Goal: Transaction & Acquisition: Purchase product/service

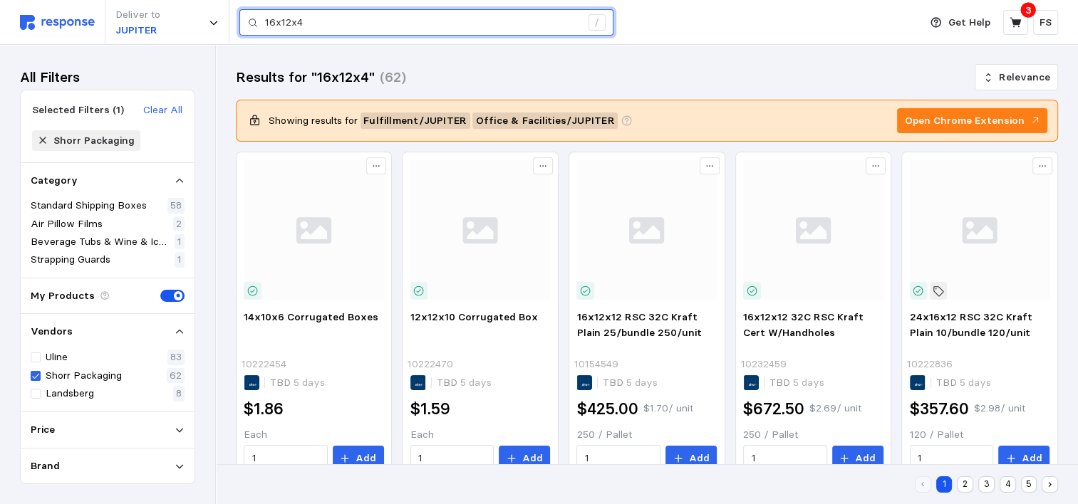
click at [316, 11] on input "16x12x4" at bounding box center [423, 23] width 316 height 26
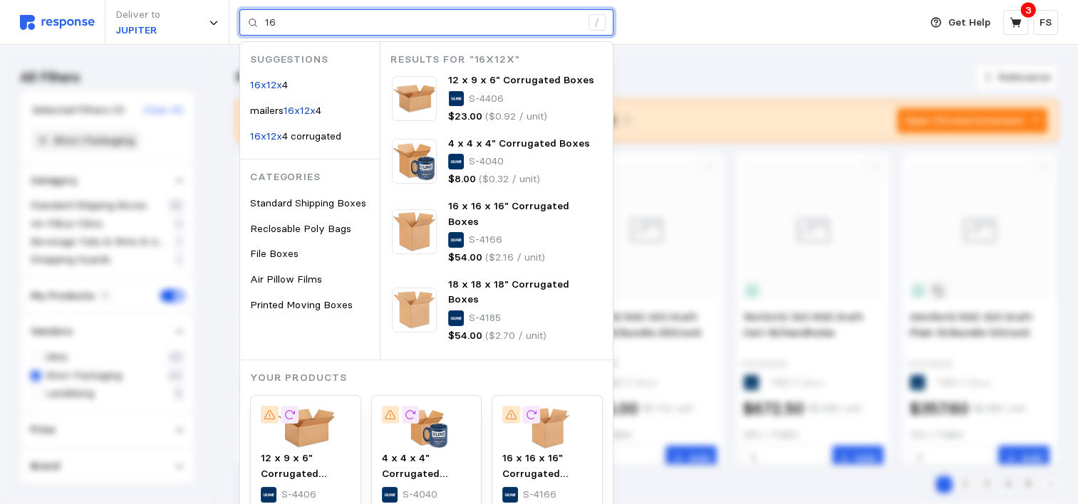
type input "1"
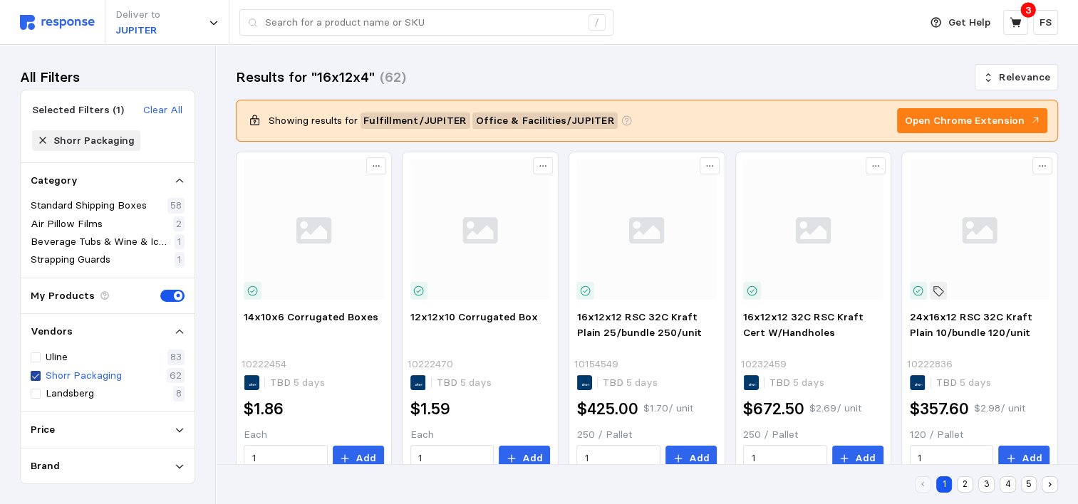
click at [39, 374] on icon at bounding box center [35, 376] width 9 height 10
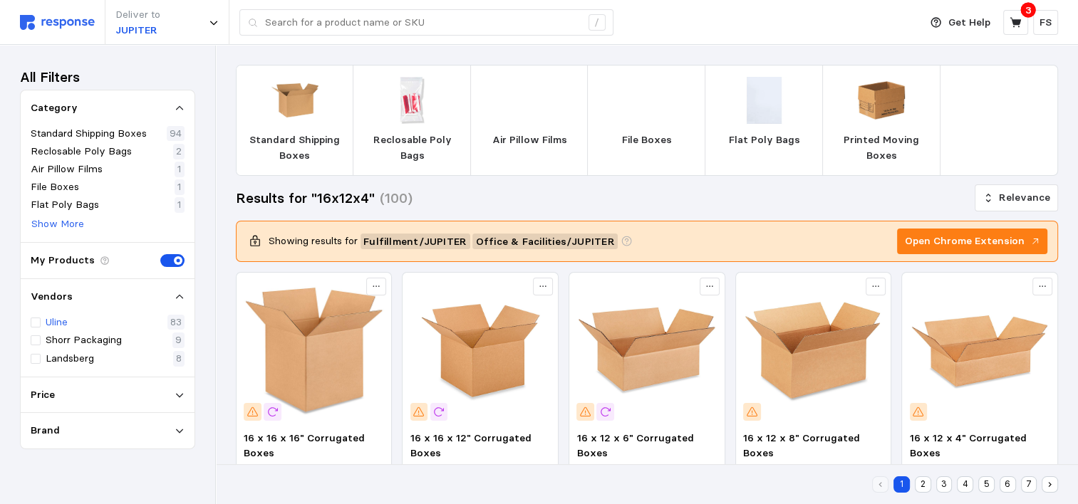
type input "16x12x4"
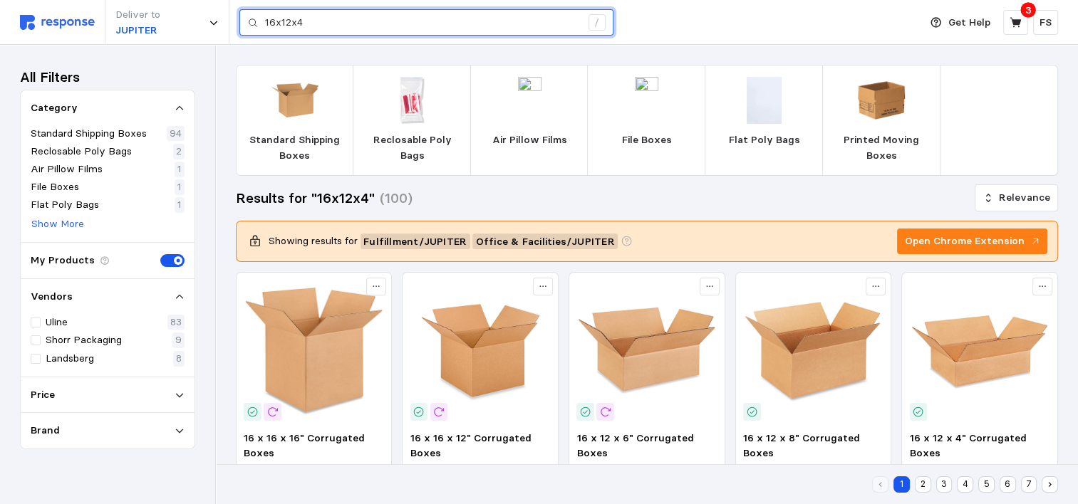
click at [378, 18] on input "16x12x4" at bounding box center [423, 23] width 316 height 26
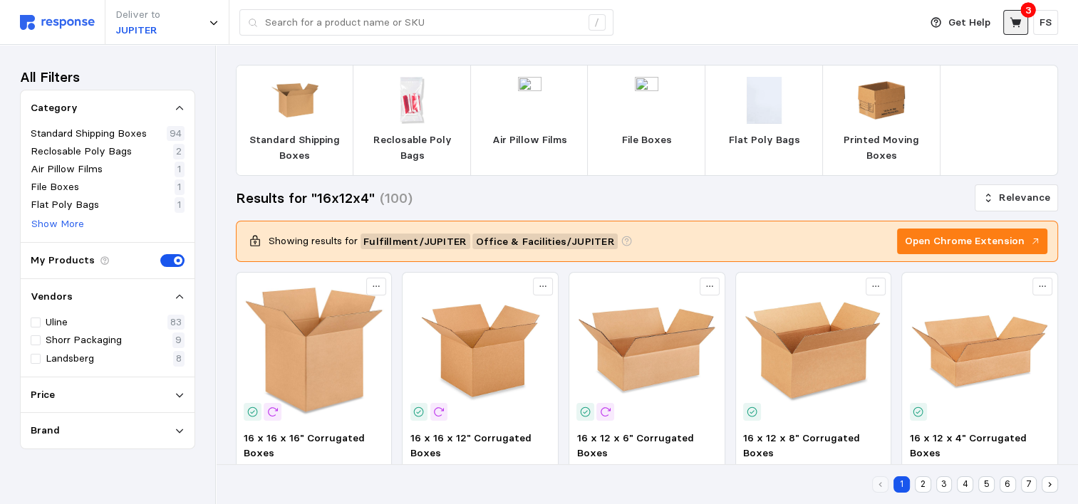
click at [1012, 21] on icon at bounding box center [1015, 22] width 11 height 10
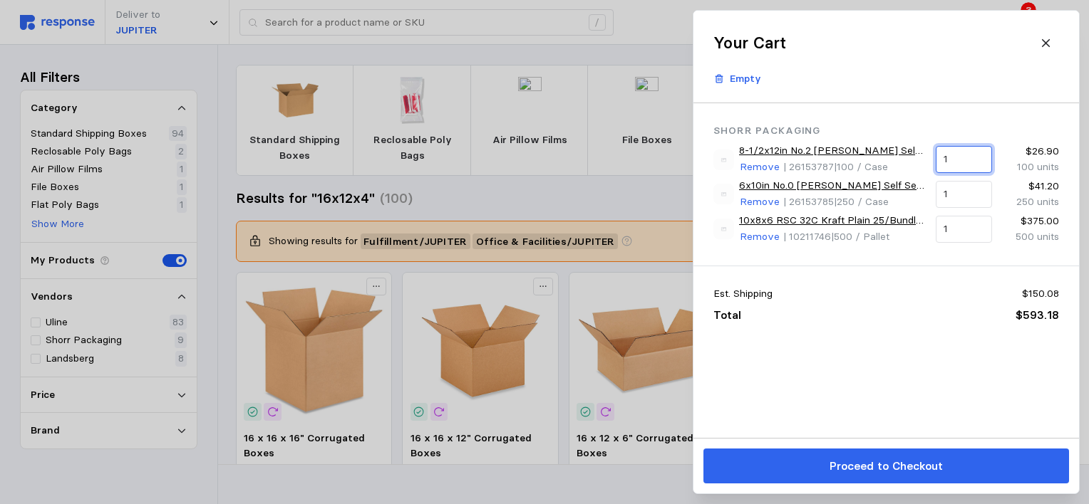
click at [961, 152] on input "1" at bounding box center [963, 160] width 40 height 26
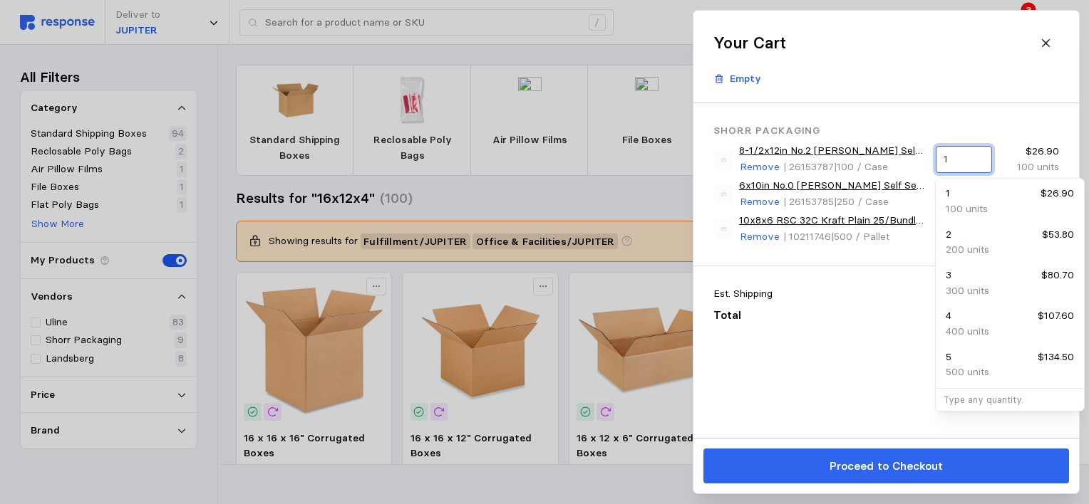
type input "10"
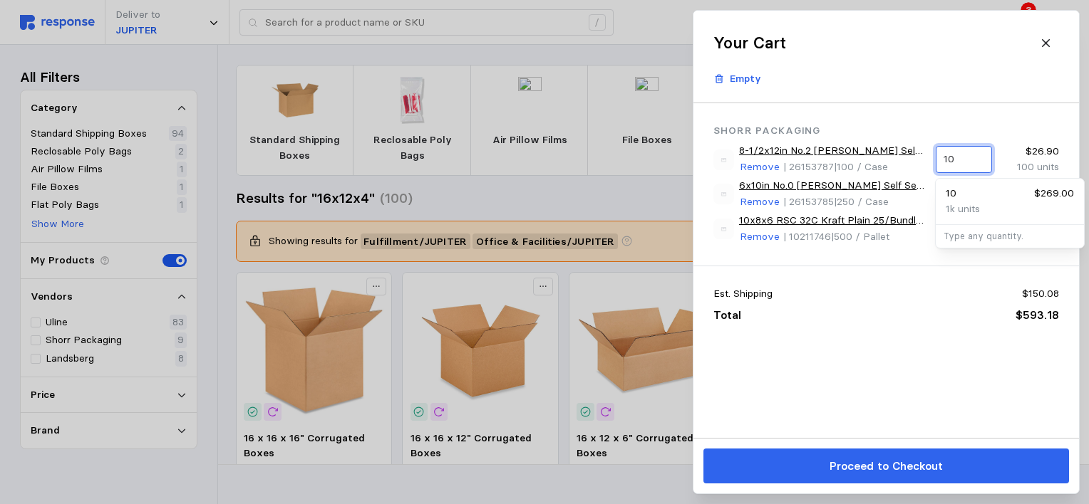
click at [959, 194] on div "10 $269.00" at bounding box center [1009, 194] width 128 height 16
type input "16x12x4"
type input "10"
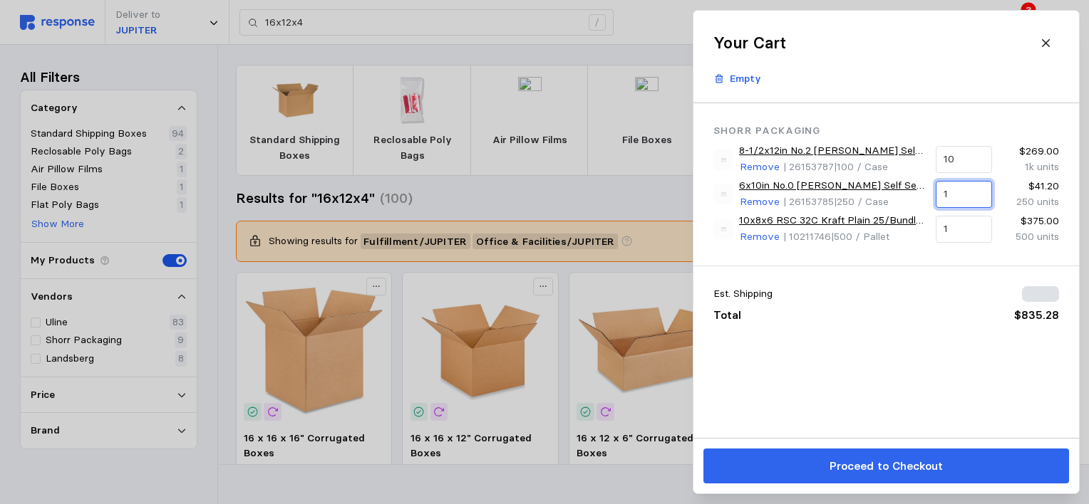
click at [960, 189] on input "1" at bounding box center [963, 195] width 40 height 26
click at [959, 193] on input "10" at bounding box center [963, 195] width 40 height 26
type input "1"
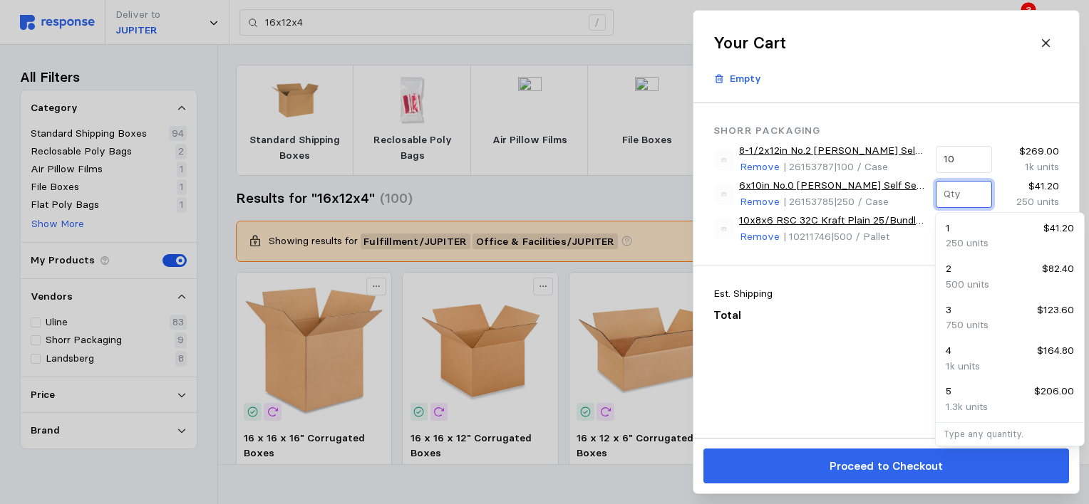
type input "4"
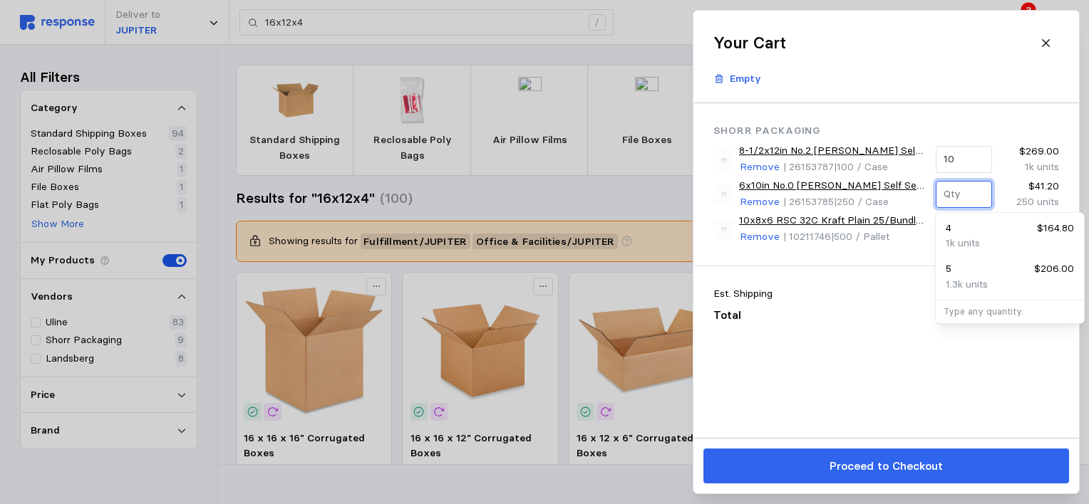
type input "5"
click at [992, 265] on div "5 $206.00" at bounding box center [1009, 269] width 128 height 16
type input "5"
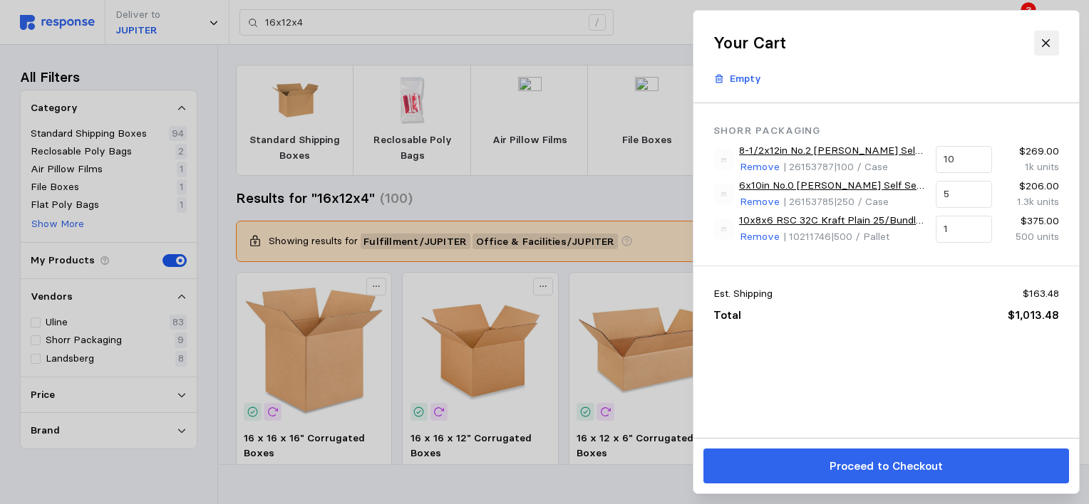
click at [1045, 43] on icon at bounding box center [1046, 43] width 8 height 8
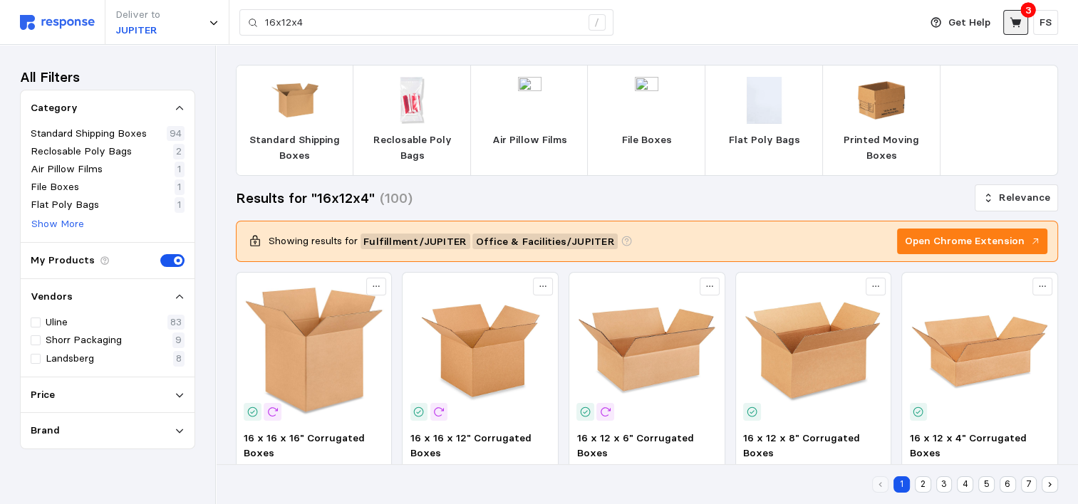
click at [1012, 32] on button at bounding box center [1015, 22] width 25 height 25
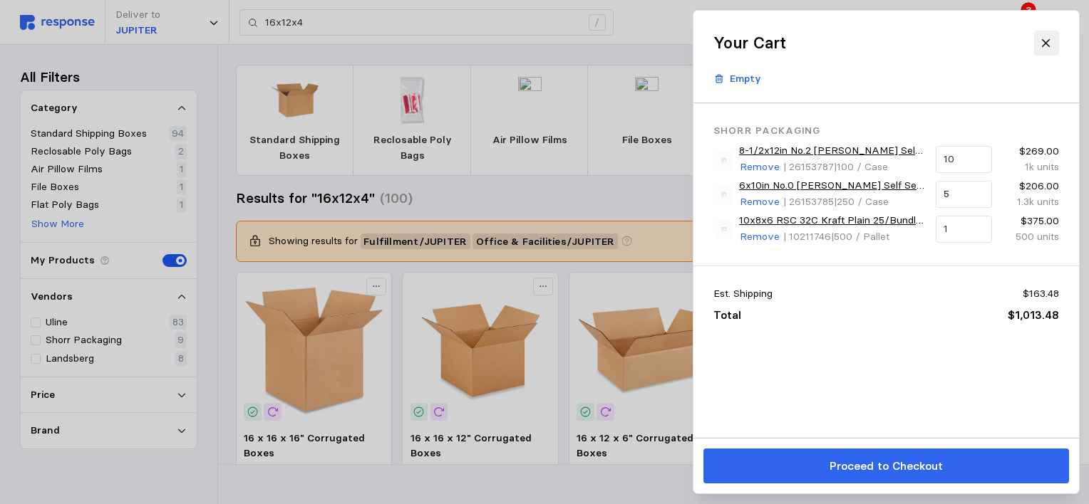
click at [1041, 44] on icon at bounding box center [1045, 43] width 13 height 13
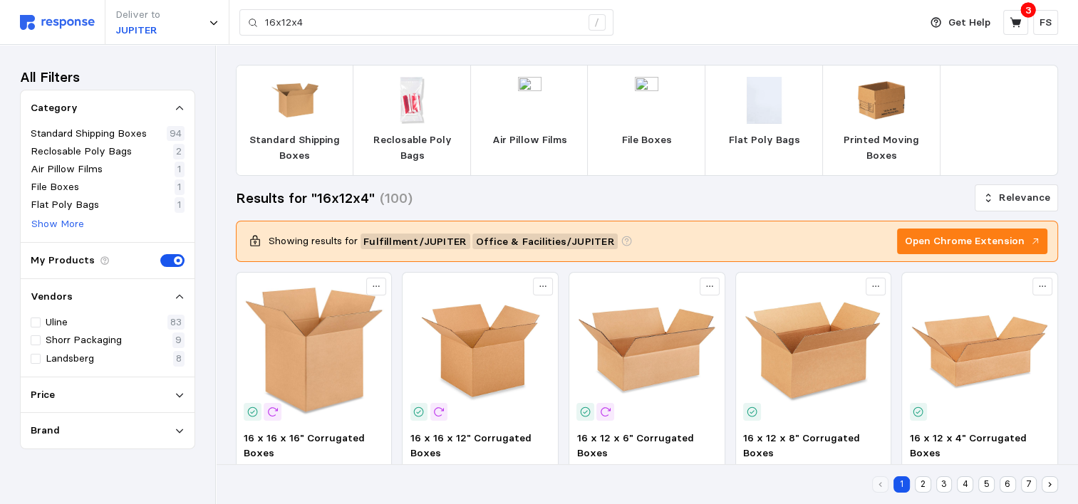
click at [66, 17] on img at bounding box center [57, 22] width 75 height 15
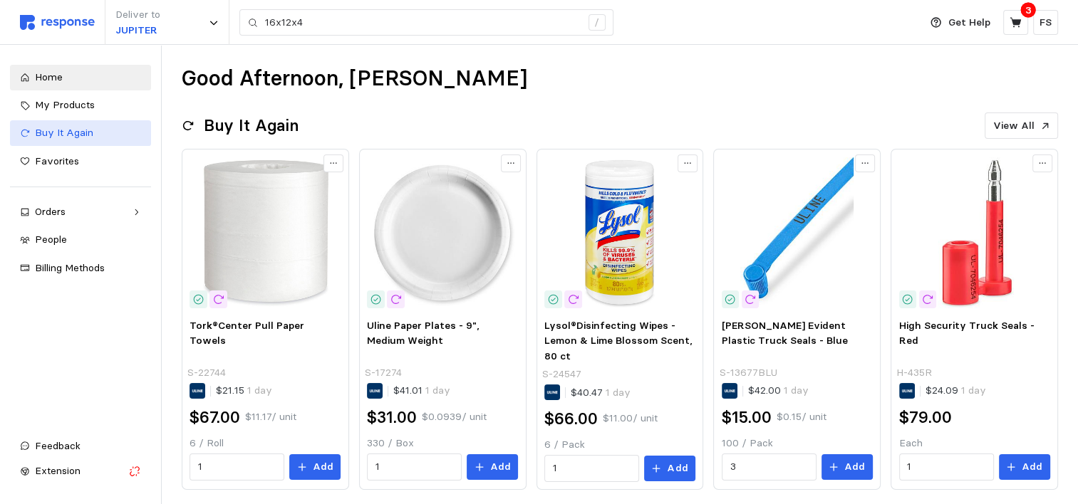
click at [57, 133] on span "Buy It Again" at bounding box center [64, 132] width 58 height 13
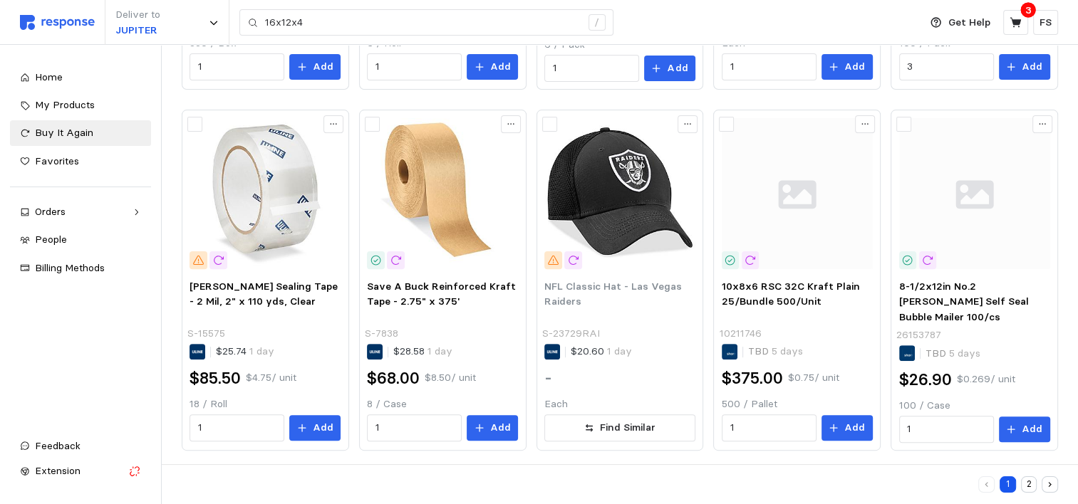
scroll to position [414, 0]
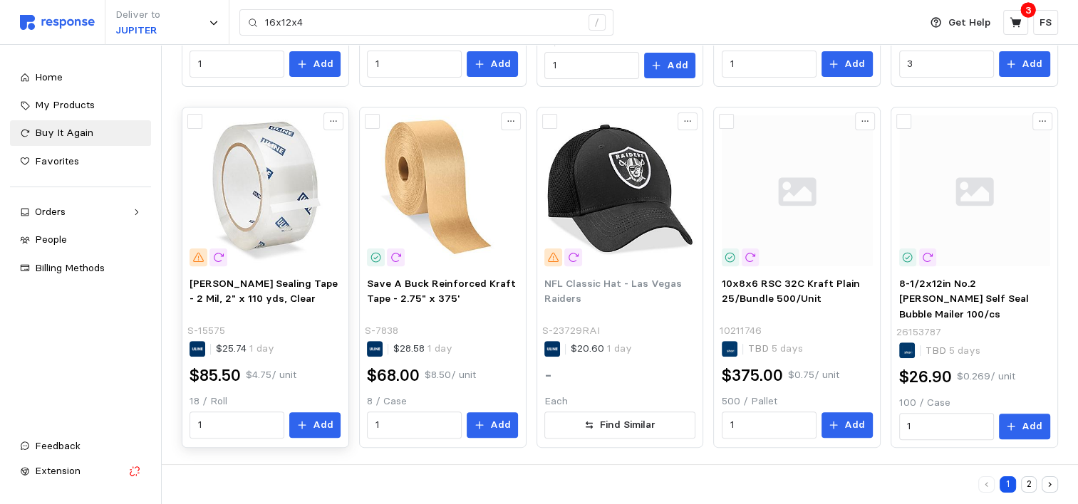
click at [222, 184] on img at bounding box center [265, 190] width 151 height 151
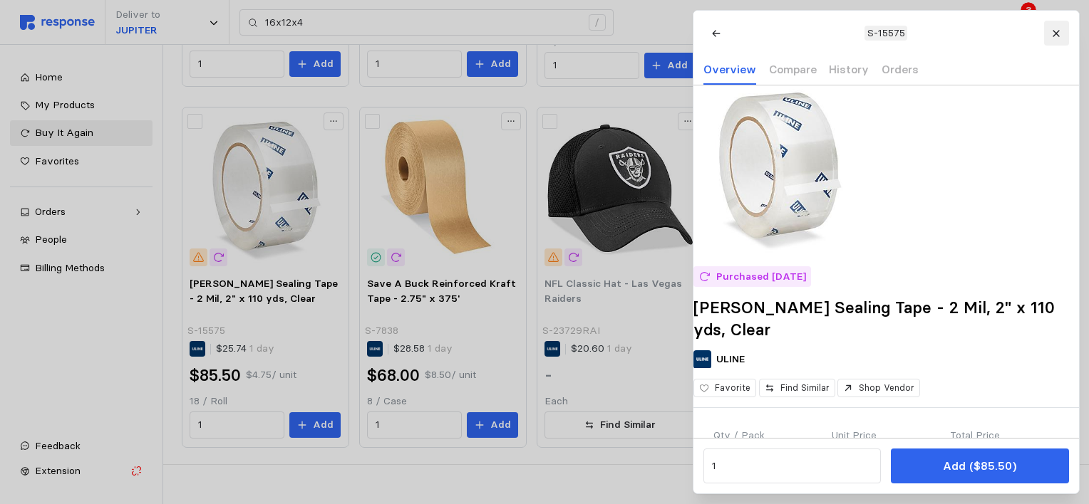
click at [1051, 31] on icon at bounding box center [1056, 33] width 10 height 10
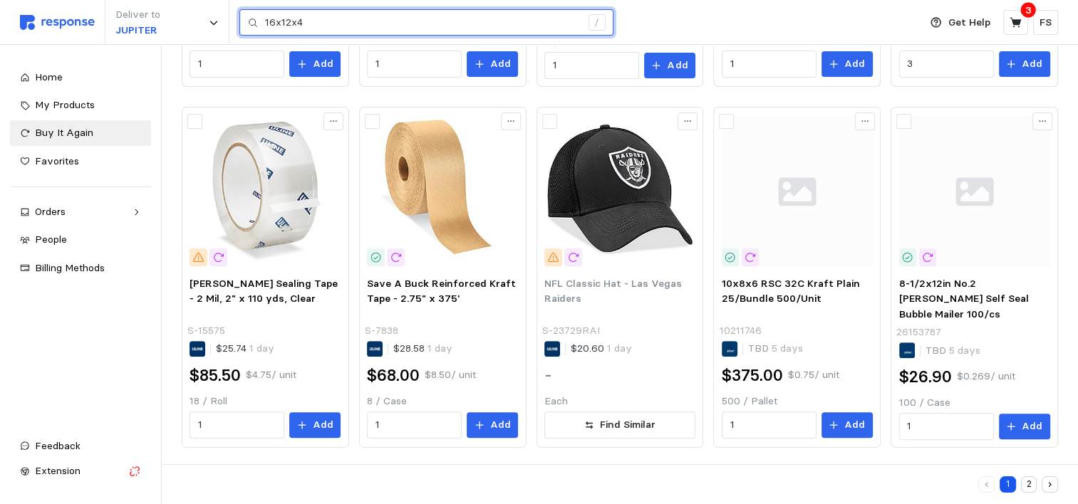
click at [389, 34] on input "16x12x4" at bounding box center [423, 23] width 316 height 26
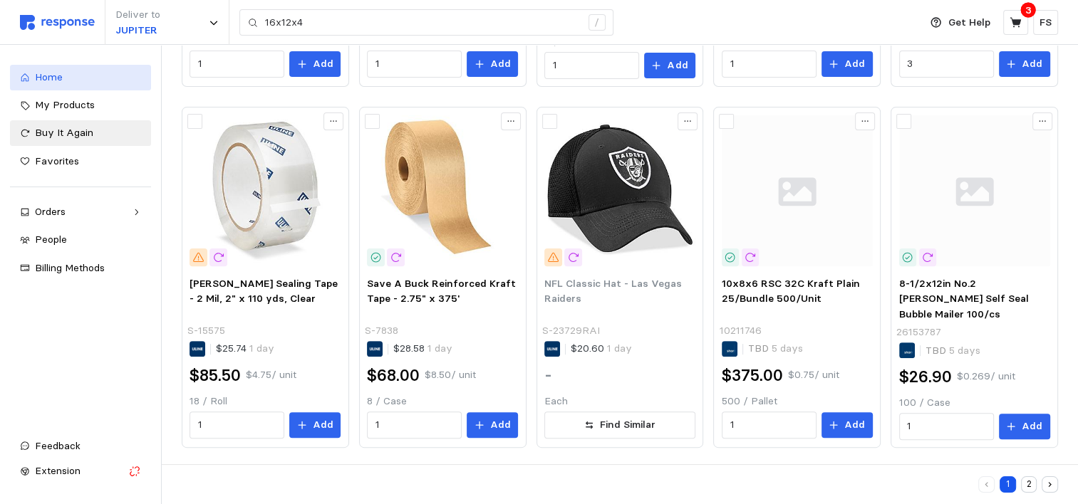
click at [40, 77] on span "Home" at bounding box center [49, 77] width 28 height 13
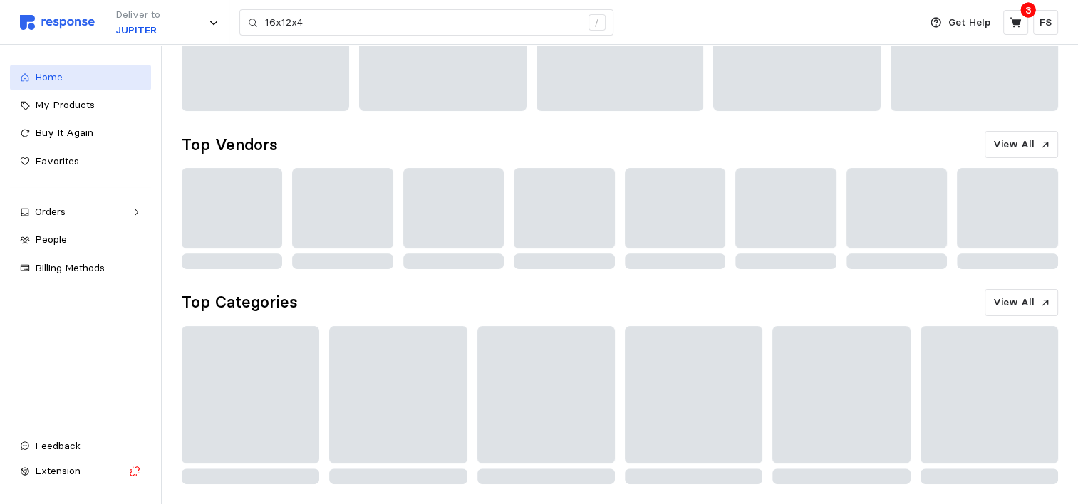
scroll to position [341, 0]
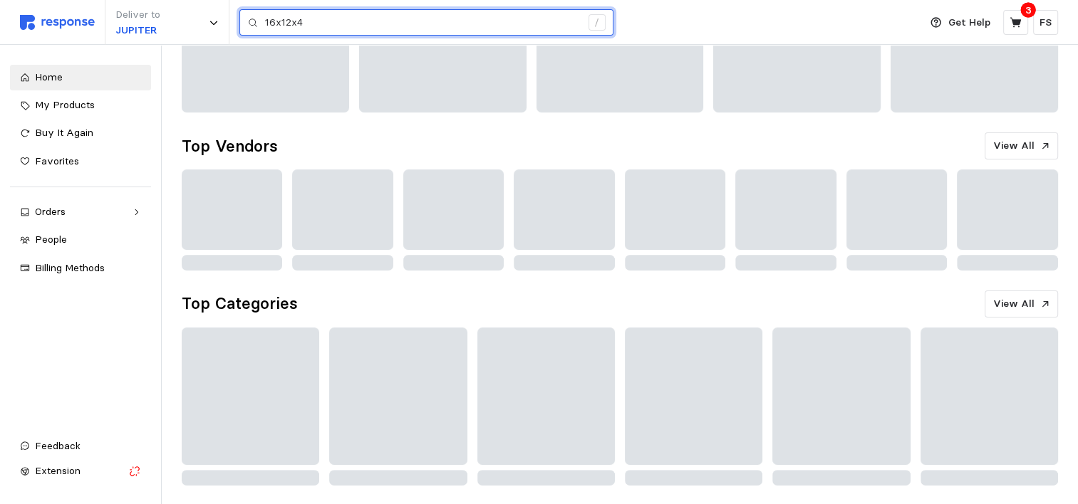
click at [321, 19] on input "16x12x4" at bounding box center [423, 23] width 316 height 26
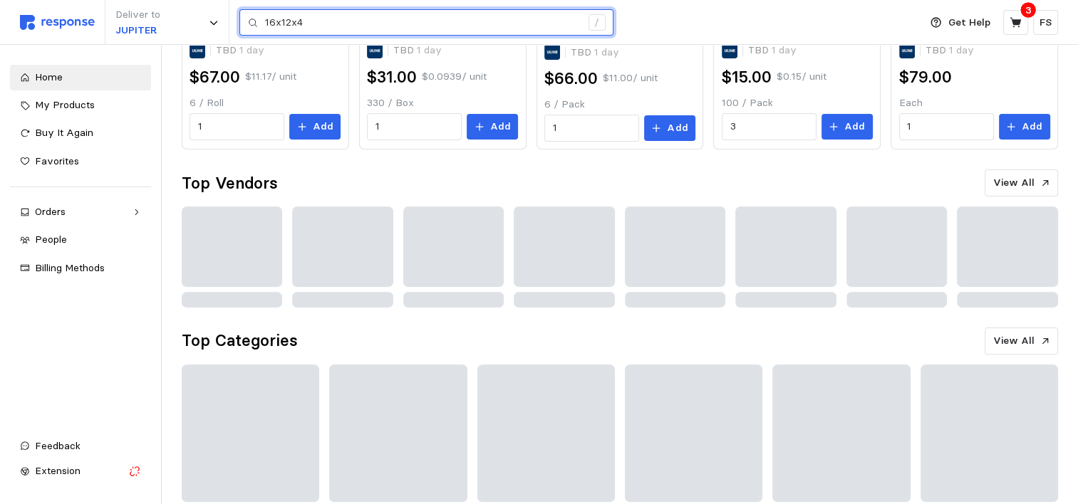
click at [321, 19] on input "16x12x4" at bounding box center [423, 23] width 316 height 26
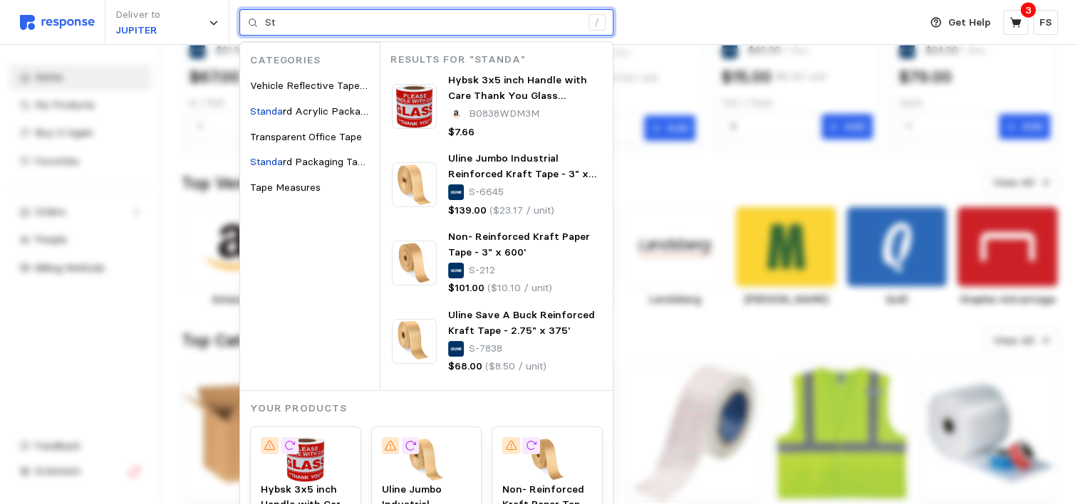
type input "S"
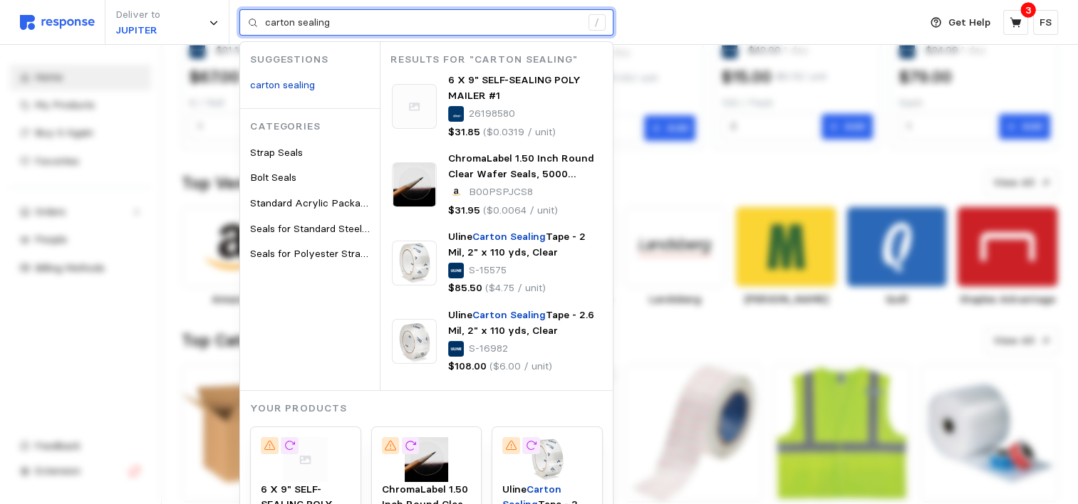
type input "carton sealing"
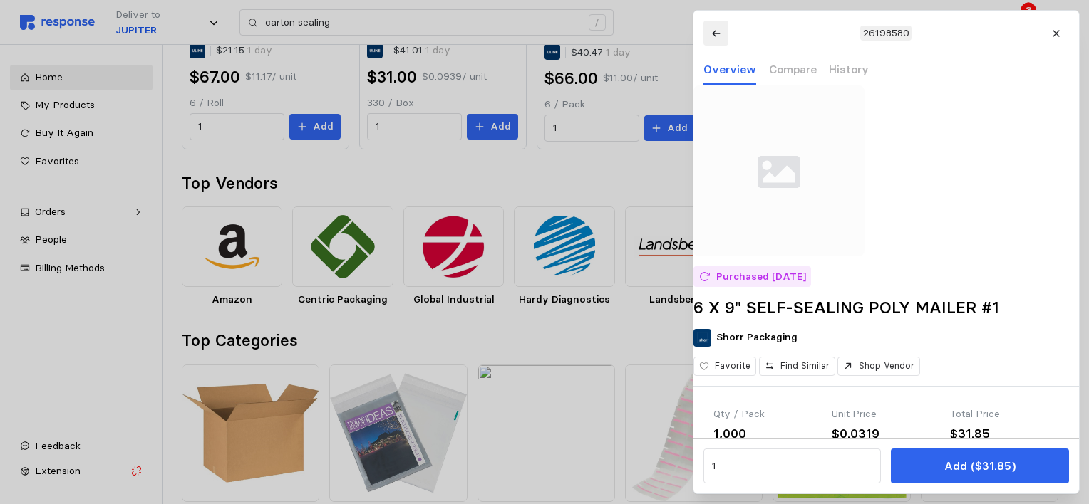
click at [715, 37] on icon at bounding box center [715, 33] width 10 height 10
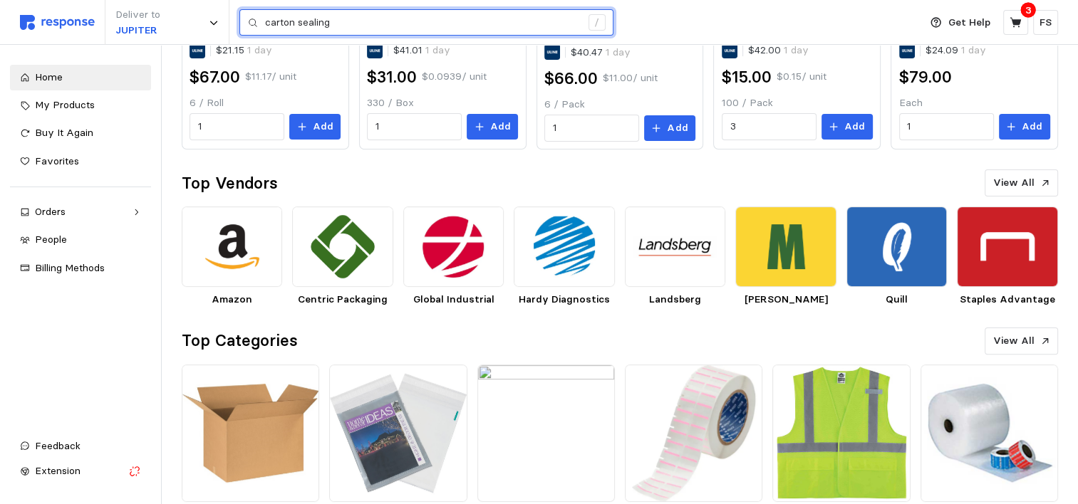
click at [449, 23] on input "carton sealing" at bounding box center [423, 23] width 316 height 26
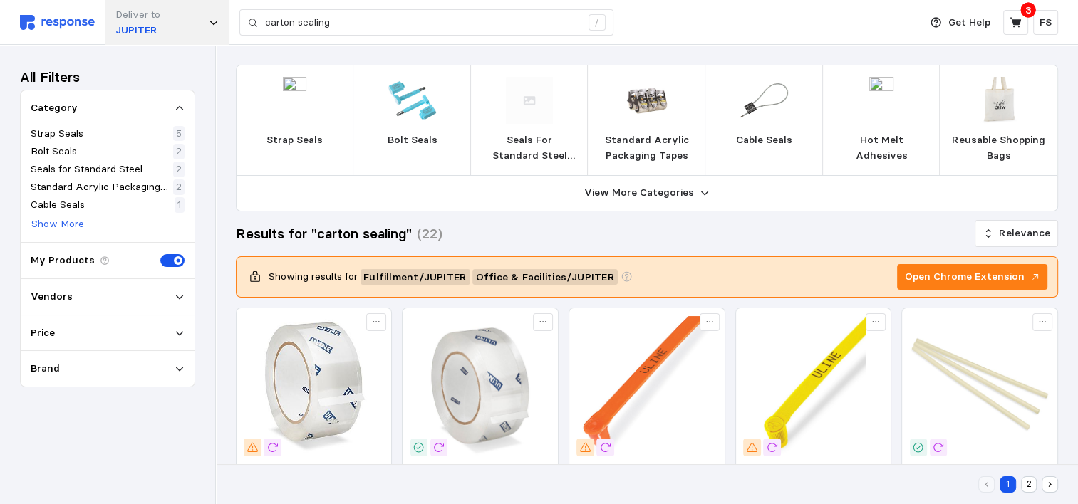
drag, startPoint x: 369, startPoint y: 0, endPoint x: 224, endPoint y: 38, distance: 150.4
click at [224, 38] on div "Deliver to [GEOGRAPHIC_DATA]" at bounding box center [167, 22] width 125 height 45
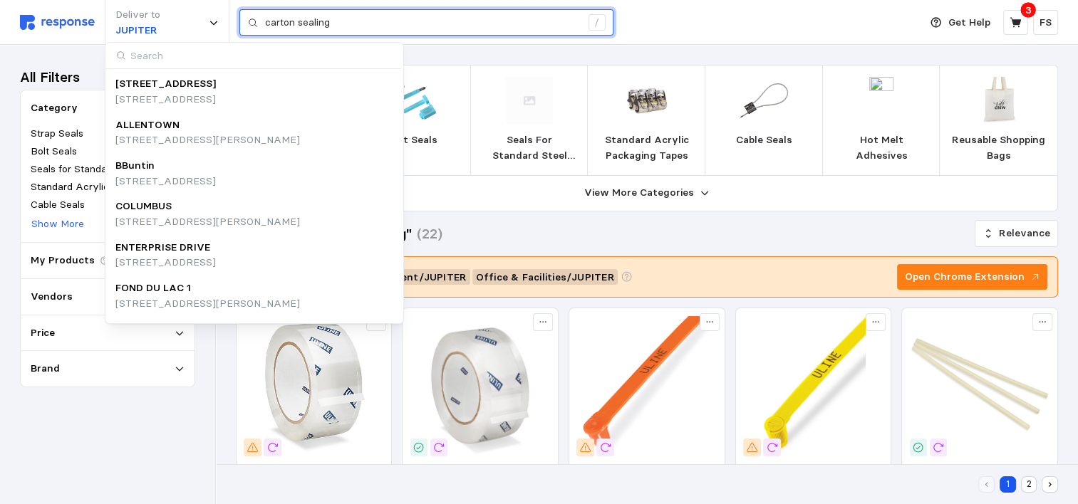
click at [346, 26] on input "carton sealing" at bounding box center [423, 23] width 316 height 26
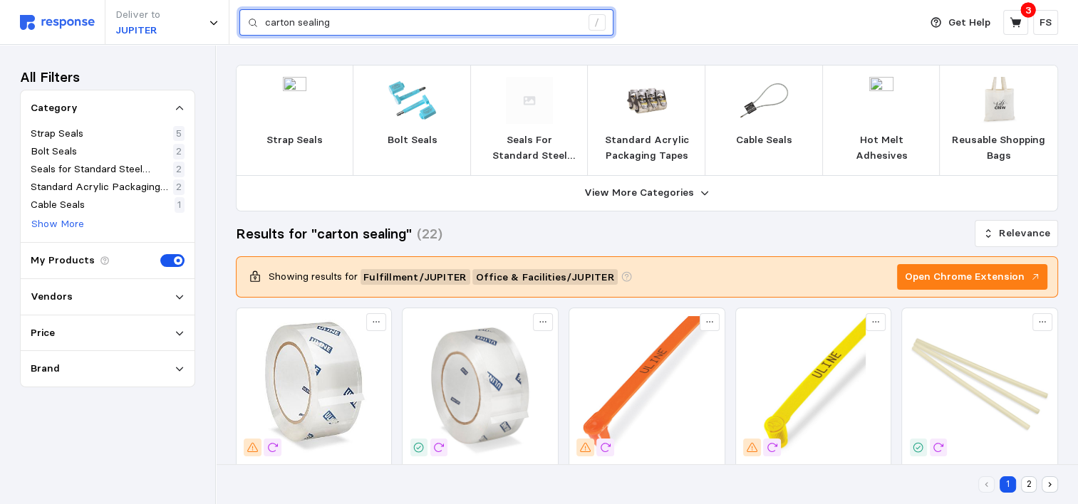
click at [346, 26] on input "carton sealing" at bounding box center [423, 23] width 316 height 26
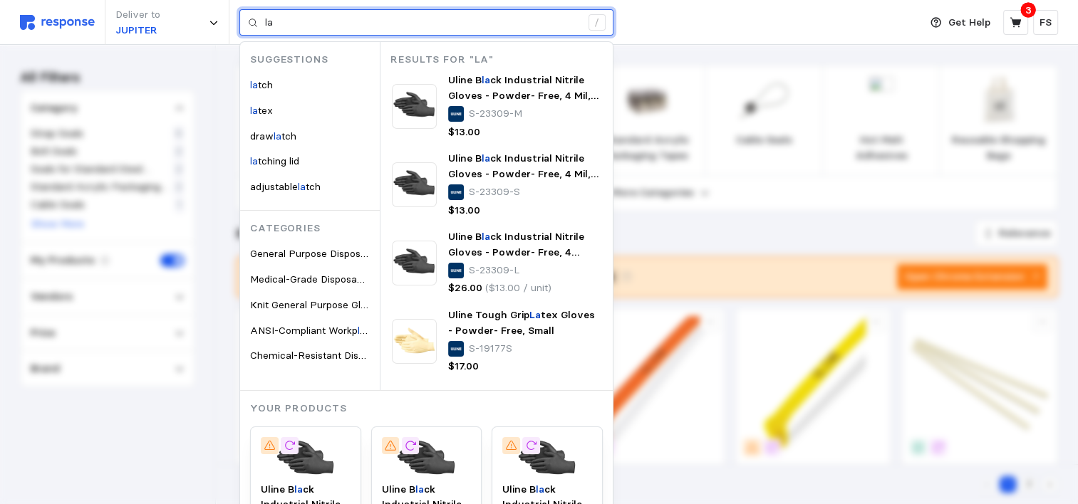
type input "l"
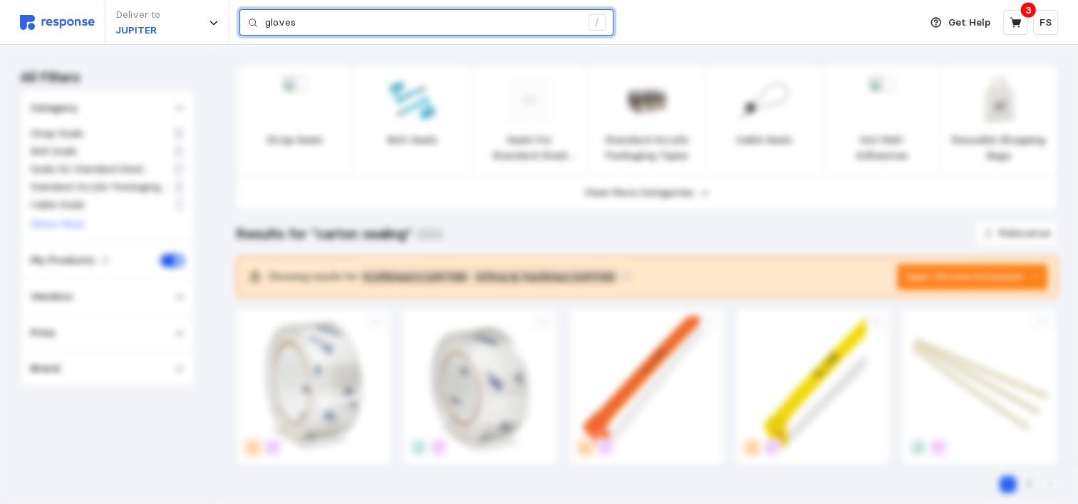
type input "gloves"
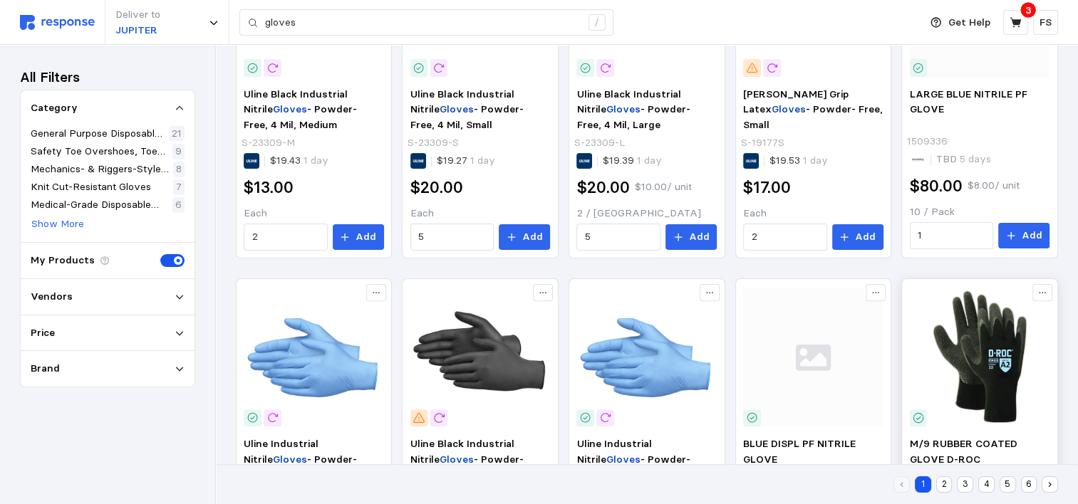
scroll to position [378, 0]
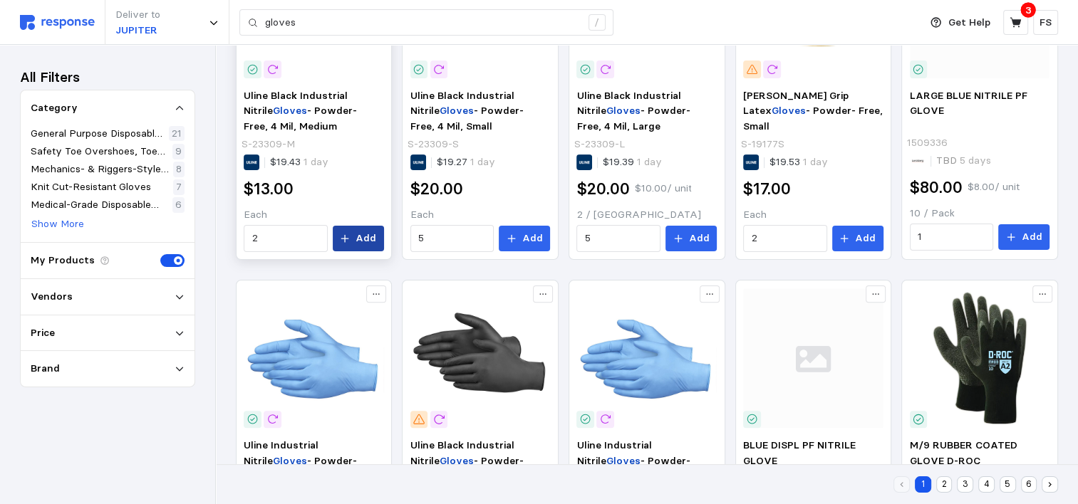
click at [365, 242] on p "Add" at bounding box center [366, 239] width 21 height 16
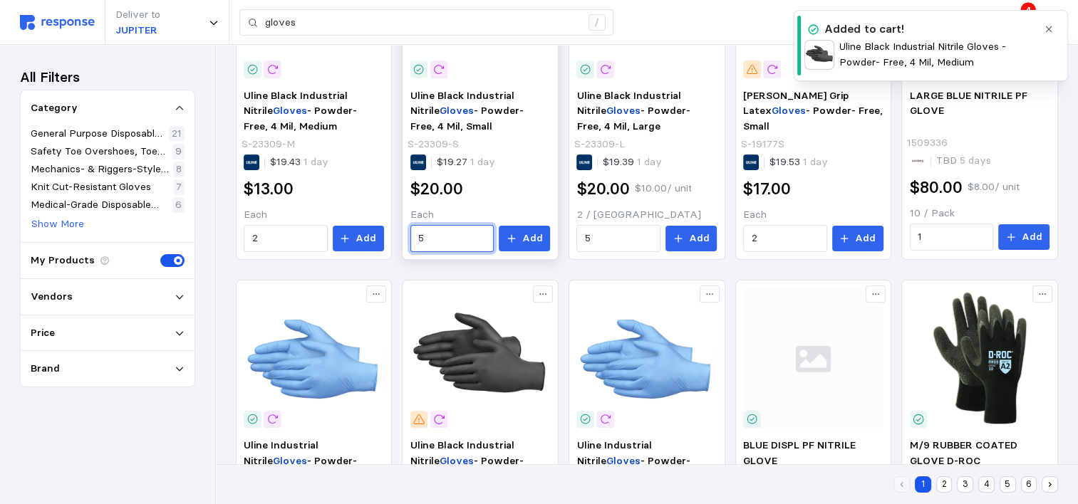
click at [452, 236] on input "5" at bounding box center [452, 239] width 68 height 26
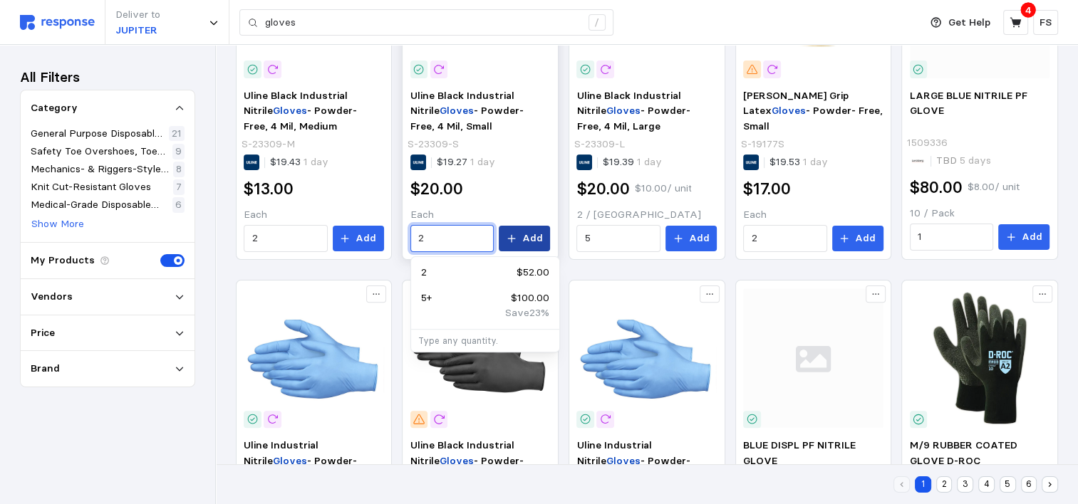
type input "2"
click at [517, 236] on icon at bounding box center [512, 239] width 10 height 10
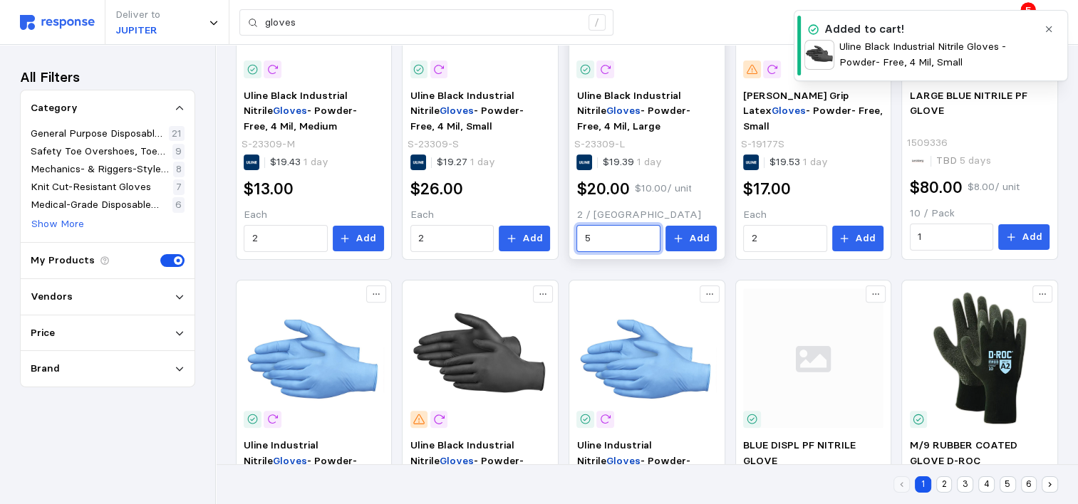
click at [624, 237] on input "5" at bounding box center [619, 239] width 68 height 26
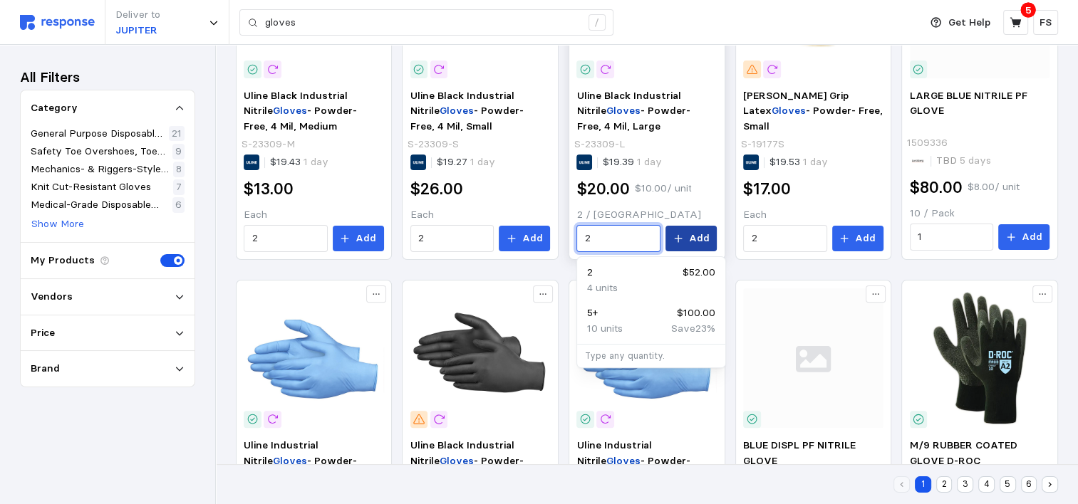
type input "2"
click at [683, 237] on icon at bounding box center [678, 239] width 10 height 10
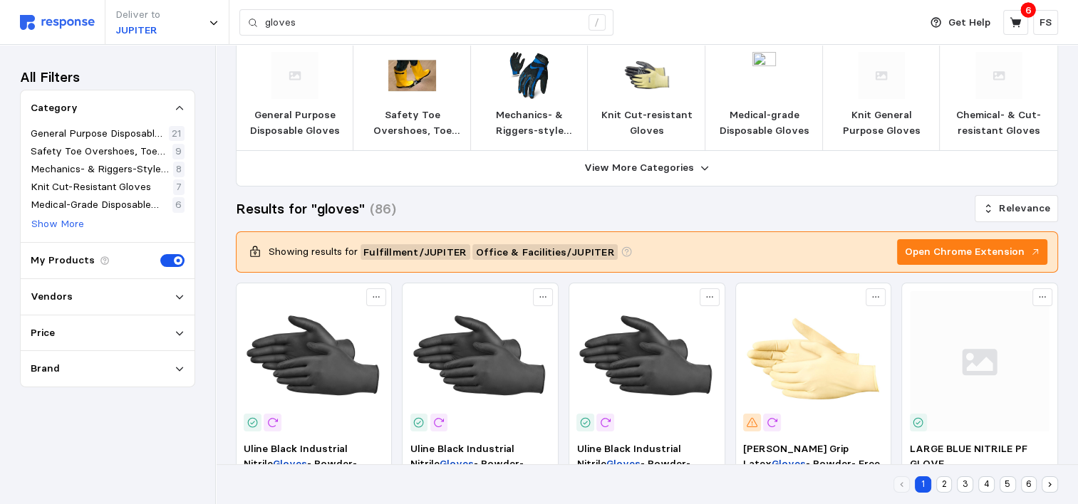
scroll to position [0, 0]
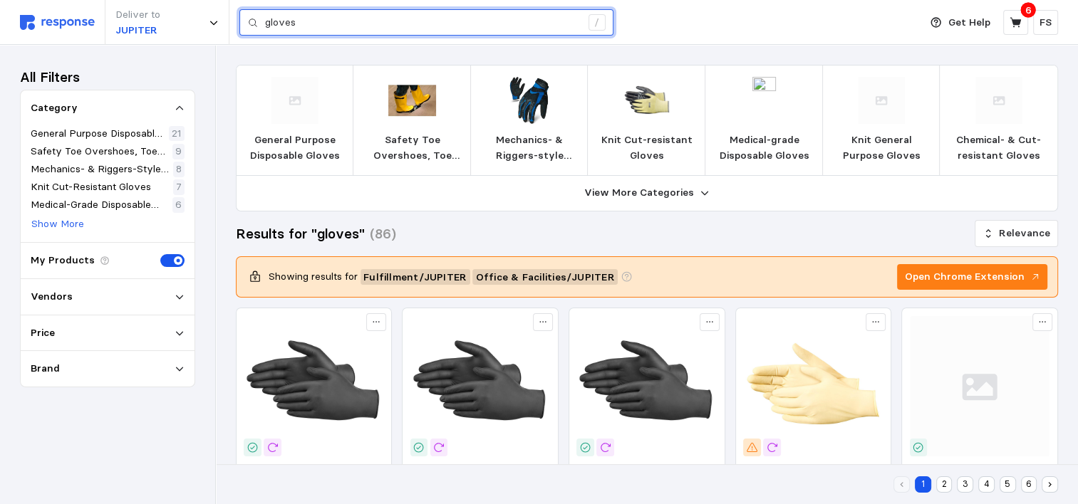
click at [305, 19] on input "gloves" at bounding box center [423, 23] width 316 height 26
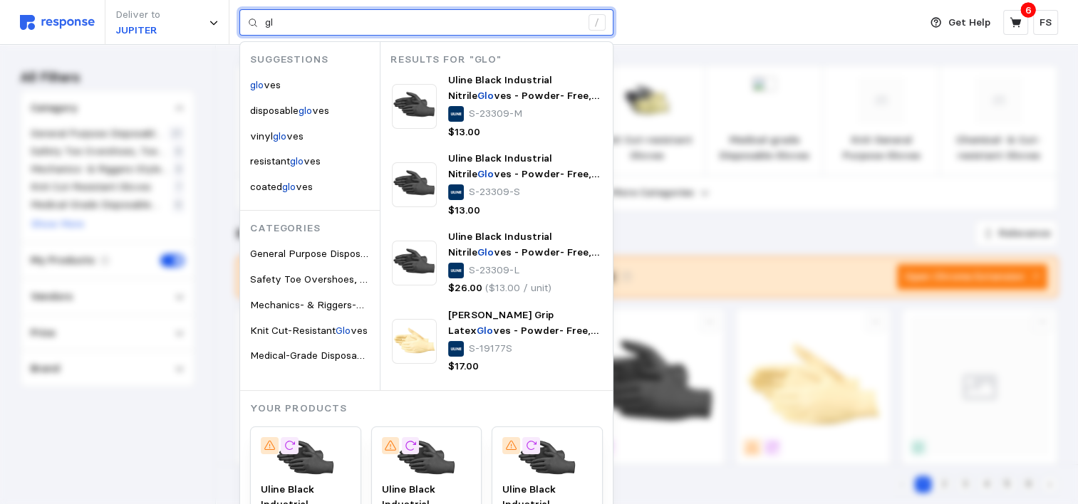
type input "g"
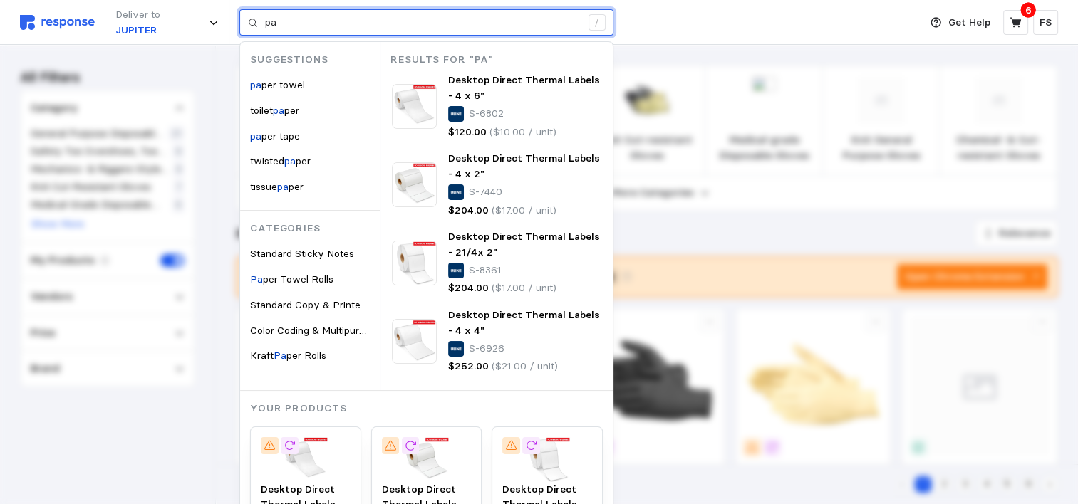
type input "p"
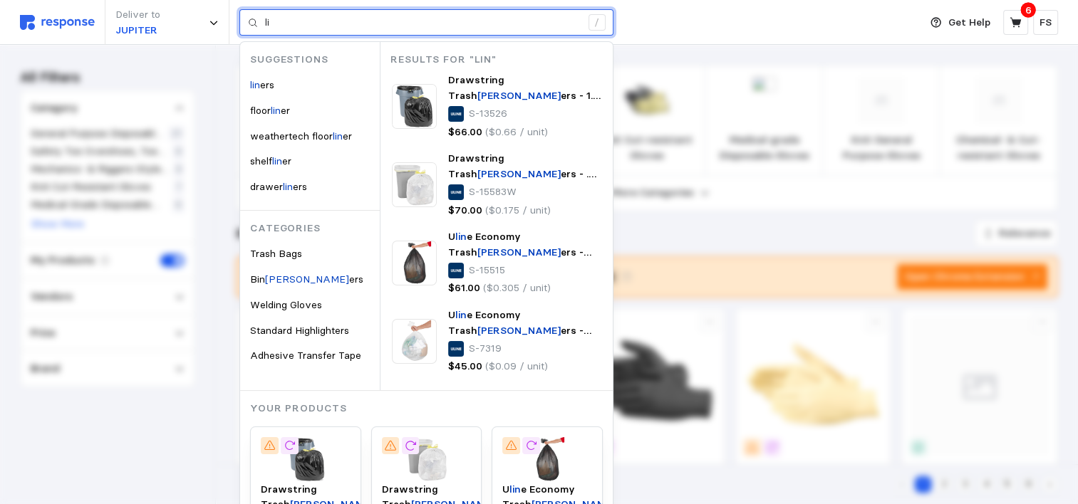
type input "l"
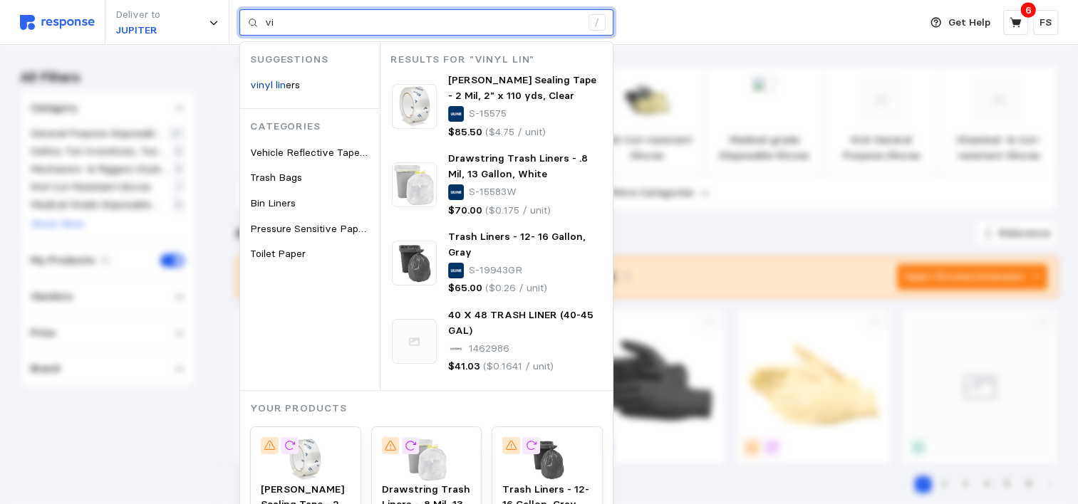
type input "v"
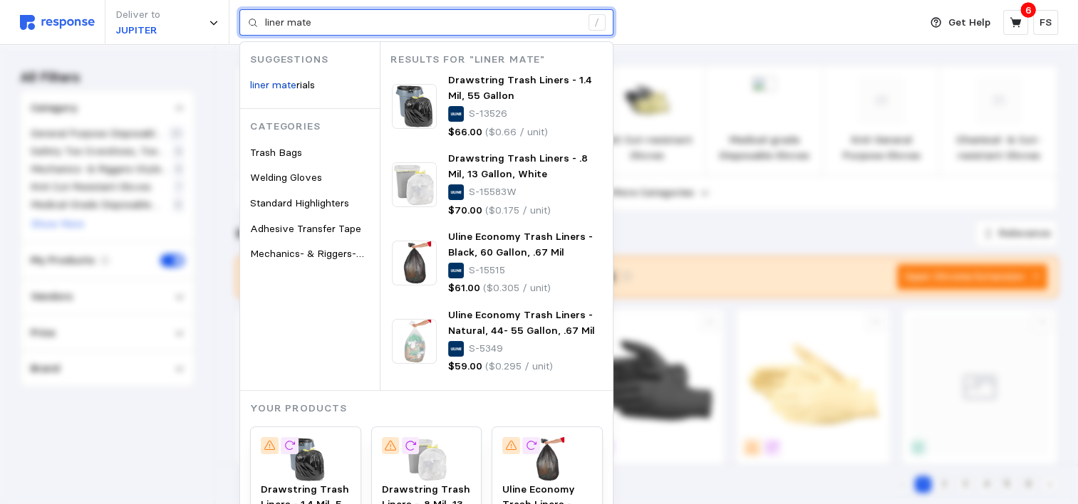
click at [355, 22] on input "liner mate" at bounding box center [423, 23] width 316 height 26
type input "liner mate"
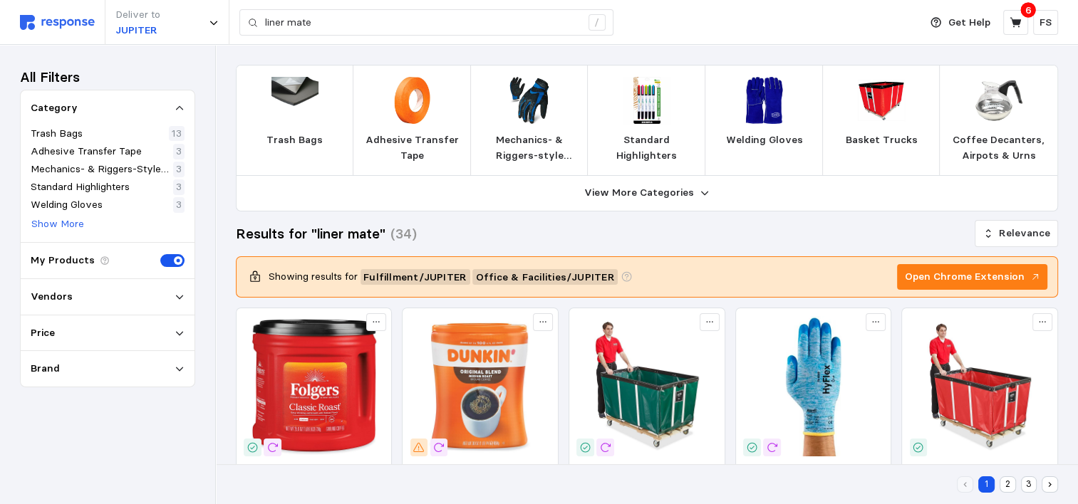
click at [288, 99] on img at bounding box center [294, 100] width 47 height 47
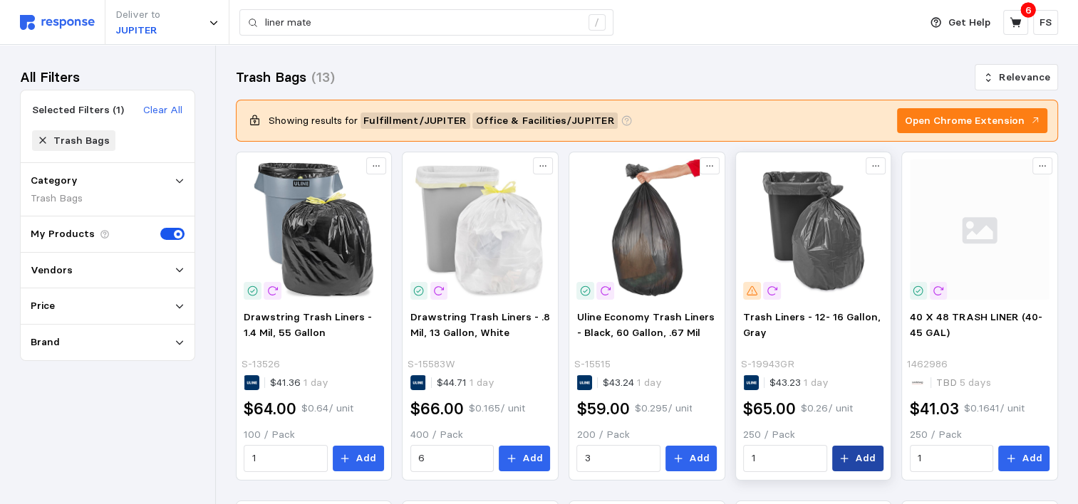
click at [852, 456] on button "Add" at bounding box center [857, 459] width 51 height 26
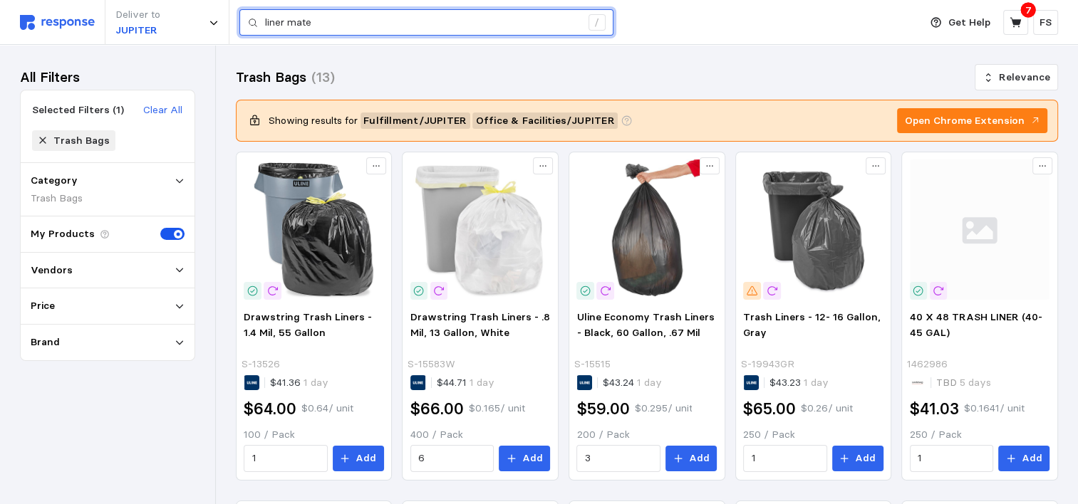
click at [320, 21] on input "liner mate" at bounding box center [423, 23] width 316 height 26
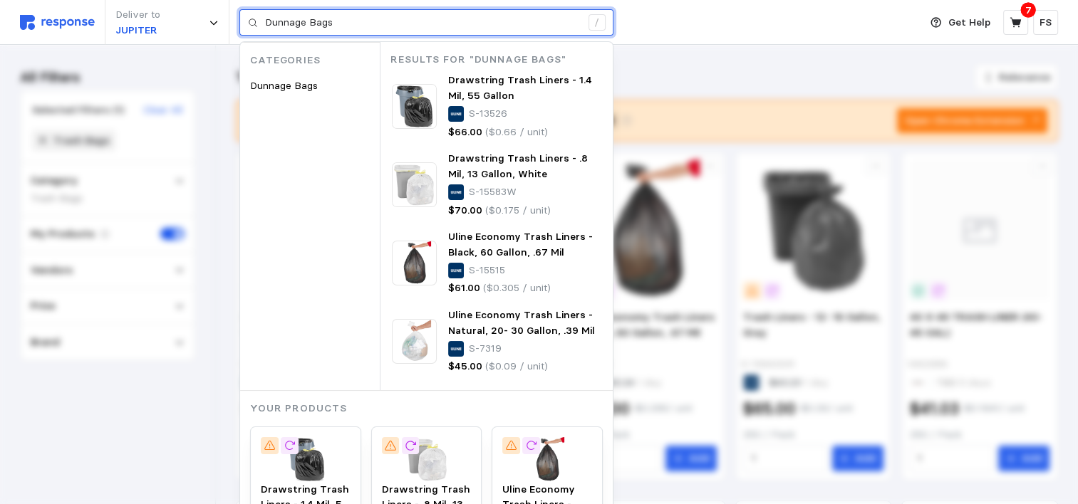
click at [345, 19] on input "Dunnage Bags" at bounding box center [423, 23] width 316 height 26
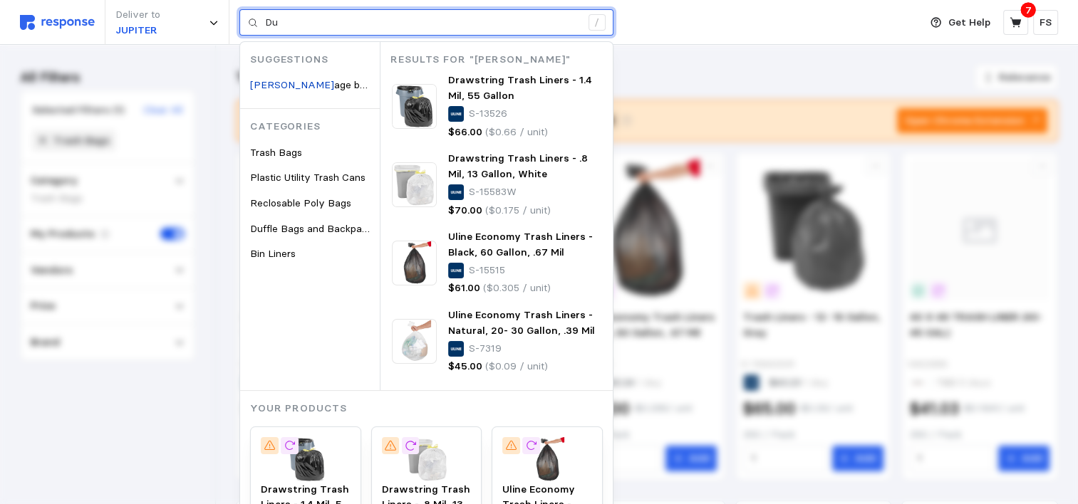
type input "D"
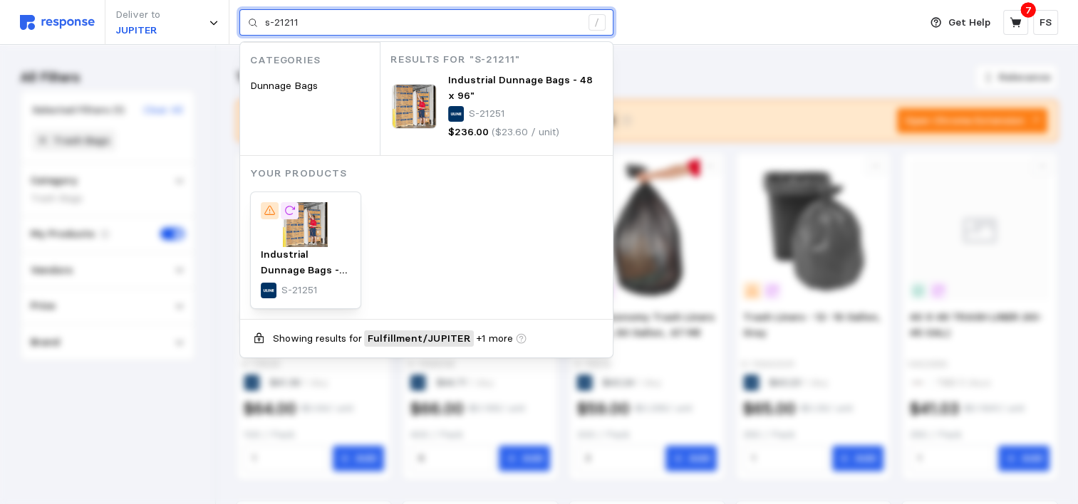
type input "s-21211"
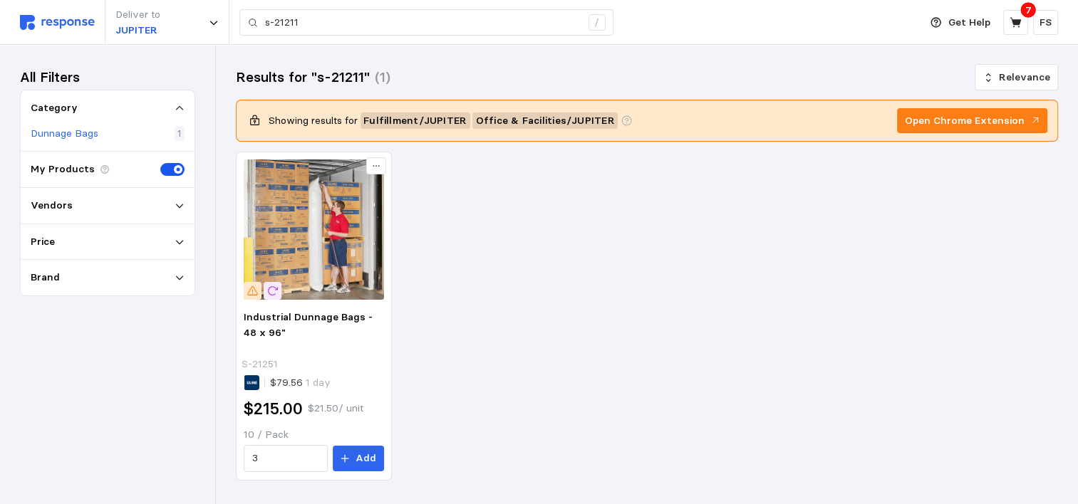
click at [178, 130] on p "1" at bounding box center [179, 134] width 4 height 16
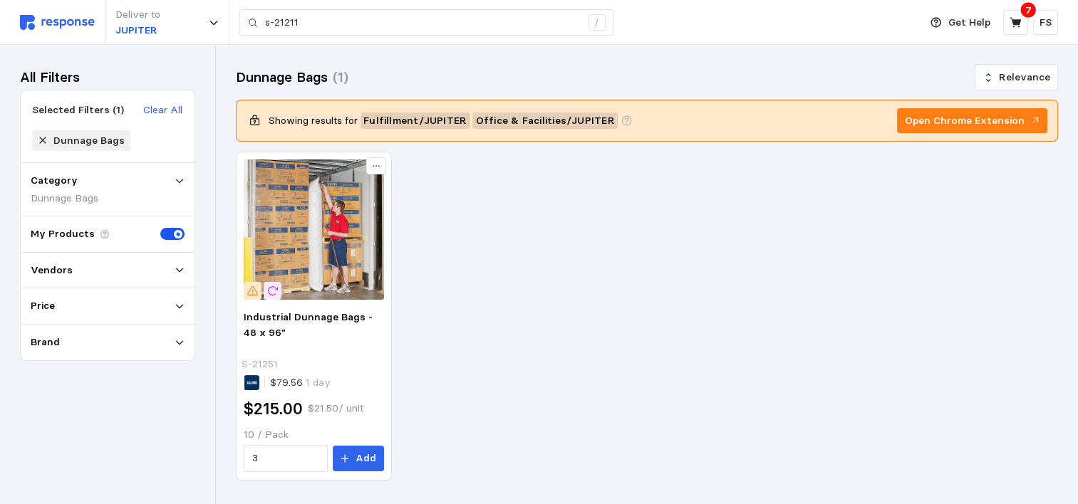
click at [41, 138] on icon at bounding box center [42, 141] width 6 height 6
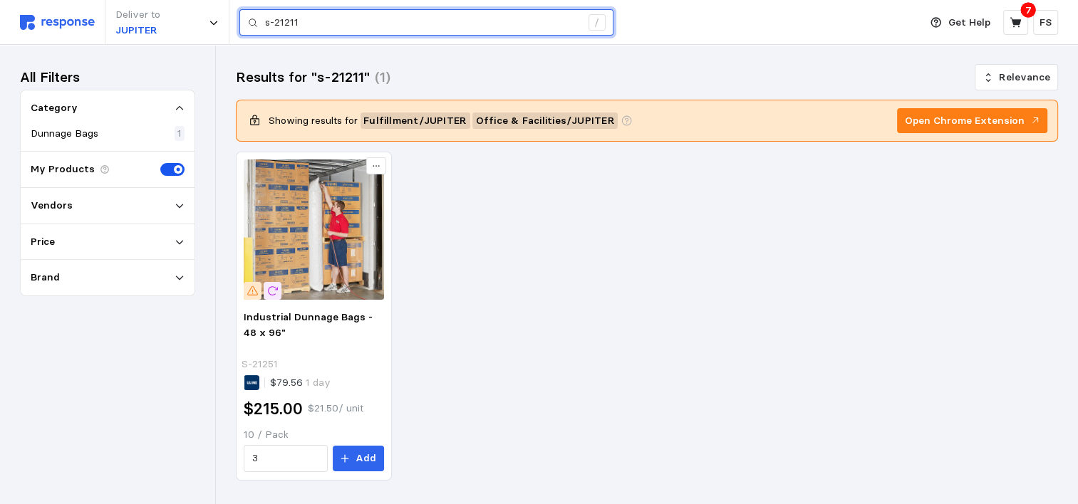
click at [315, 24] on input "s-21211" at bounding box center [423, 23] width 316 height 26
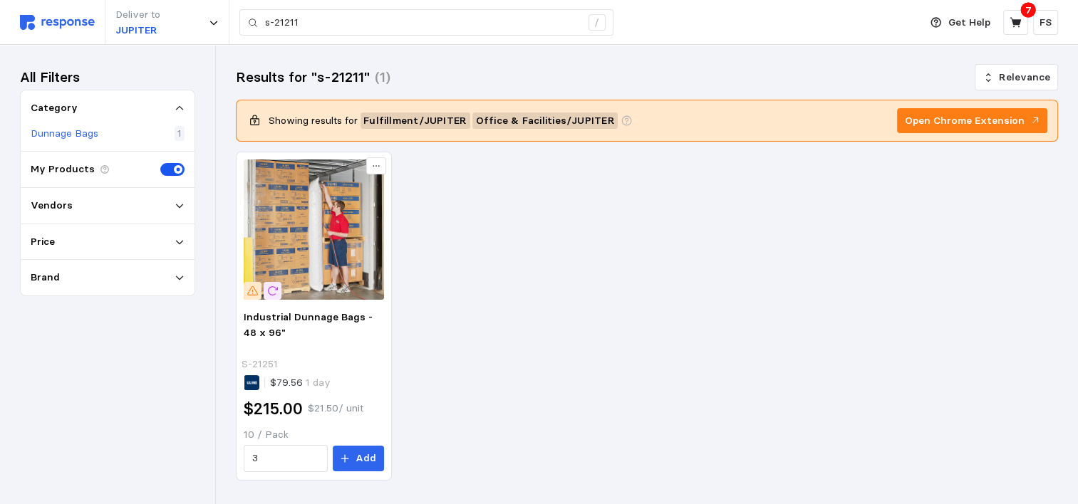
click at [154, 133] on div "Dunnage Bags 1" at bounding box center [108, 134] width 154 height 16
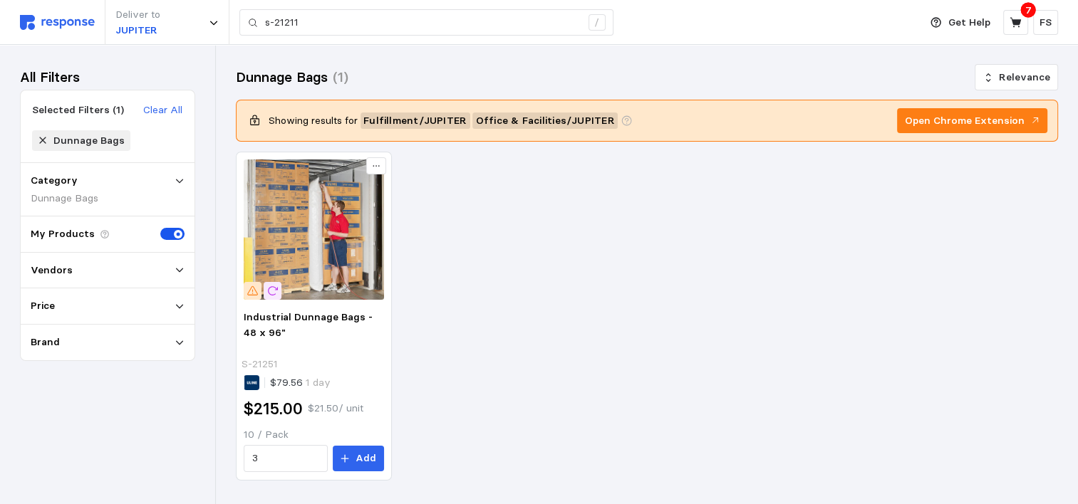
click at [41, 136] on icon at bounding box center [43, 140] width 10 height 10
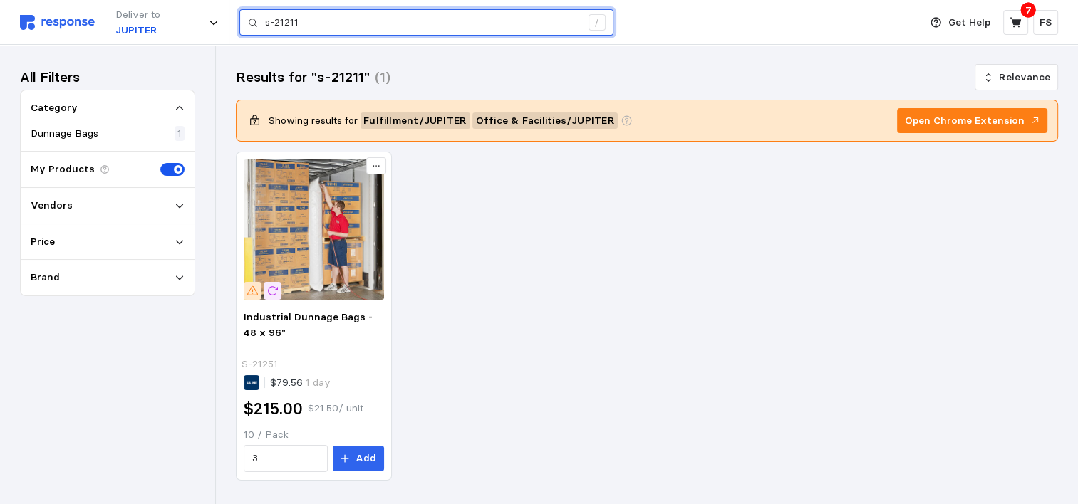
click at [357, 31] on input "s-21211" at bounding box center [423, 23] width 316 height 26
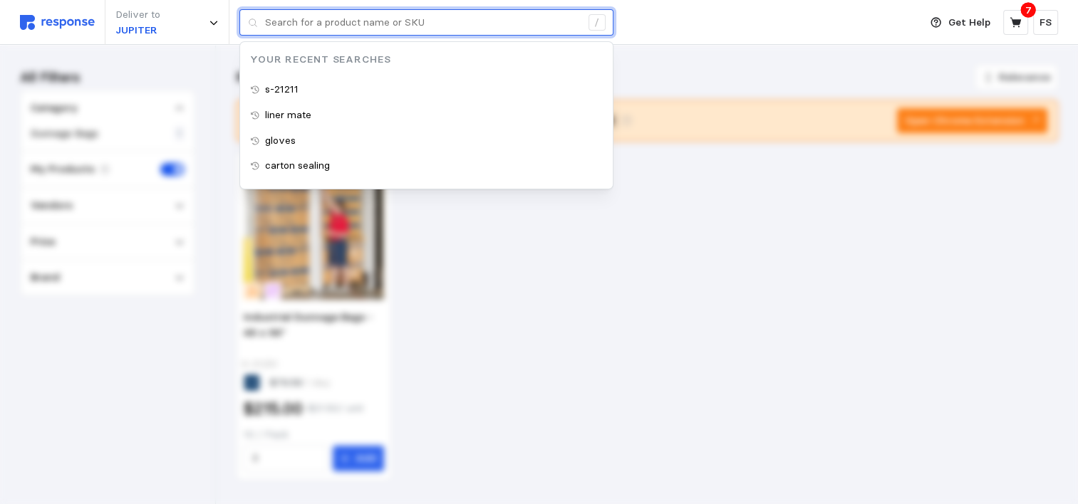
type input "s"
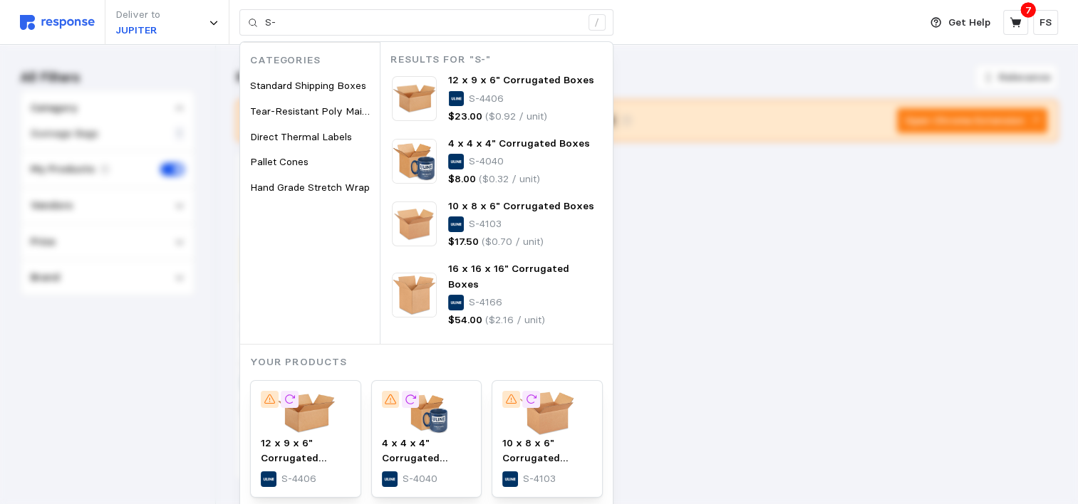
click at [41, 33] on div "Deliver to JUPITER S- / Categories Standard Shipping Boxes Tear-Resistant Poly …" at bounding box center [466, 22] width 892 height 45
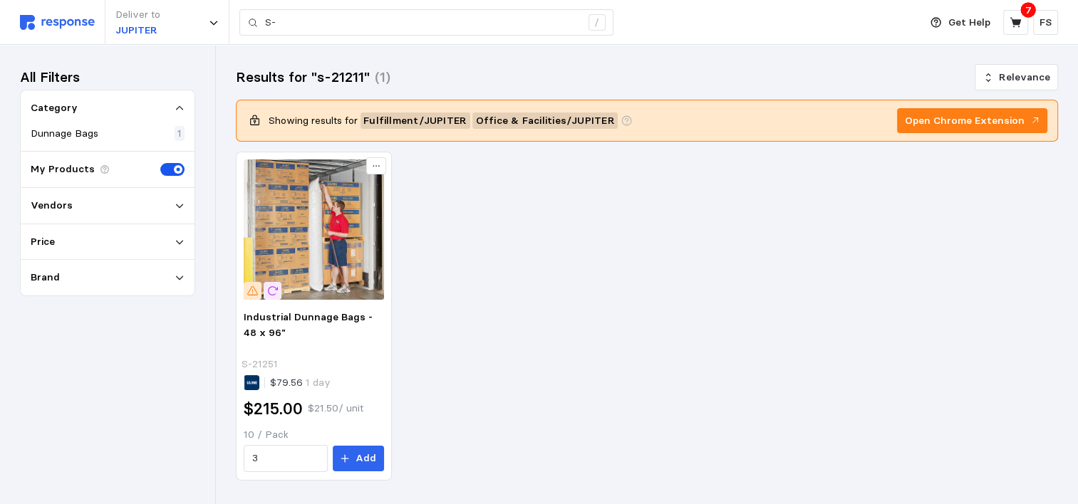
click at [43, 28] on img at bounding box center [57, 22] width 75 height 15
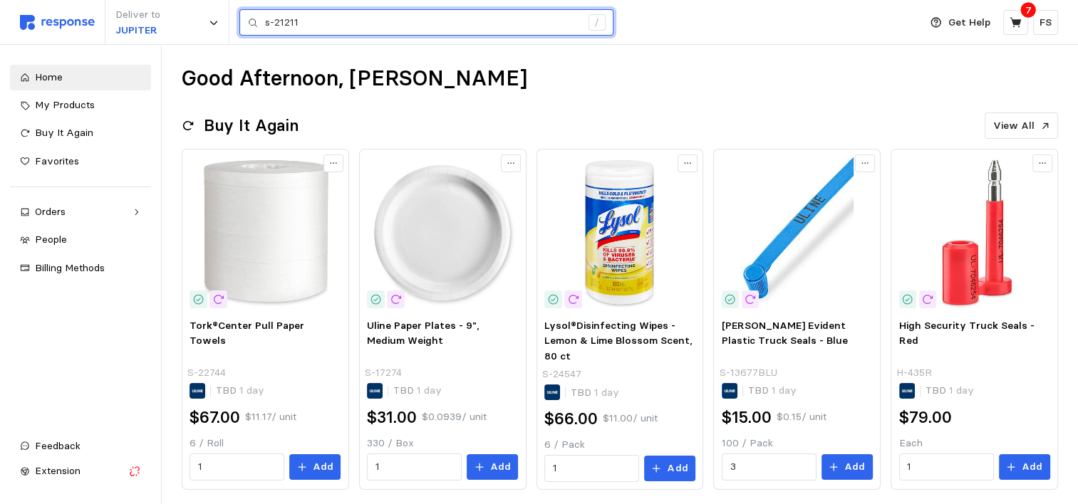
click at [309, 22] on input "s-21211" at bounding box center [423, 23] width 316 height 26
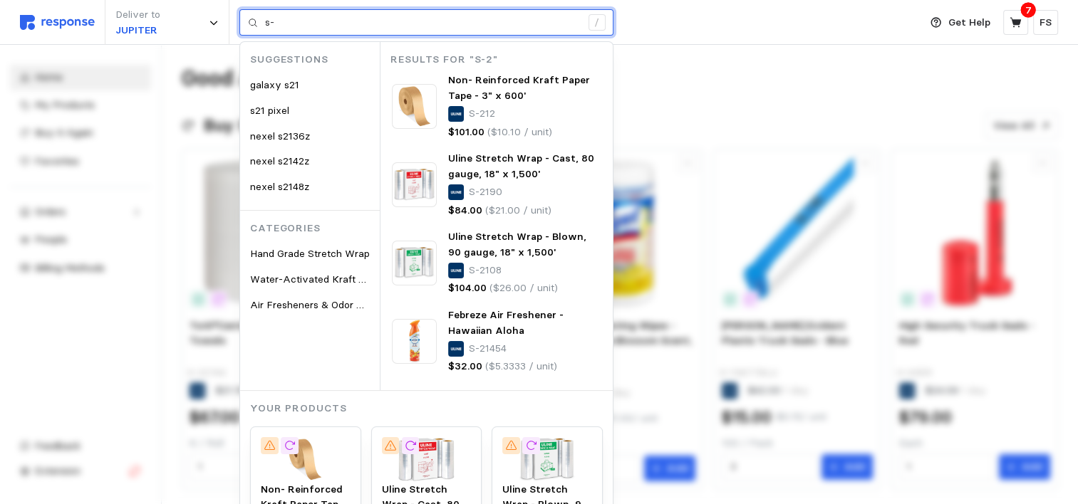
type input "s"
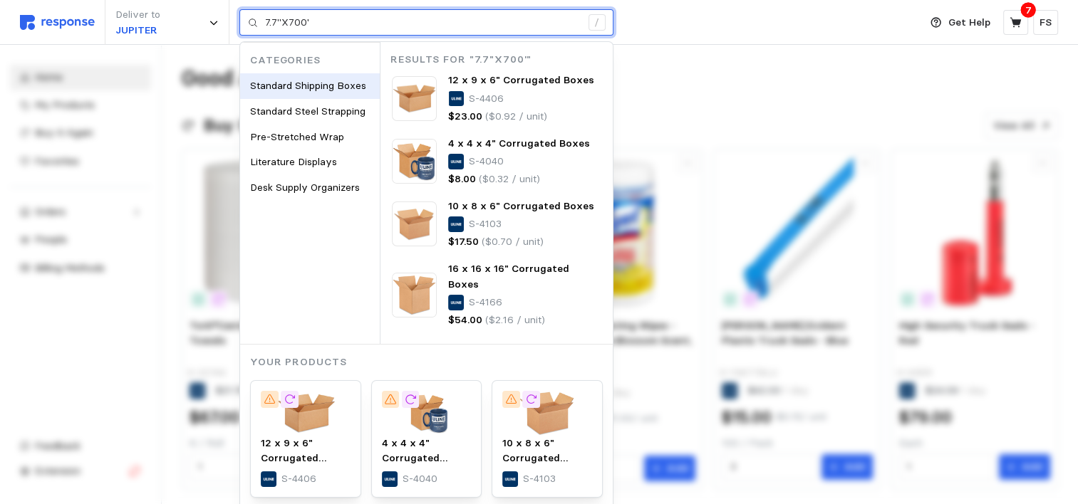
type input "Standard Shipping Boxes"
click at [402, 27] on input "Standard Shipping Boxes" at bounding box center [423, 23] width 316 height 26
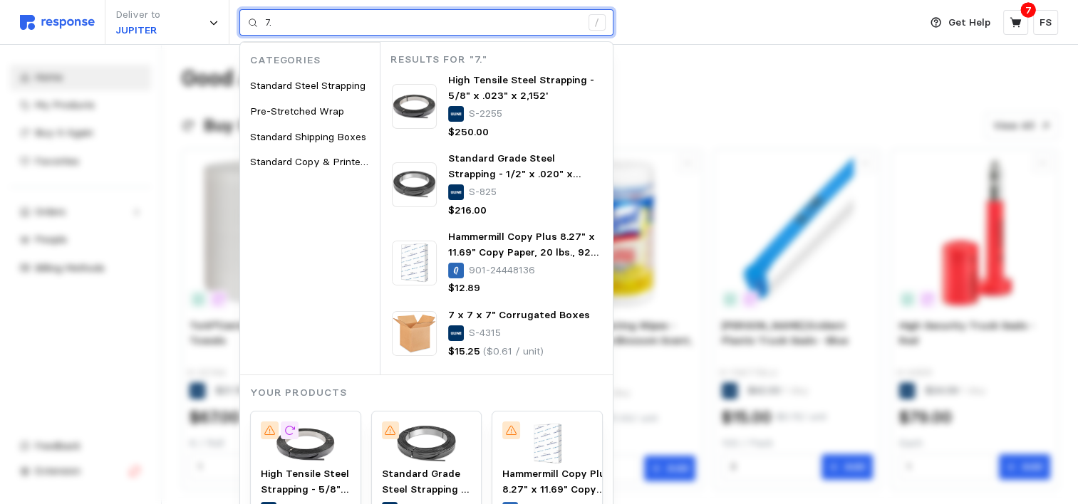
type input "7"
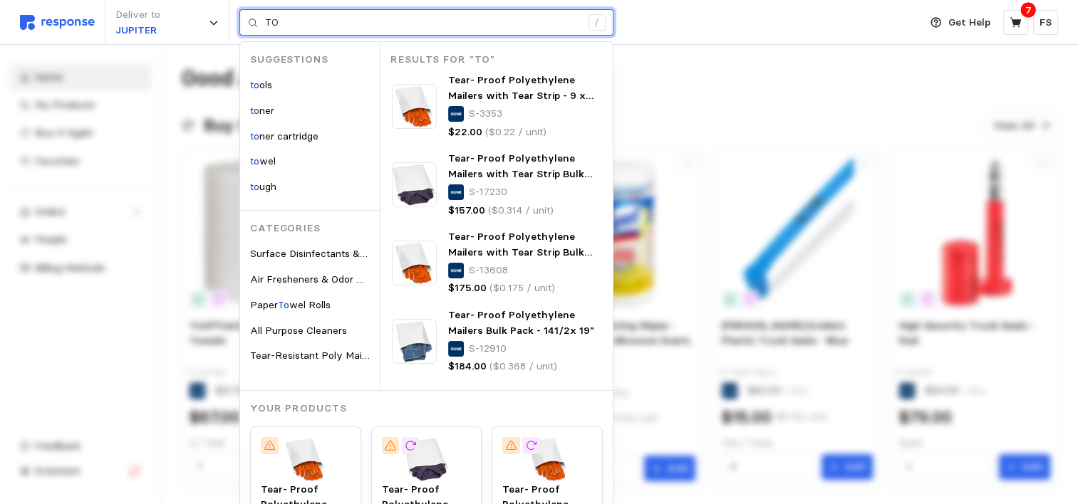
type input "T"
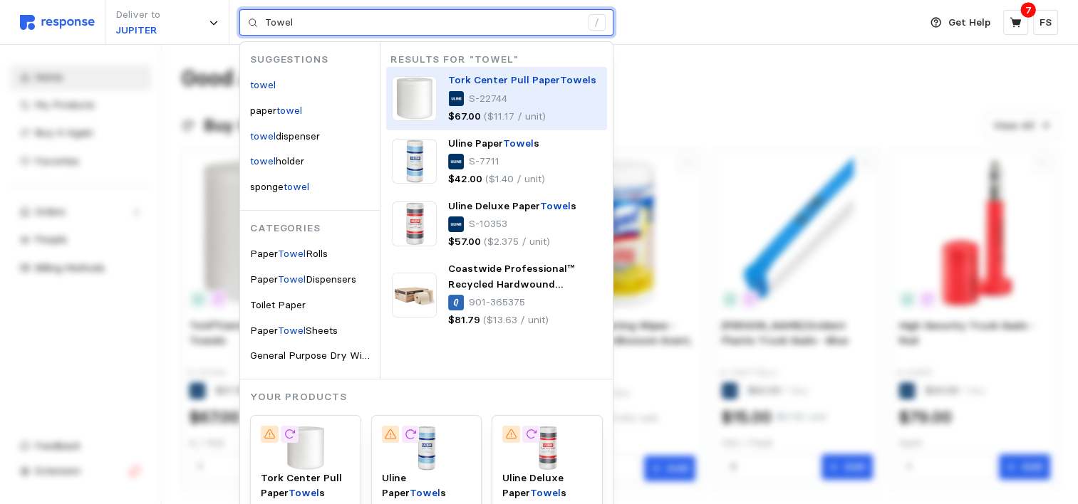
click at [496, 83] on span "Tork Center Pull Paper" at bounding box center [504, 79] width 112 height 13
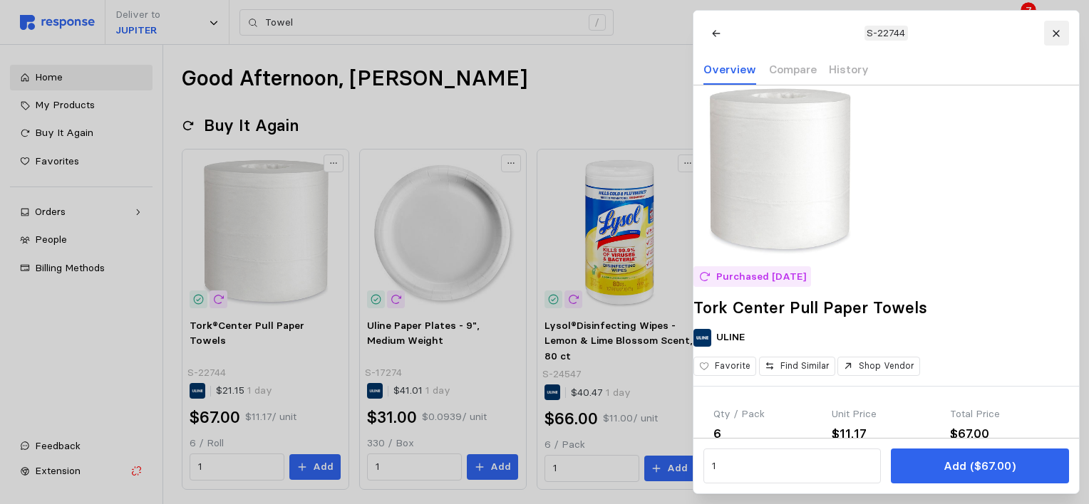
click at [1049, 43] on button at bounding box center [1055, 33] width 25 height 25
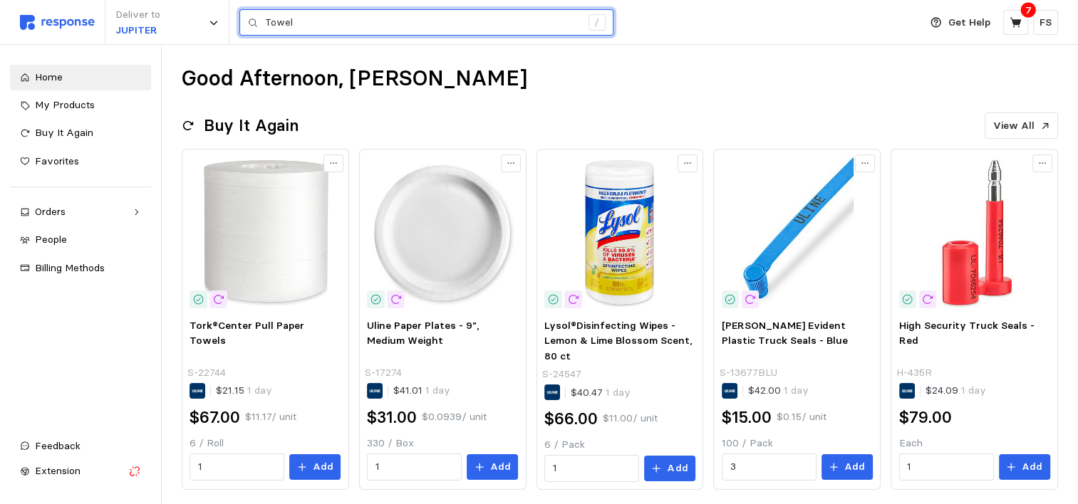
click at [388, 20] on input "Towel" at bounding box center [423, 23] width 316 height 26
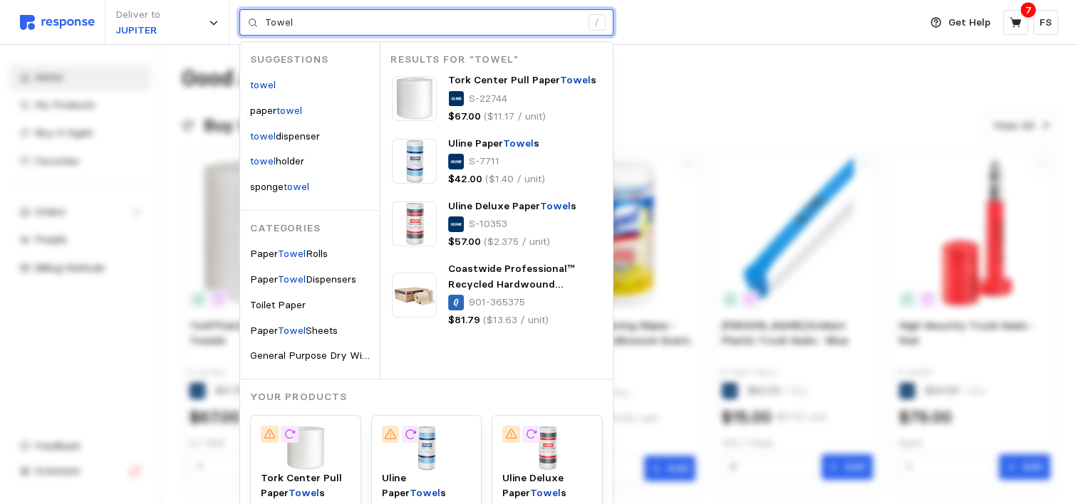
click at [388, 20] on input "Towel" at bounding box center [423, 23] width 316 height 26
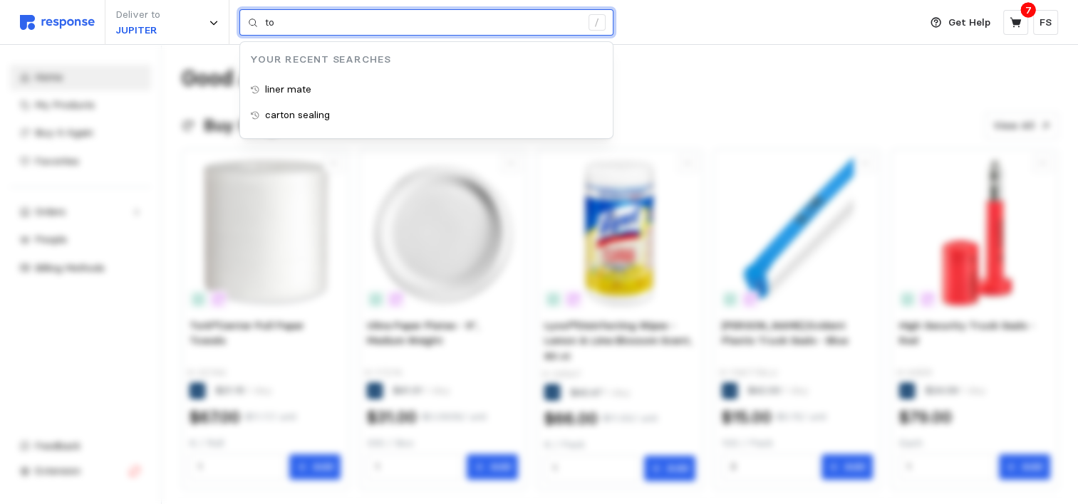
type input "t"
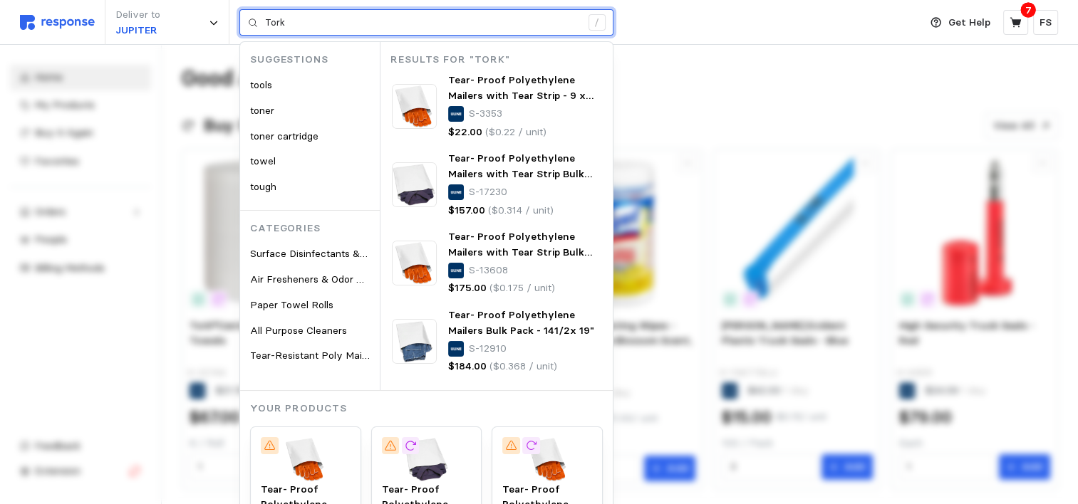
type input "Tork"
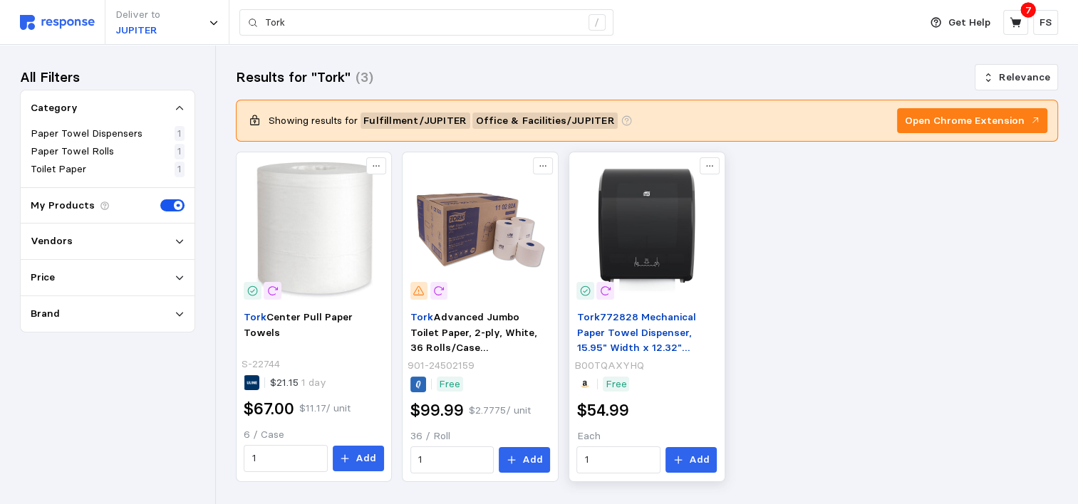
click at [645, 334] on span "772828 Mechanical Paper Towel Dispenser, 15.95" Width x 12.32" Length x 9.32" D…" at bounding box center [645, 348] width 138 height 75
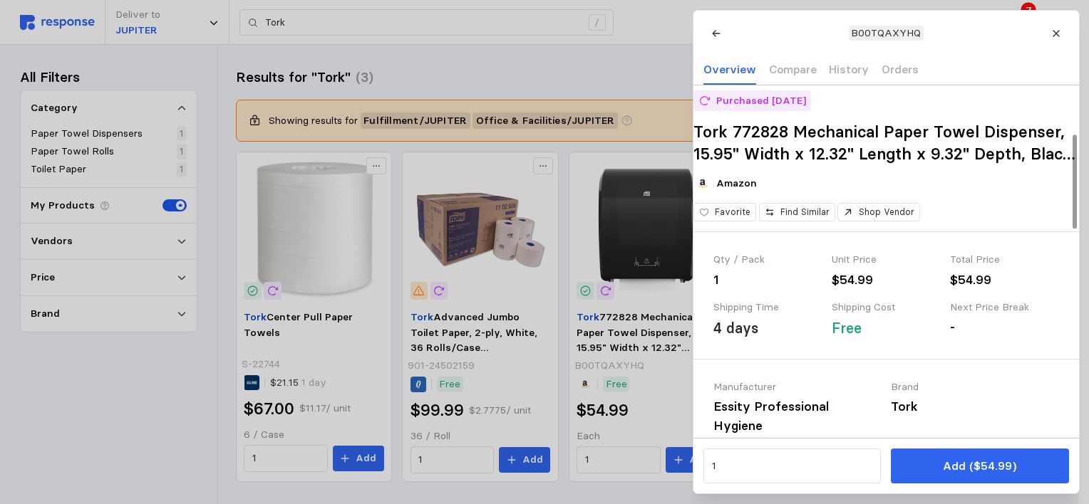
scroll to position [180, 0]
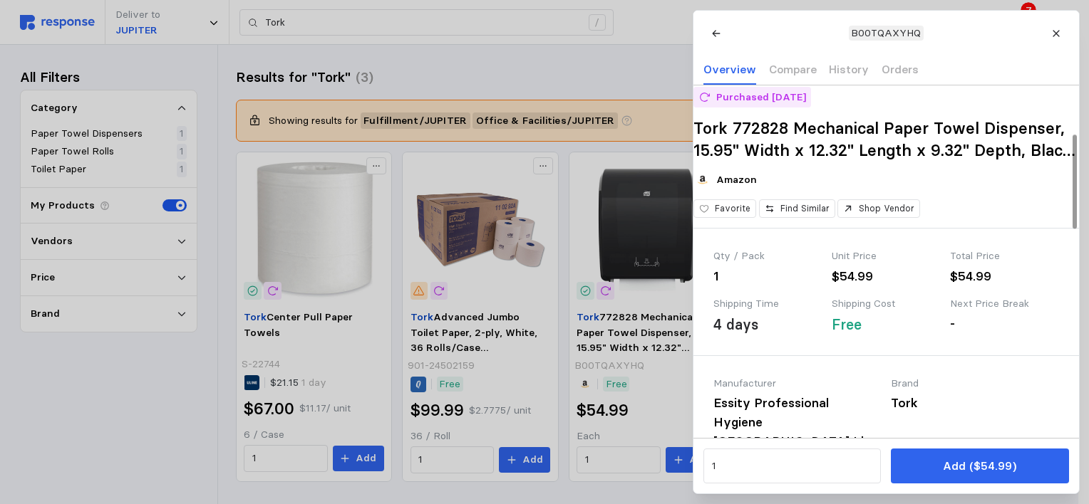
click at [1072, 190] on div at bounding box center [1074, 182] width 4 height 94
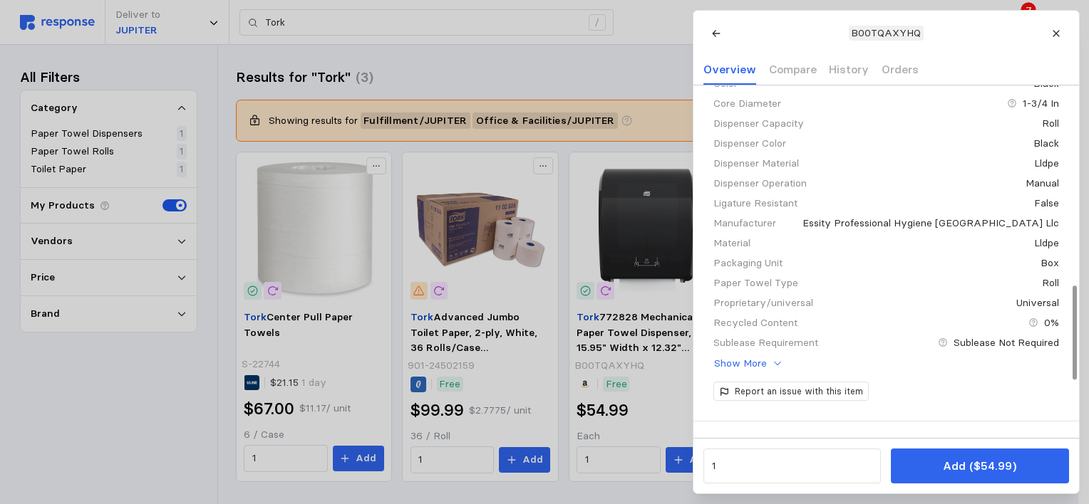
scroll to position [735, 0]
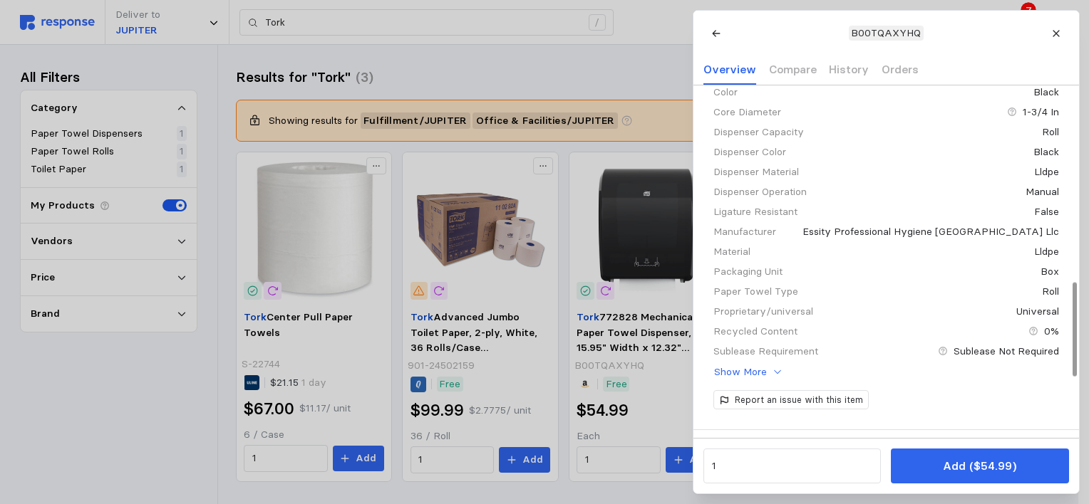
click at [1072, 333] on div at bounding box center [1074, 330] width 4 height 94
click at [759, 373] on p "Show More" at bounding box center [740, 373] width 53 height 16
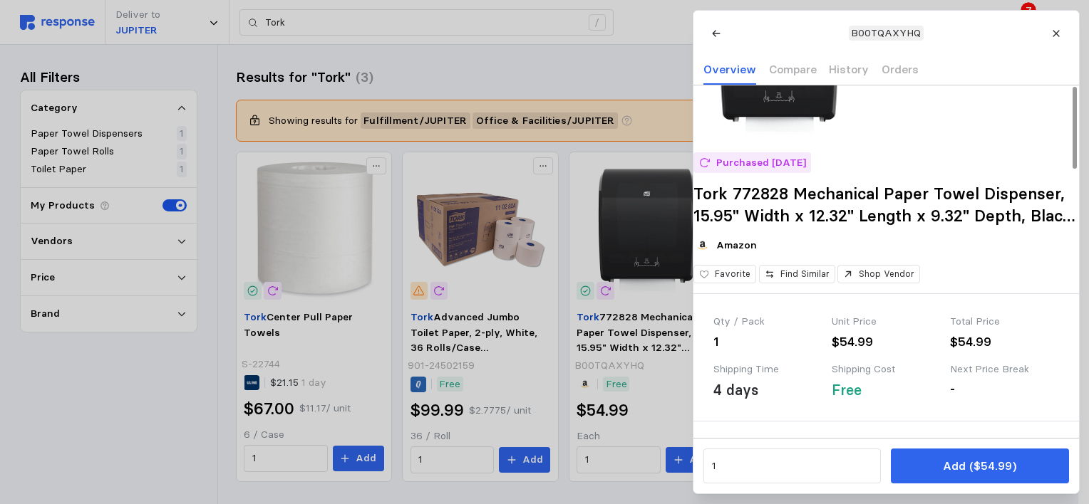
scroll to position [0, 0]
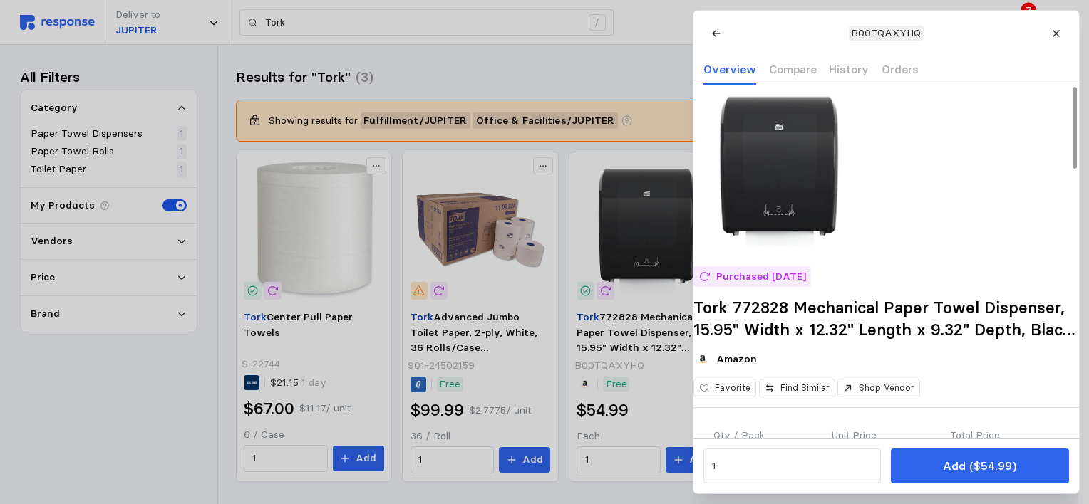
click at [1077, 87] on div at bounding box center [1074, 128] width 4 height 82
click at [1072, 97] on div at bounding box center [1074, 128] width 4 height 82
click at [1054, 31] on icon at bounding box center [1055, 33] width 6 height 6
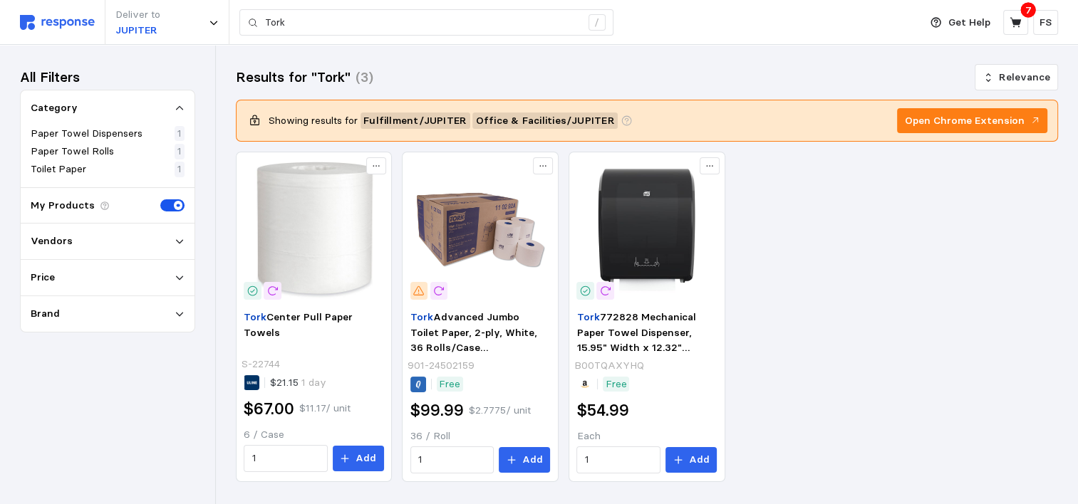
click at [1015, 35] on div "Get Help 7 FS" at bounding box center [990, 22] width 137 height 27
click at [1015, 32] on button at bounding box center [1015, 22] width 25 height 25
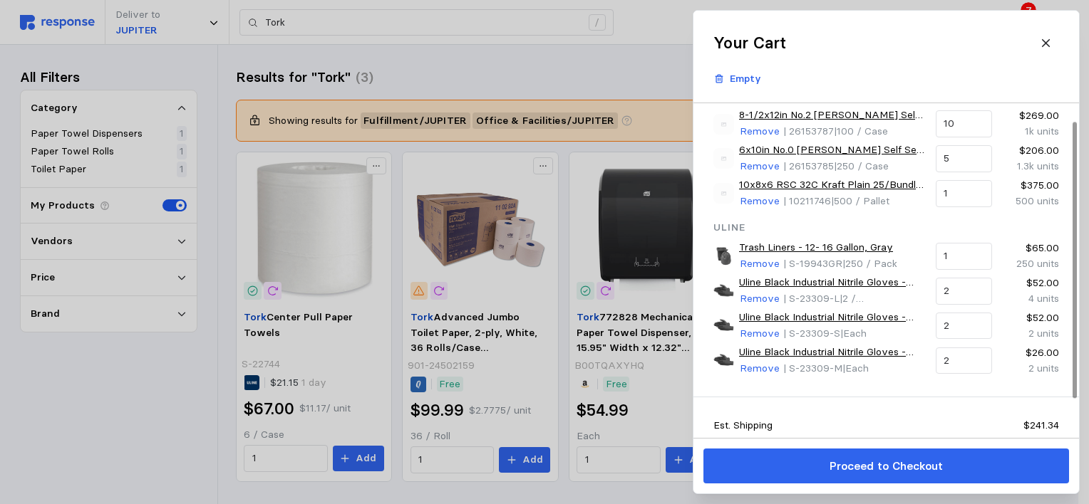
scroll to position [70, 0]
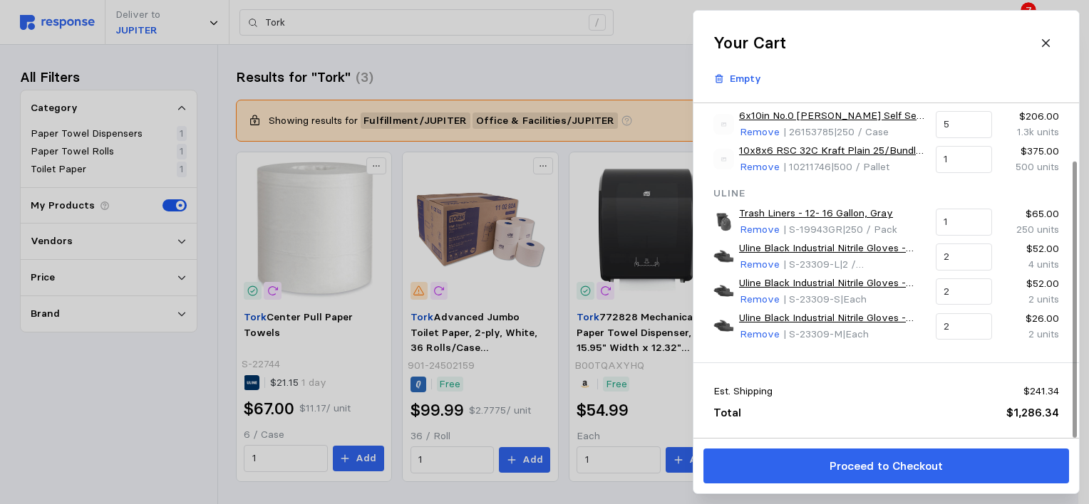
click at [1072, 348] on div at bounding box center [1074, 300] width 4 height 276
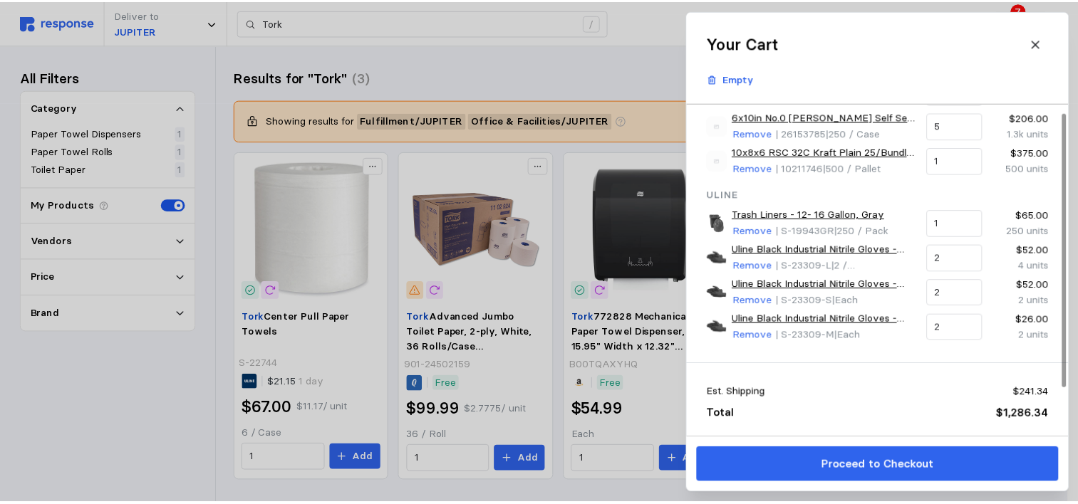
scroll to position [0, 0]
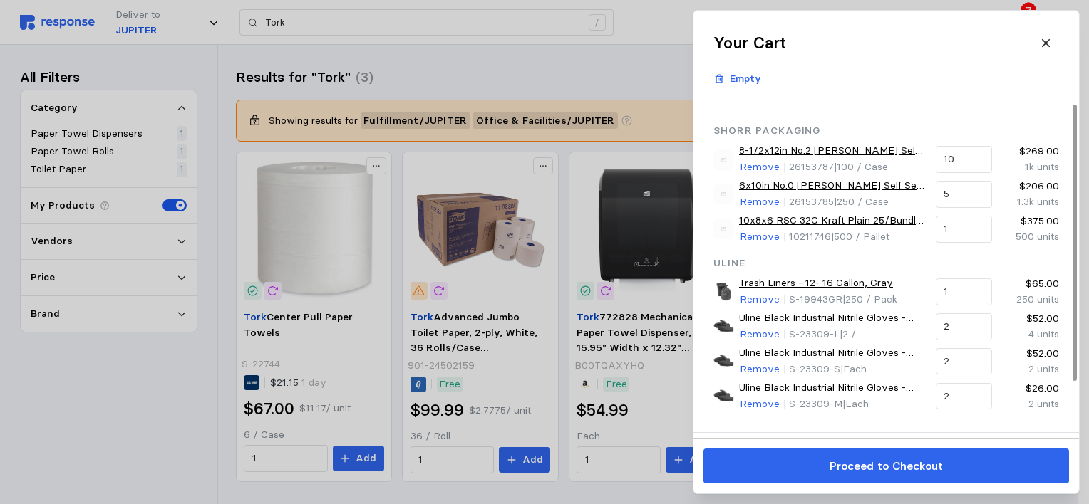
click at [1074, 160] on div at bounding box center [1074, 243] width 4 height 276
click at [755, 300] on p "Remove" at bounding box center [760, 300] width 40 height 16
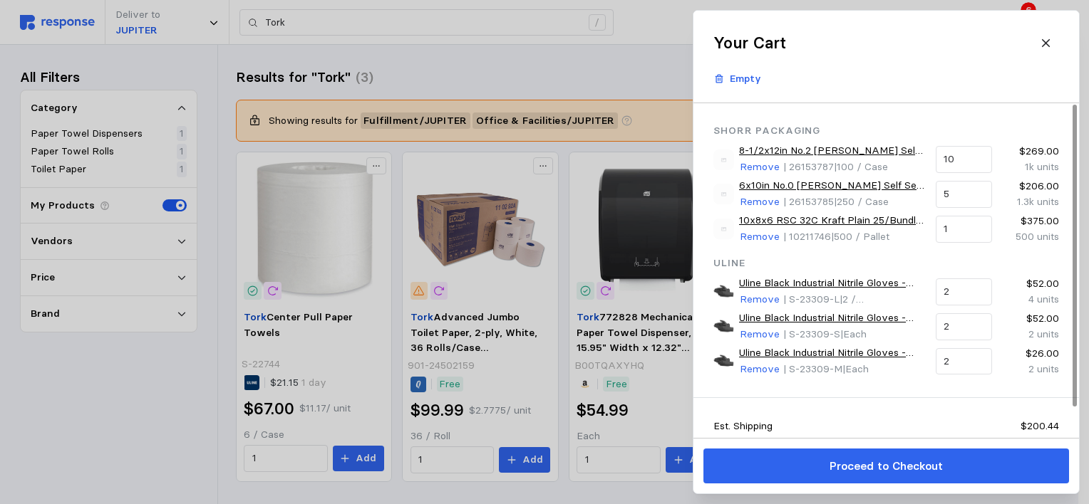
click at [755, 300] on p "Remove" at bounding box center [760, 300] width 40 height 16
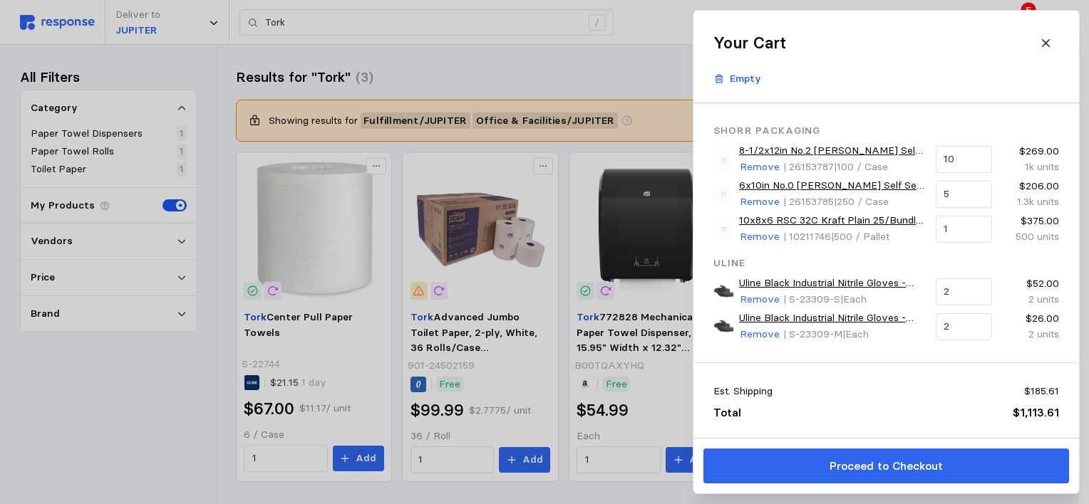
click at [755, 300] on p "Remove" at bounding box center [760, 300] width 40 height 16
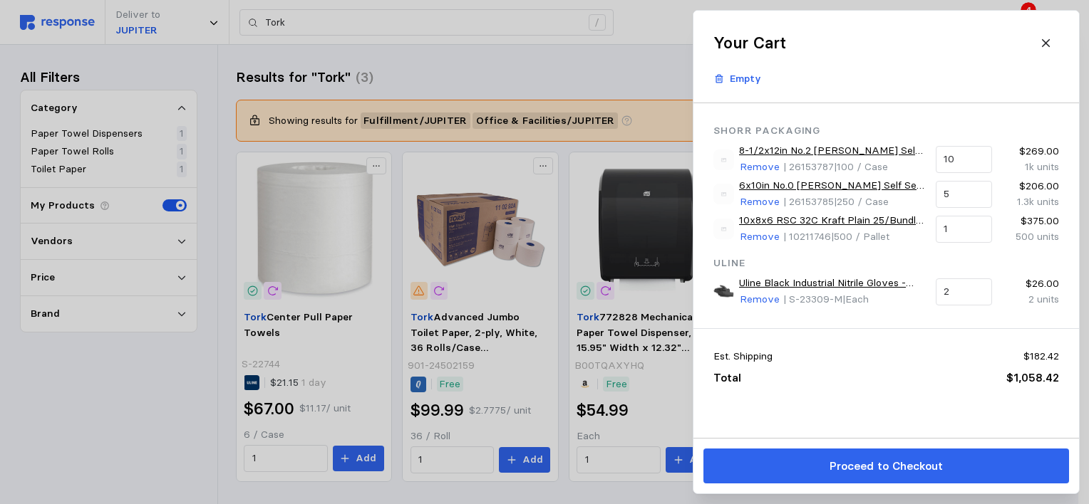
click at [755, 300] on p "Remove" at bounding box center [760, 300] width 40 height 16
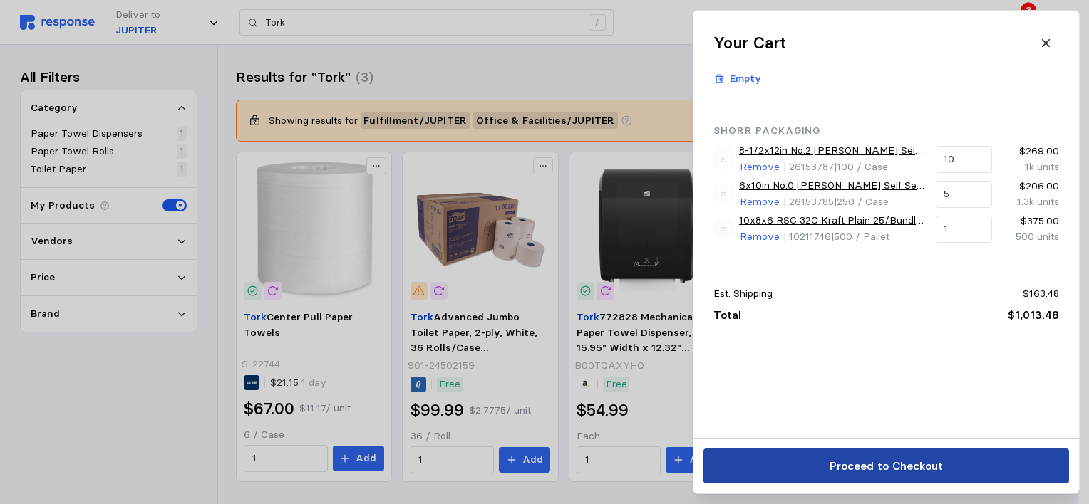
click at [837, 460] on p "Proceed to Checkout" at bounding box center [885, 466] width 113 height 18
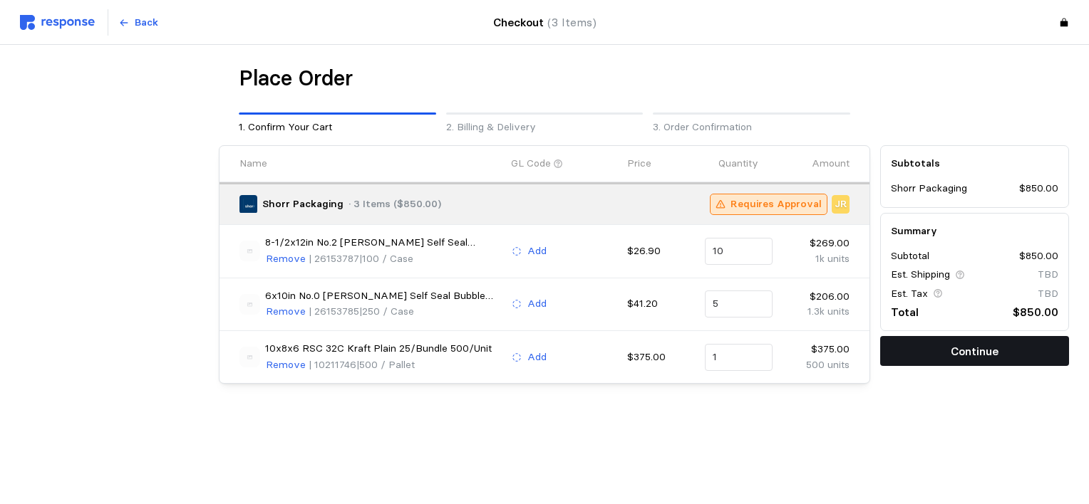
click at [980, 349] on p "Continue" at bounding box center [974, 352] width 48 height 18
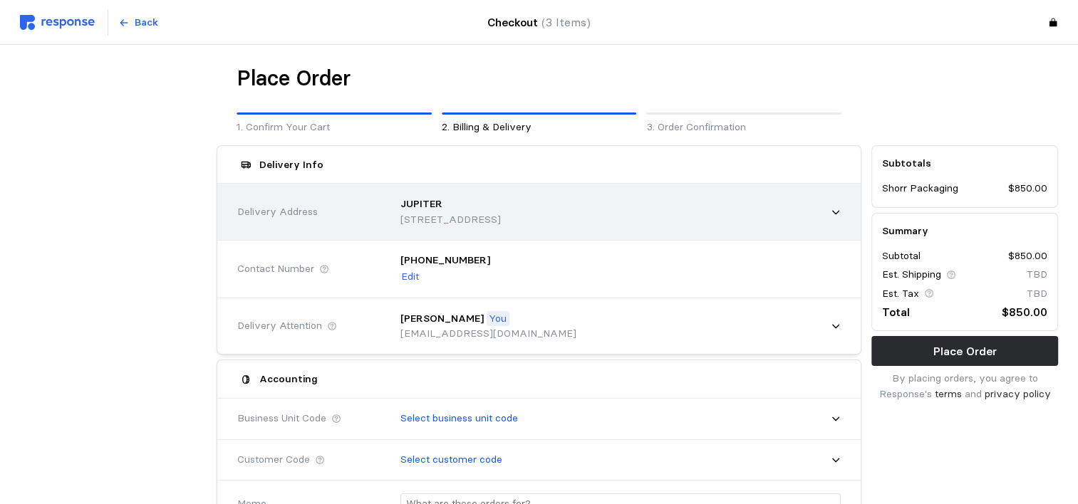
click at [839, 211] on icon at bounding box center [836, 212] width 10 height 10
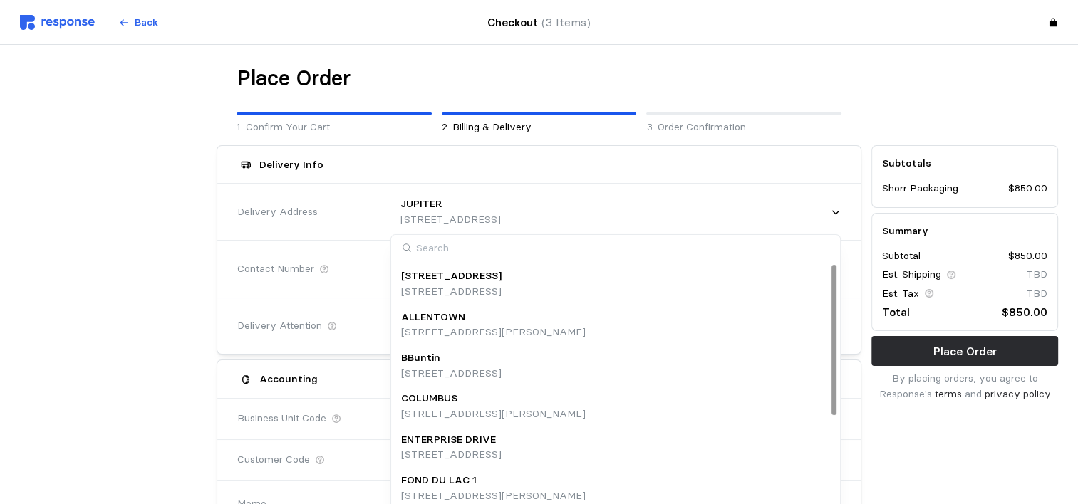
click at [549, 256] on input at bounding box center [614, 248] width 447 height 26
type input "sun"
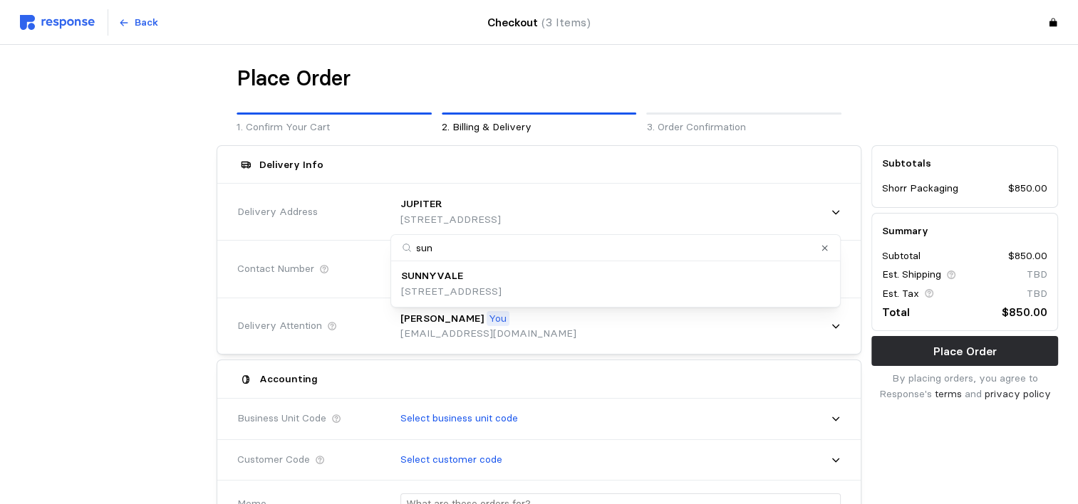
click at [497, 297] on p "[STREET_ADDRESS]" at bounding box center [451, 292] width 100 height 16
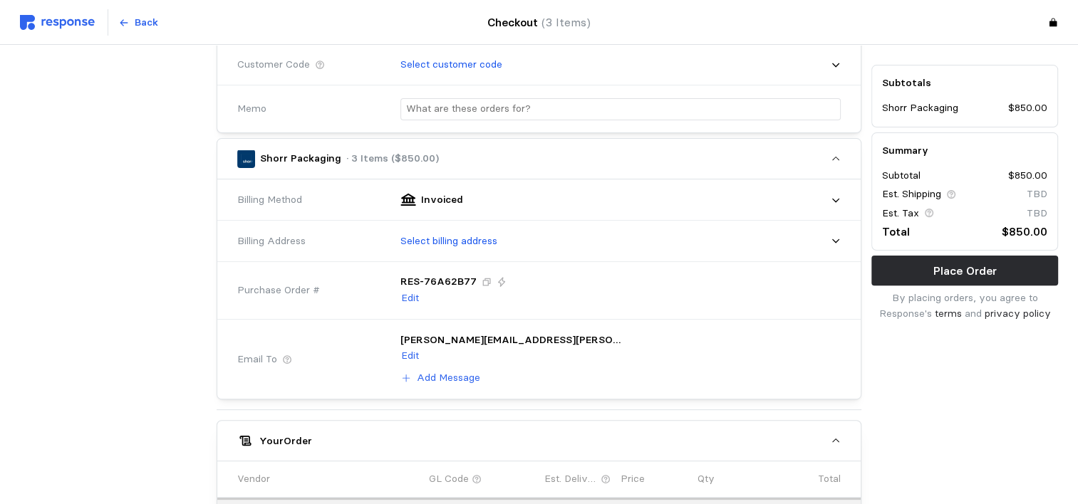
scroll to position [397, 0]
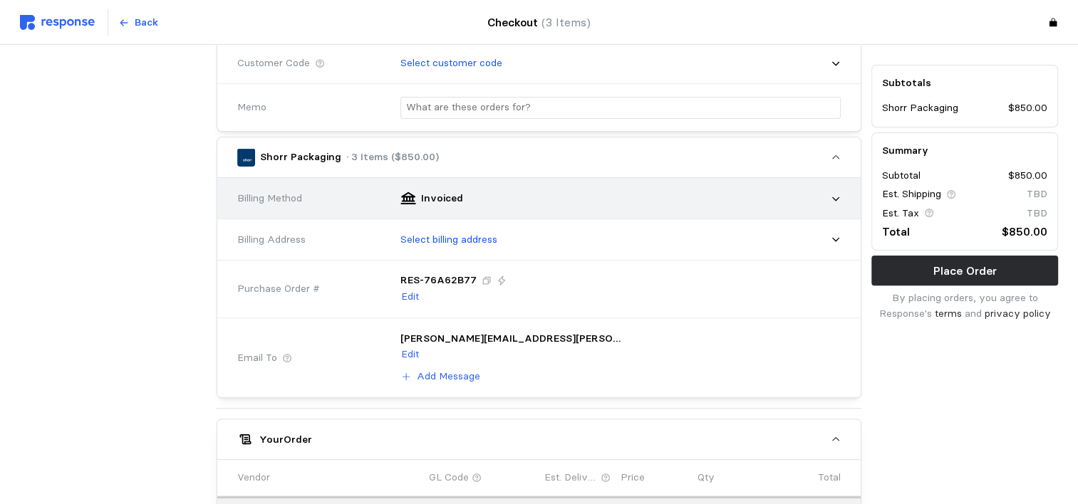
click at [829, 194] on div "Invoiced" at bounding box center [615, 199] width 450 height 36
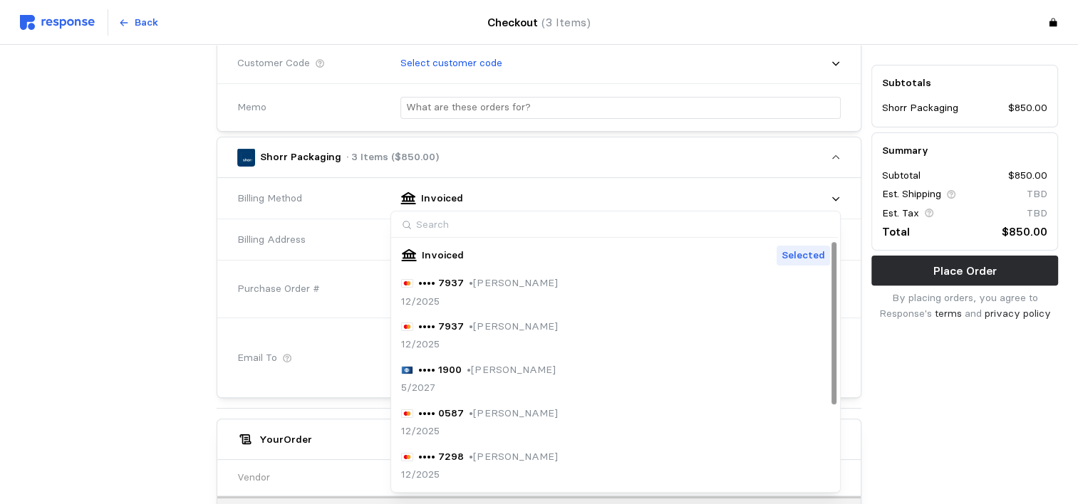
scroll to position [128, 0]
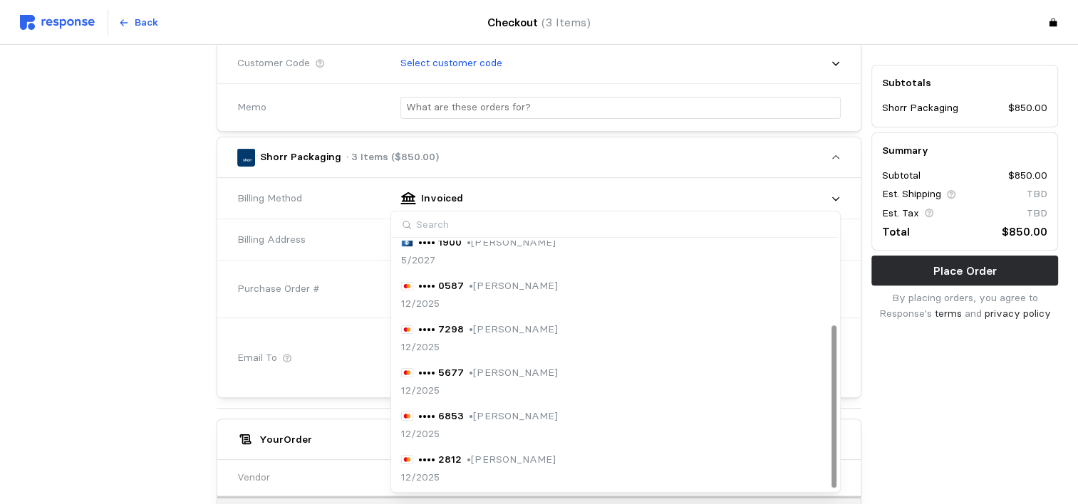
click at [831, 447] on div at bounding box center [833, 407] width 4 height 162
click at [893, 388] on div "Subtotals Shorr Packaging $850.00 Summary Subtotal $850.00 Est. Shipping TBD Es…" at bounding box center [964, 294] width 197 height 1101
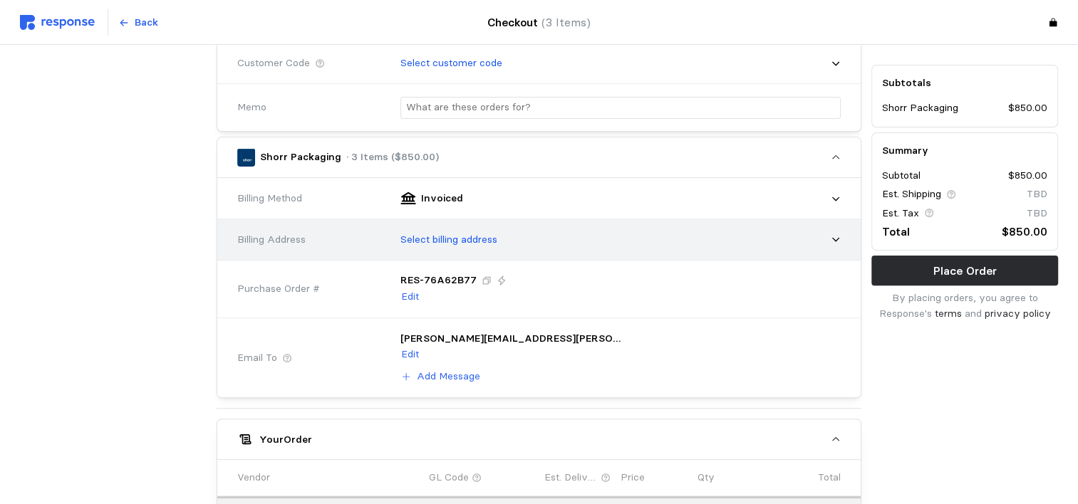
click at [834, 242] on div "Select billing address" at bounding box center [615, 240] width 450 height 36
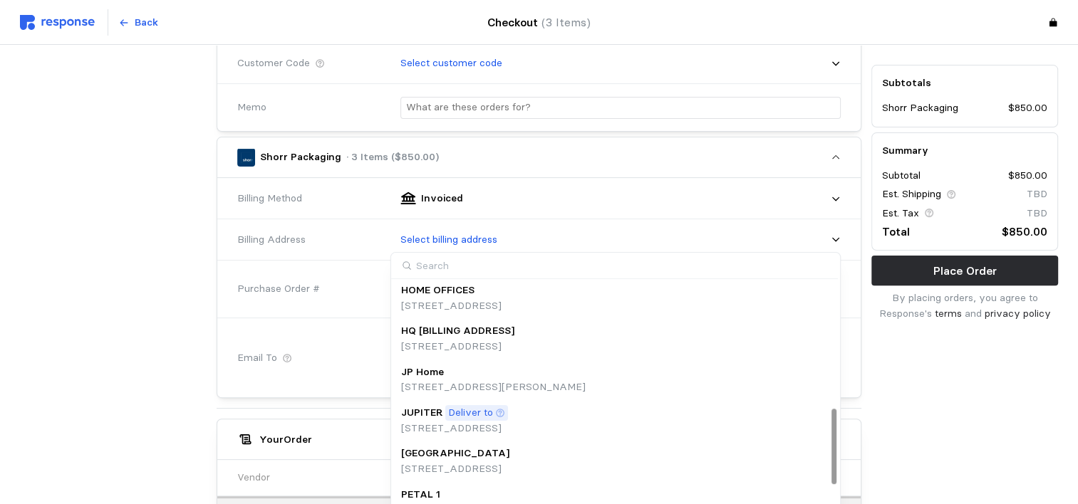
scroll to position [418, 0]
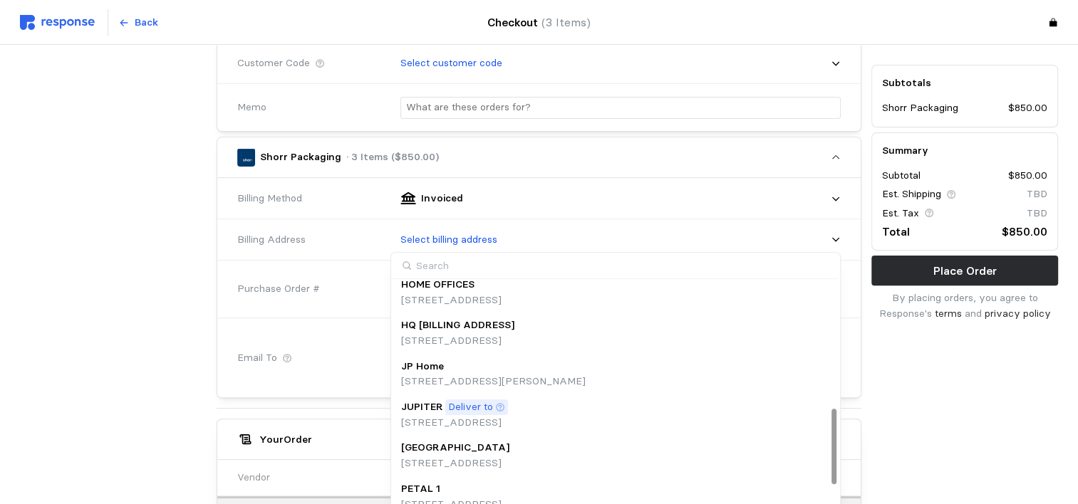
click at [835, 460] on div at bounding box center [833, 446] width 4 height 75
click at [429, 301] on p "[STREET_ADDRESS]" at bounding box center [451, 301] width 100 height 16
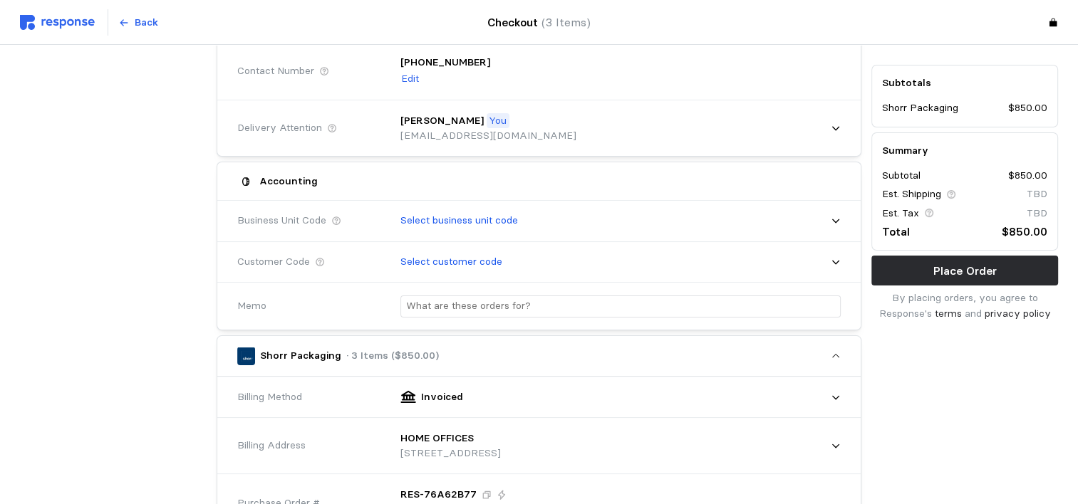
scroll to position [203, 0]
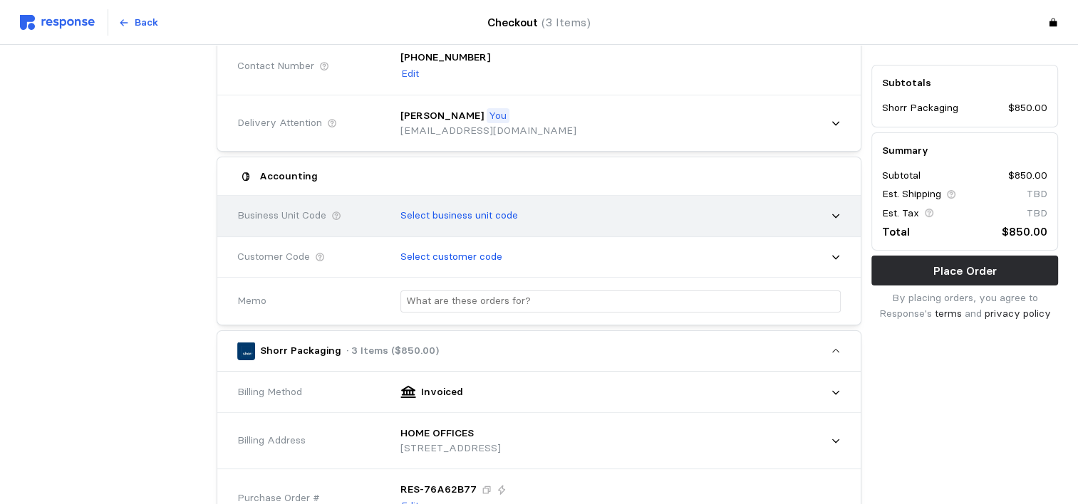
click at [834, 219] on icon at bounding box center [836, 216] width 10 height 10
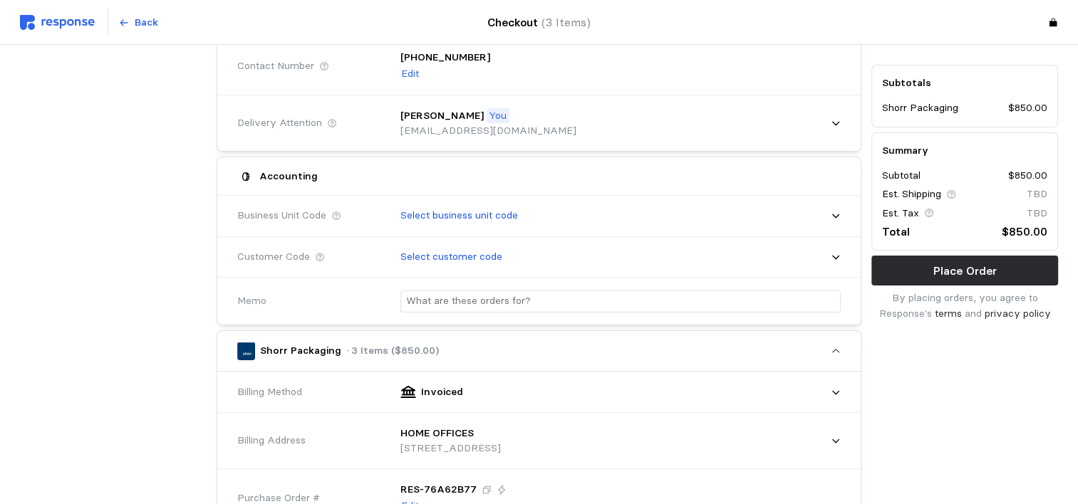
click at [915, 370] on div "Subtotals Shorr Packaging $850.00 Summary Subtotal $850.00 Est. Shipping TBD Es…" at bounding box center [964, 495] width 197 height 1116
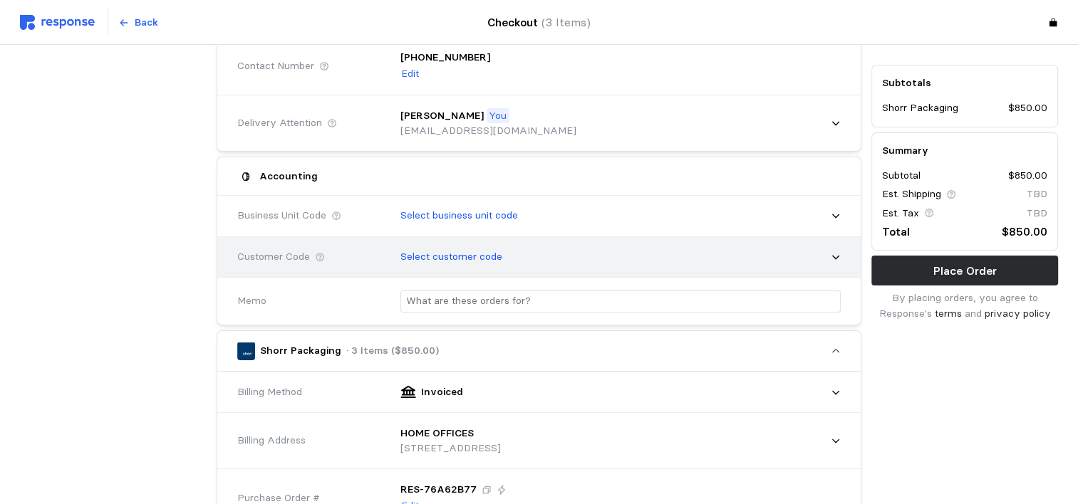
click at [832, 256] on icon at bounding box center [835, 258] width 7 height 4
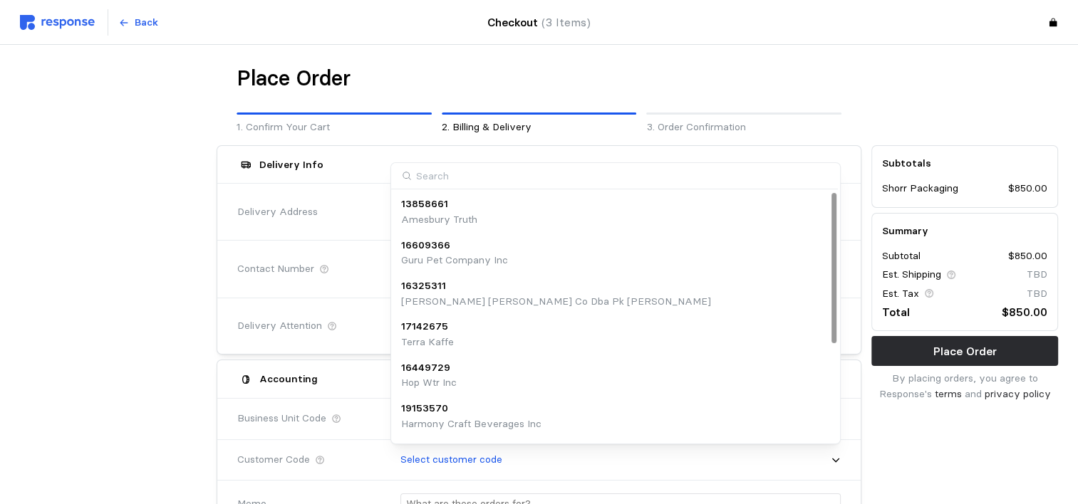
click at [658, 333] on div "17142675 Terra Kaffe" at bounding box center [615, 334] width 429 height 31
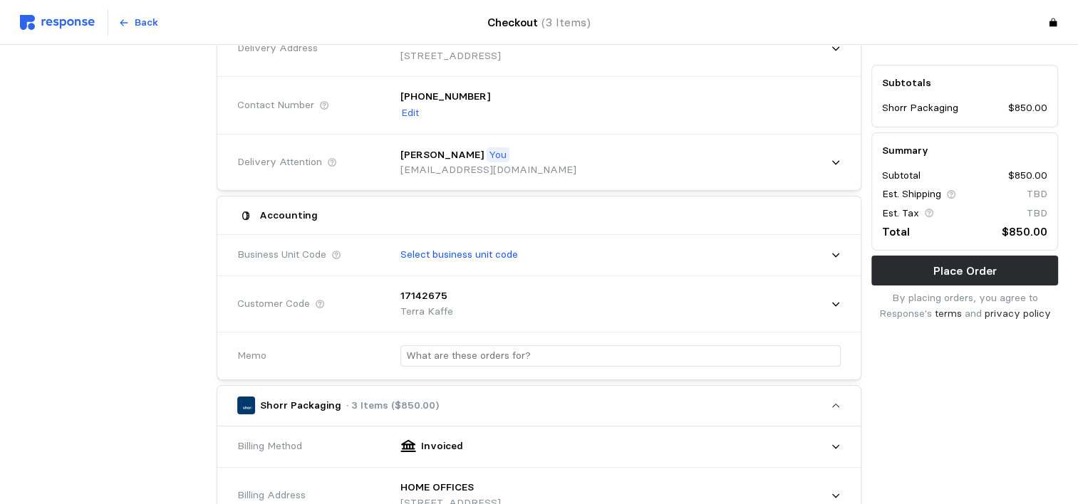
scroll to position [144, 0]
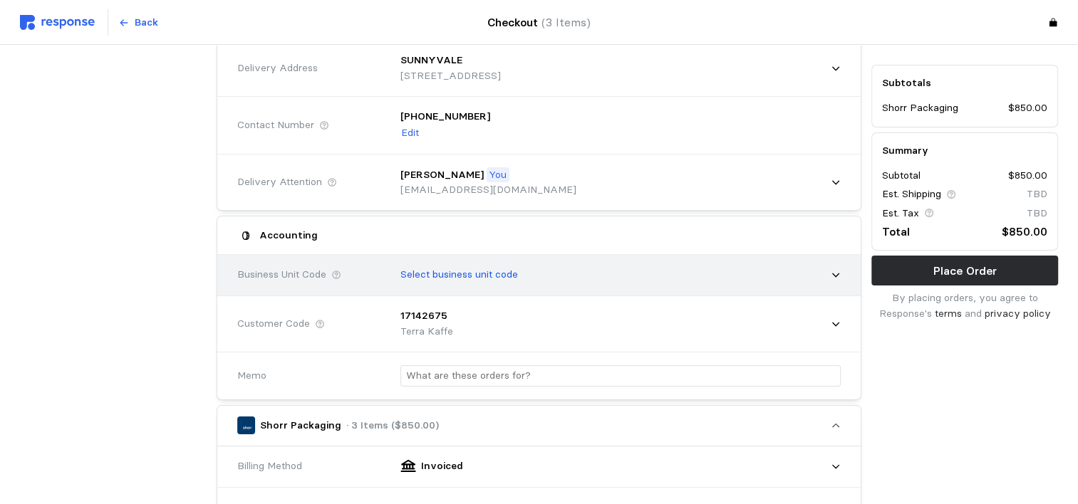
click at [836, 278] on icon at bounding box center [836, 275] width 10 height 10
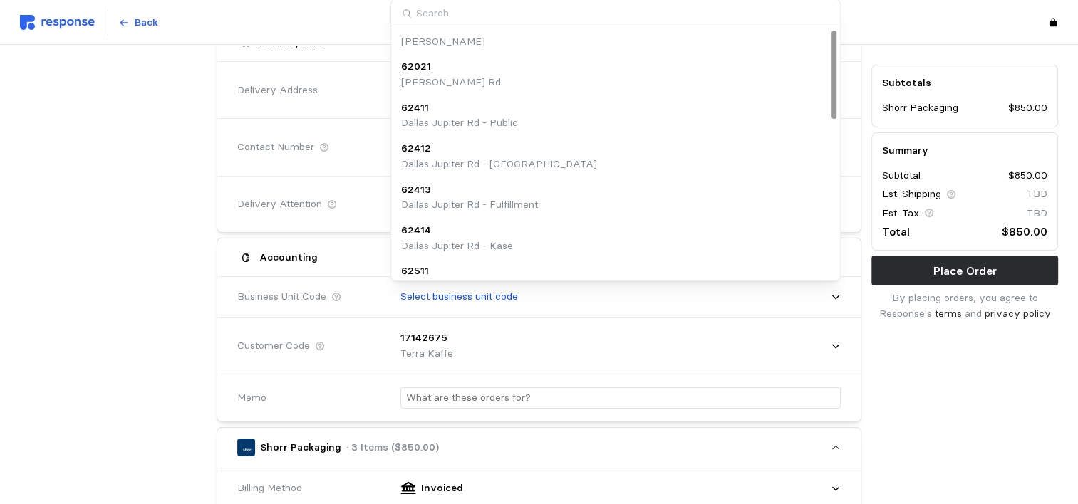
scroll to position [0, 0]
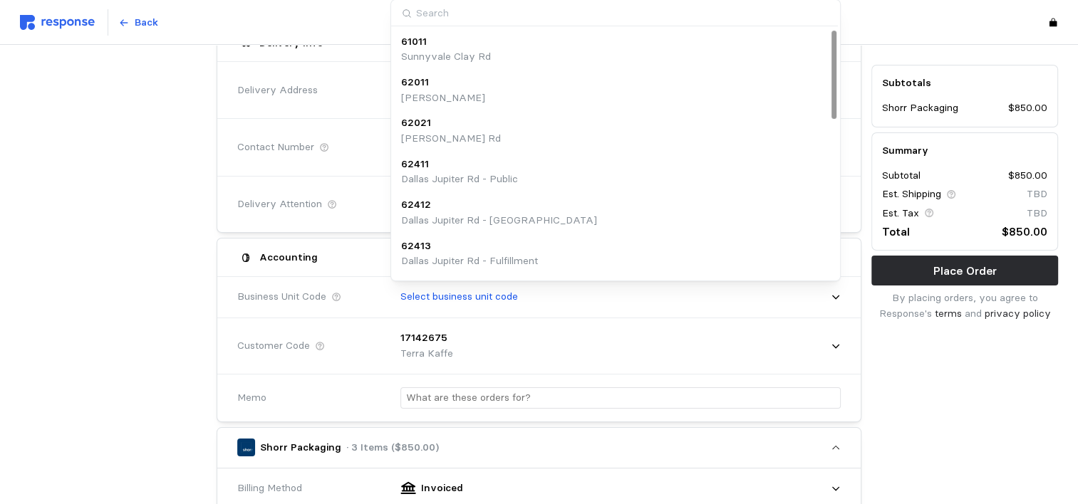
click at [831, 57] on div at bounding box center [833, 75] width 4 height 88
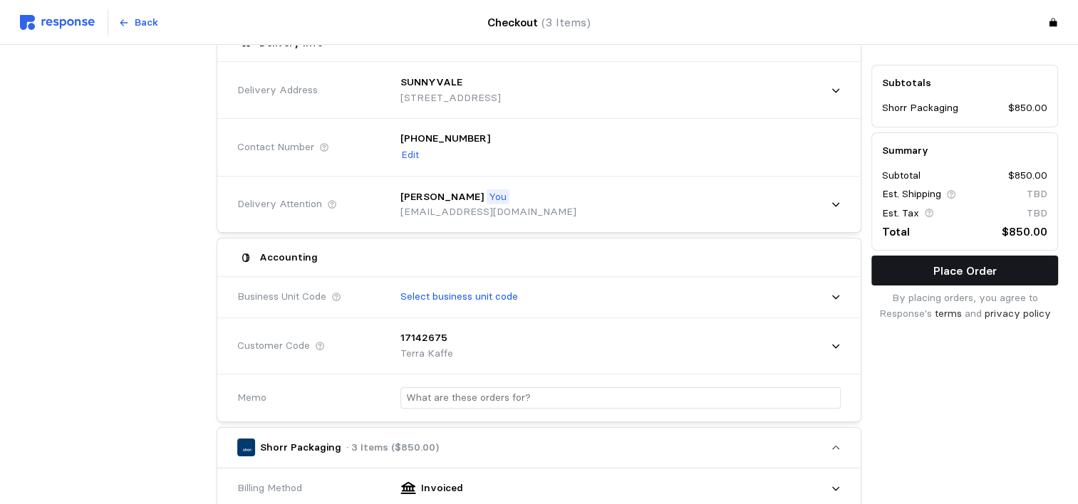
click at [901, 261] on button "Place Order" at bounding box center [964, 271] width 187 height 30
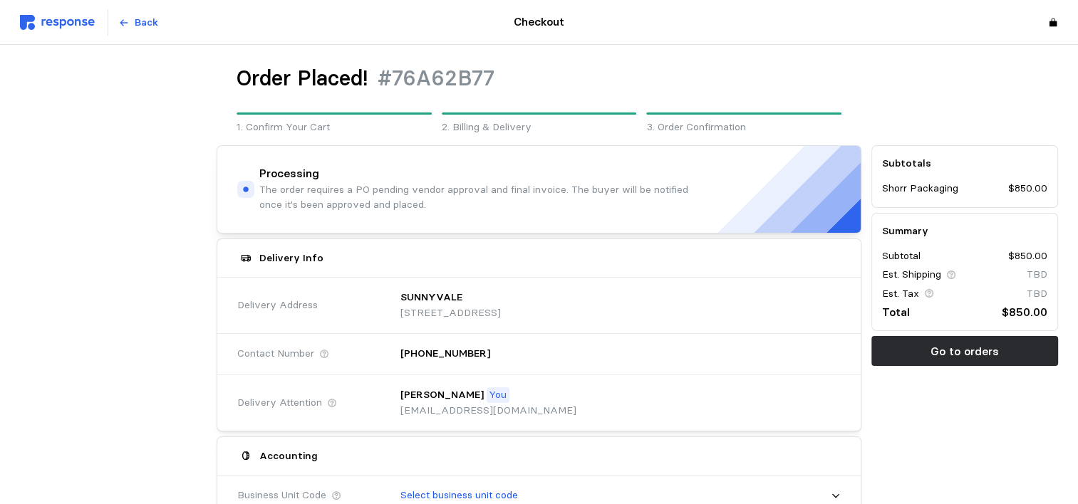
click at [35, 16] on img at bounding box center [57, 22] width 75 height 15
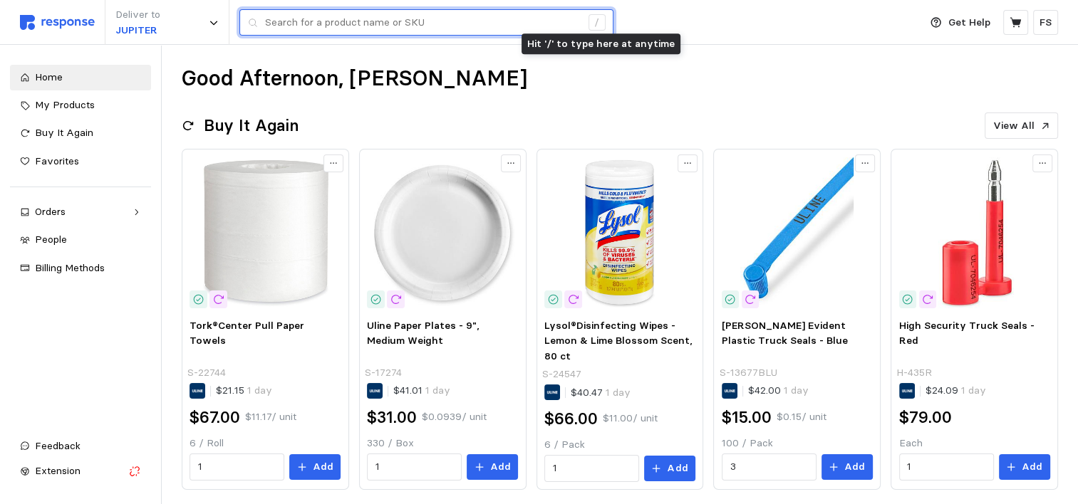
click at [534, 24] on input "text" at bounding box center [423, 23] width 316 height 26
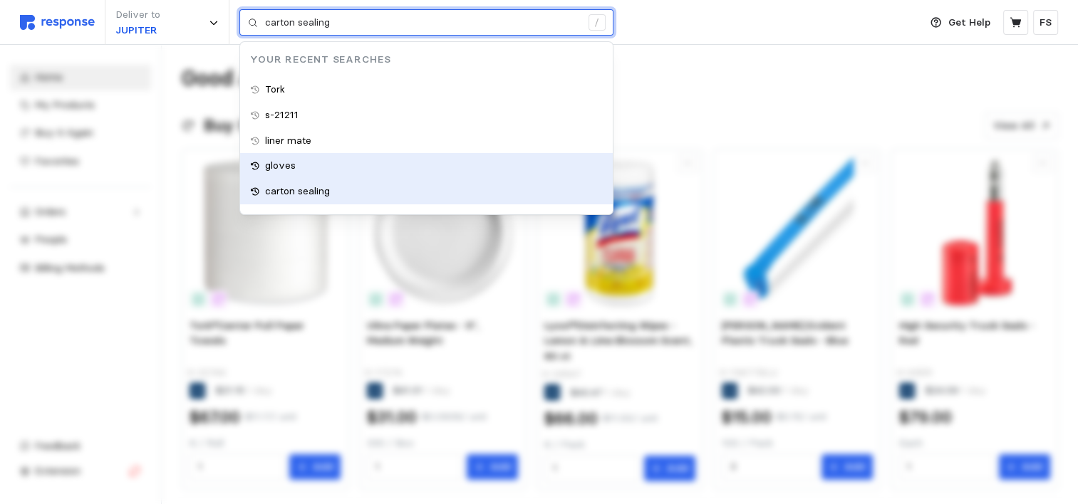
type input "gloves"
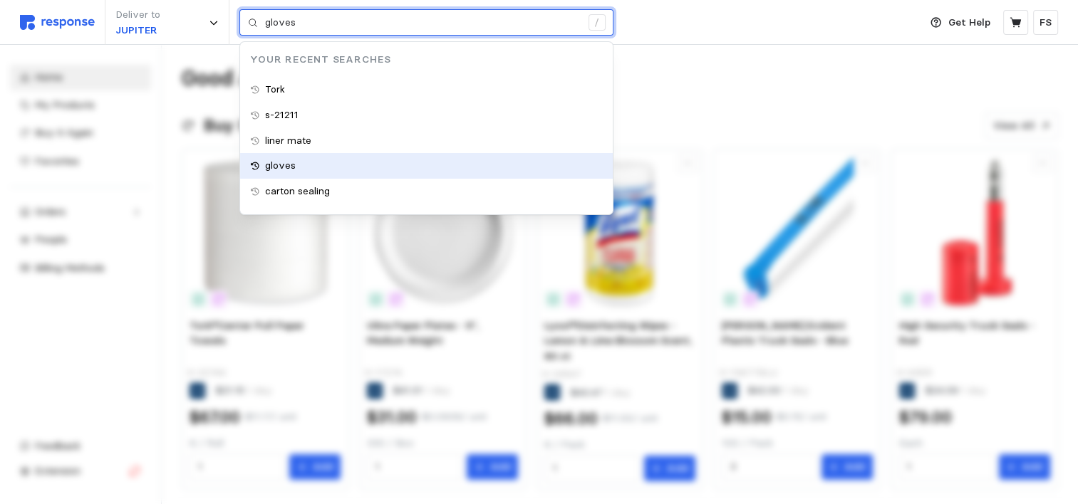
click at [316, 168] on div "gloves" at bounding box center [426, 166] width 373 height 26
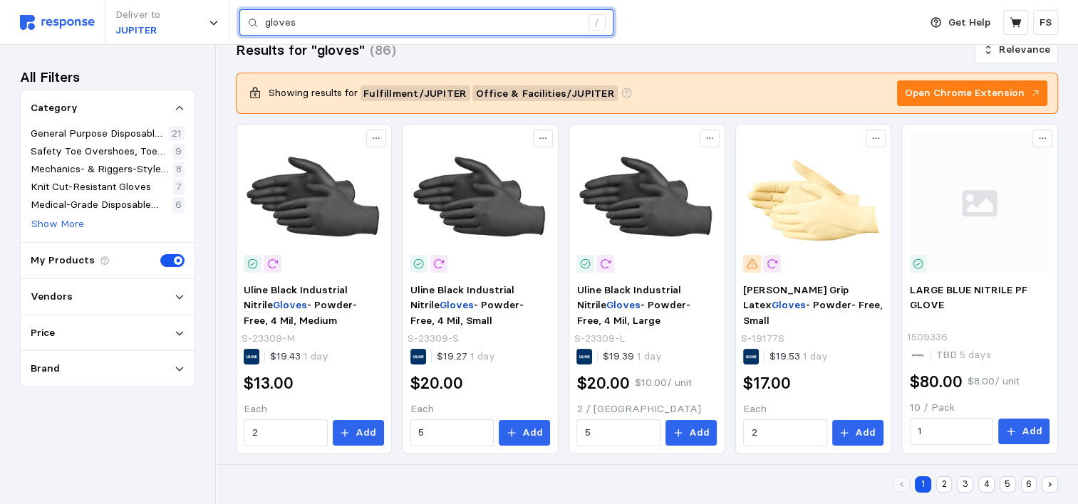
scroll to position [180, 0]
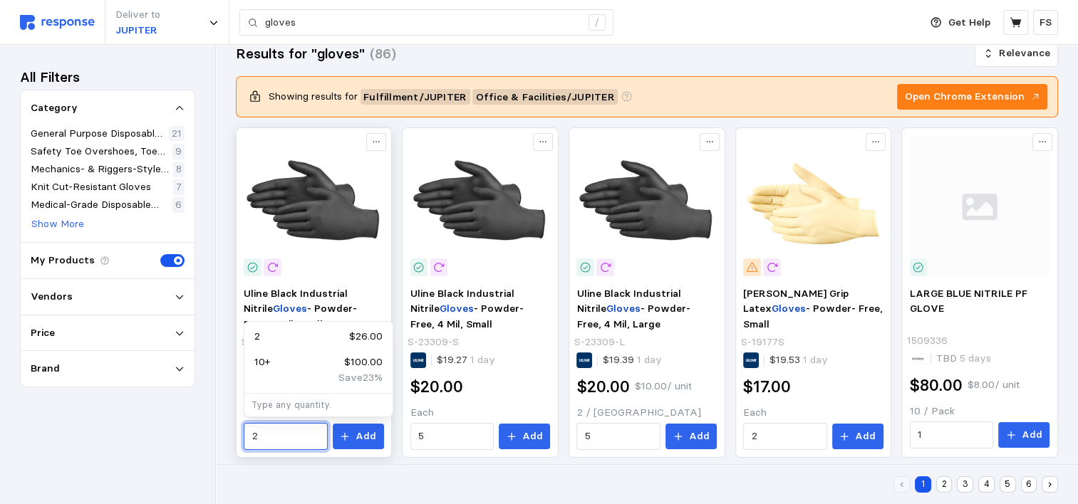
click at [313, 440] on input "2" at bounding box center [286, 437] width 68 height 26
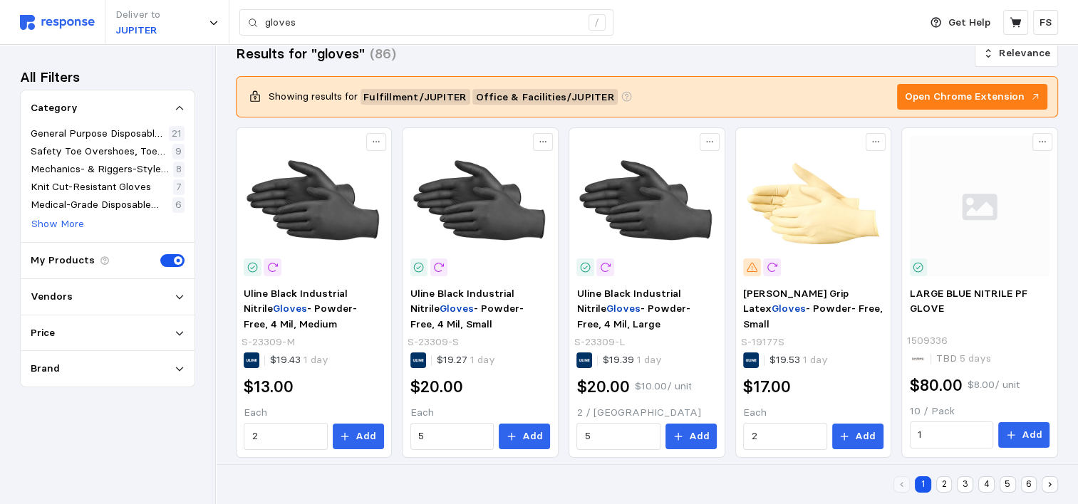
click at [171, 459] on div "All Filters Category General Purpose Disposable Gloves 21 Safety Toe Overshoes,…" at bounding box center [107, 275] width 175 height 420
click at [361, 432] on p "Add" at bounding box center [366, 437] width 21 height 16
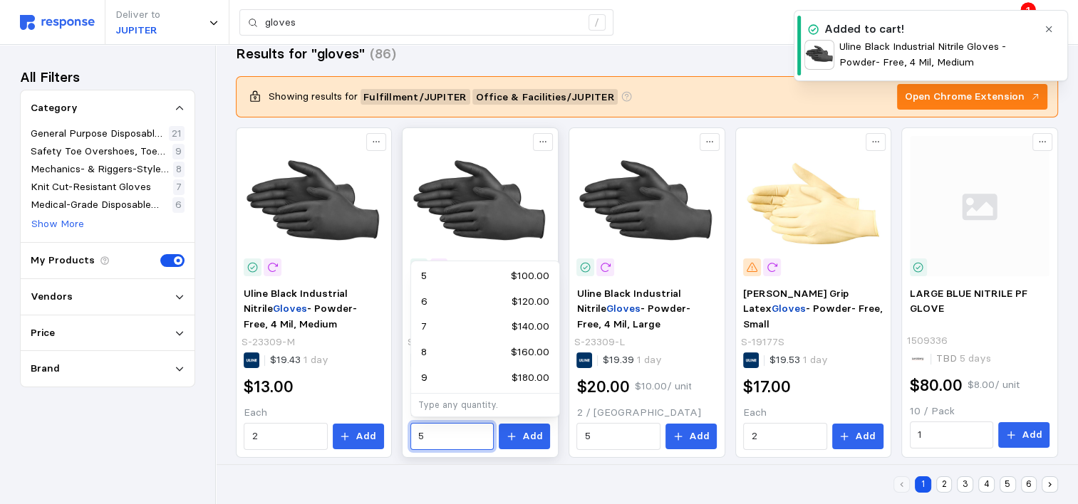
click at [443, 437] on input "5" at bounding box center [452, 437] width 68 height 26
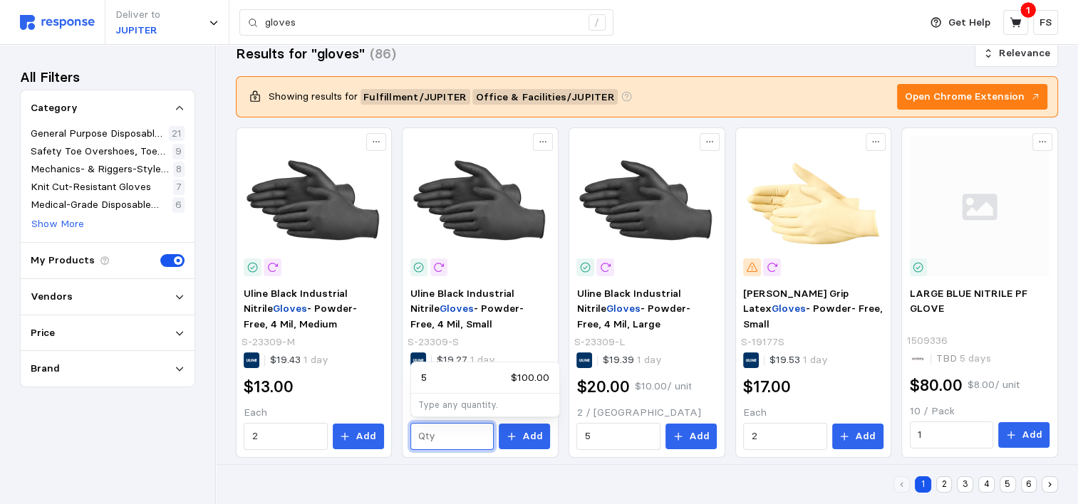
click at [441, 406] on p "Type any quantity." at bounding box center [484, 405] width 133 height 13
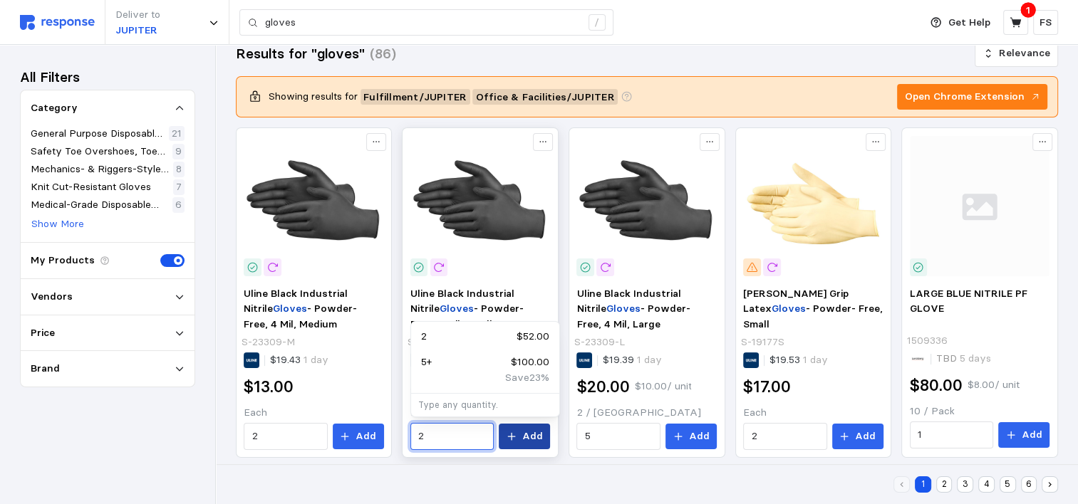
type input "2"
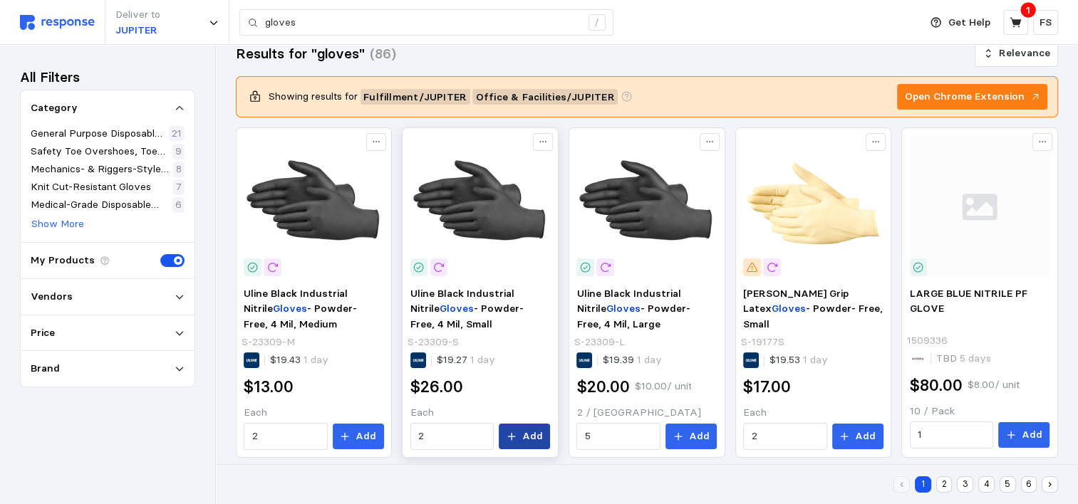
click at [523, 437] on button "Add" at bounding box center [524, 437] width 51 height 26
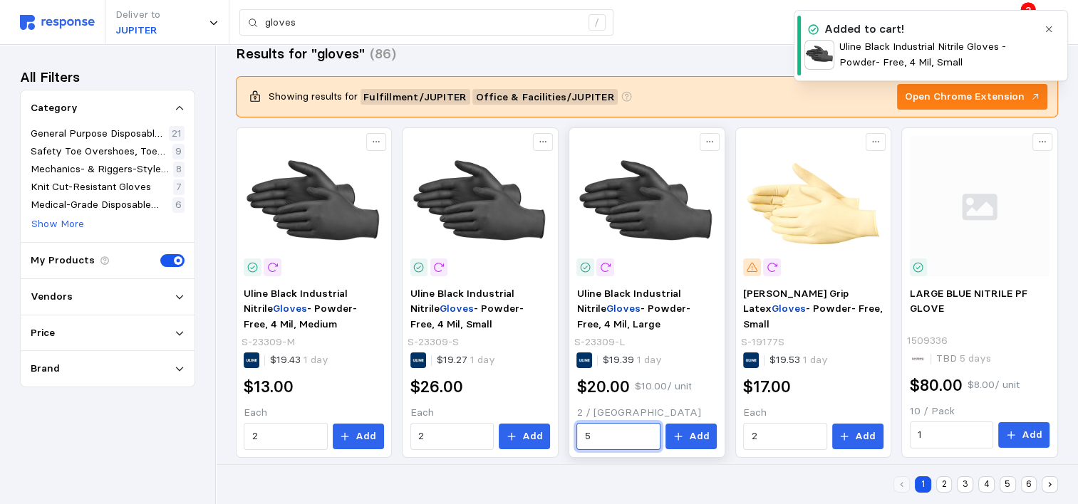
click at [602, 437] on input "5" at bounding box center [619, 437] width 68 height 26
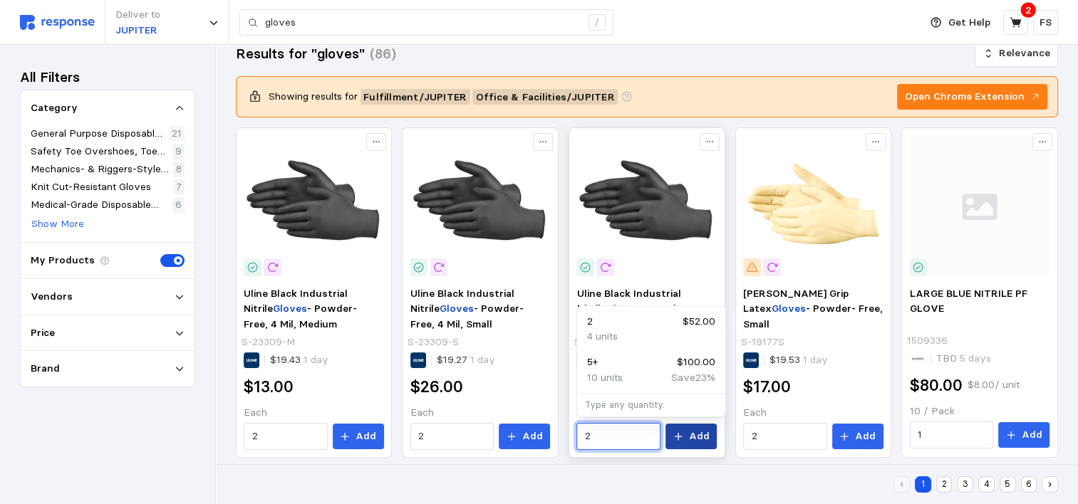
type input "2"
click at [702, 439] on p "Add" at bounding box center [699, 437] width 21 height 16
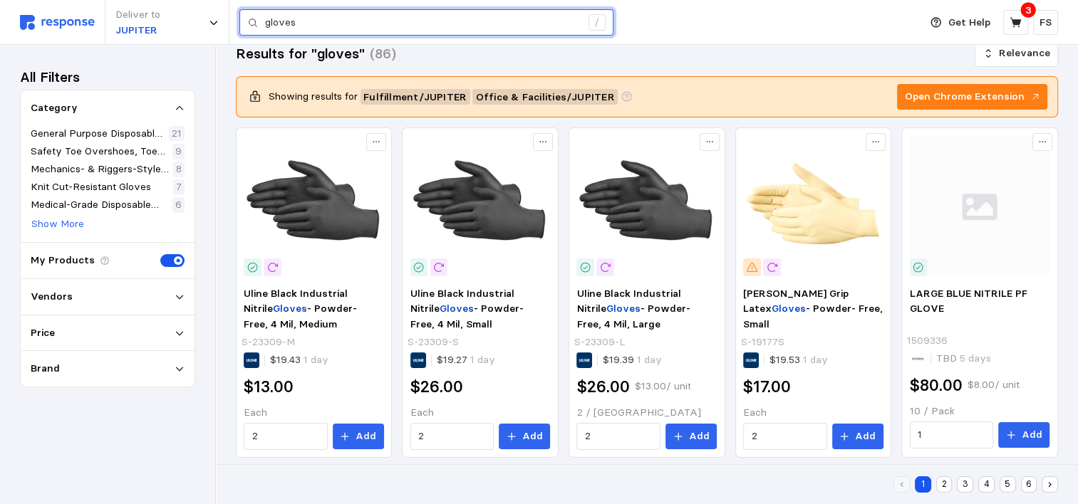
click at [351, 22] on input "gloves" at bounding box center [423, 23] width 316 height 26
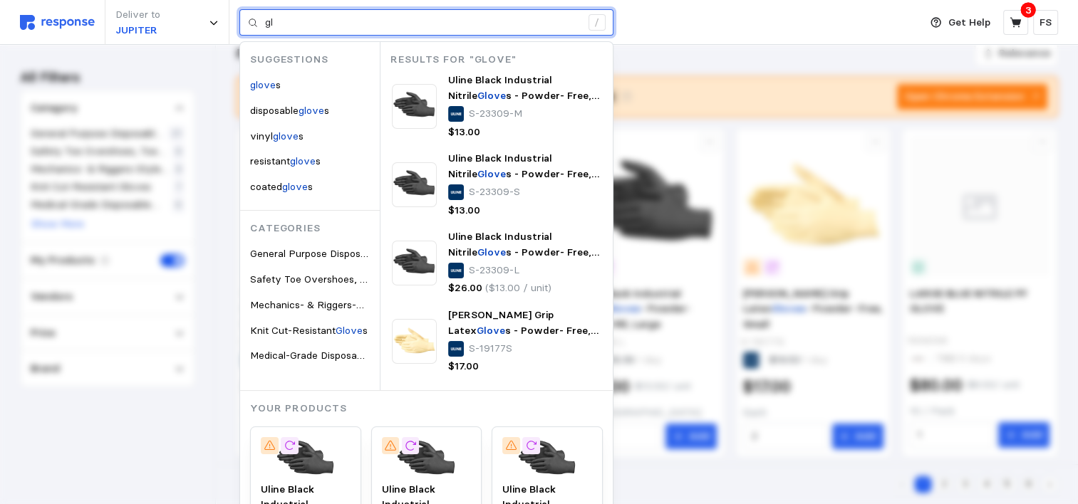
type input "g"
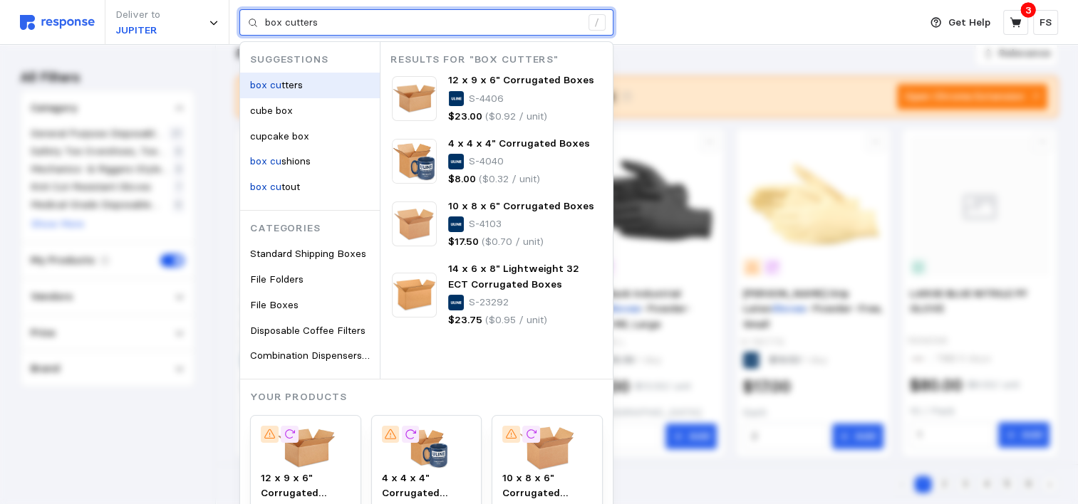
click at [279, 85] on mark "box cu" at bounding box center [265, 84] width 31 height 13
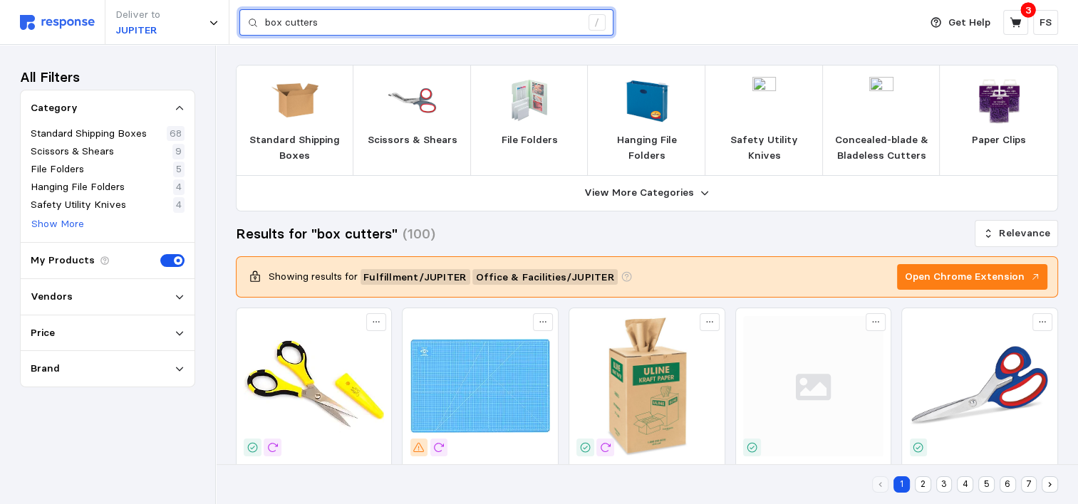
type input "box cutters"
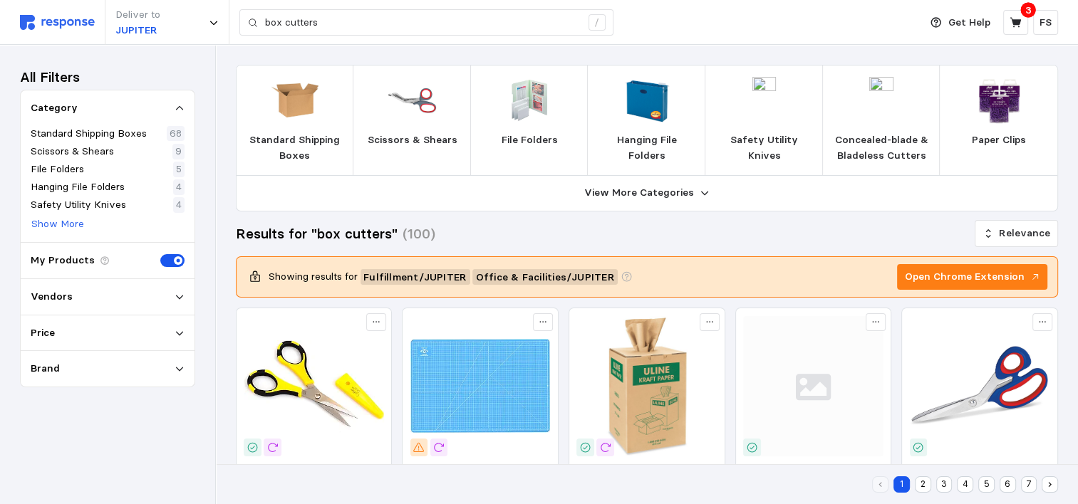
click at [852, 157] on p "Concealed-blade & Bladeless Cutters" at bounding box center [881, 148] width 95 height 31
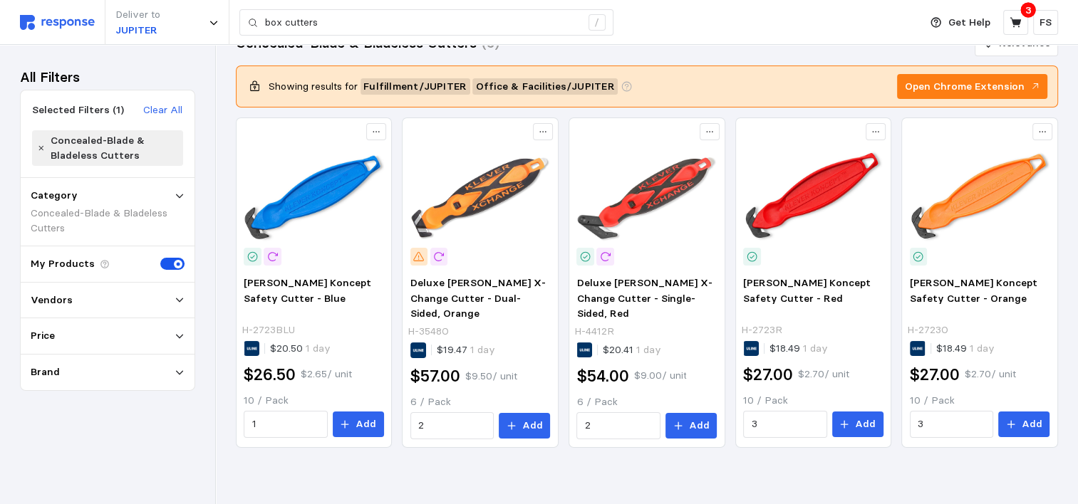
scroll to position [35, 0]
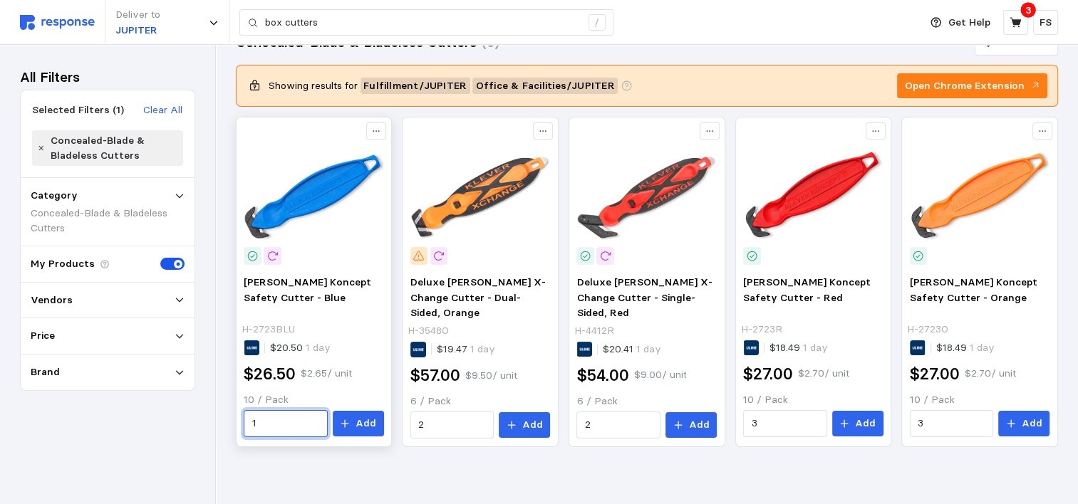
click at [308, 425] on input "1" at bounding box center [286, 424] width 68 height 26
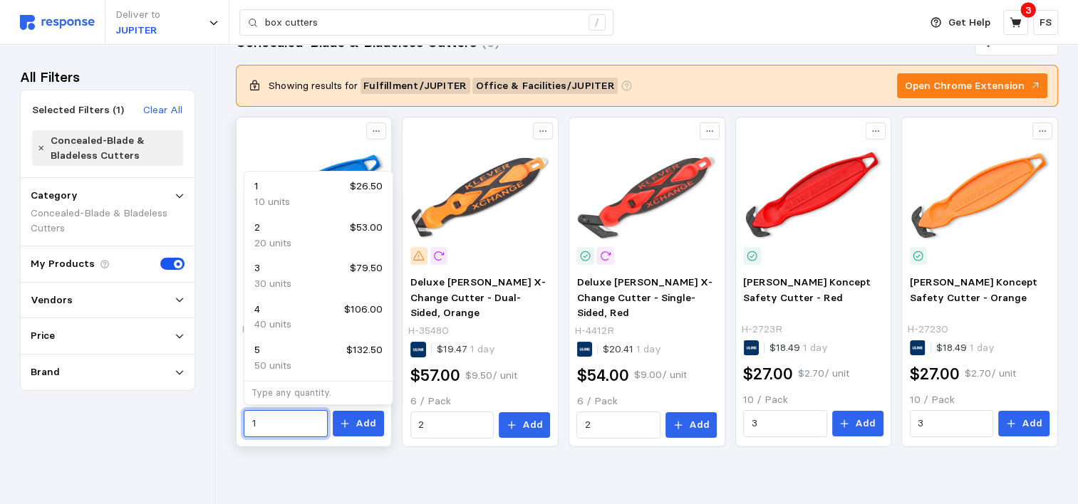
click at [308, 425] on input "1" at bounding box center [286, 424] width 68 height 26
click at [294, 242] on div "20 units" at bounding box center [318, 244] width 128 height 16
type input "2"
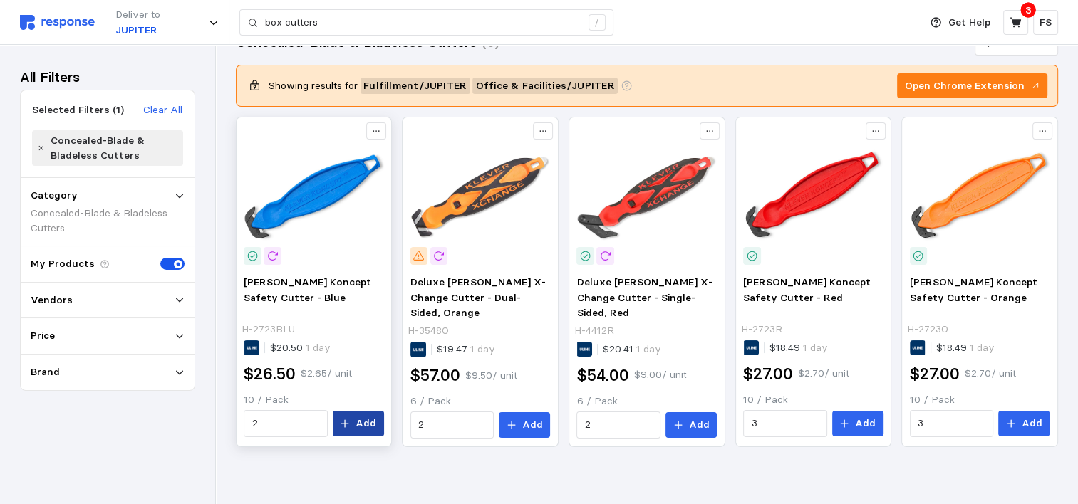
click at [363, 416] on p "Add" at bounding box center [366, 424] width 21 height 16
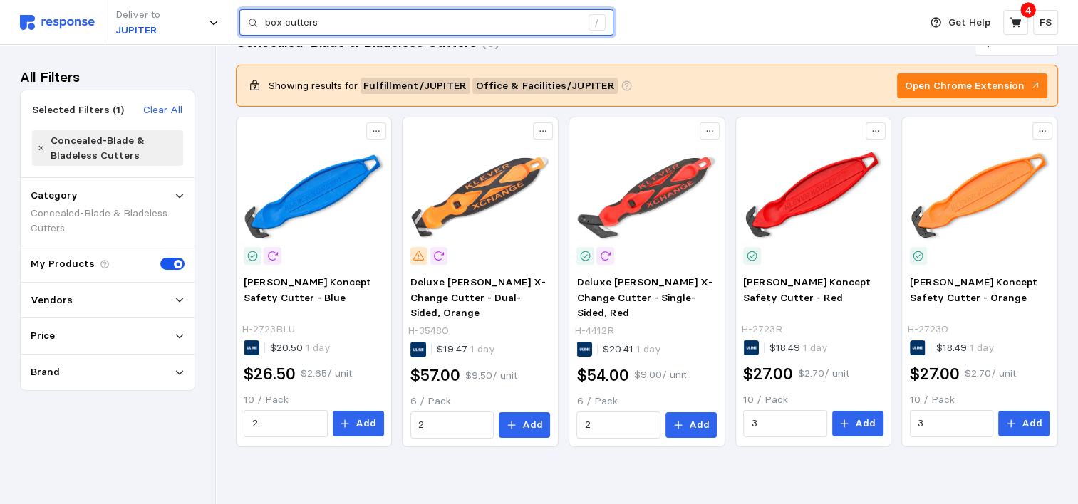
click at [373, 16] on input "box cutters" at bounding box center [423, 23] width 316 height 26
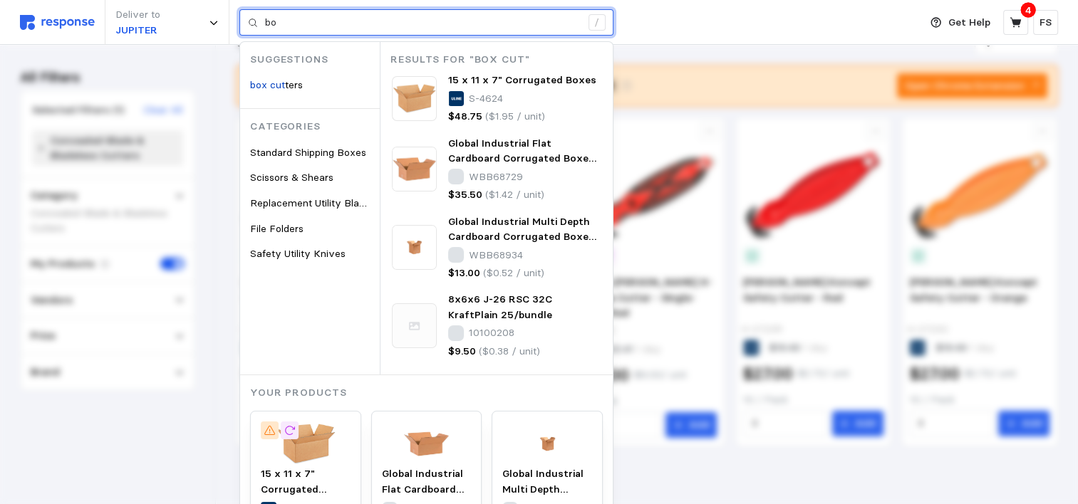
type input "b"
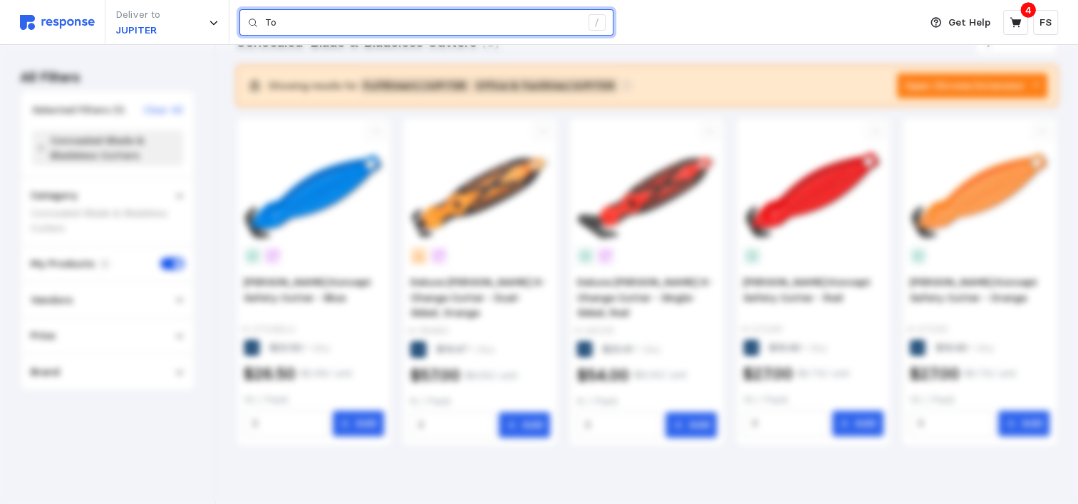
type input "T"
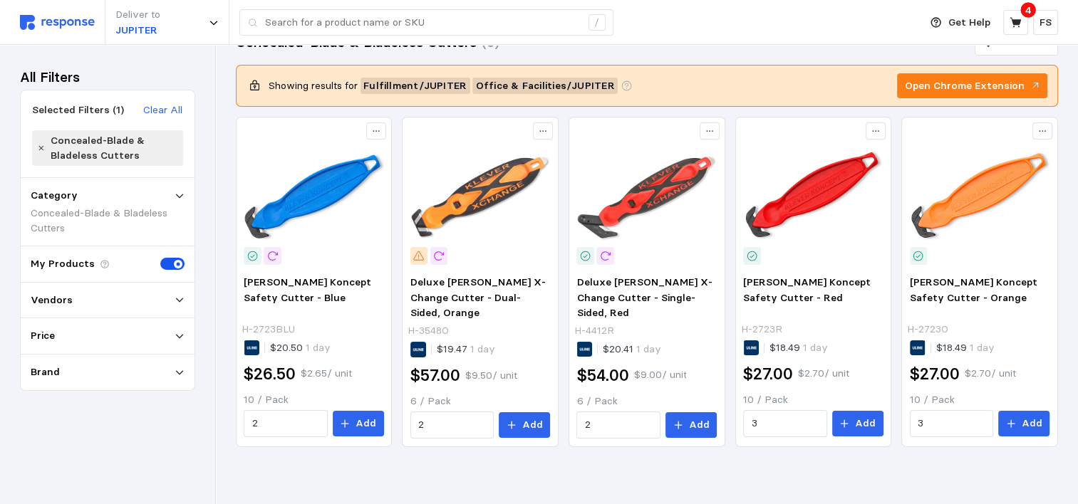
click at [57, 23] on img at bounding box center [57, 22] width 75 height 15
type input "box cutters"
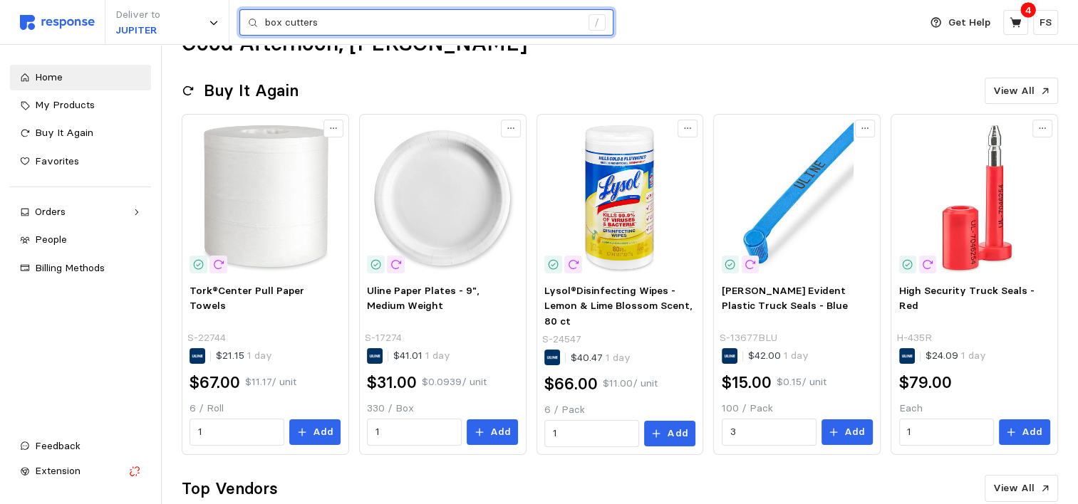
click at [401, 17] on input "box cutters" at bounding box center [423, 23] width 316 height 26
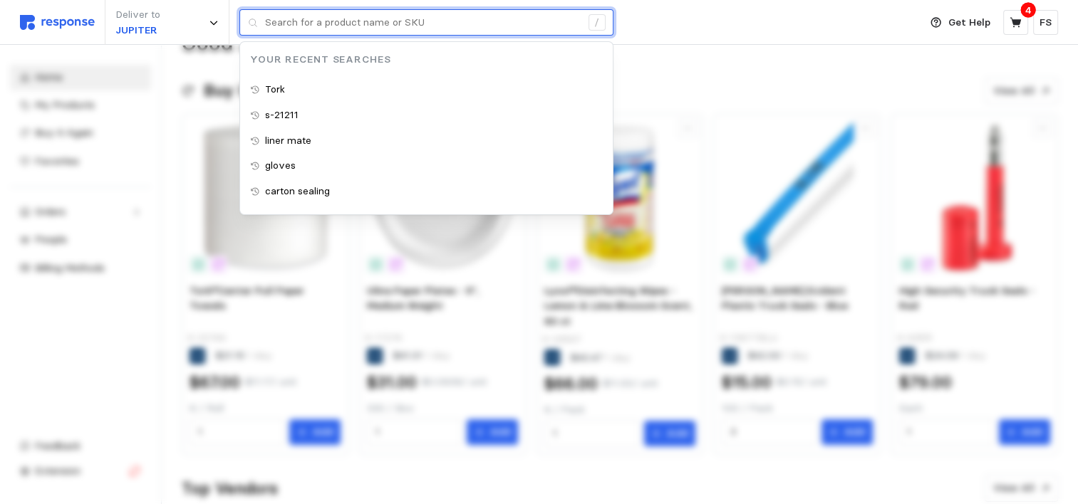
click at [401, 17] on input "text" at bounding box center [423, 23] width 316 height 26
type input "Tork"
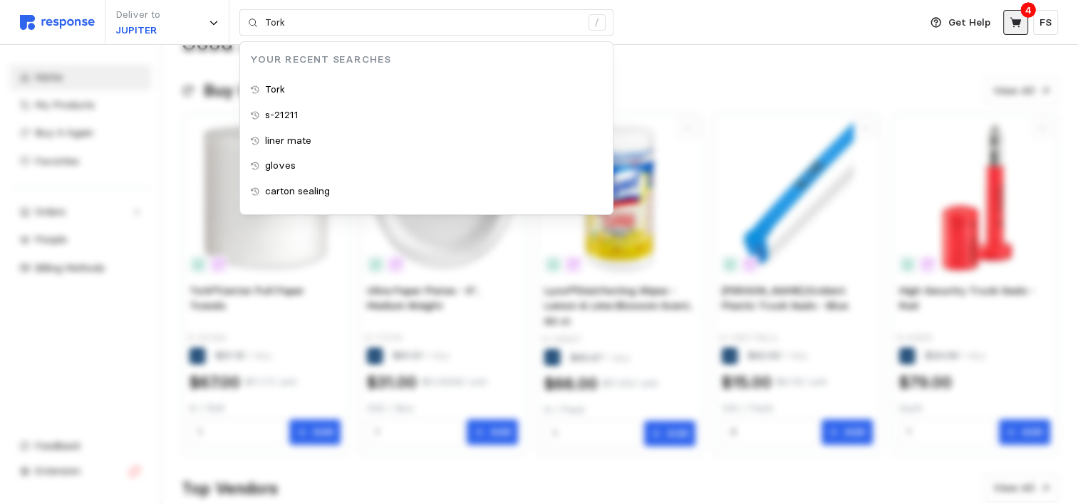
click at [1014, 12] on button at bounding box center [1015, 22] width 25 height 25
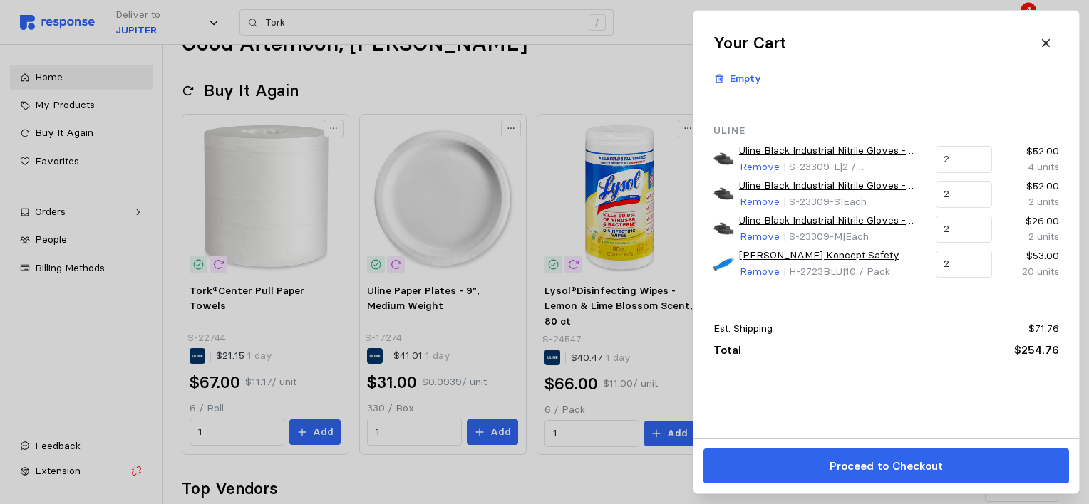
click at [476, 67] on div at bounding box center [544, 252] width 1089 height 504
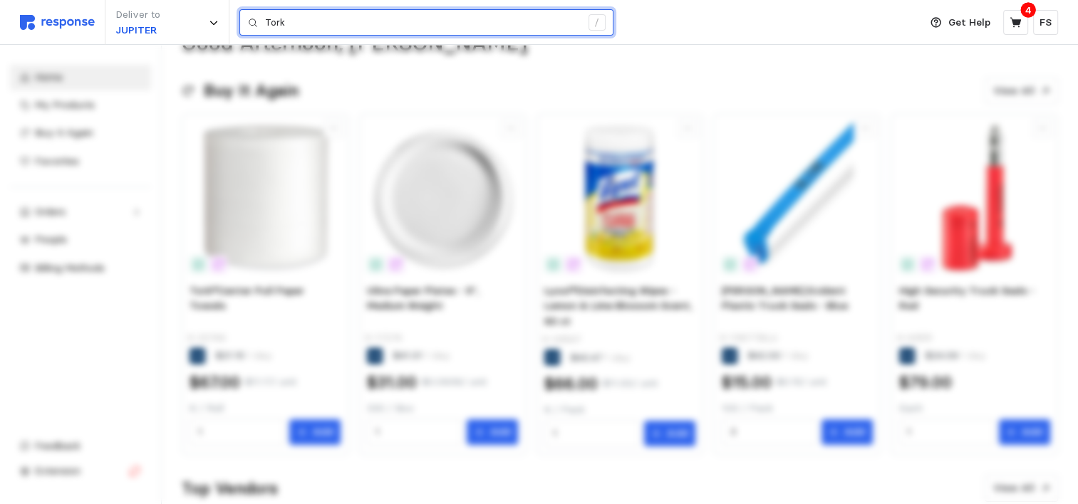
click at [395, 29] on input "Tork" at bounding box center [423, 23] width 316 height 26
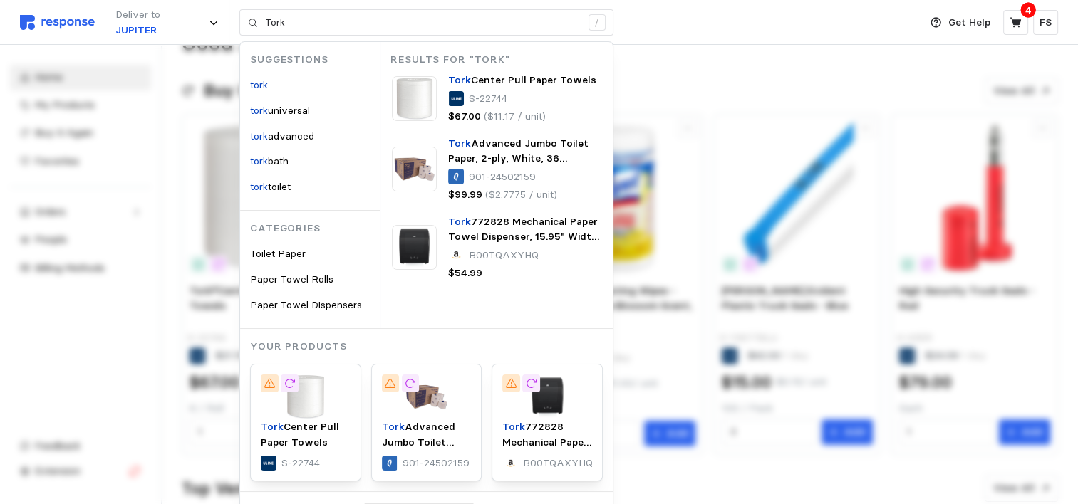
click at [686, 22] on div "Deliver to JUPITER Tork / Suggestions tork tork universal tork advanced tork ba…" at bounding box center [466, 22] width 892 height 45
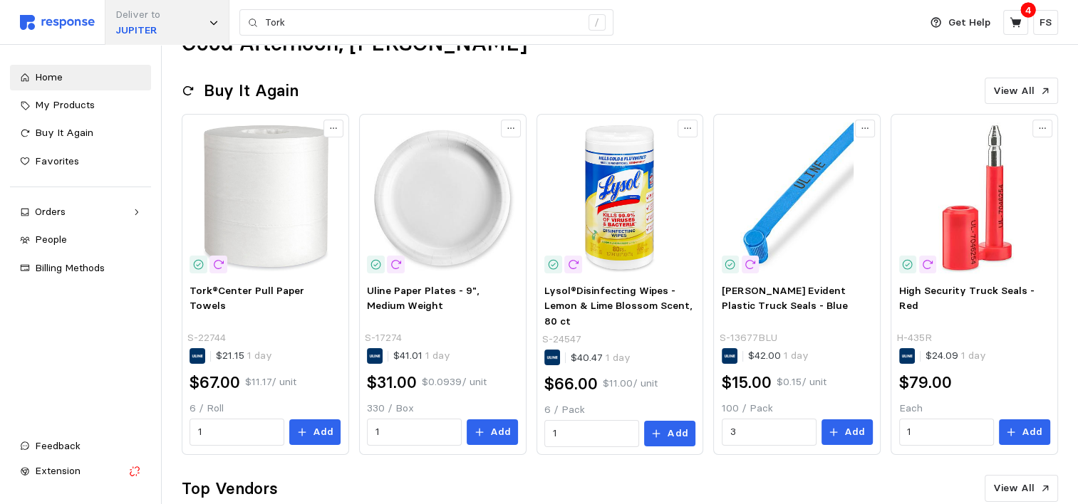
click at [212, 23] on icon at bounding box center [214, 23] width 10 height 10
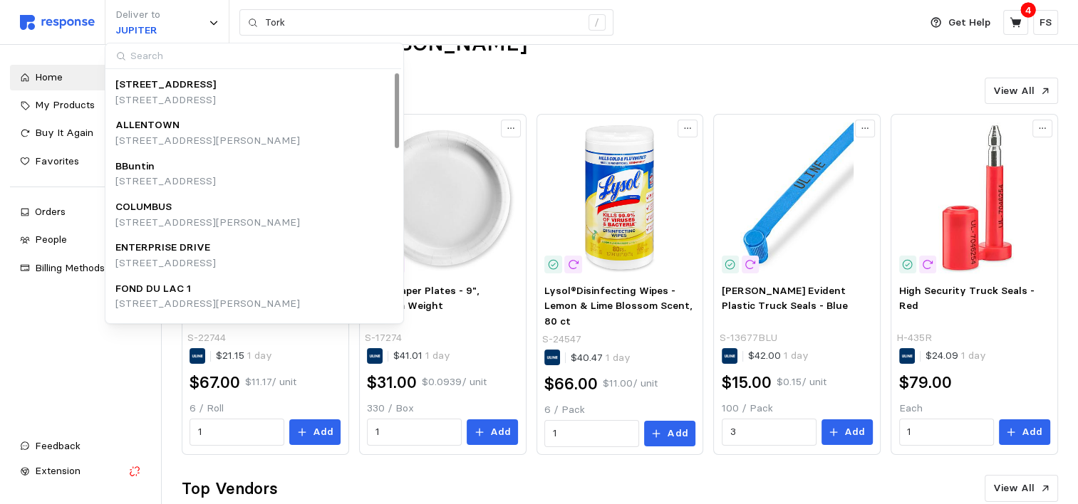
click at [177, 53] on input at bounding box center [253, 56] width 296 height 26
type input "su"
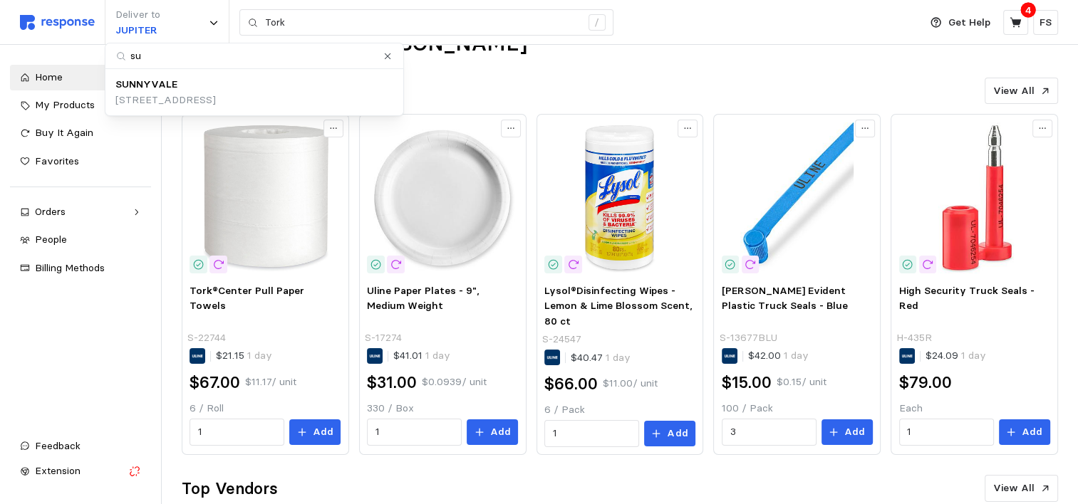
click at [175, 80] on div "SUNNYVALE" at bounding box center [165, 85] width 100 height 16
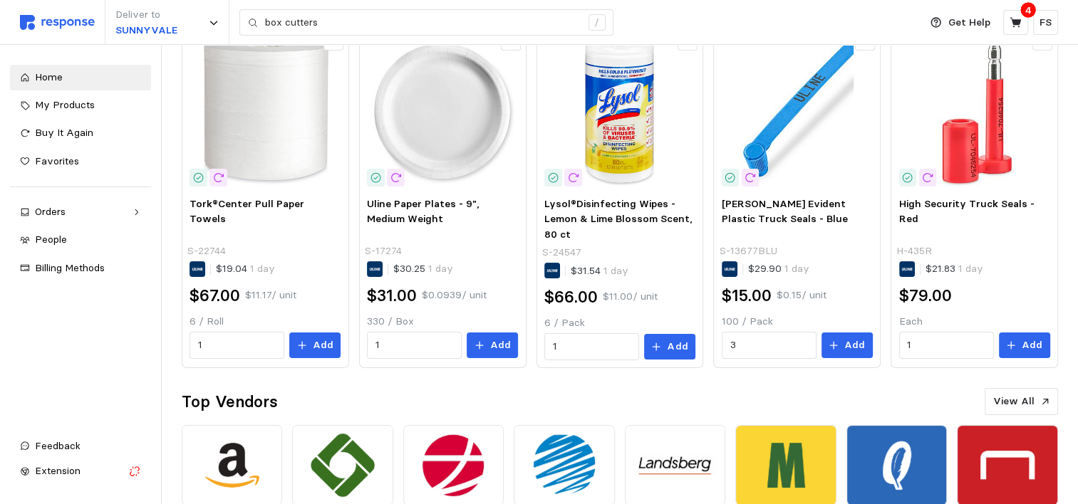
scroll to position [35, 0]
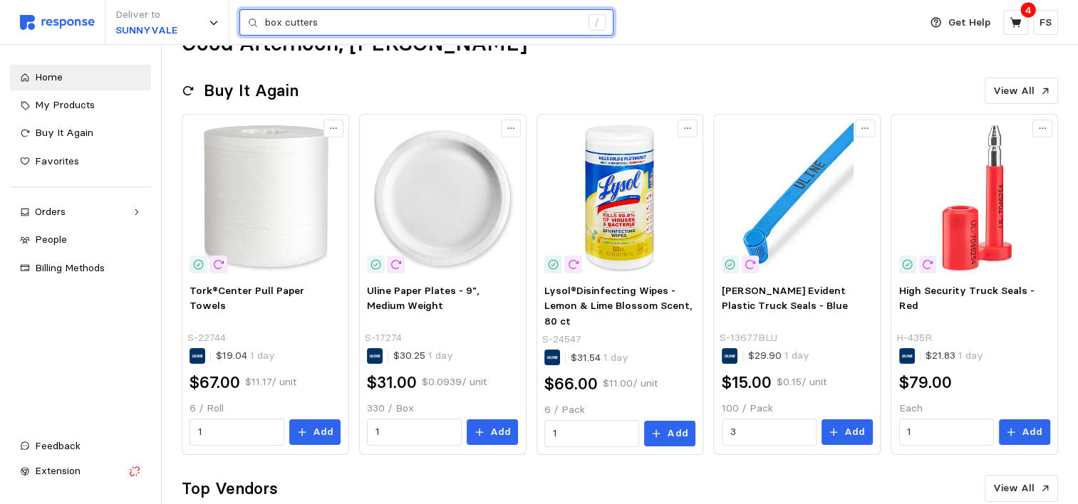
click at [326, 26] on input "box cutters" at bounding box center [423, 23] width 316 height 26
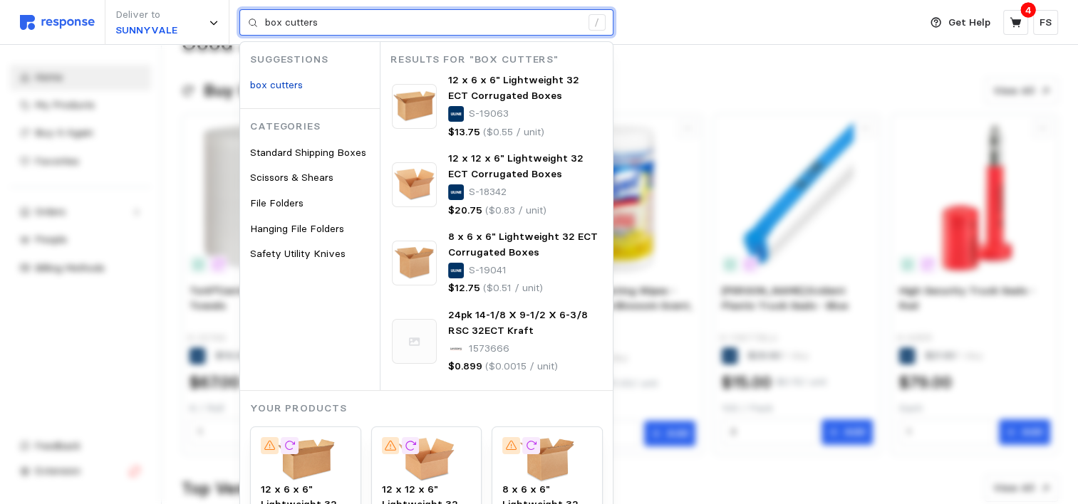
click at [326, 26] on input "box cutters" at bounding box center [423, 23] width 316 height 26
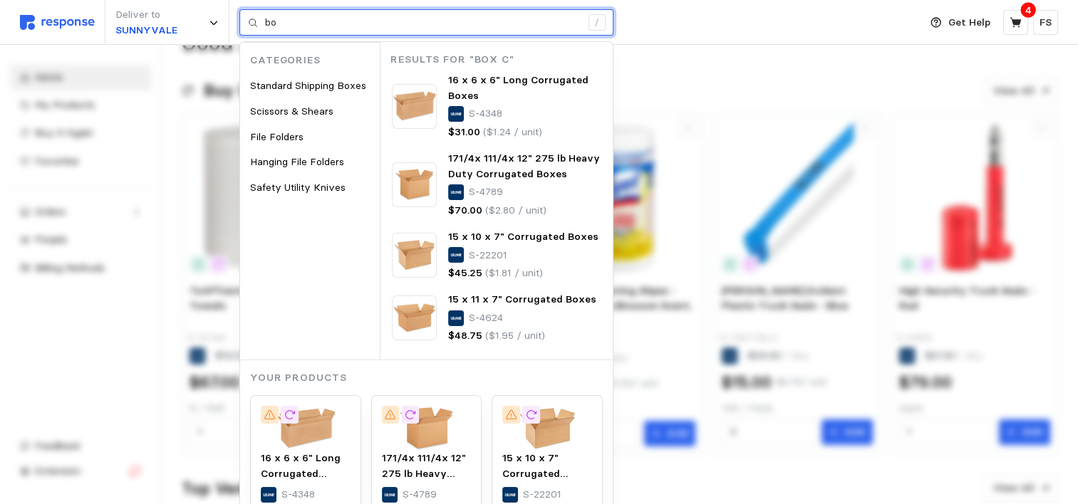
type input "b"
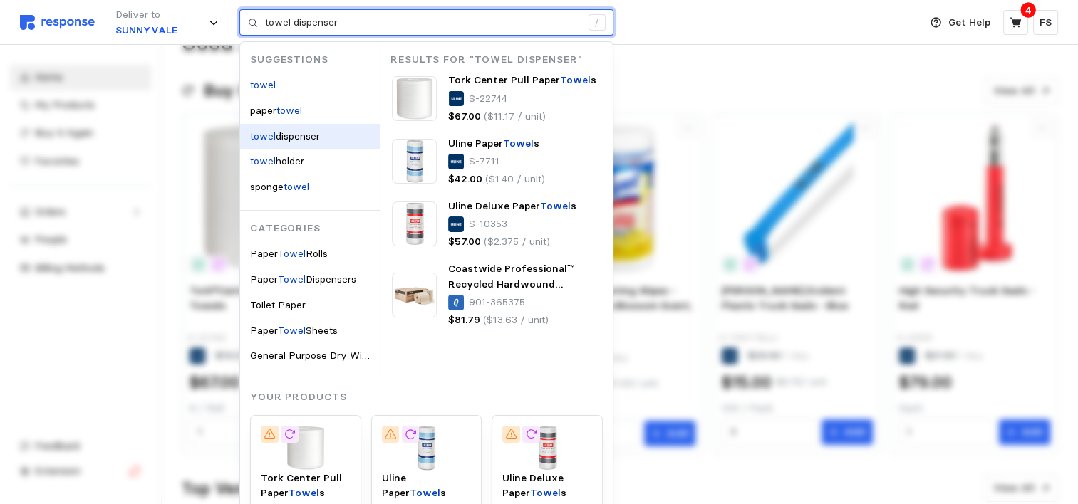
click at [300, 138] on span "dispenser" at bounding box center [298, 136] width 44 height 13
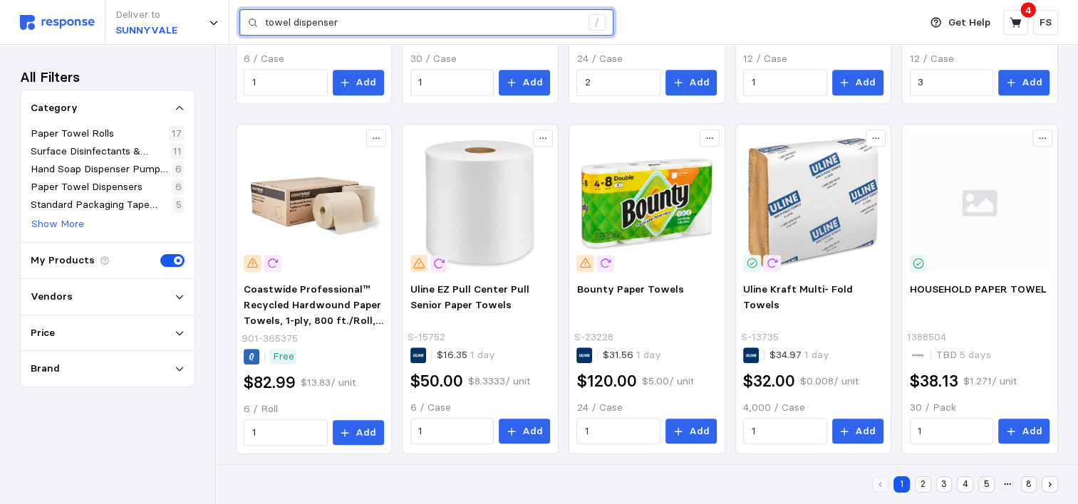
scroll to position [892, 0]
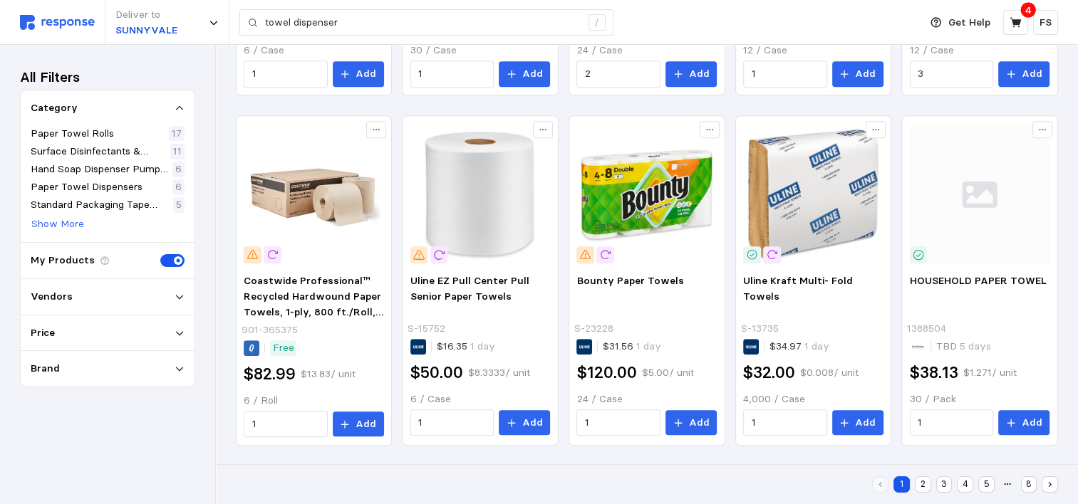
click at [739, 15] on div "Deliver to [GEOGRAPHIC_DATA] towel dispenser /" at bounding box center [466, 22] width 892 height 45
click at [923, 482] on button "2" at bounding box center [923, 485] width 16 height 16
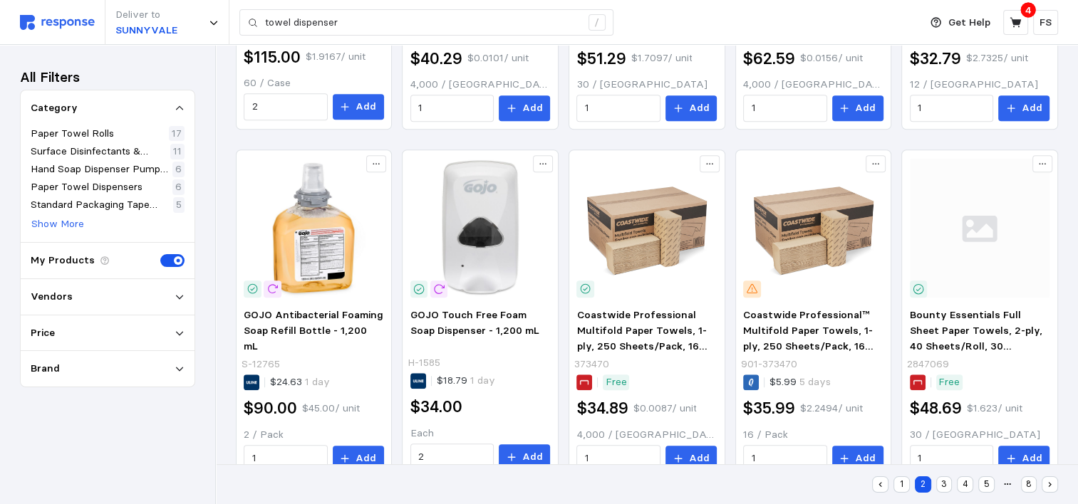
scroll to position [893, 0]
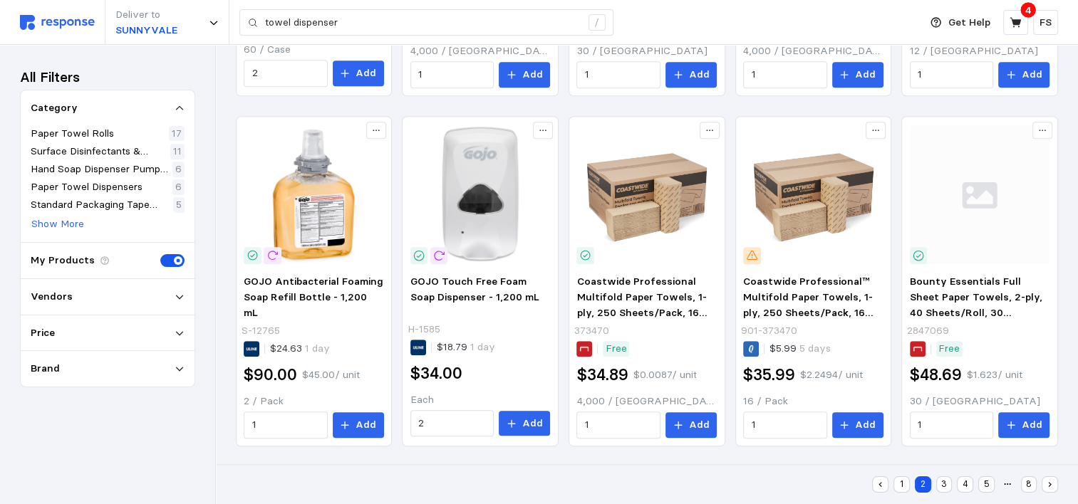
click at [940, 480] on button "3" at bounding box center [944, 485] width 16 height 16
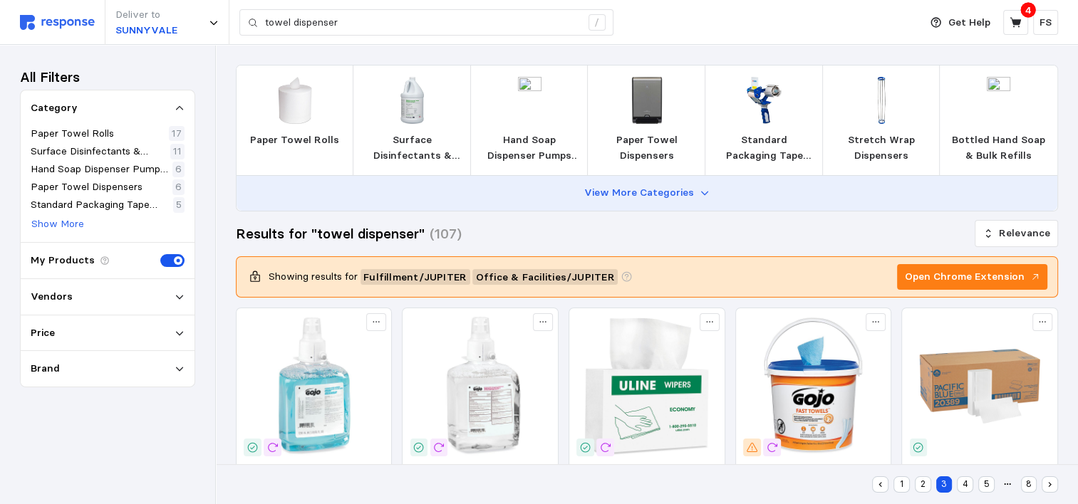
click at [591, 195] on p "View More Categories" at bounding box center [639, 193] width 110 height 16
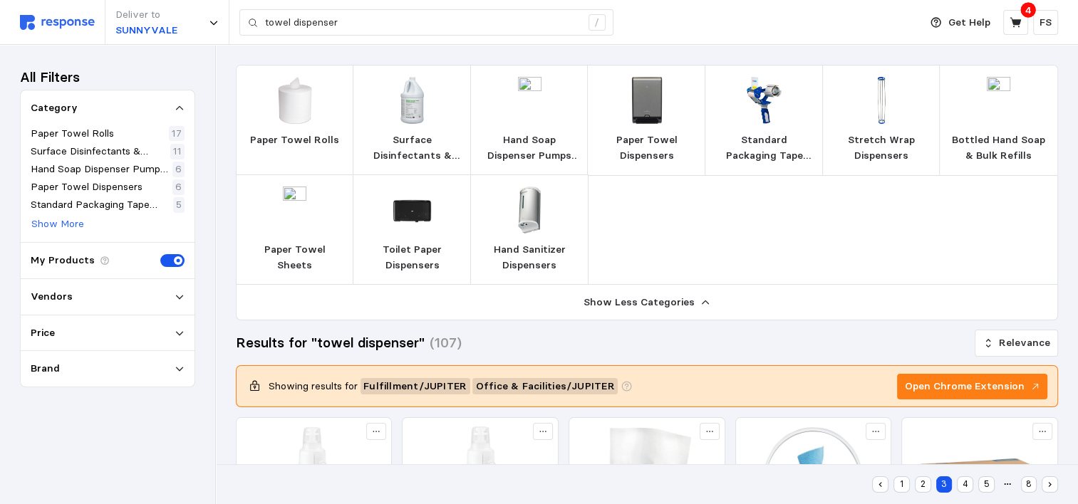
click at [641, 133] on p "Paper Towel Dispensers" at bounding box center [646, 148] width 95 height 31
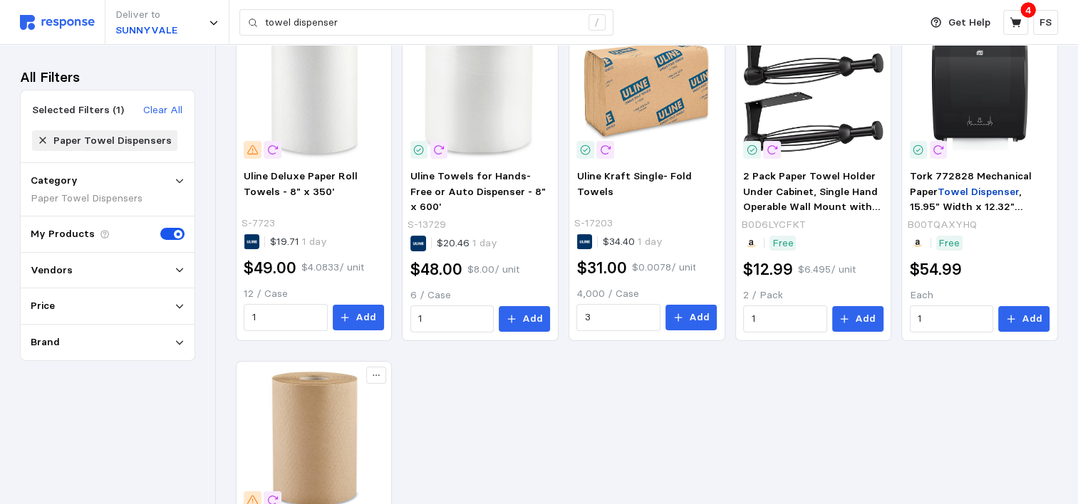
scroll to position [140, 0]
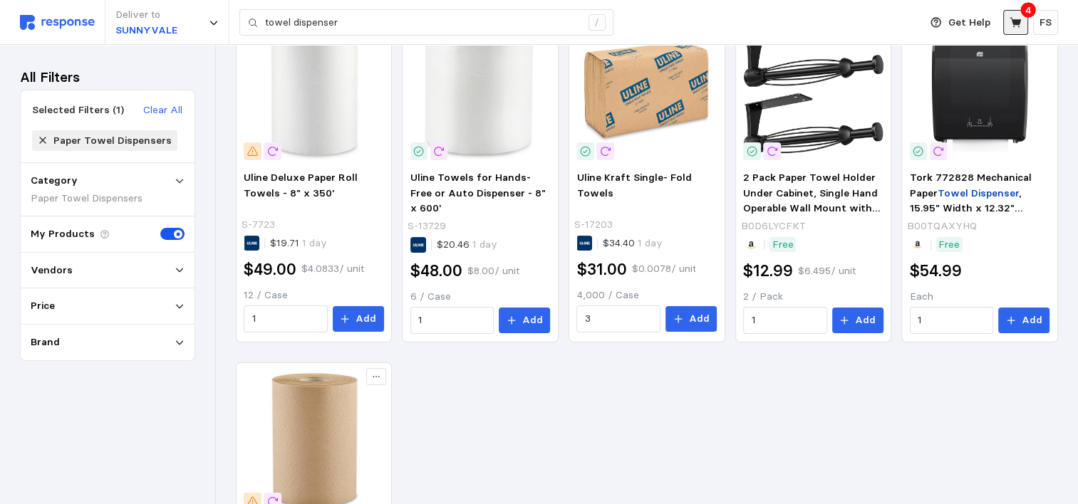
click at [1012, 26] on icon at bounding box center [1015, 22] width 11 height 10
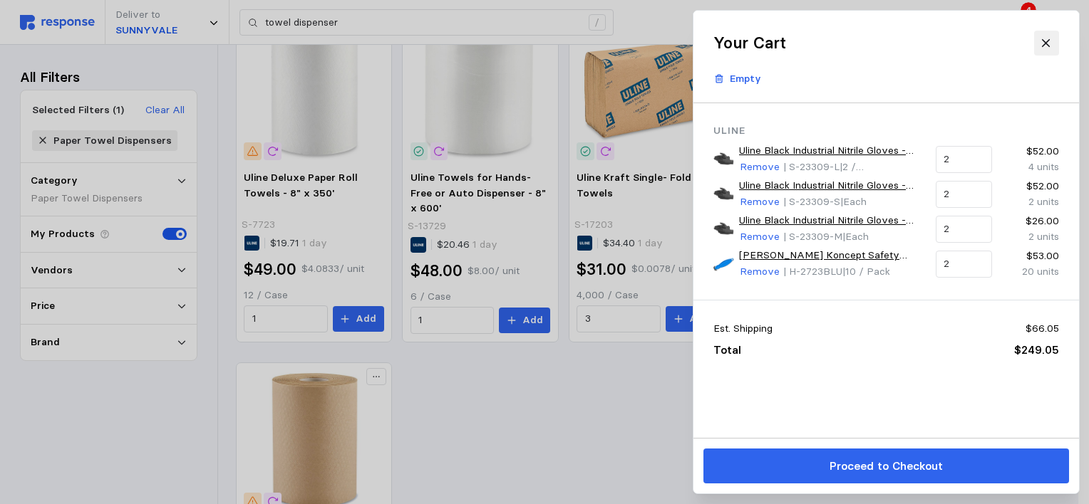
click at [1046, 33] on button at bounding box center [1045, 43] width 25 height 25
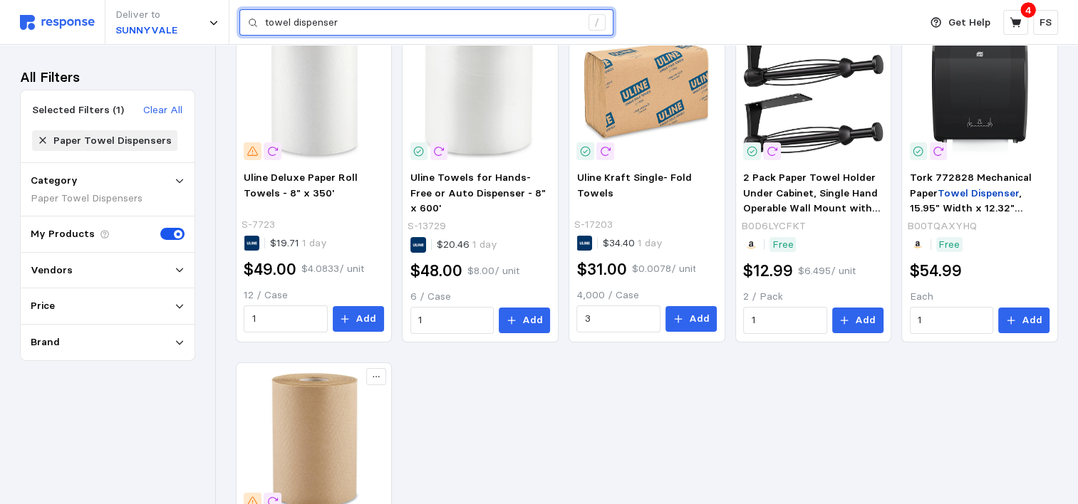
click at [463, 32] on input "towel dispenser" at bounding box center [423, 23] width 316 height 26
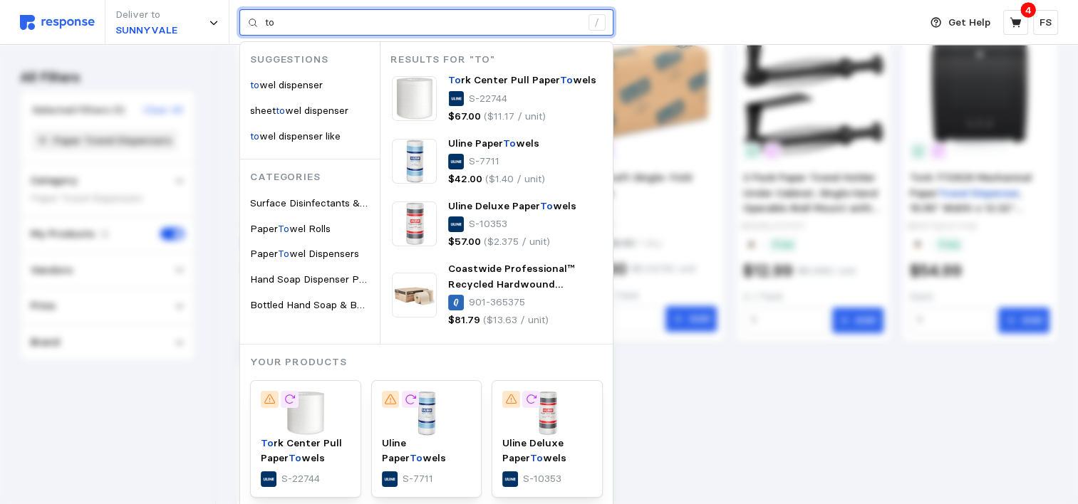
type input "t"
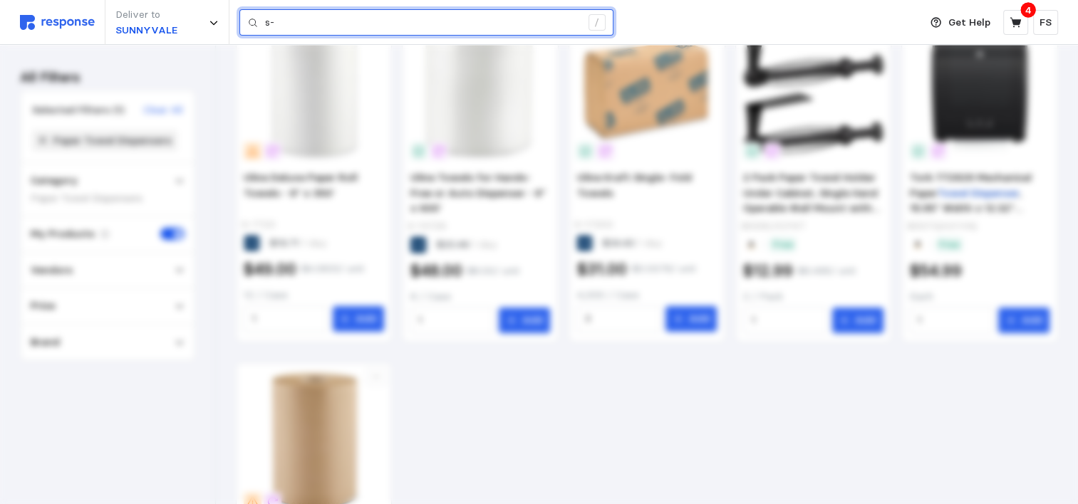
type input "s"
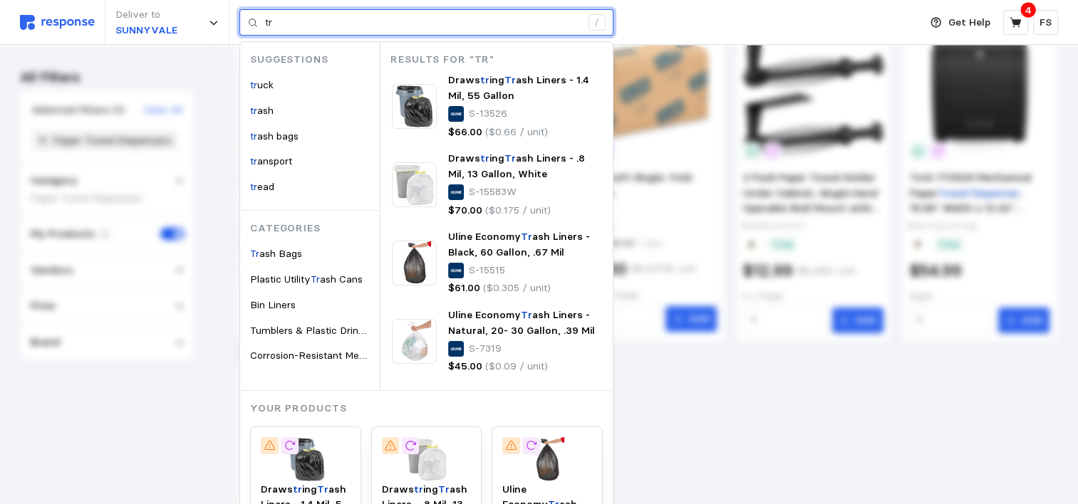
type input "t"
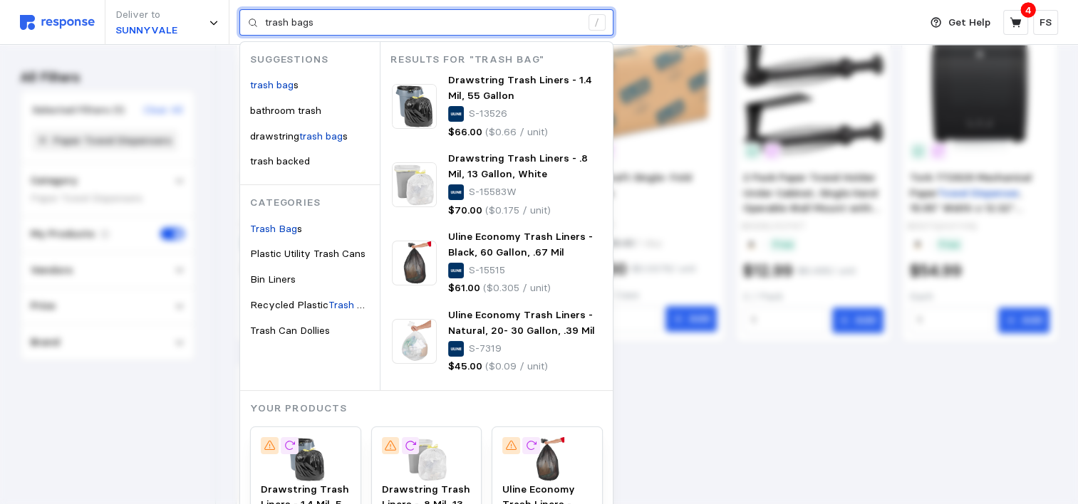
type input "trash bags"
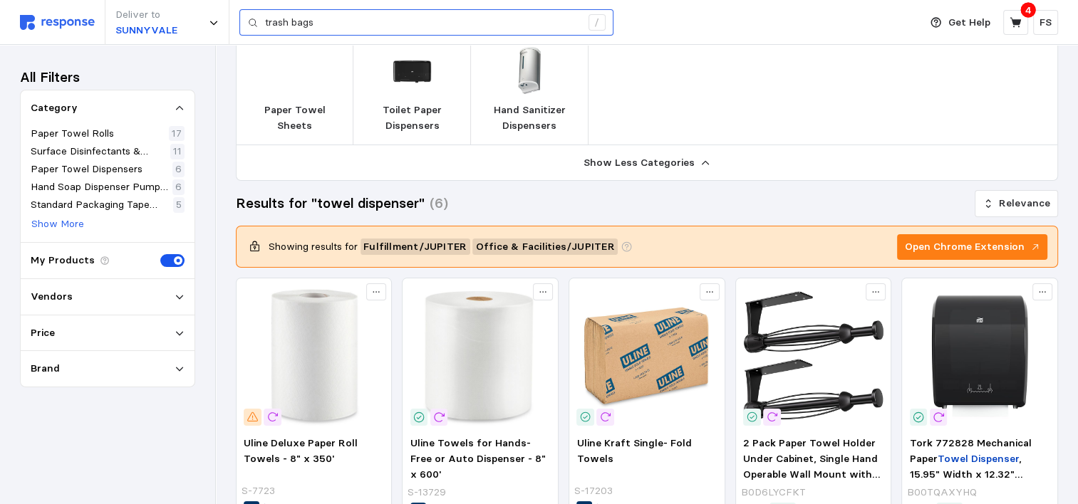
scroll to position [405, 0]
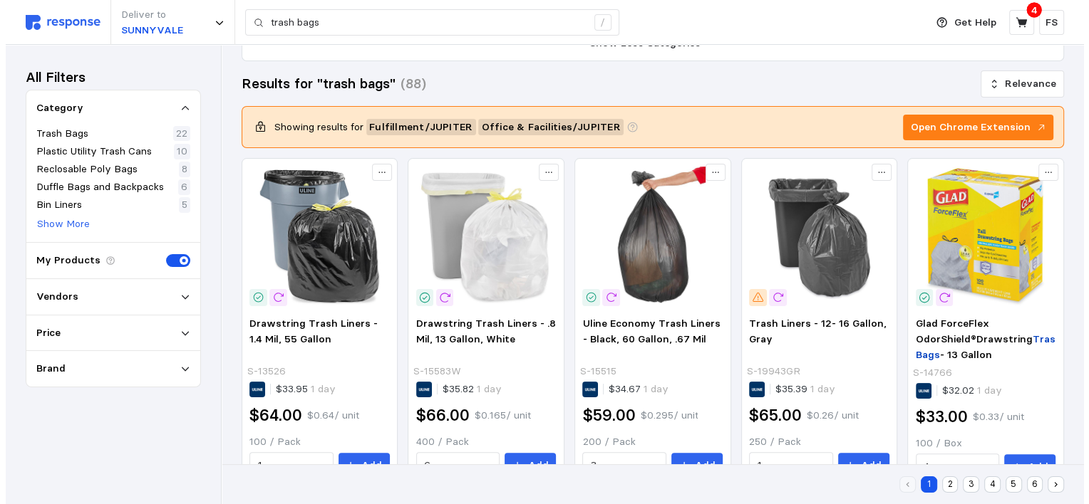
scroll to position [256, 0]
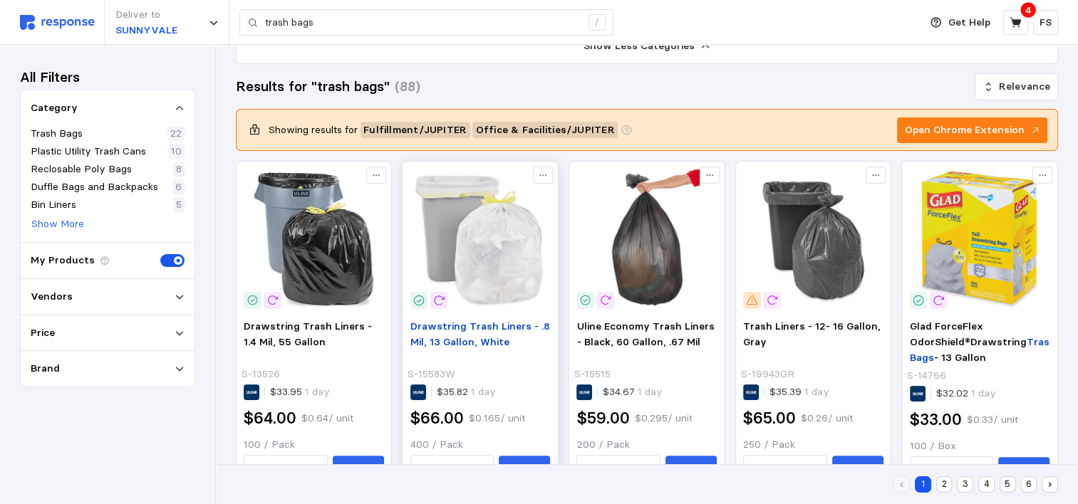
click at [456, 336] on span "Drawstring Trash Liners - .8 Mil, 13 Gallon, White" at bounding box center [480, 334] width 140 height 28
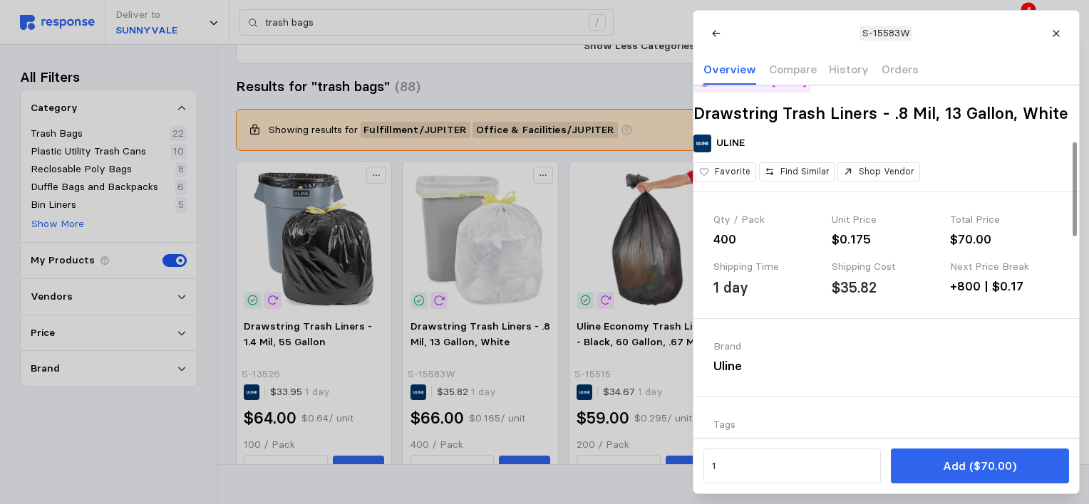
scroll to position [167, 0]
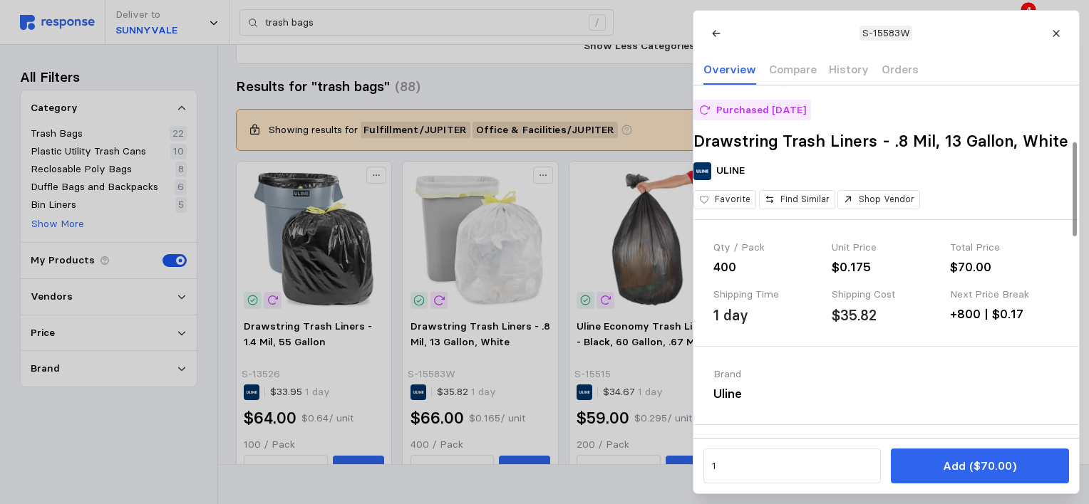
click at [1072, 179] on div at bounding box center [1074, 189] width 4 height 94
click at [1051, 38] on icon at bounding box center [1056, 33] width 10 height 10
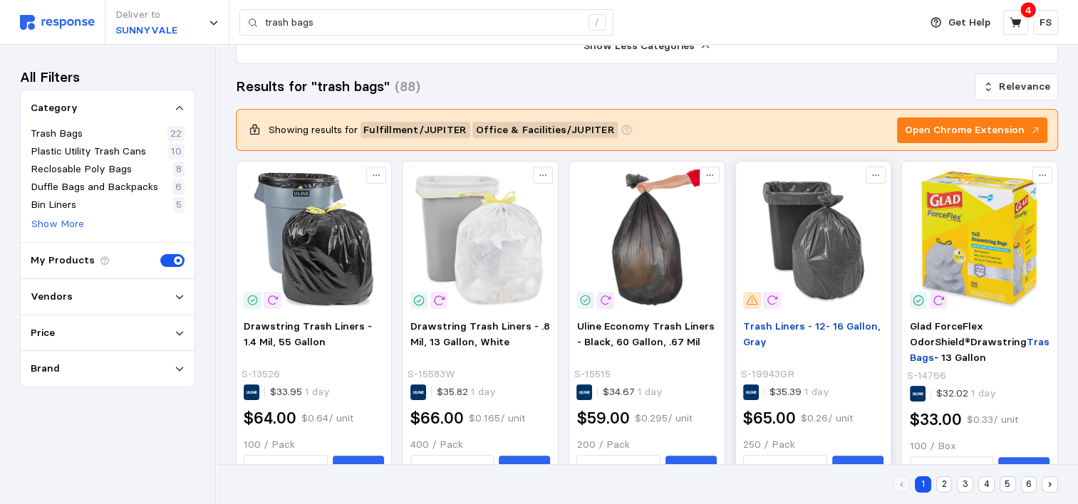
click at [773, 336] on p "Trash Liners - 12- 16 Gallon, Gray" at bounding box center [813, 341] width 140 height 45
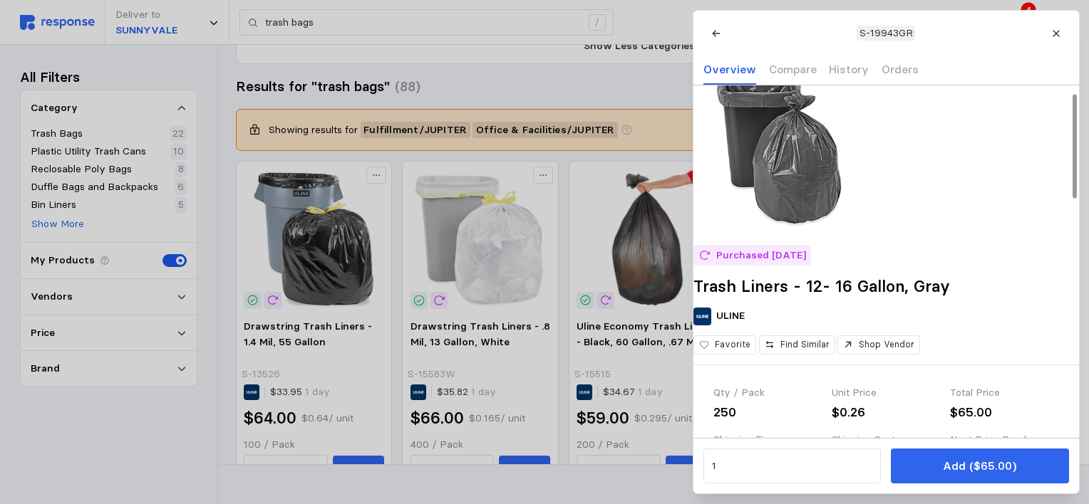
scroll to position [35, 0]
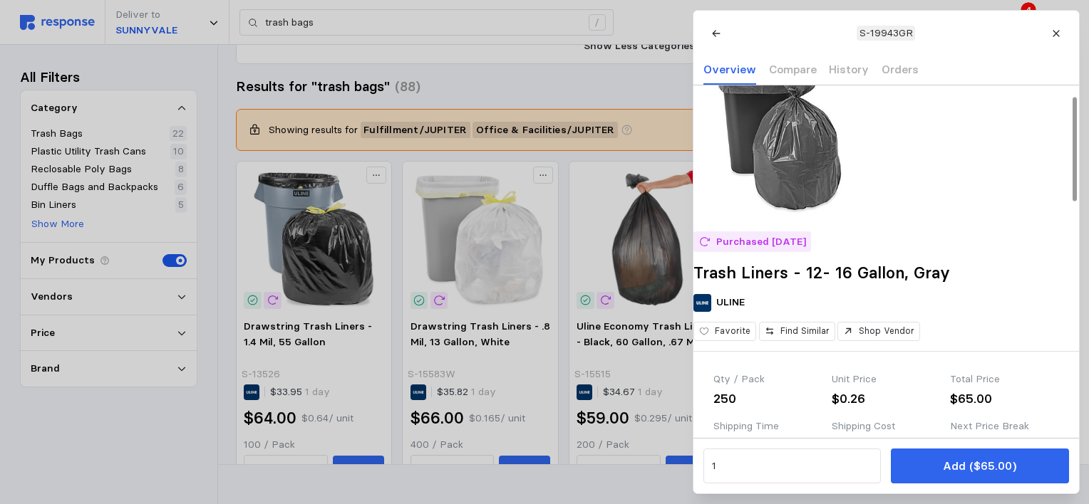
click at [1072, 171] on div at bounding box center [1074, 149] width 4 height 103
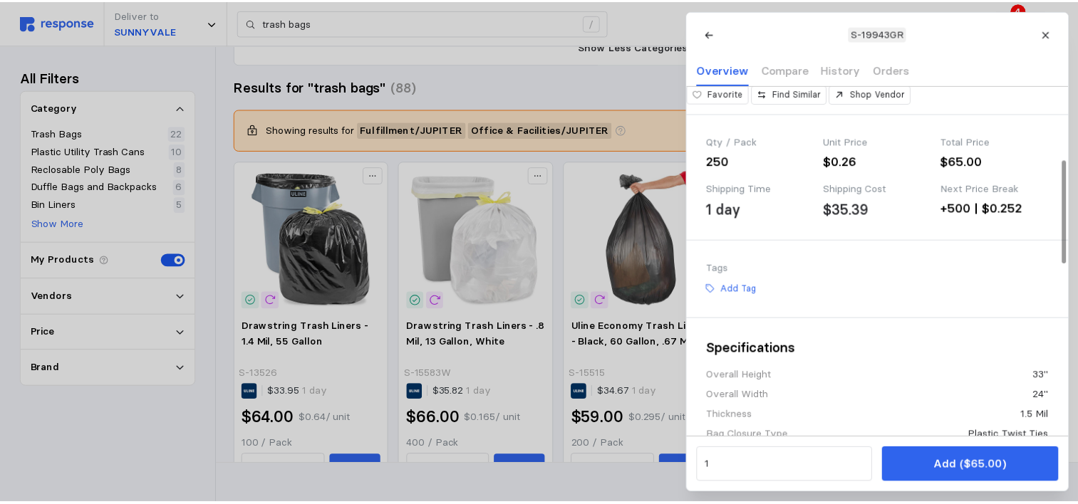
scroll to position [279, 0]
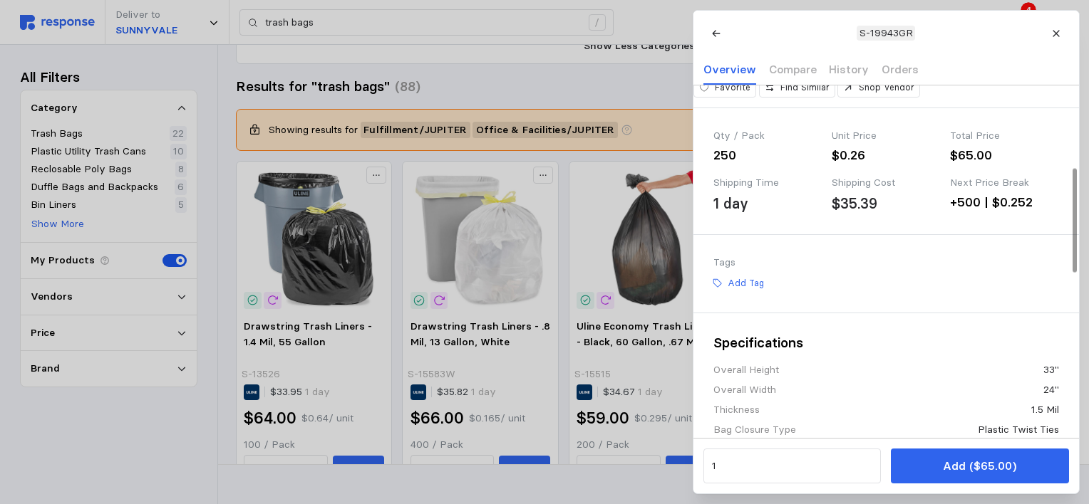
click at [1072, 217] on div at bounding box center [1074, 220] width 4 height 103
click at [1057, 33] on icon at bounding box center [1056, 33] width 10 height 10
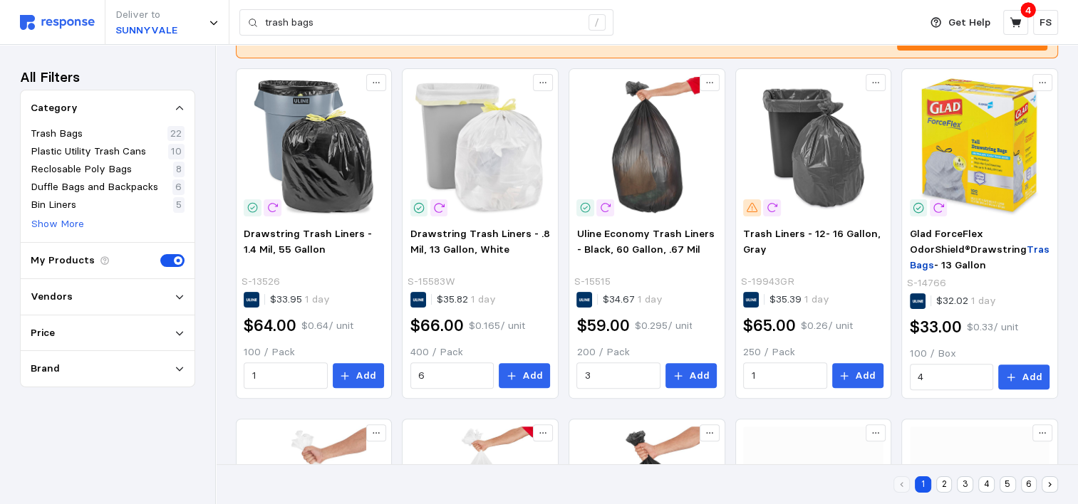
scroll to position [384, 0]
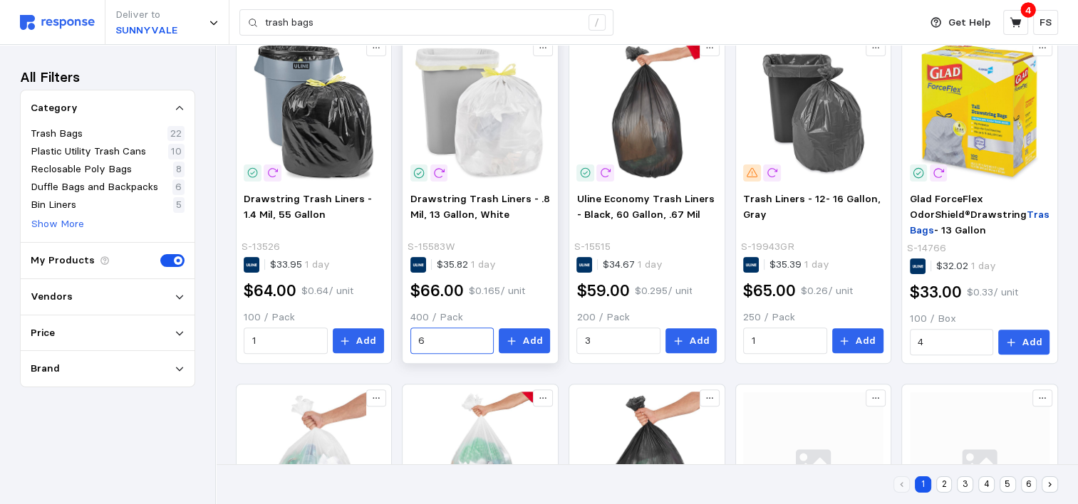
click at [491, 339] on div "6" at bounding box center [452, 341] width 84 height 27
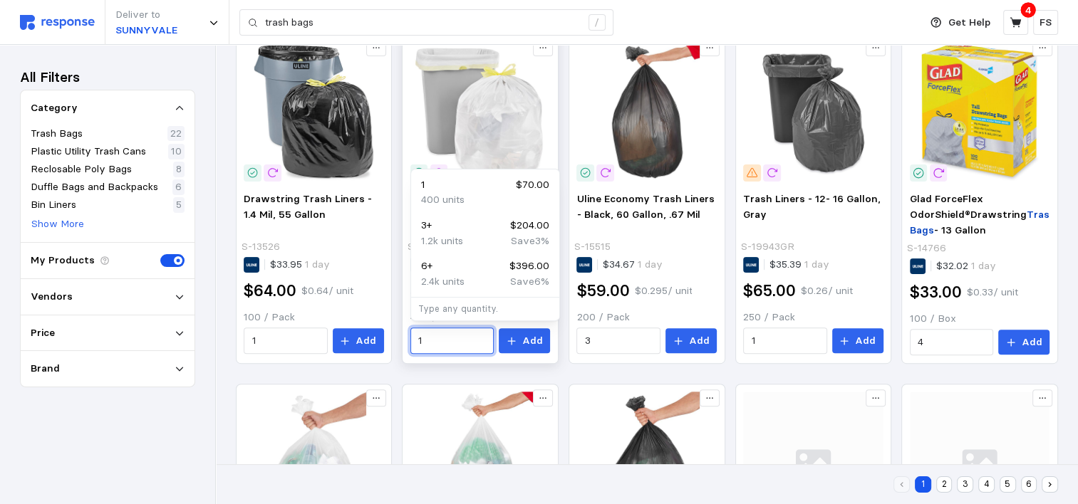
click at [465, 323] on body "Deliver to SUNNYVALE trash bags / Get Help 4 FS trash bags / Home My Products B…" at bounding box center [539, 370] width 1078 height 1509
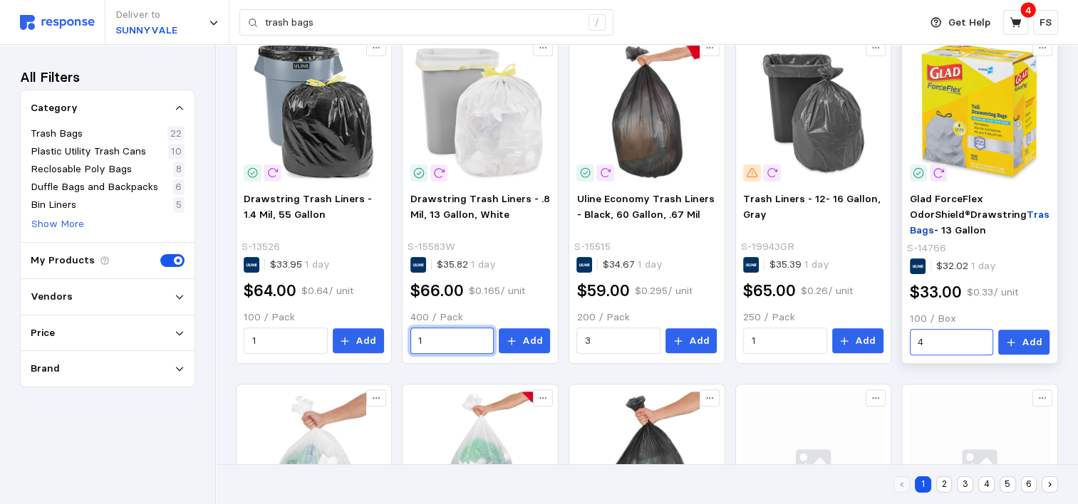
type input "1"
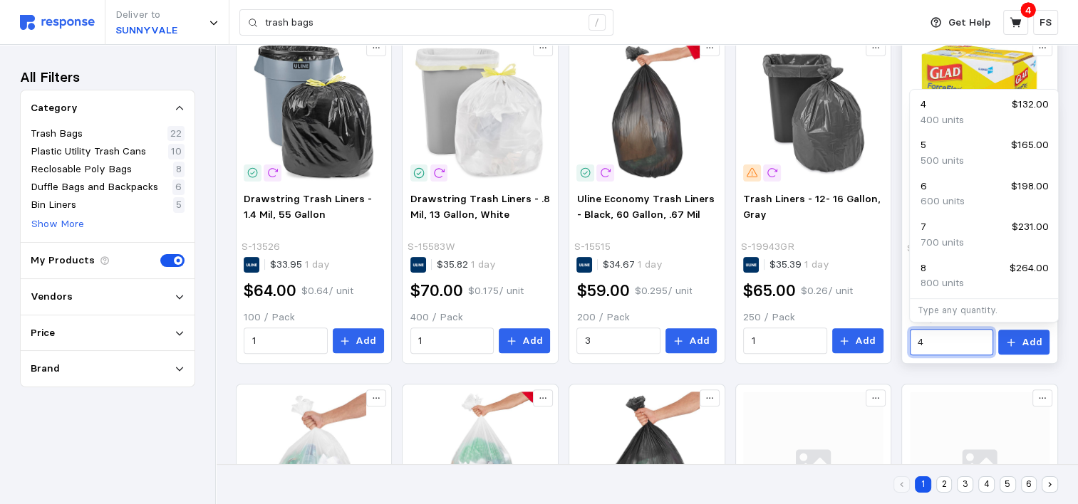
click at [948, 342] on input "4" at bounding box center [952, 343] width 68 height 26
click at [1010, 338] on icon at bounding box center [1011, 343] width 10 height 10
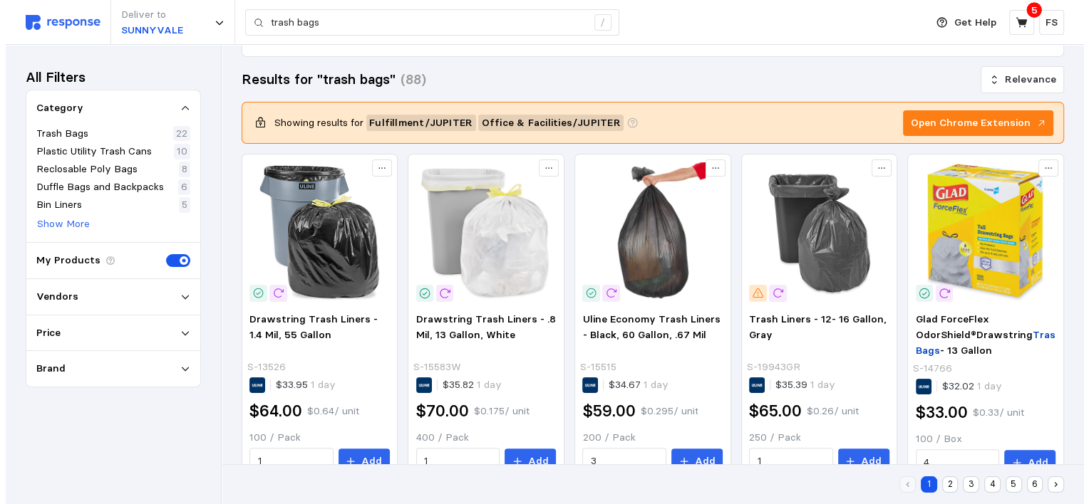
scroll to position [261, 0]
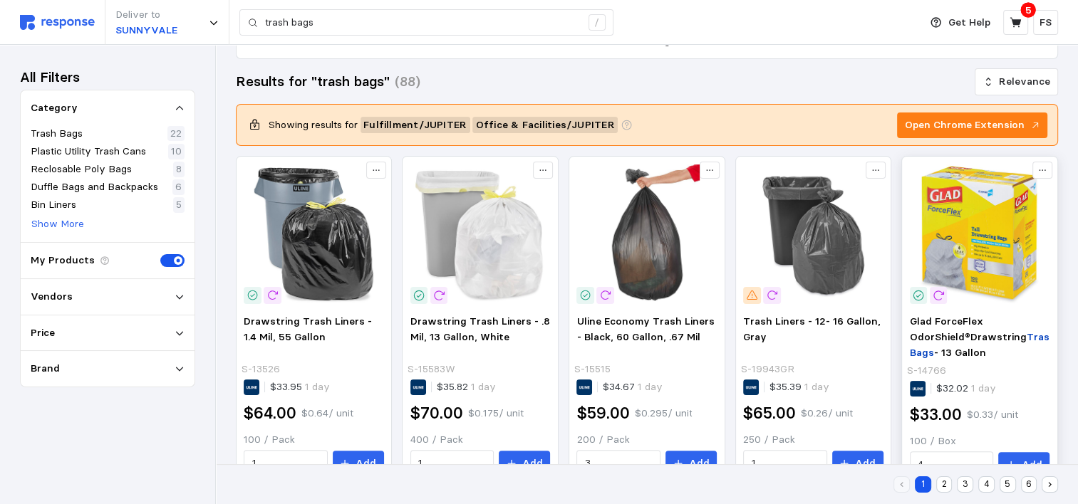
click at [982, 308] on div at bounding box center [980, 235] width 150 height 150
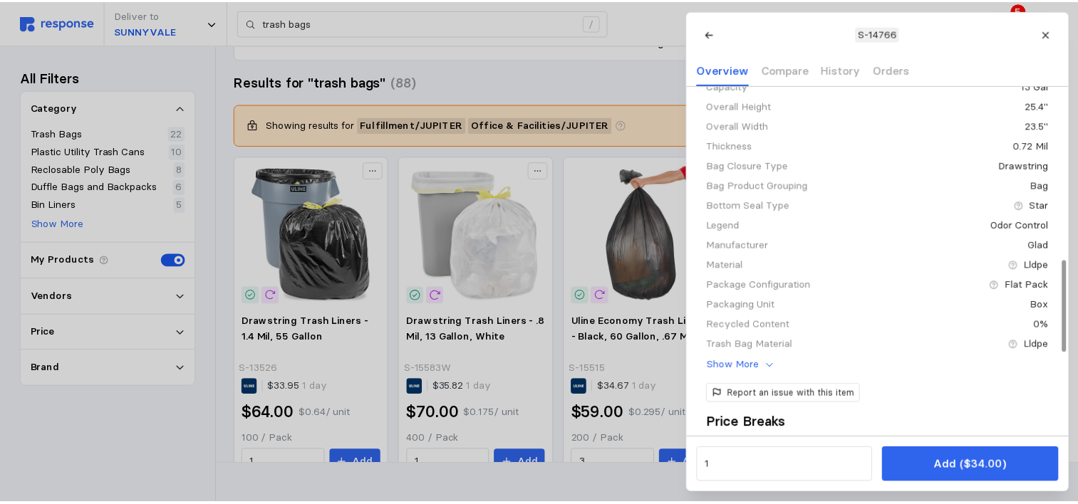
scroll to position [656, 0]
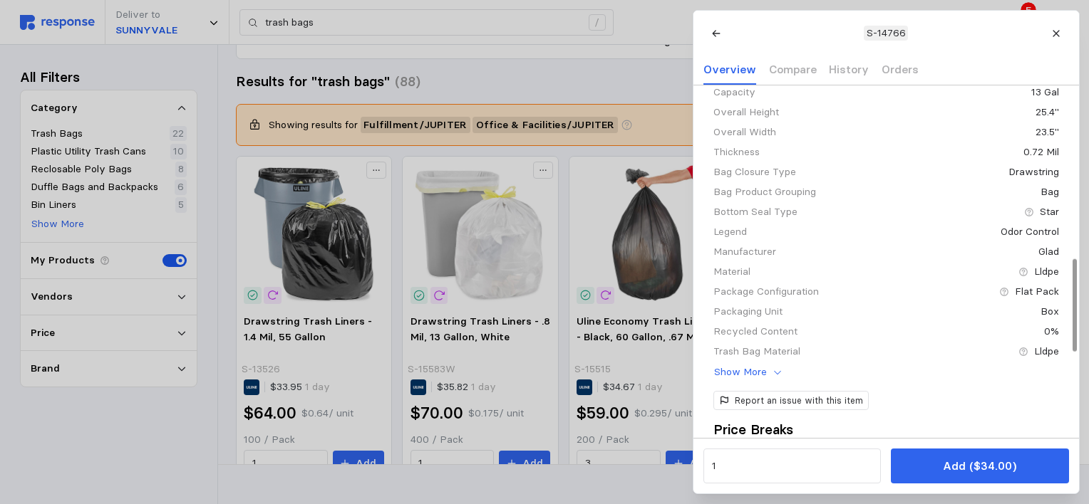
click at [1072, 291] on div at bounding box center [1074, 305] width 4 height 93
click at [1054, 33] on icon at bounding box center [1055, 33] width 6 height 6
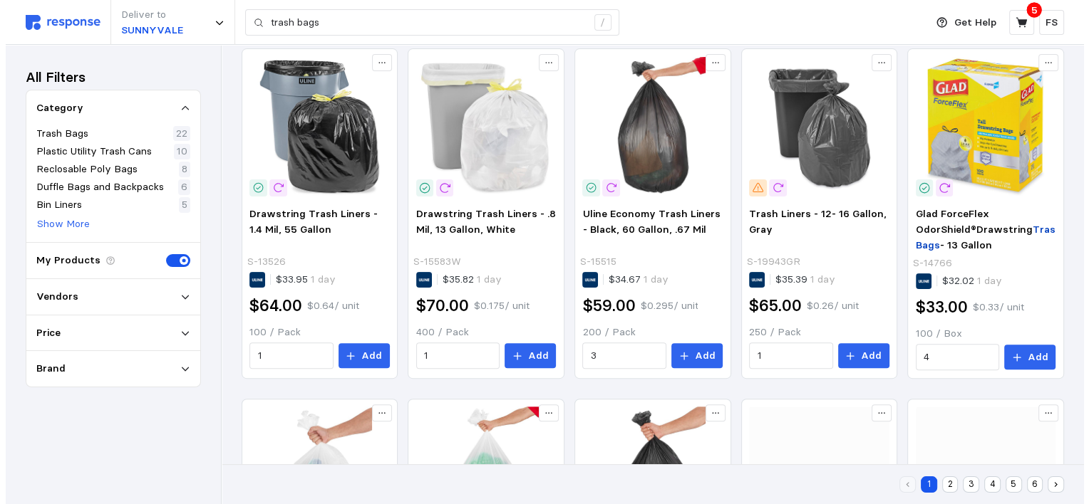
scroll to position [375, 0]
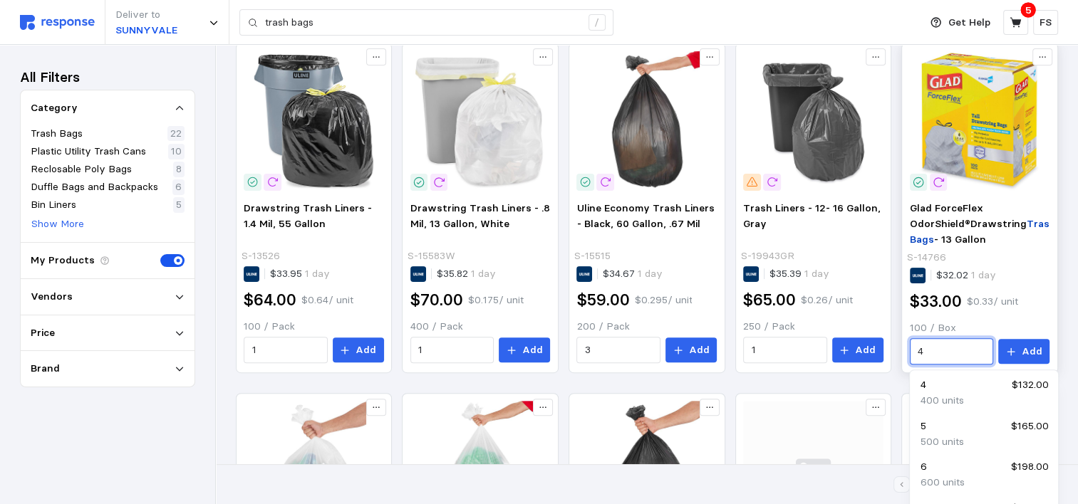
click at [963, 353] on input "4" at bounding box center [952, 352] width 68 height 26
click at [825, 205] on span "Trash Liners - 12- 16 Gallon, Gray" at bounding box center [812, 216] width 138 height 28
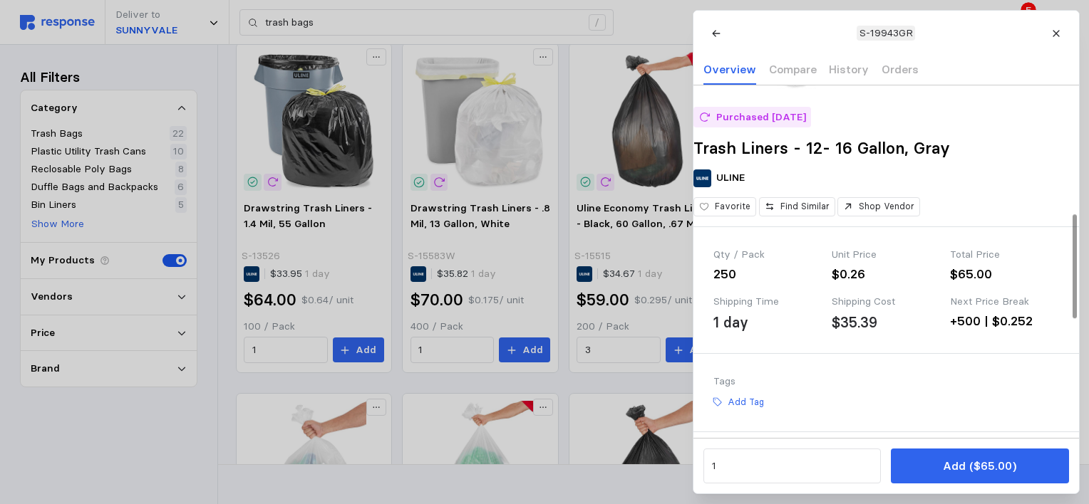
scroll to position [0, 0]
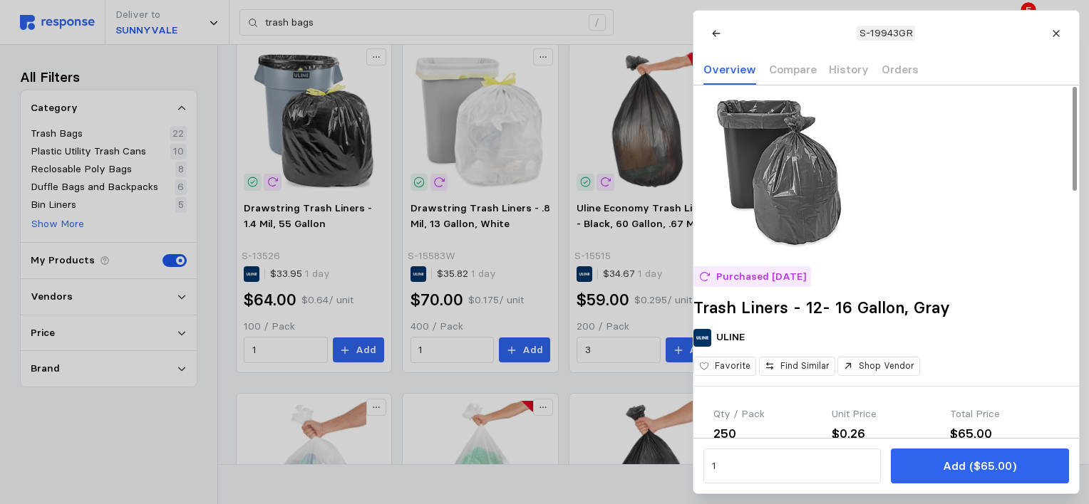
click at [1077, 87] on div at bounding box center [1074, 138] width 4 height 103
click at [1049, 26] on button at bounding box center [1055, 33] width 25 height 25
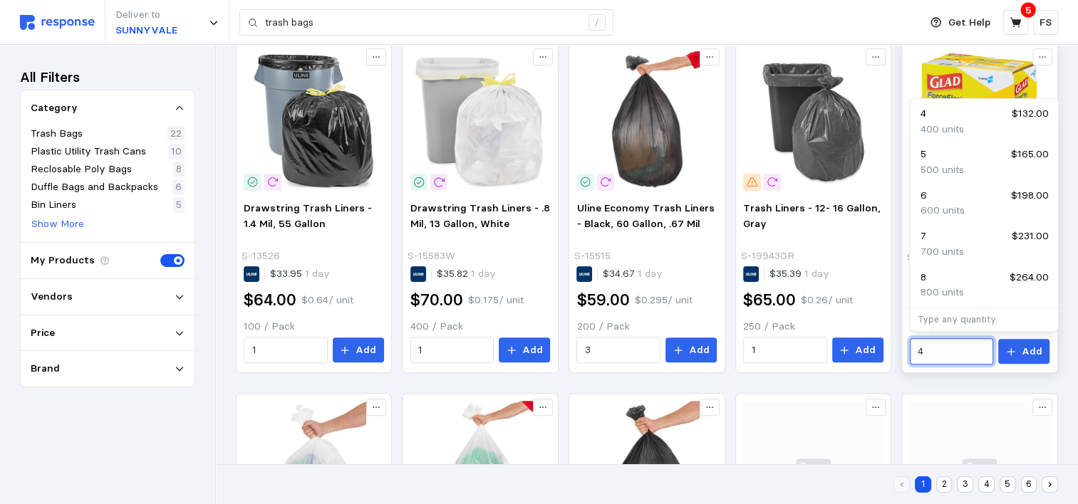
click at [927, 345] on input "4" at bounding box center [952, 352] width 68 height 26
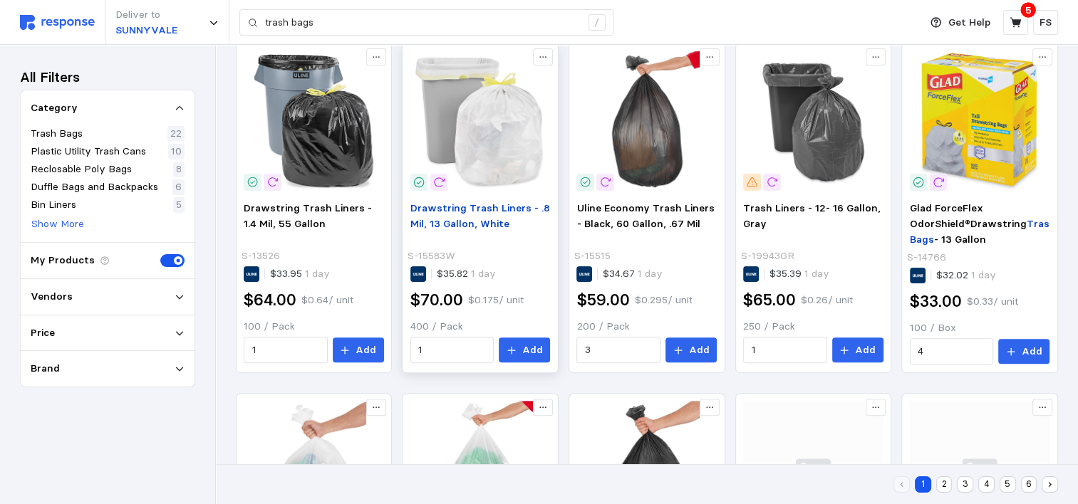
click at [473, 208] on span "Drawstring Trash Liners - .8 Mil, 13 Gallon, White" at bounding box center [480, 216] width 140 height 28
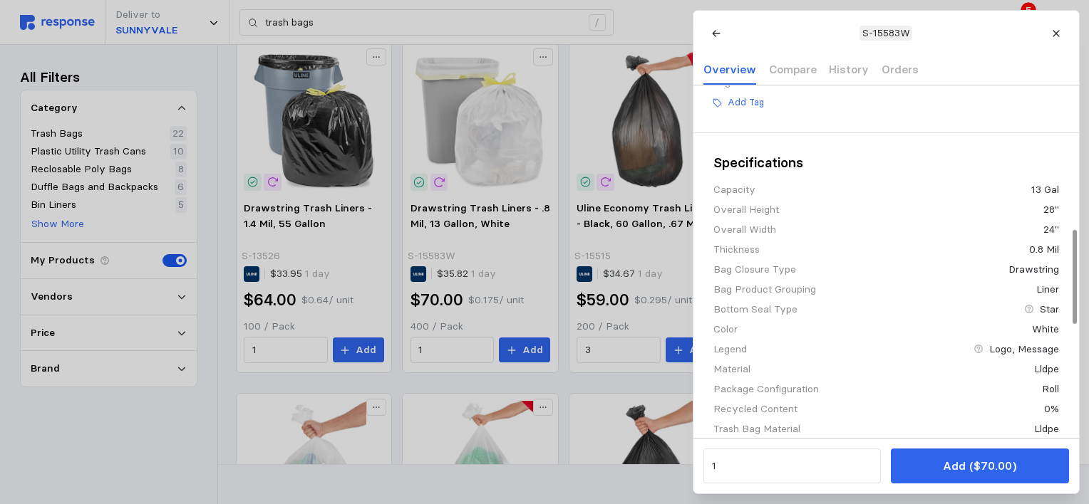
scroll to position [541, 0]
click at [1077, 312] on div at bounding box center [1074, 279] width 4 height 94
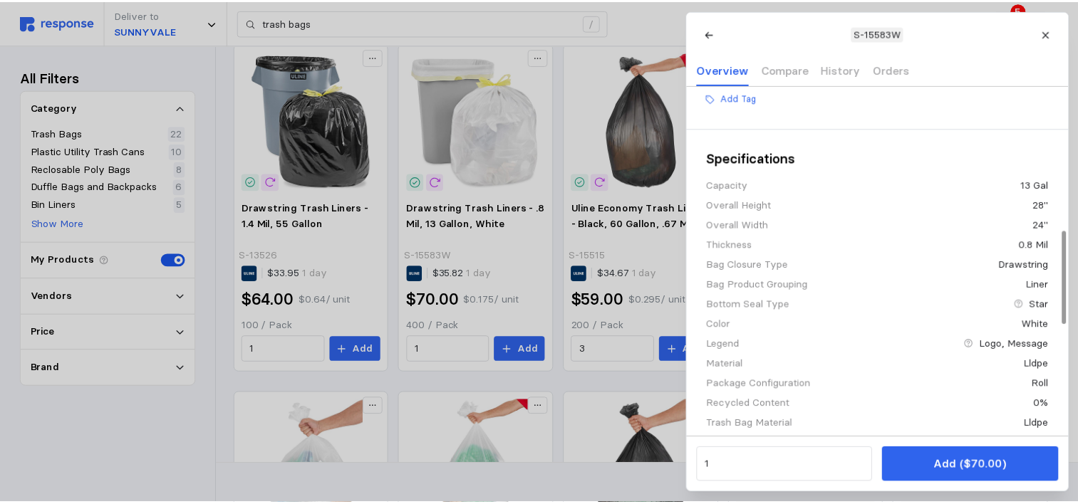
scroll to position [539, 0]
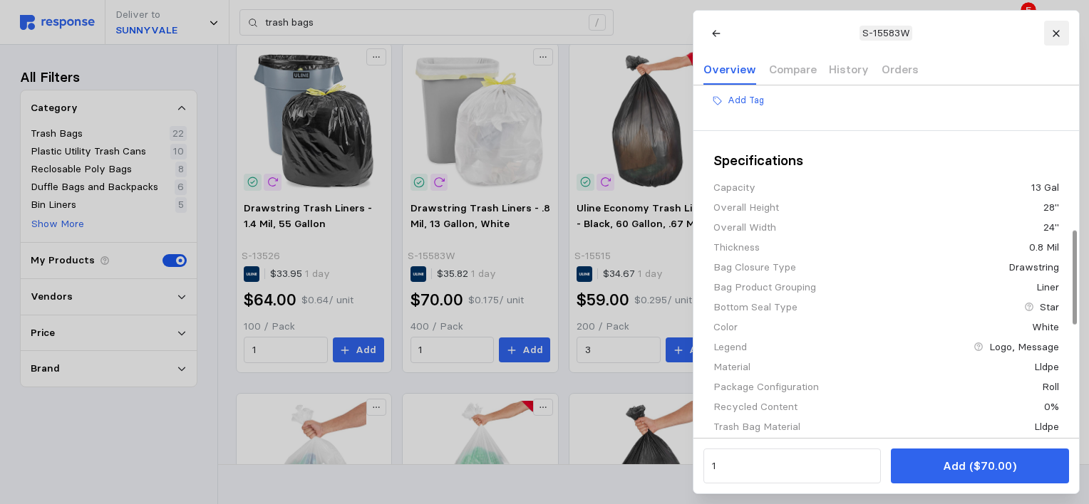
click at [1054, 30] on icon at bounding box center [1056, 33] width 10 height 10
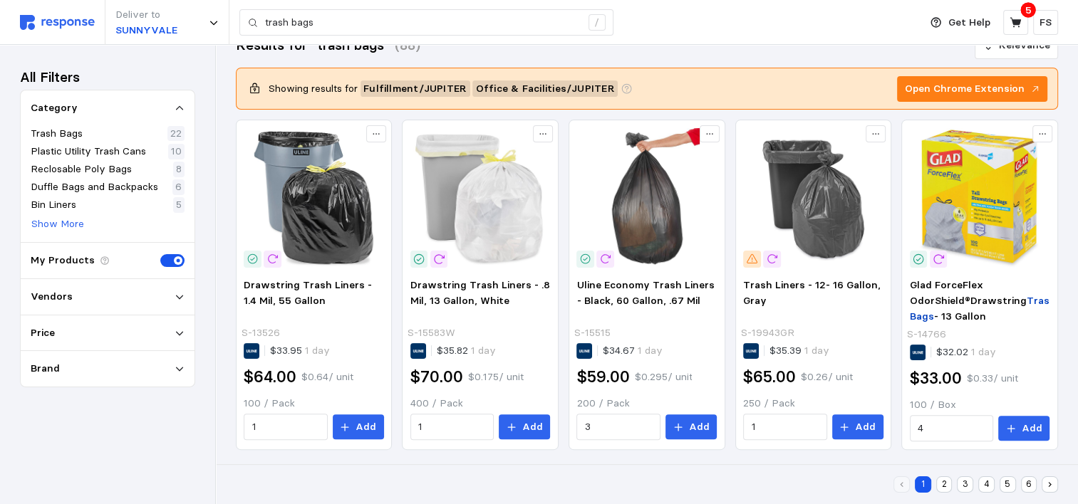
scroll to position [294, 0]
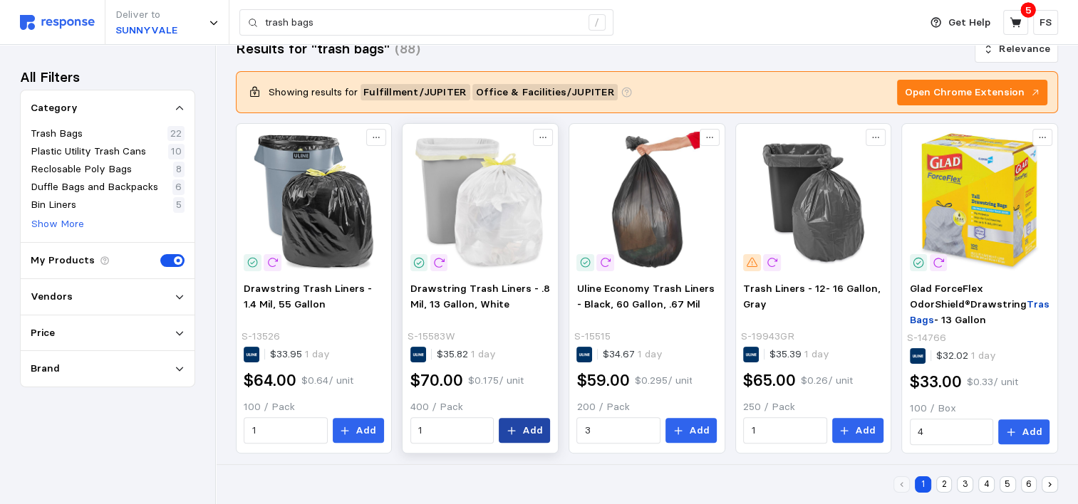
click at [537, 431] on p "Add" at bounding box center [532, 431] width 21 height 16
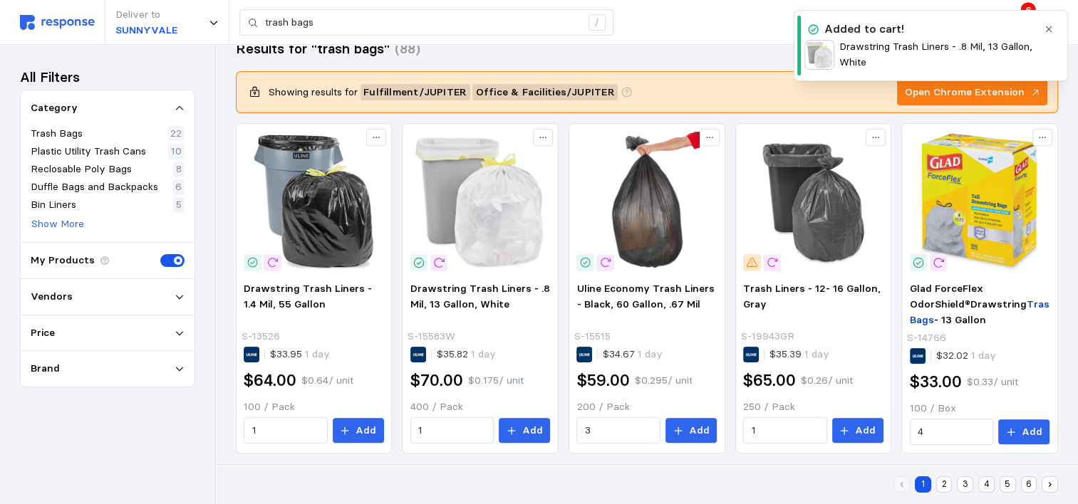
click at [1047, 29] on icon "button" at bounding box center [1049, 29] width 10 height 10
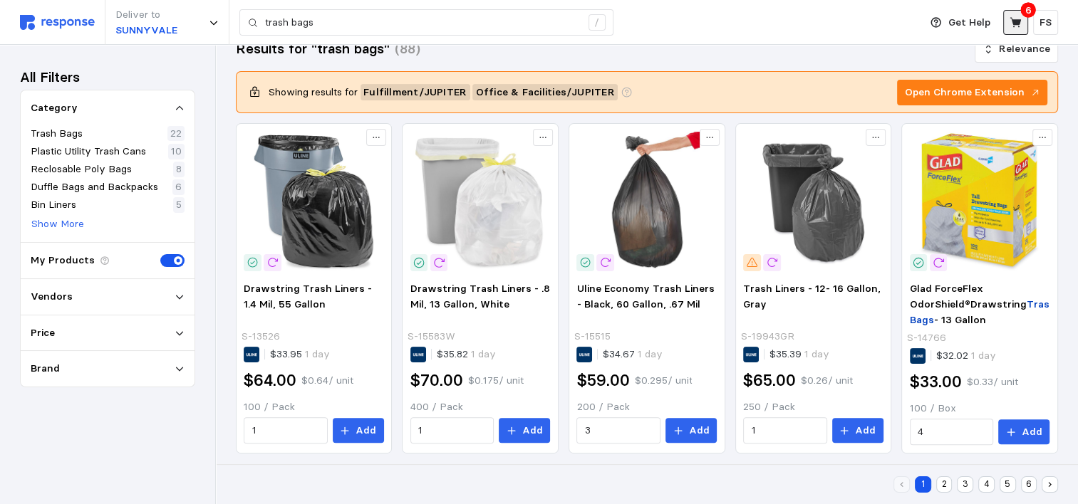
click at [1018, 21] on icon at bounding box center [1015, 22] width 11 height 10
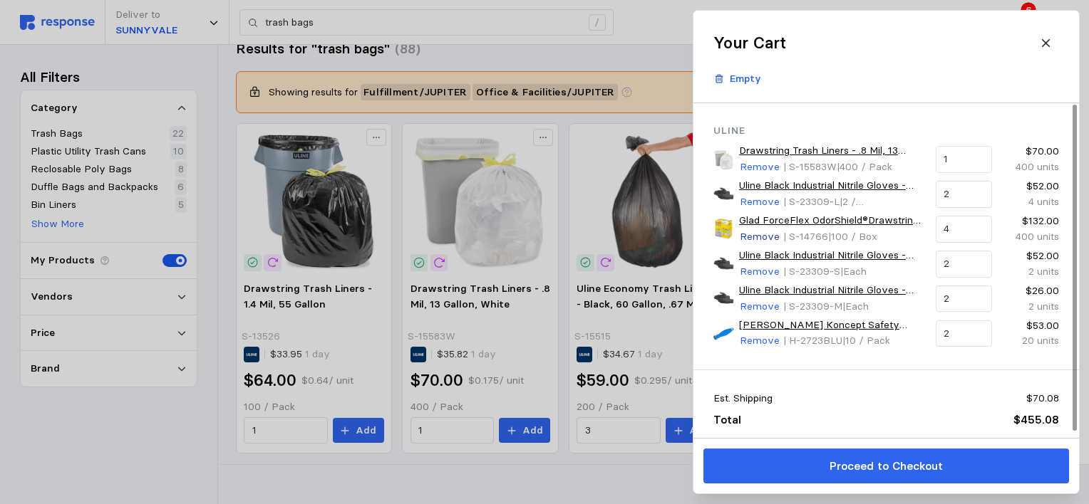
click at [750, 234] on p "Remove" at bounding box center [760, 237] width 40 height 16
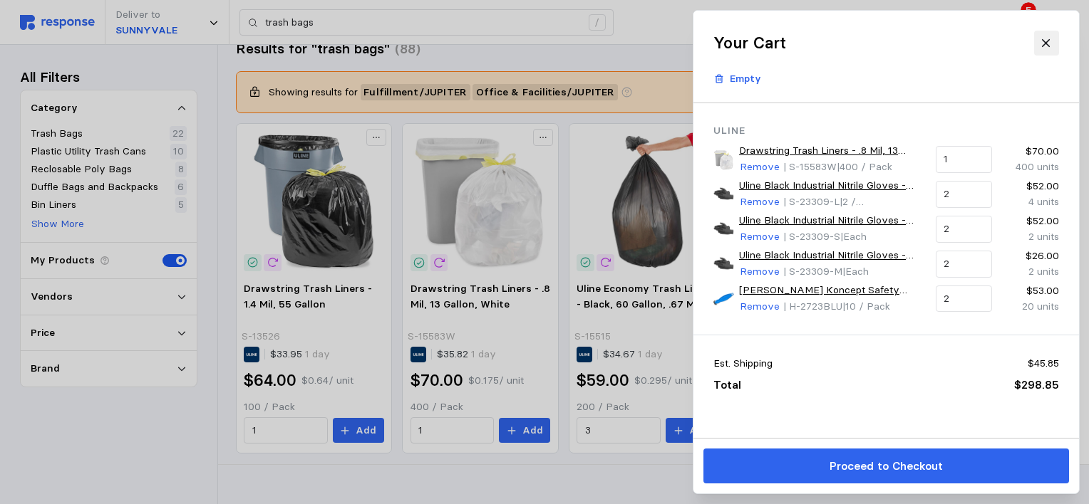
click at [1039, 46] on icon at bounding box center [1045, 43] width 13 height 13
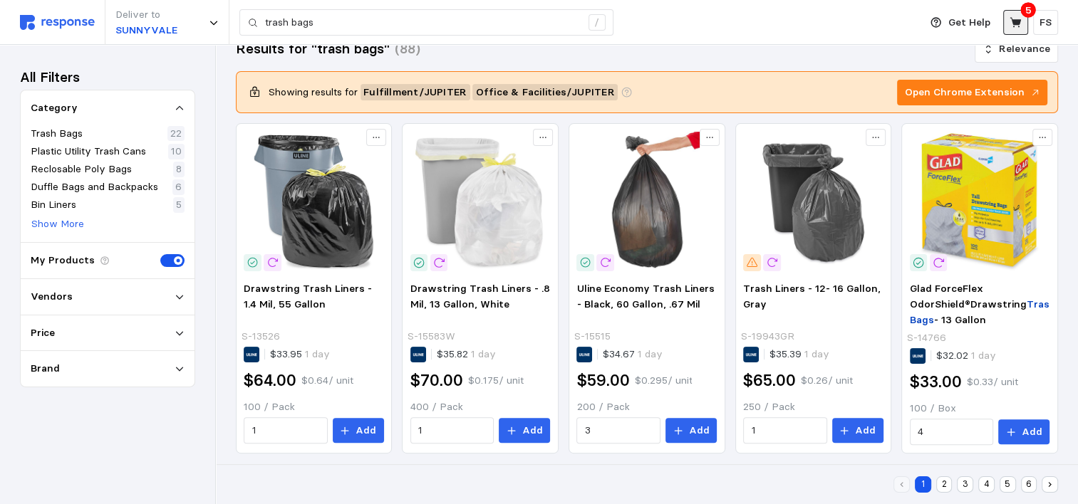
click at [1020, 24] on icon at bounding box center [1015, 22] width 11 height 10
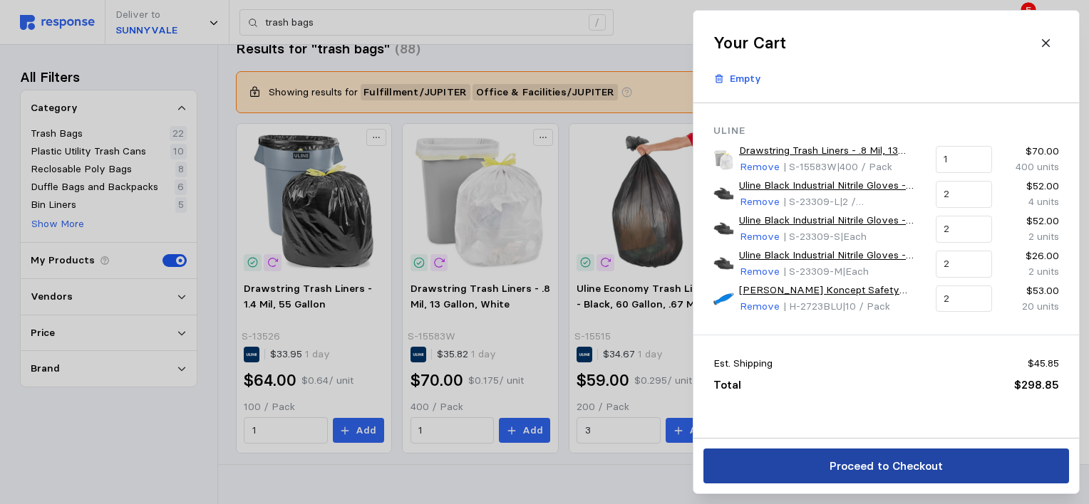
click at [863, 467] on p "Proceed to Checkout" at bounding box center [885, 466] width 113 height 18
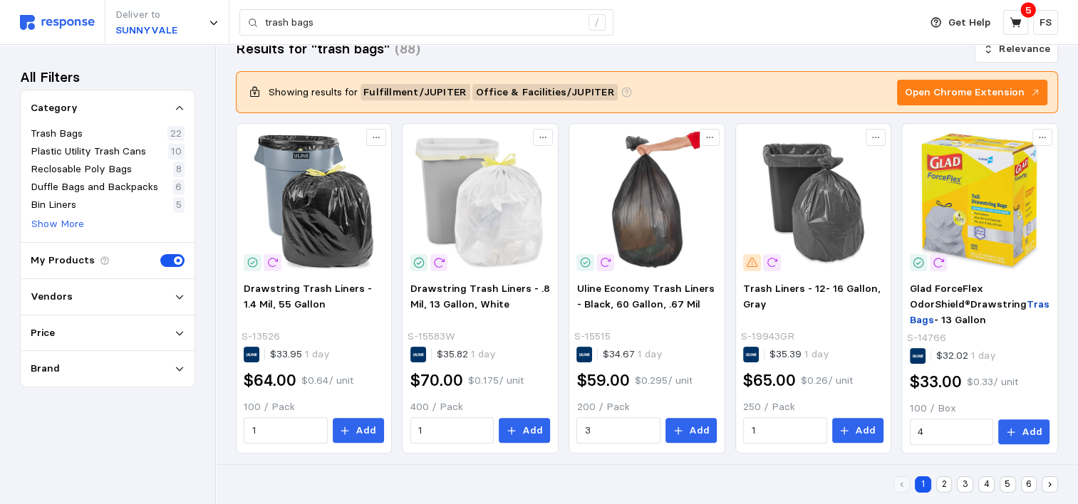
scroll to position [106, 0]
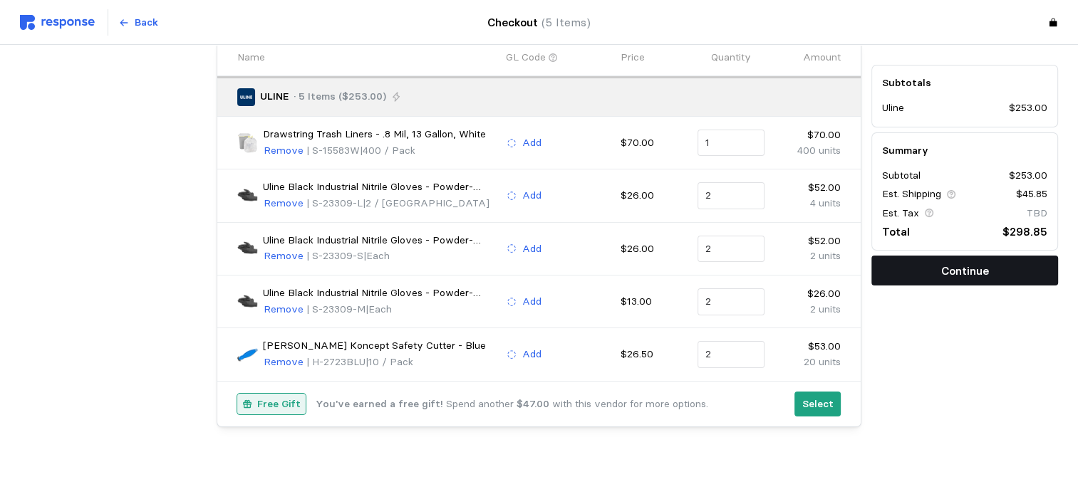
click at [967, 270] on p "Continue" at bounding box center [965, 271] width 48 height 18
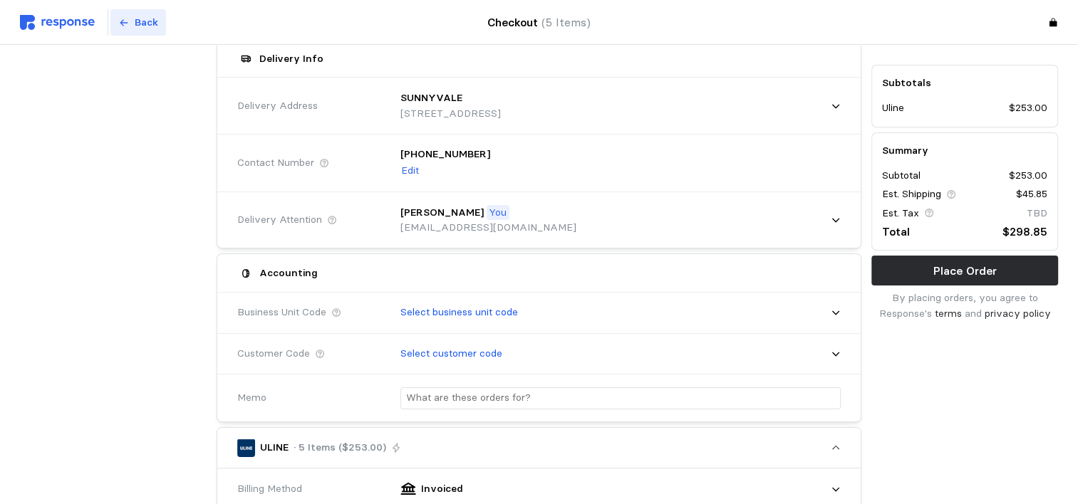
click at [138, 28] on p "Back" at bounding box center [147, 23] width 24 height 16
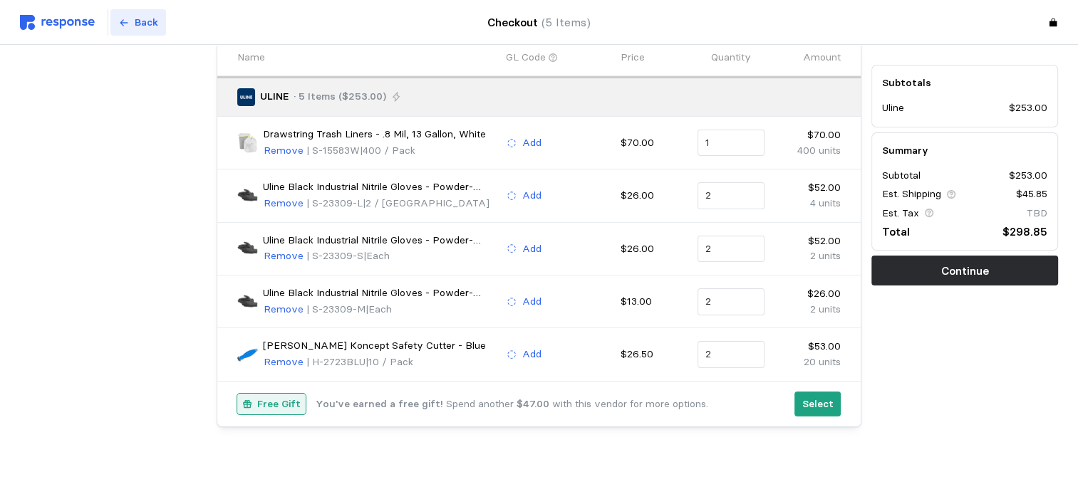
click at [126, 25] on icon at bounding box center [124, 23] width 10 height 10
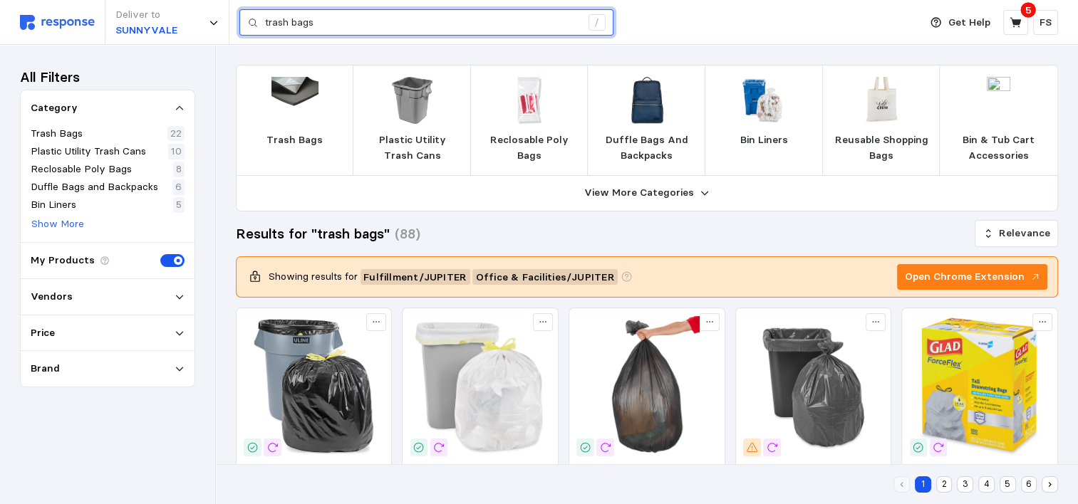
click at [331, 24] on input "trash bags" at bounding box center [423, 23] width 316 height 26
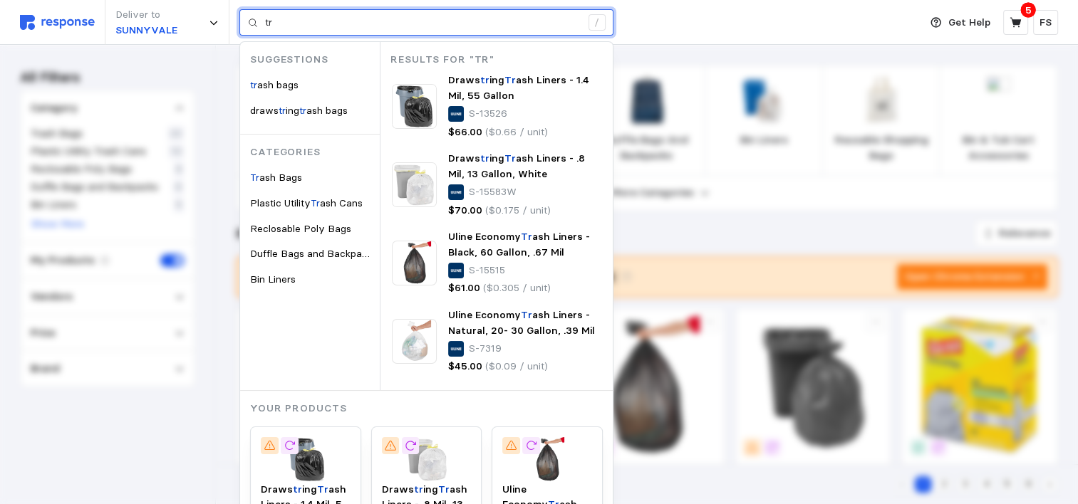
type input "t"
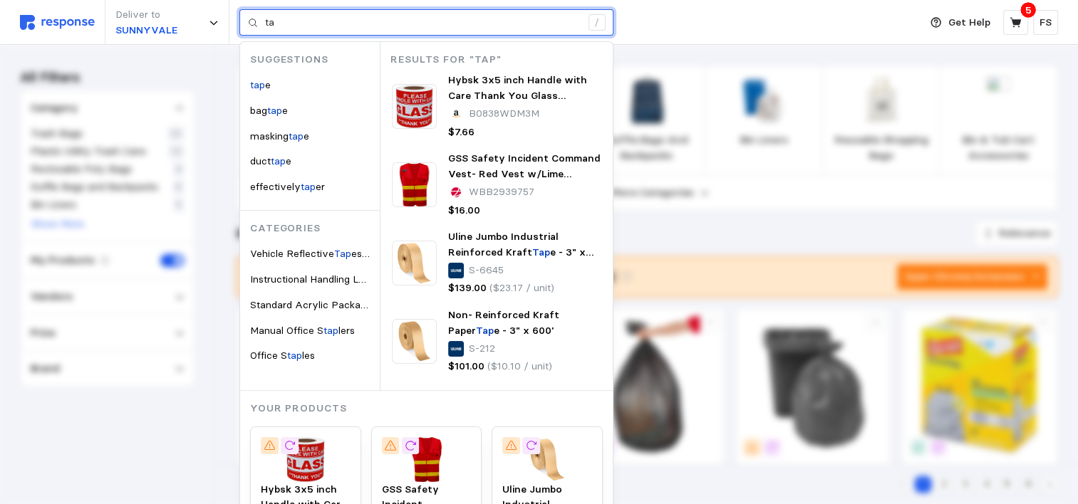
type input "t"
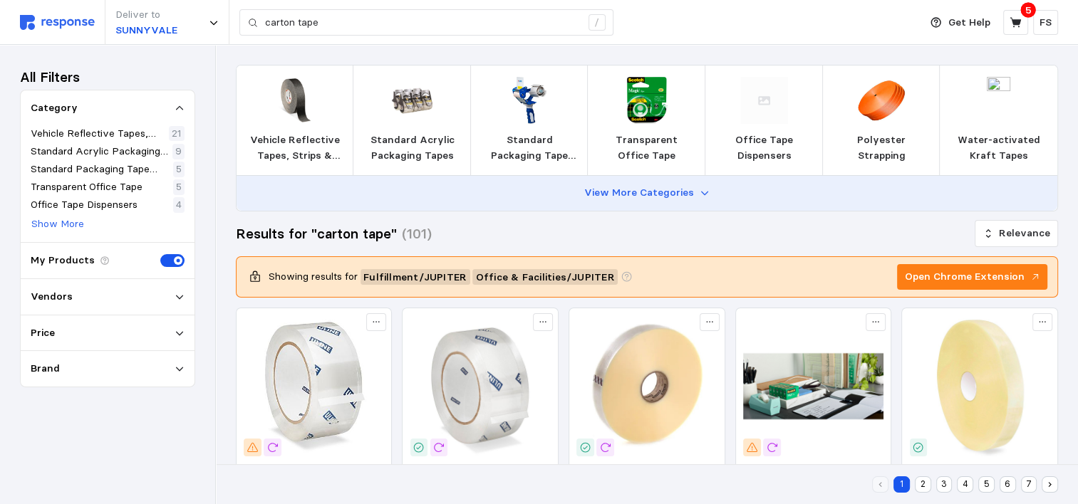
click at [688, 185] on p "View More Categories" at bounding box center [639, 193] width 110 height 16
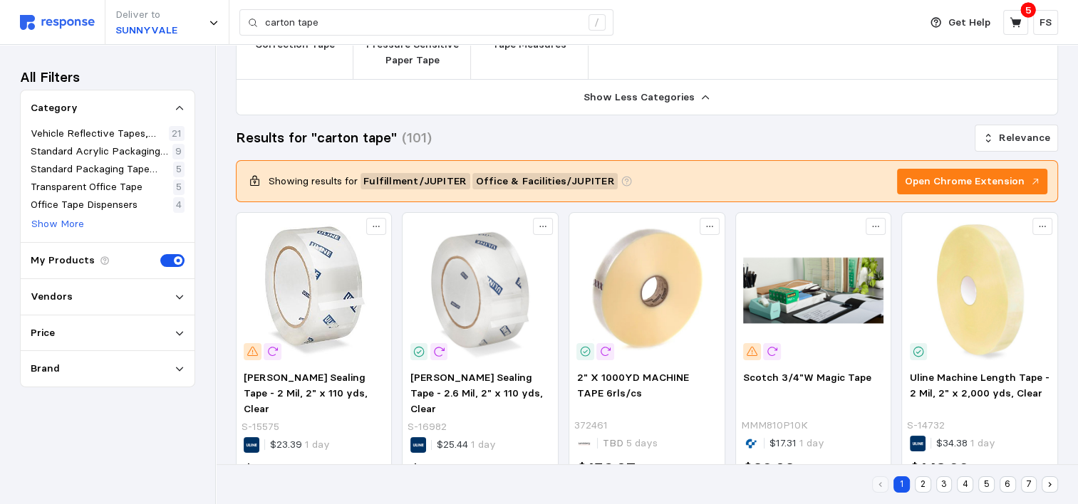
scroll to position [212, 0]
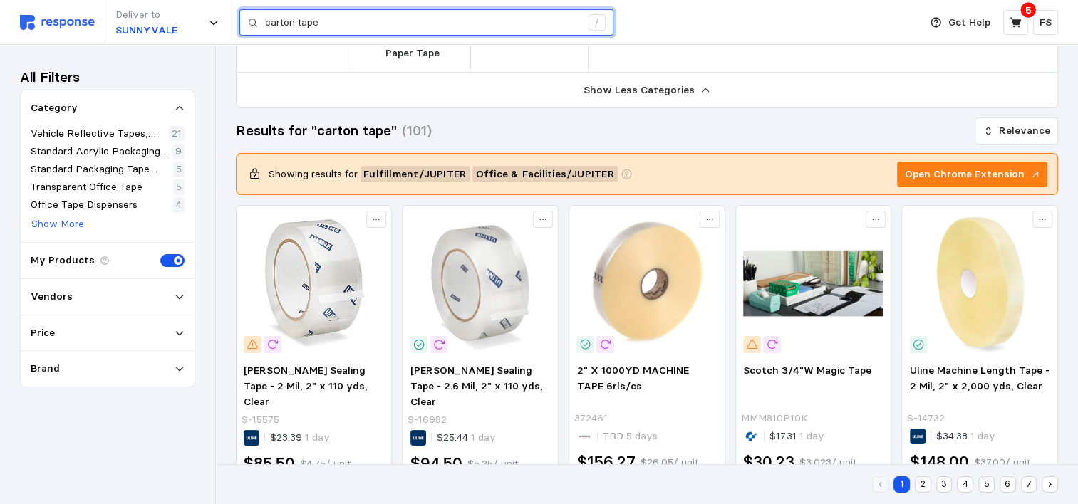
click at [383, 23] on input "carton tape" at bounding box center [423, 23] width 316 height 26
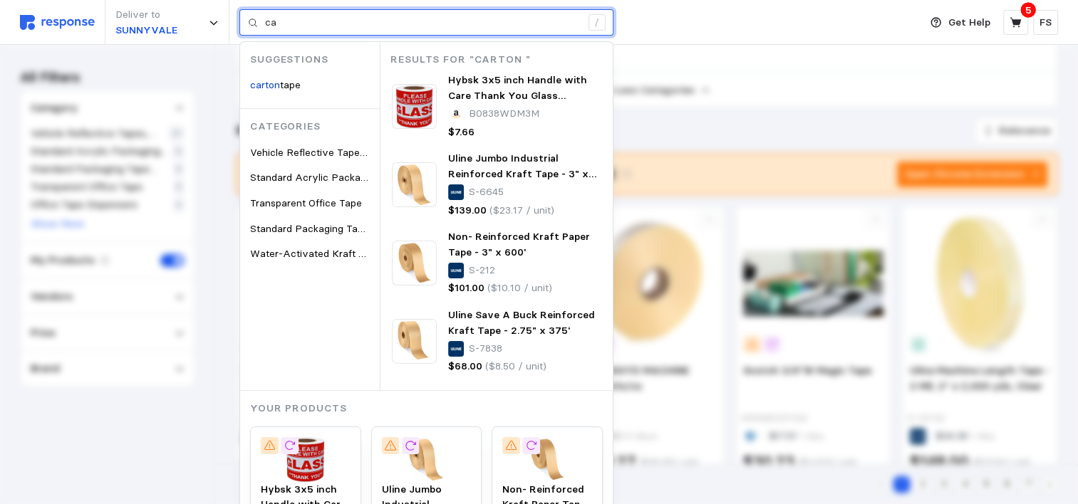
type input "c"
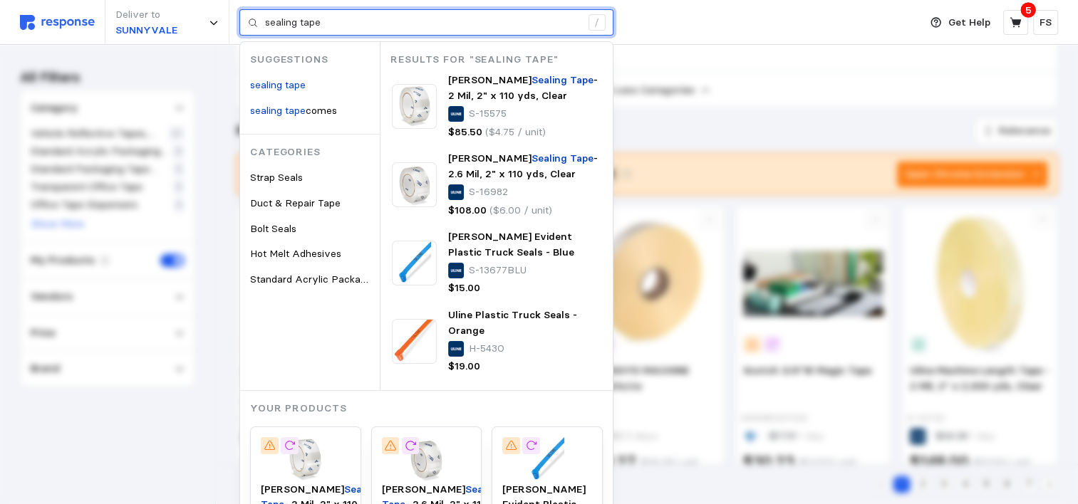
type input "sealing tape"
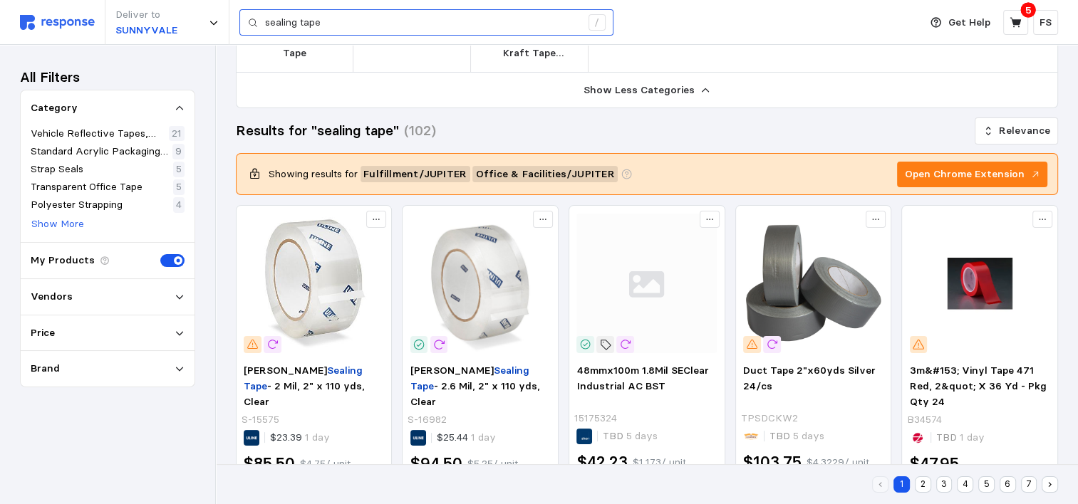
scroll to position [103, 0]
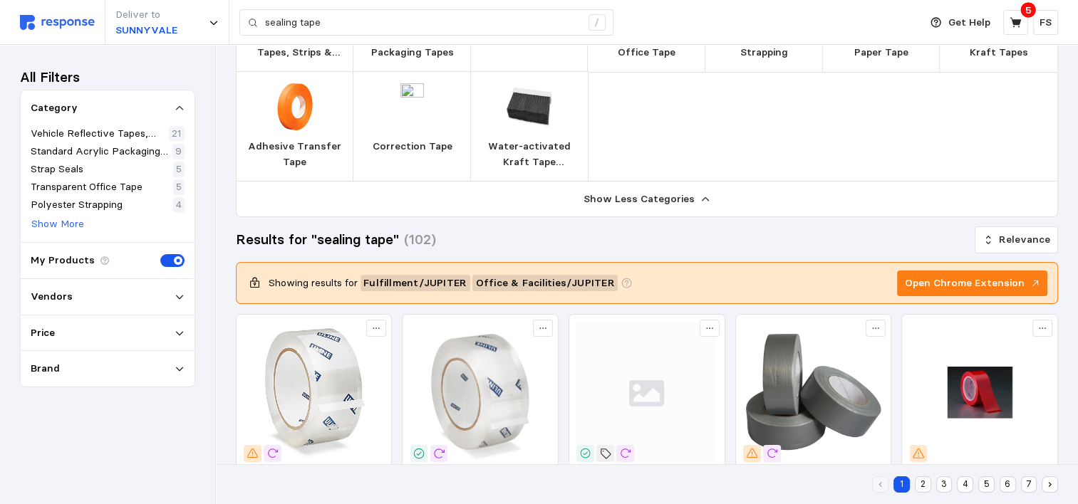
drag, startPoint x: 1066, startPoint y: 76, endPoint x: 1066, endPoint y: 87, distance: 10.7
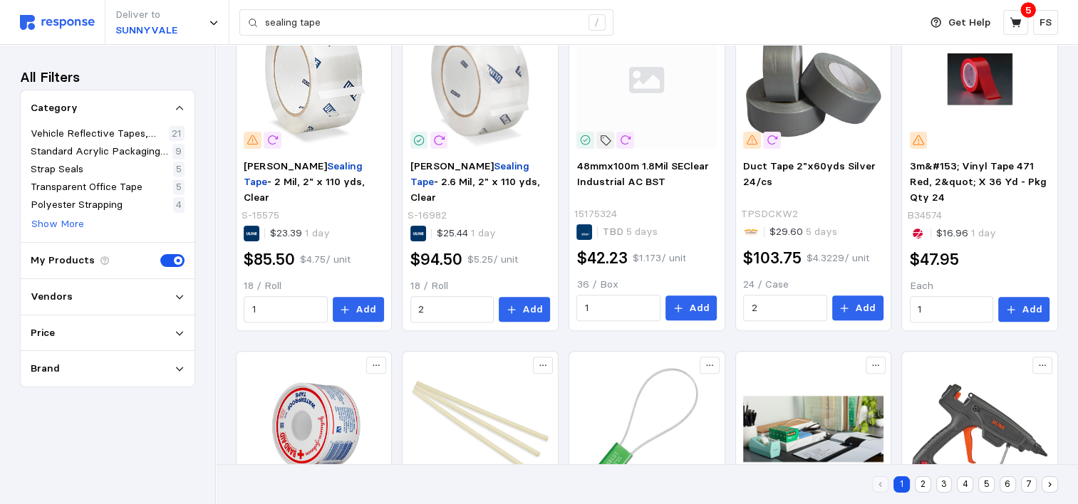
click at [179, 298] on icon at bounding box center [179, 297] width 7 height 4
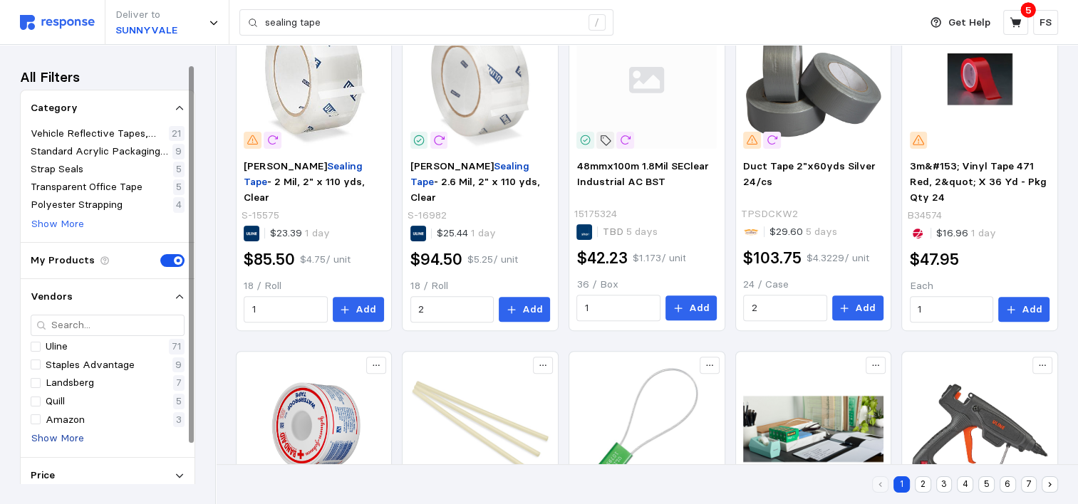
click at [48, 433] on p "Show More" at bounding box center [57, 439] width 53 height 16
click at [68, 439] on p "Shorr Packaging" at bounding box center [84, 438] width 76 height 16
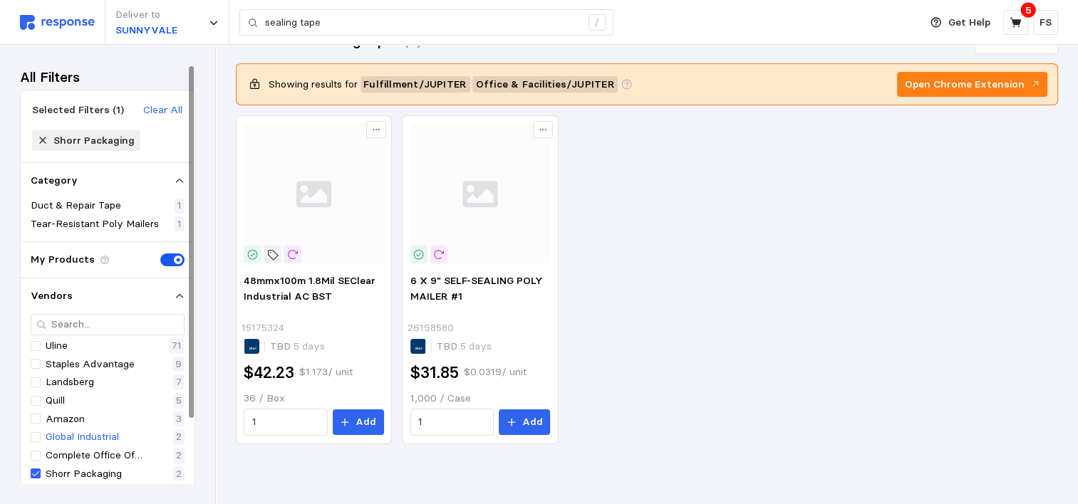
scroll to position [35, 0]
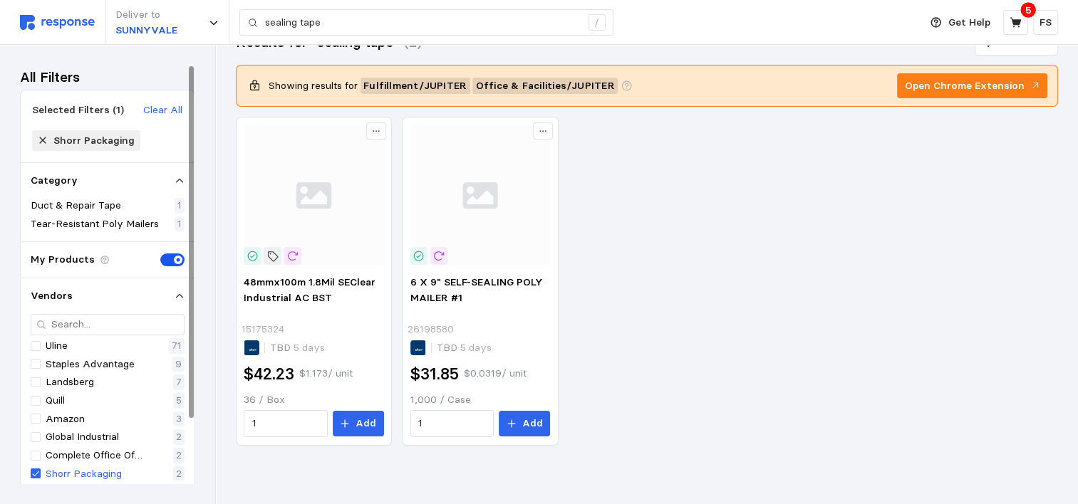
click at [43, 475] on div "Shorr Packaging" at bounding box center [76, 475] width 91 height 16
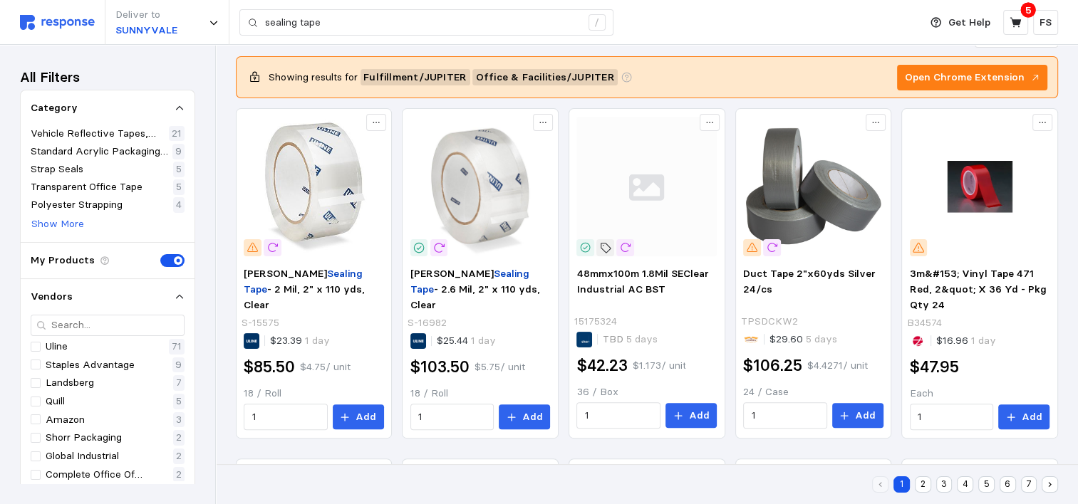
scroll to position [313, 0]
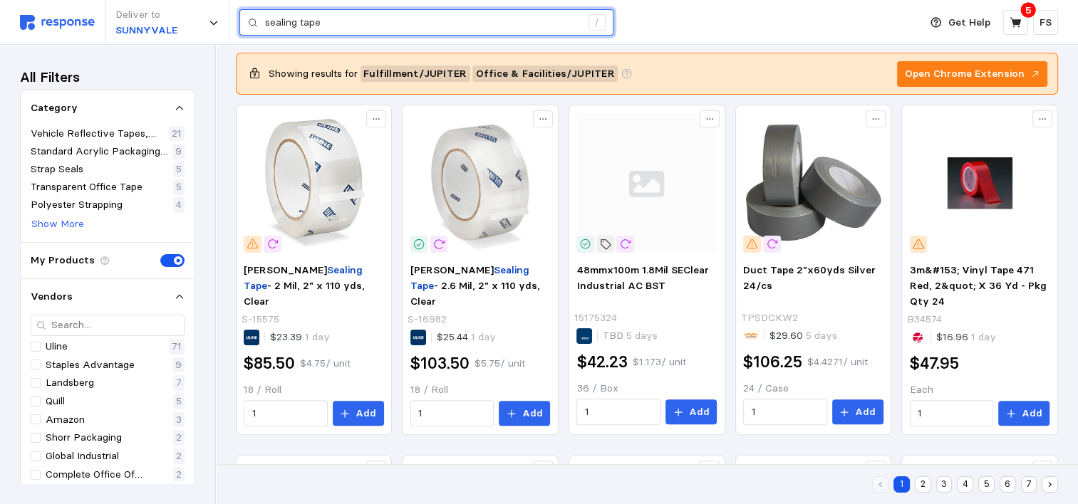
click at [482, 32] on input "sealing tape" at bounding box center [423, 23] width 316 height 26
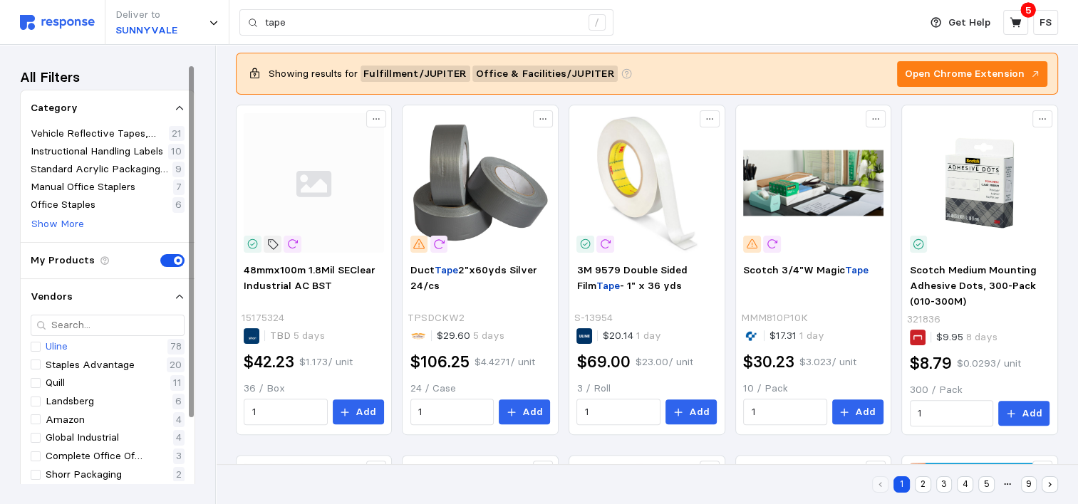
click at [40, 346] on div "Uline" at bounding box center [49, 347] width 37 height 16
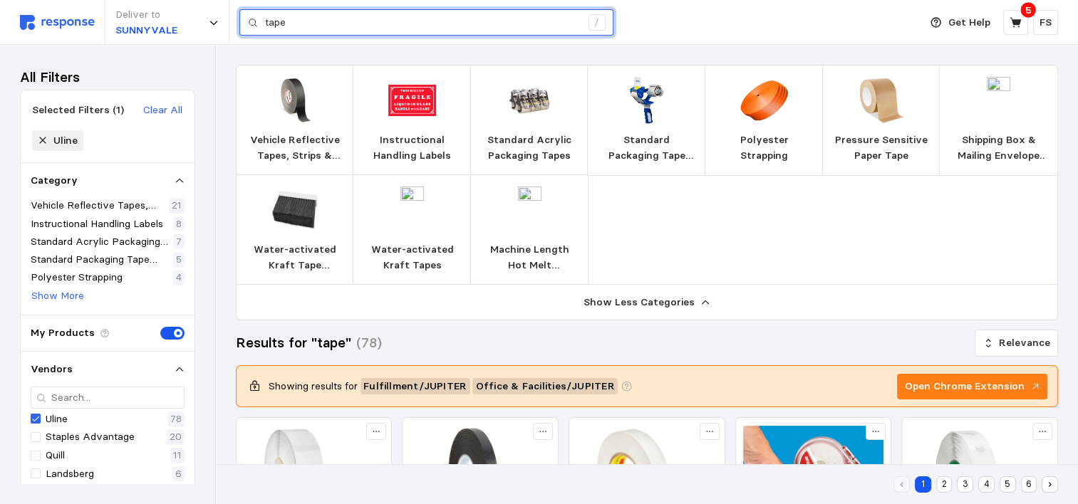
click at [289, 17] on input "tape" at bounding box center [423, 23] width 316 height 26
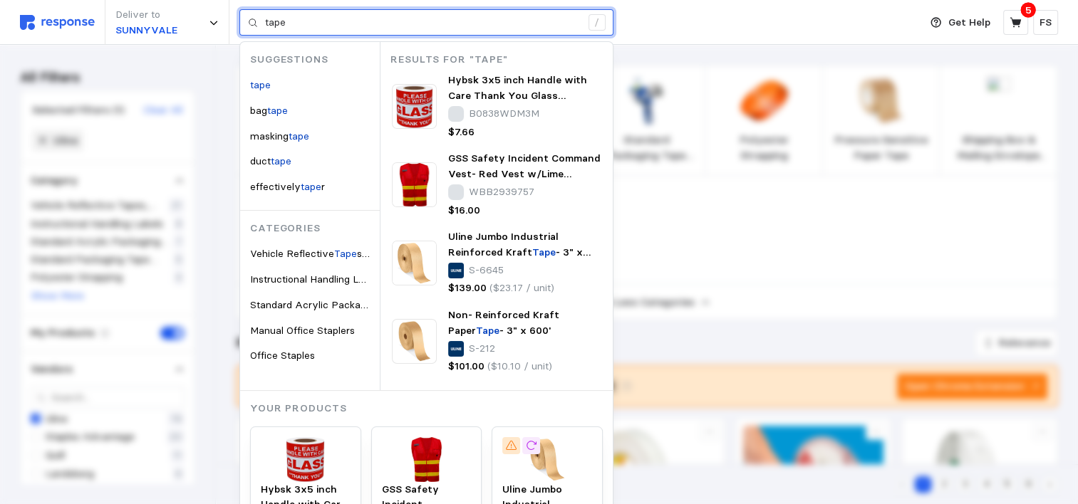
type input "t"
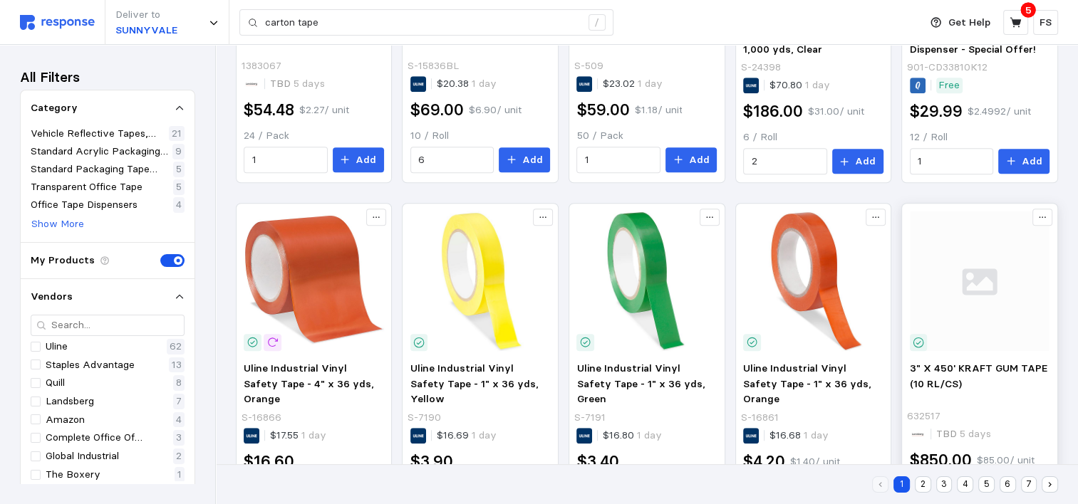
scroll to position [914, 0]
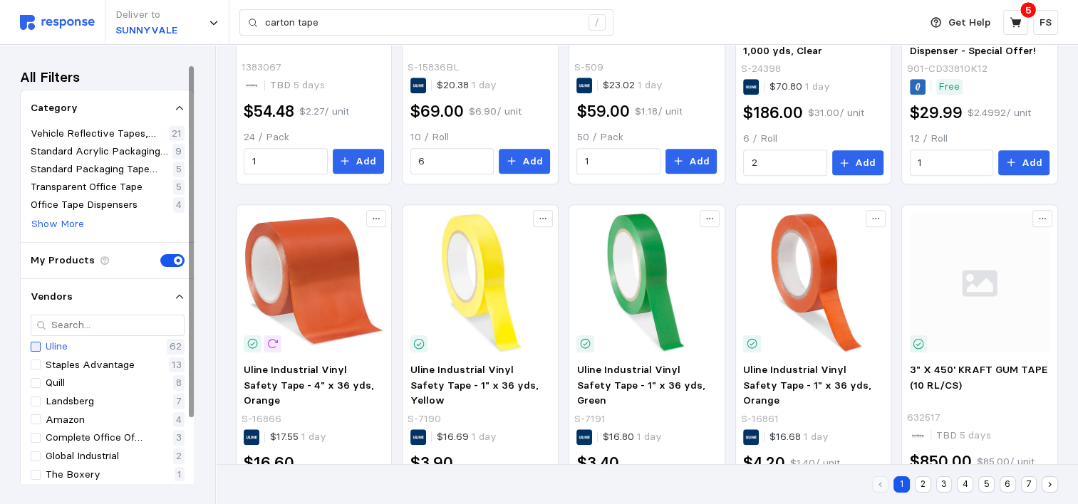
click at [38, 347] on div at bounding box center [36, 347] width 10 height 10
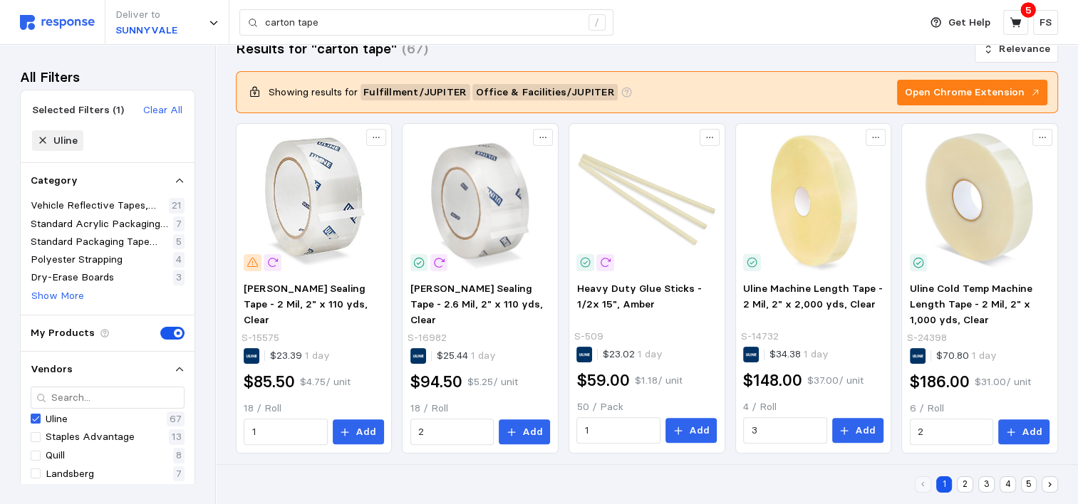
scroll to position [333, 0]
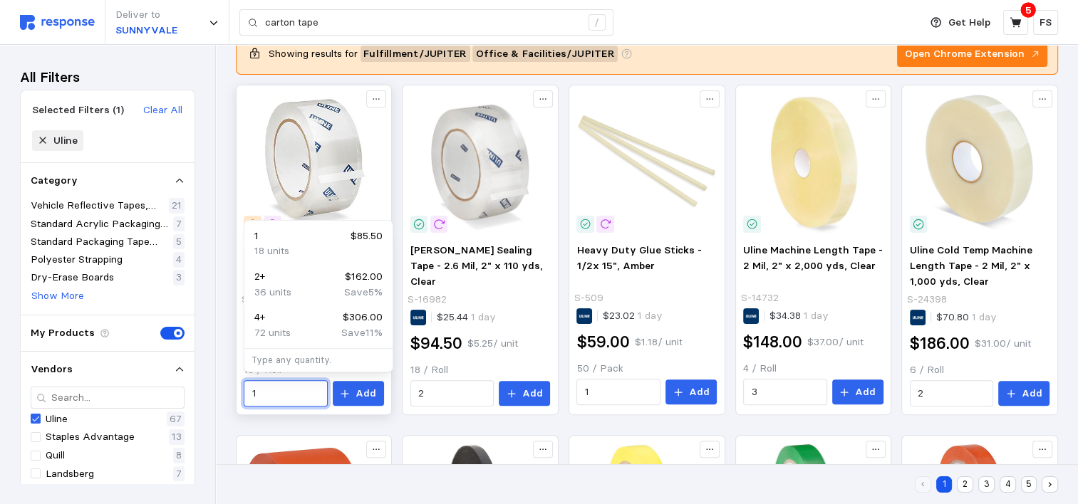
click at [294, 395] on input "1" at bounding box center [286, 394] width 68 height 26
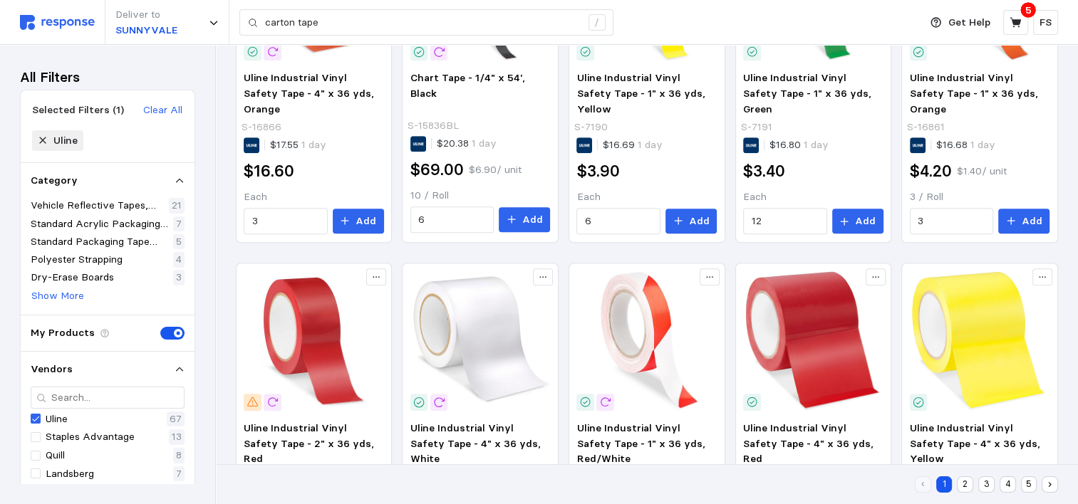
scroll to position [1000, 0]
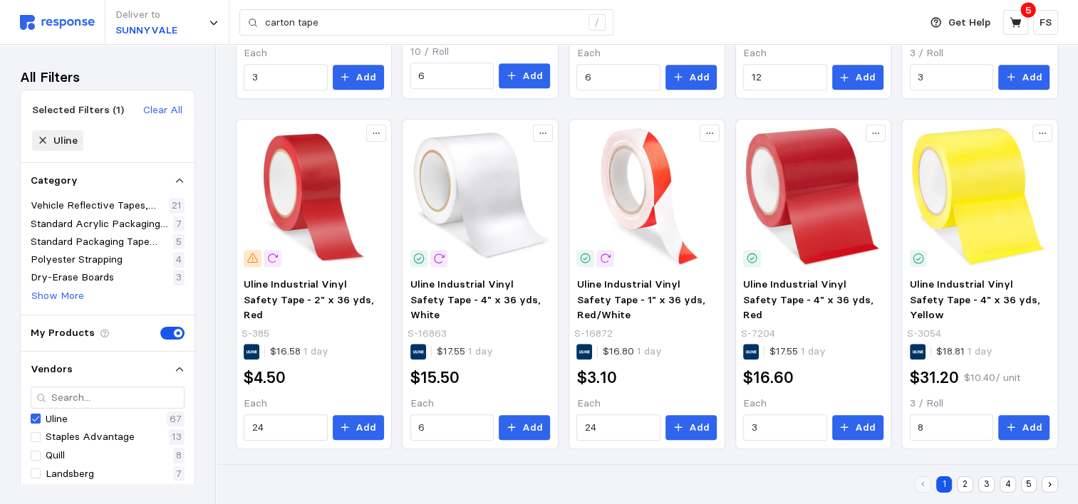
click at [965, 487] on button "2" at bounding box center [965, 485] width 16 height 16
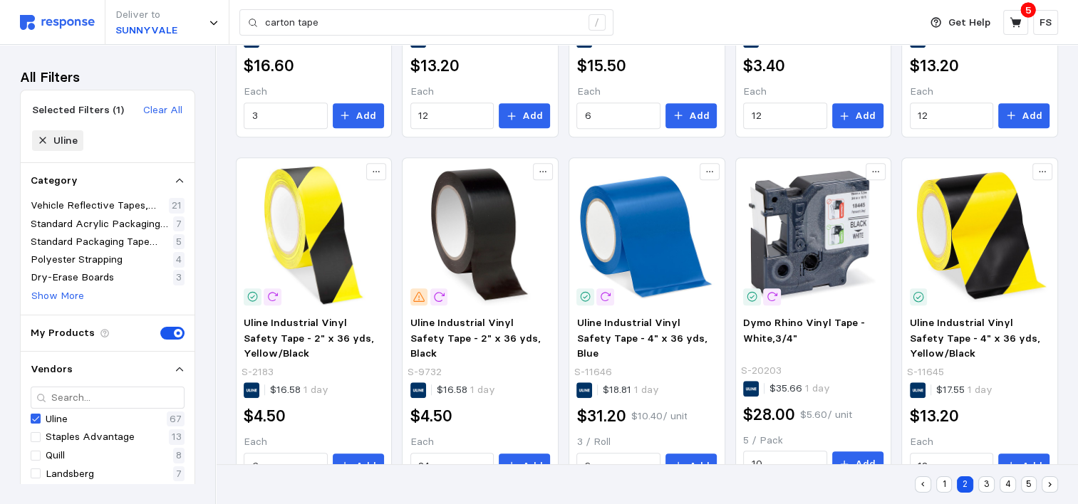
scroll to position [1001, 0]
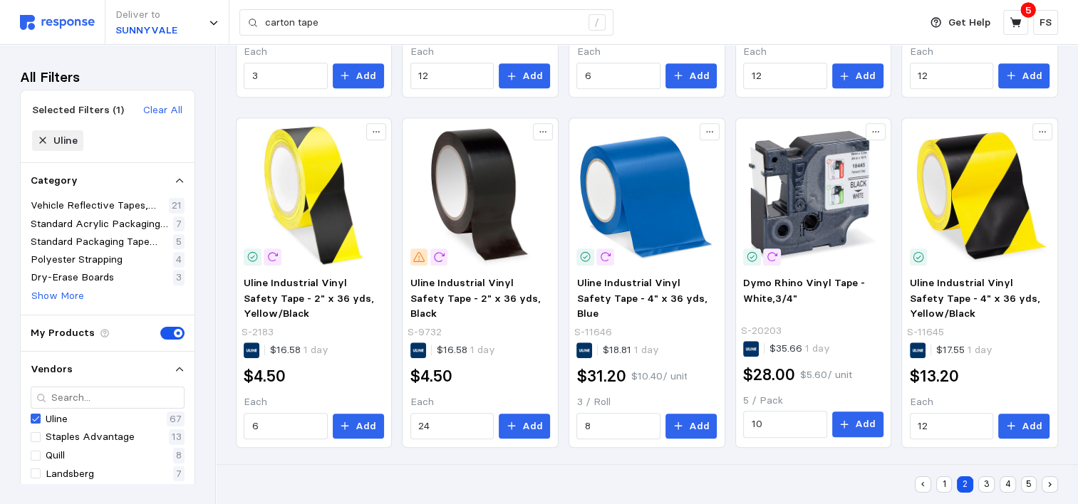
click at [980, 484] on button "3" at bounding box center [986, 485] width 16 height 16
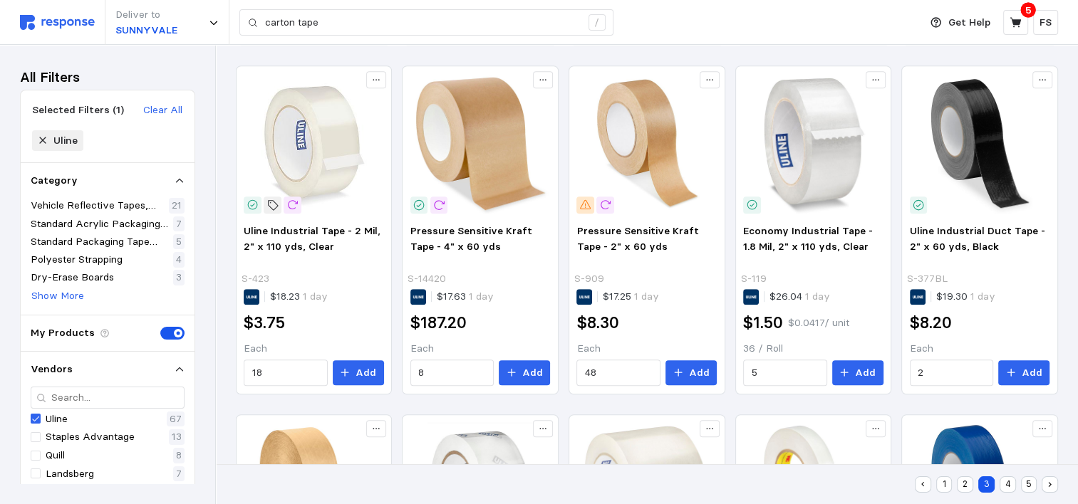
scroll to position [694, 0]
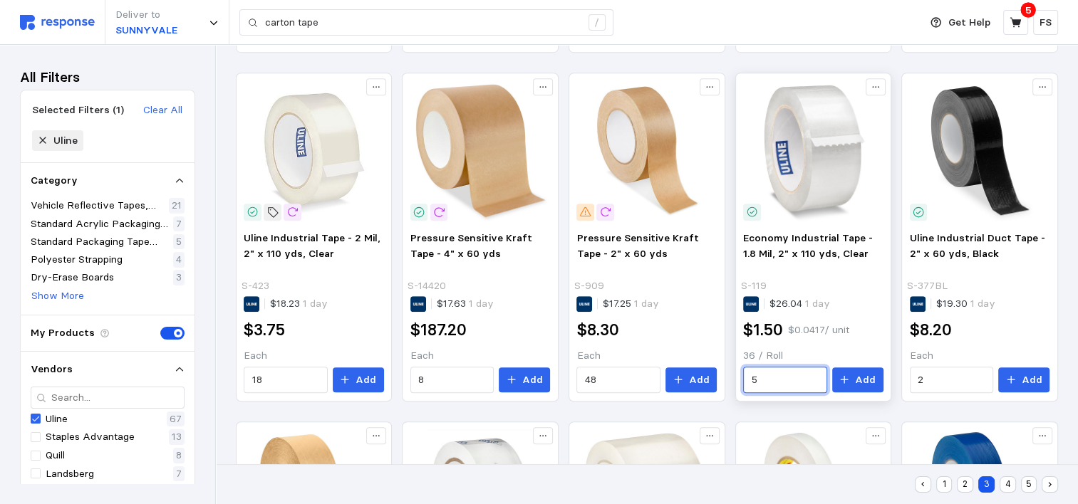
click at [769, 379] on input "5" at bounding box center [786, 381] width 68 height 26
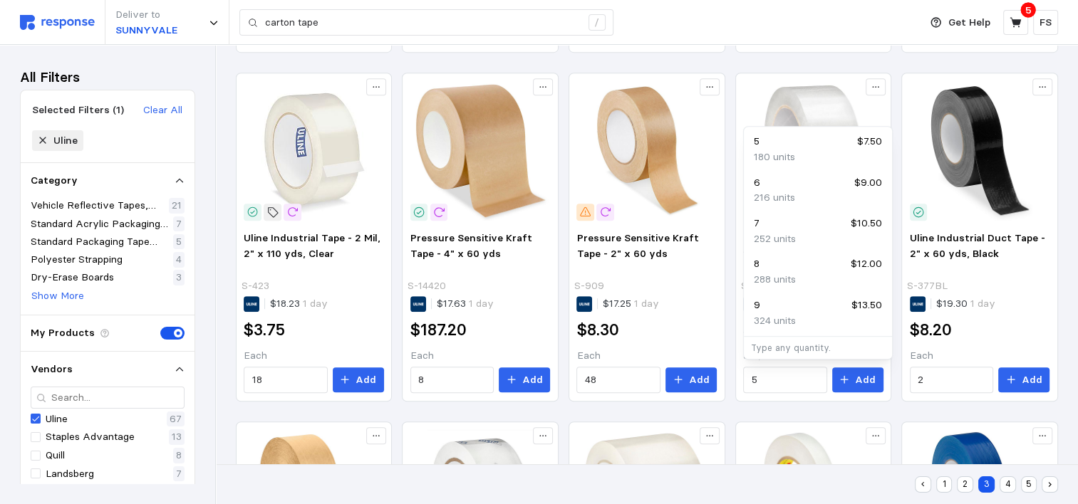
click at [761, 29] on div "Deliver to SUNNYVALE carton tape /" at bounding box center [466, 22] width 892 height 45
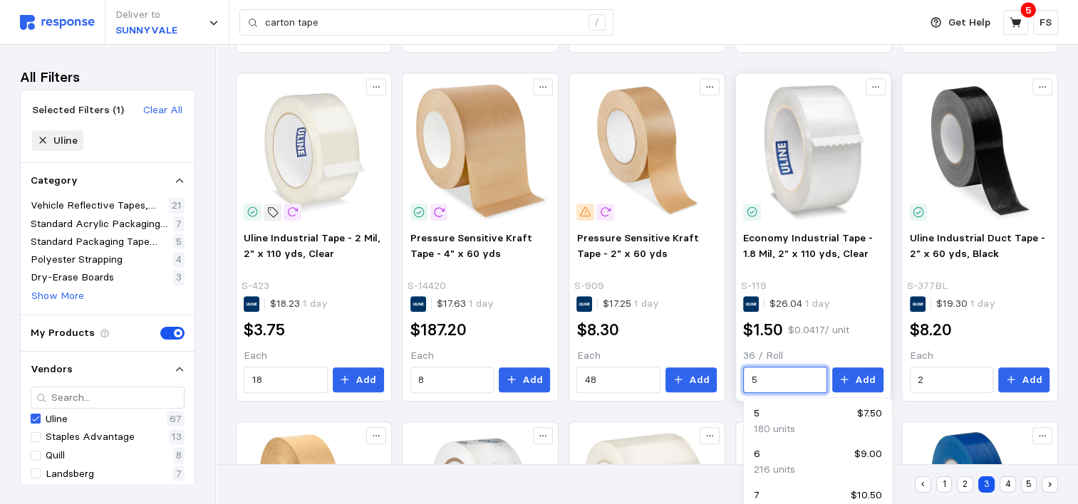
click at [779, 370] on input "5" at bounding box center [786, 381] width 68 height 26
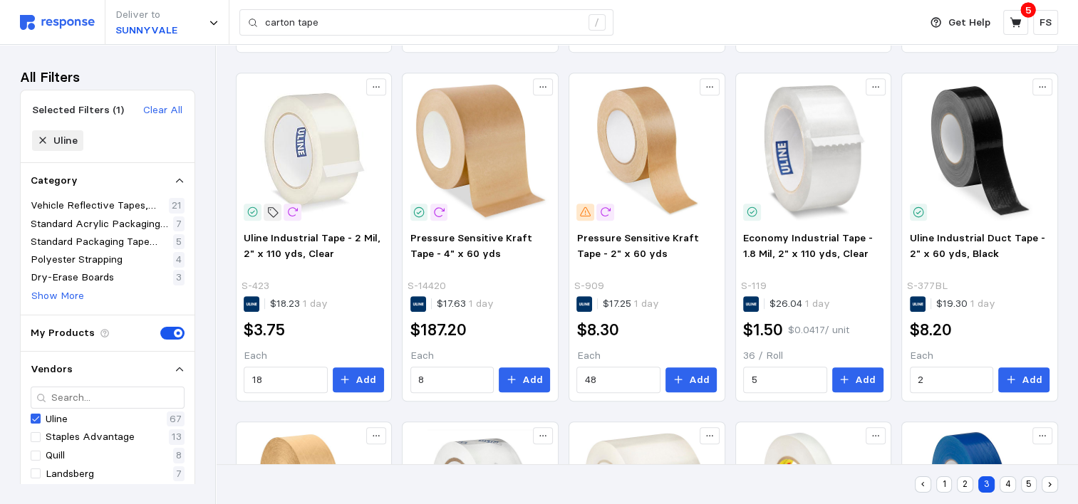
click at [1069, 185] on div "Vehicle Reflective Tapes, Strips & Stickers Standard Acrylic Packaging Tapes St…" at bounding box center [647, 81] width 862 height 1461
click at [294, 376] on input "18" at bounding box center [286, 381] width 68 height 26
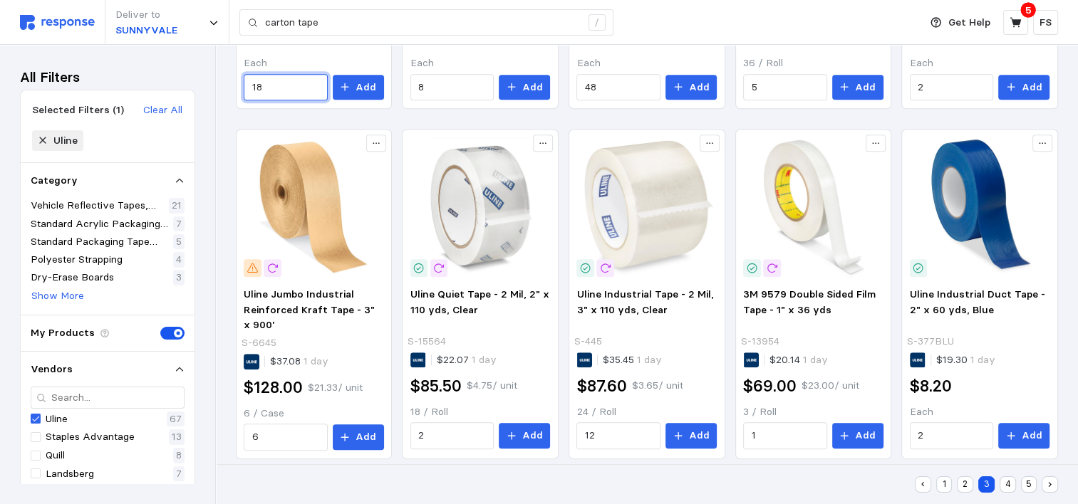
scroll to position [978, 0]
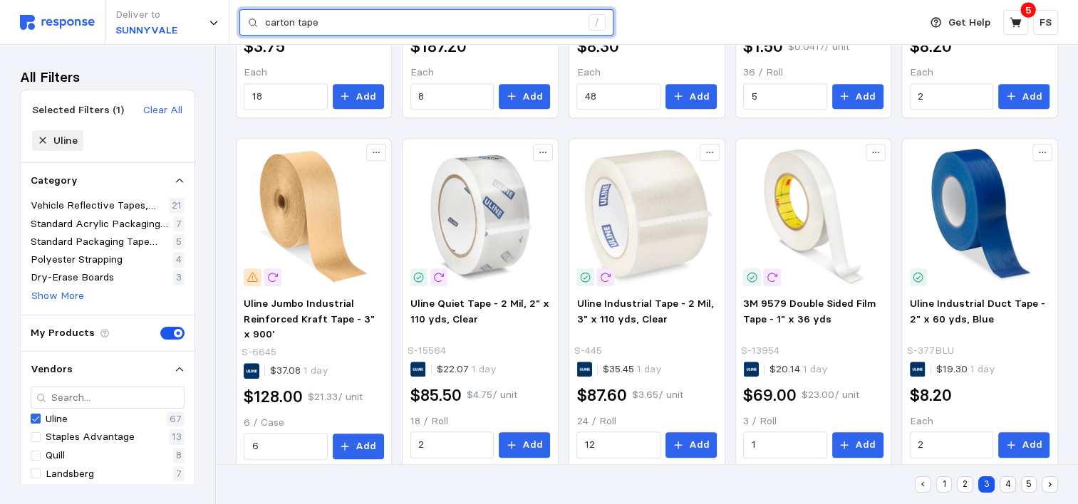
click at [349, 21] on input "carton tape" at bounding box center [423, 23] width 316 height 26
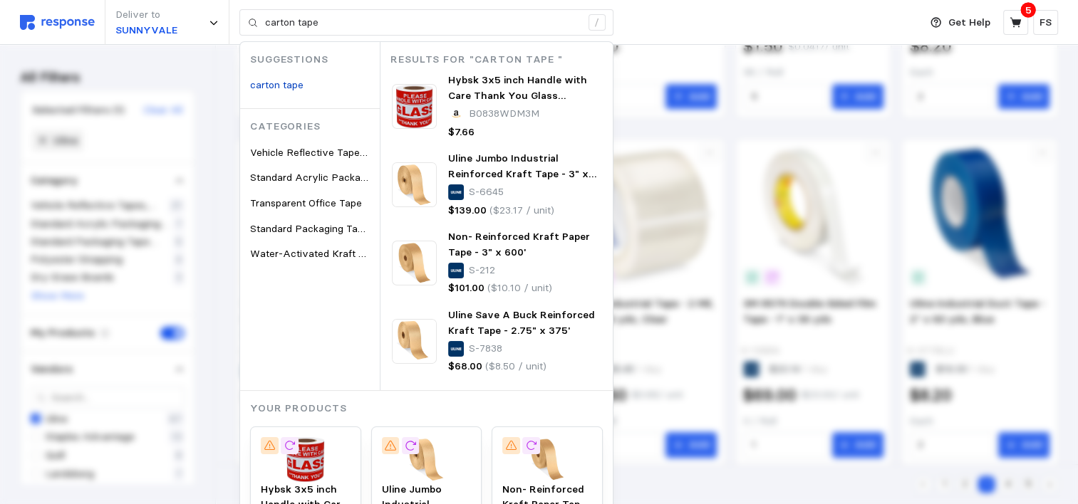
click at [711, 25] on div "Deliver to SUNNYVALE carton tape / Suggestions carton tape Categories Vehicle R…" at bounding box center [466, 22] width 892 height 45
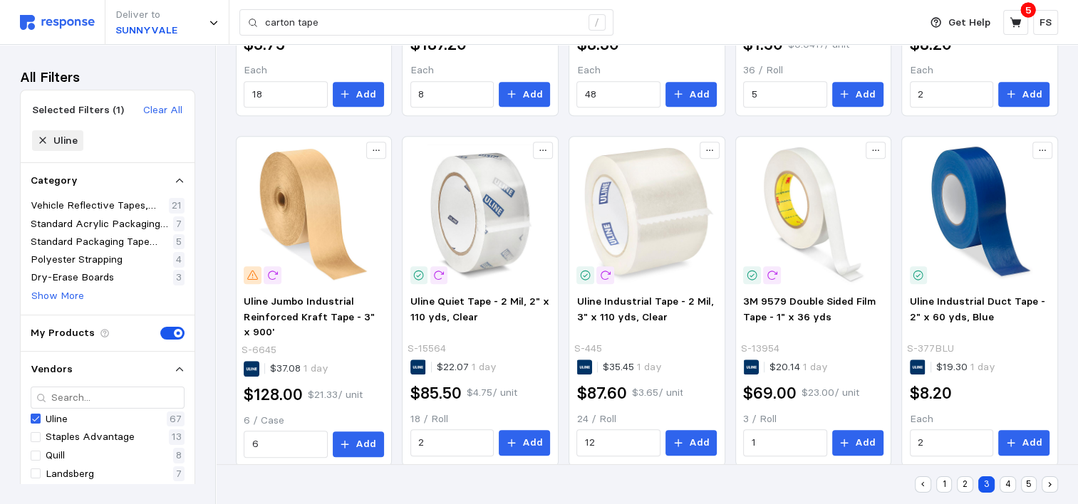
scroll to position [1000, 0]
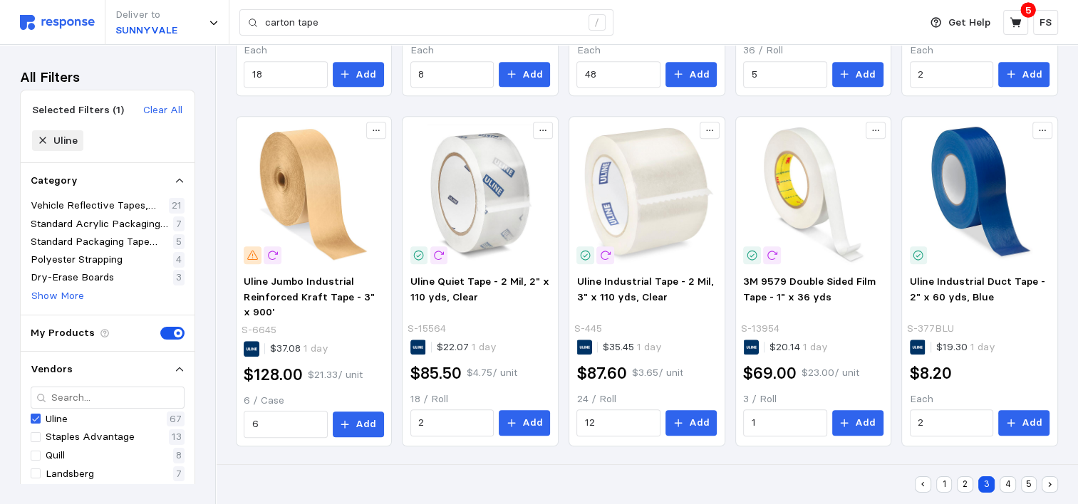
click at [1000, 484] on button "4" at bounding box center [1008, 485] width 16 height 16
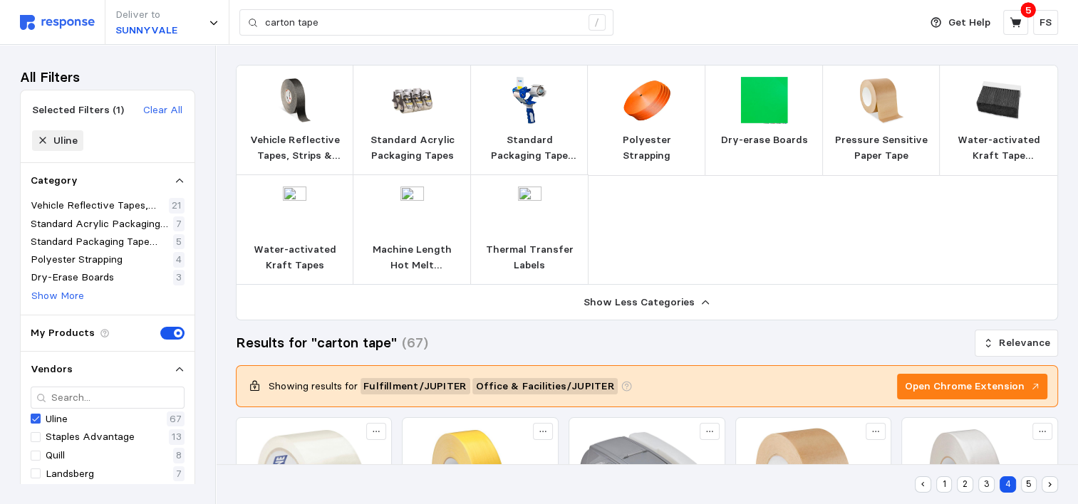
type input "carton tape"
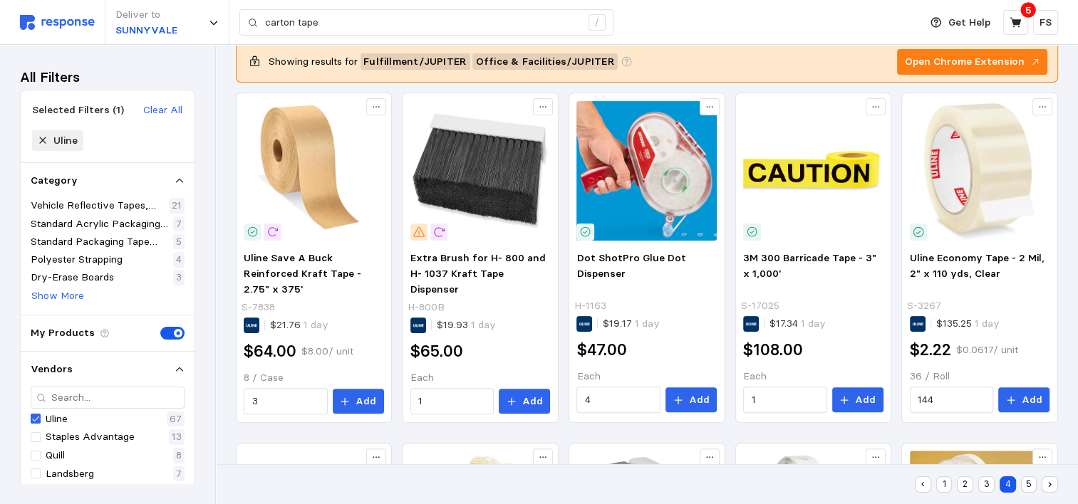
scroll to position [327, 0]
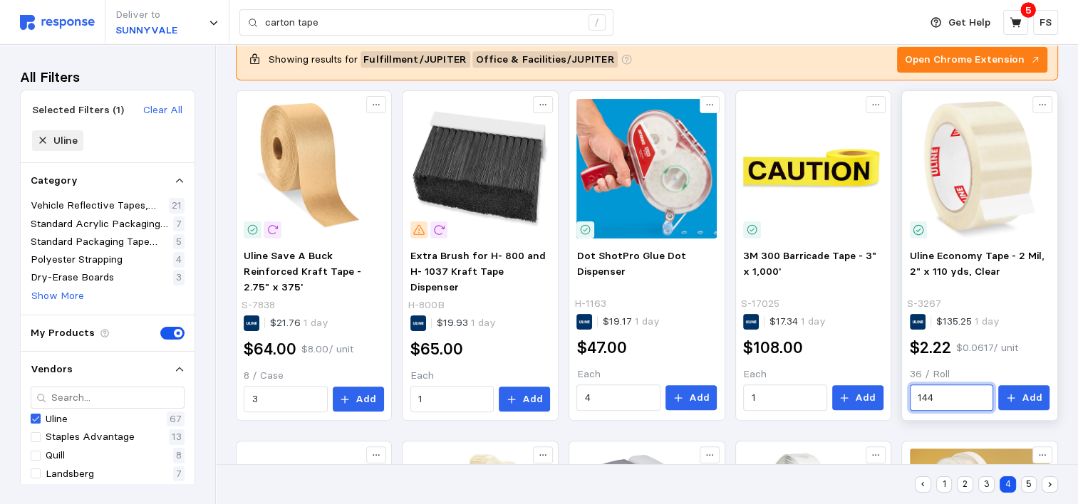
click at [943, 390] on input "144" at bounding box center [952, 398] width 68 height 26
click at [866, 14] on div "Deliver to SUNNYVALE carton tape /" at bounding box center [466, 22] width 892 height 45
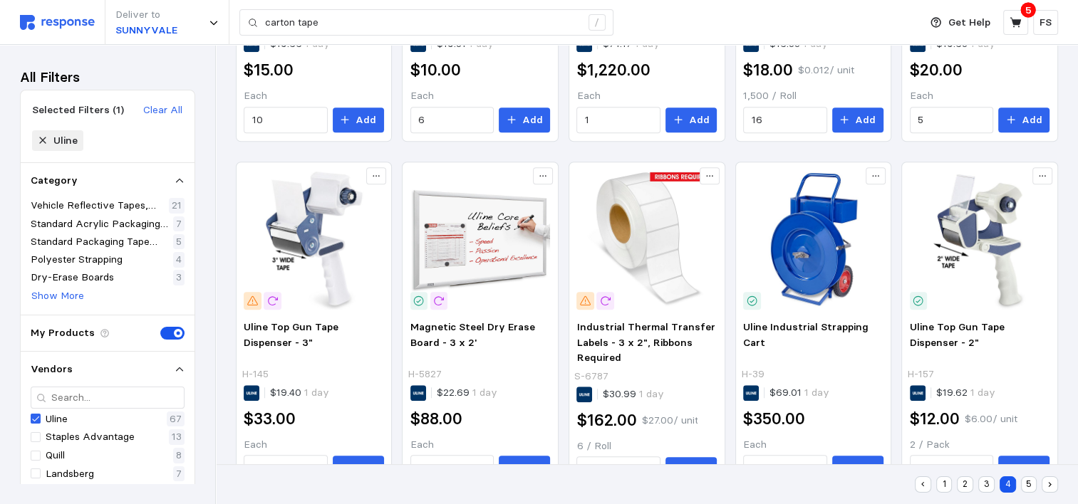
scroll to position [1000, 0]
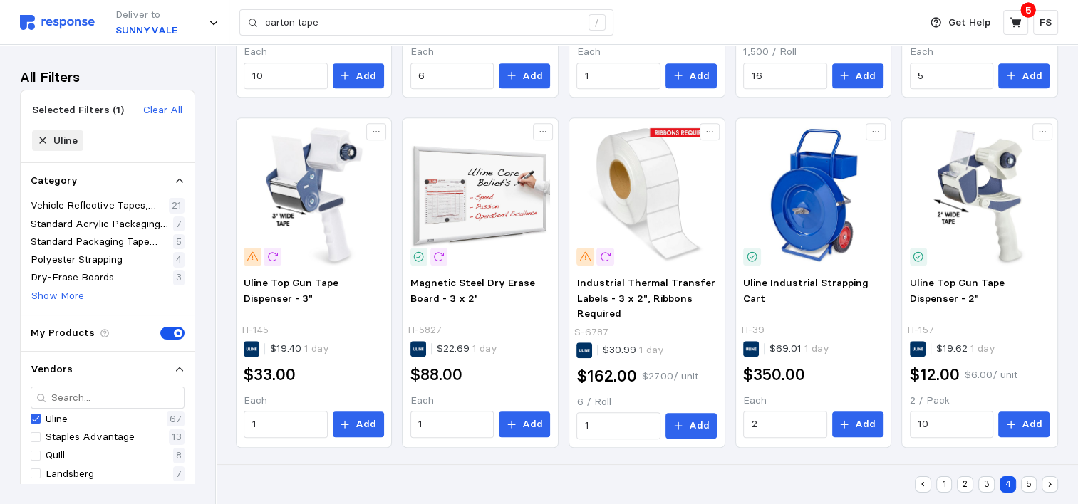
click at [1028, 487] on button "5" at bounding box center [1029, 485] width 16 height 16
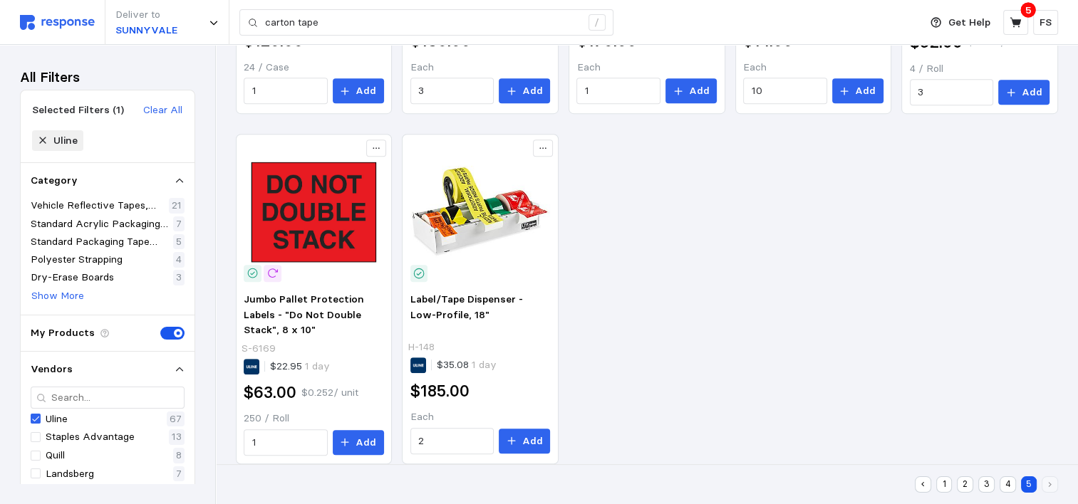
scroll to position [653, 0]
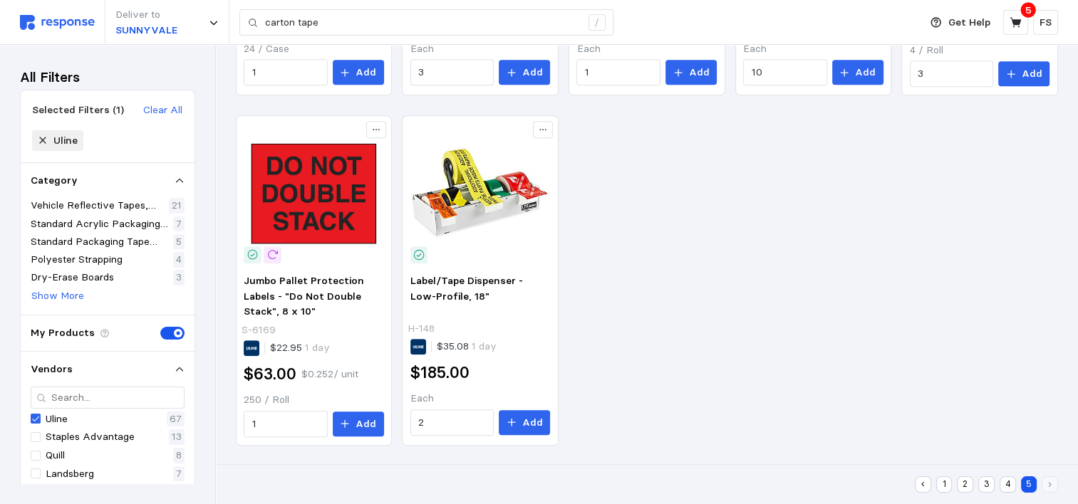
click at [1006, 482] on button "4" at bounding box center [1008, 485] width 16 height 16
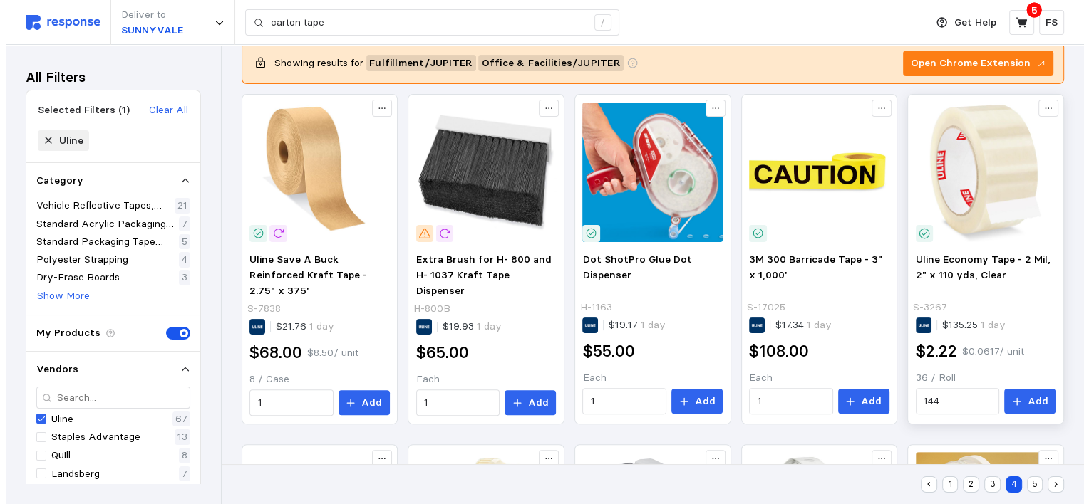
scroll to position [328, 0]
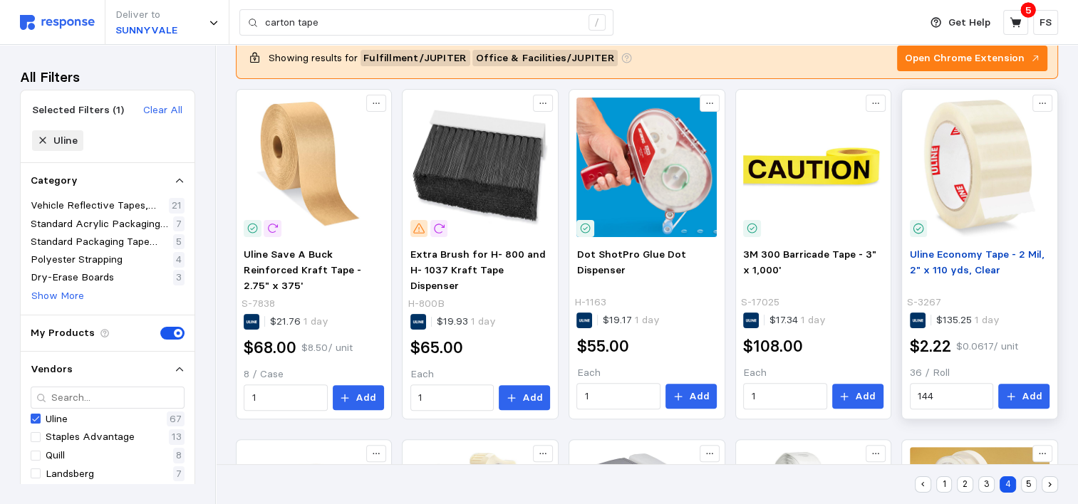
click at [981, 258] on span "Uline Economy Tape - 2 Mil, 2" x 110 yds, Clear" at bounding box center [977, 262] width 135 height 28
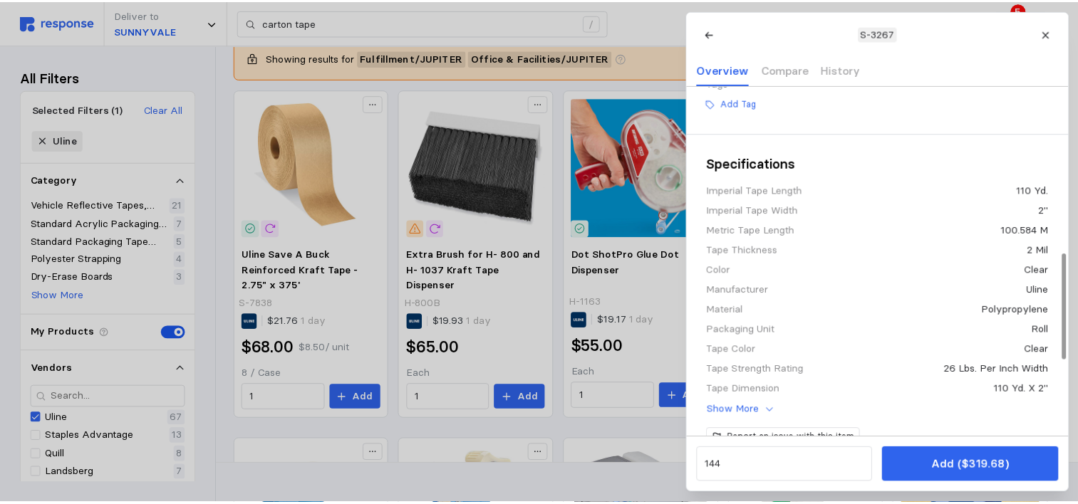
scroll to position [554, 0]
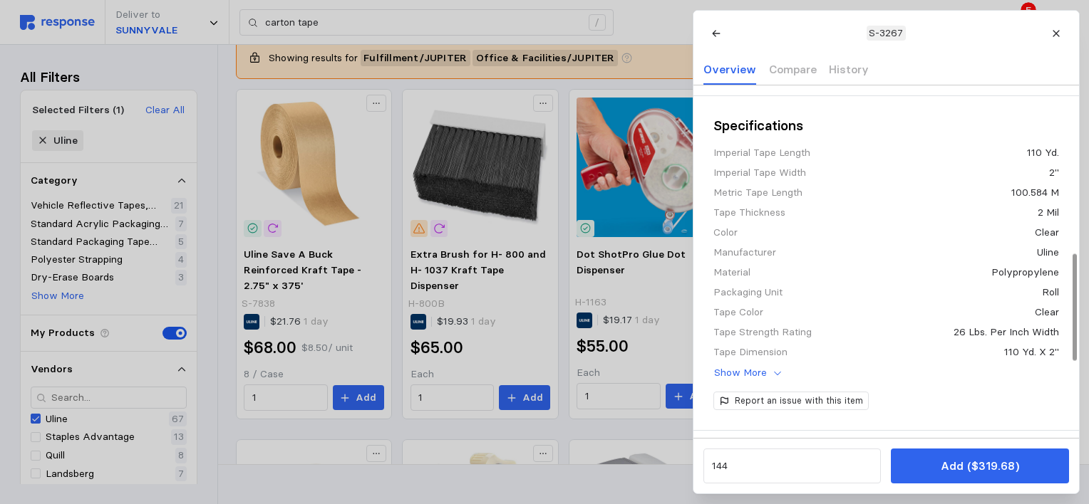
click at [1072, 330] on div at bounding box center [1074, 307] width 4 height 107
click at [1040, 280] on div "Polypropylene" at bounding box center [1024, 272] width 68 height 15
copy div "Polypropylene"
click at [1056, 36] on icon at bounding box center [1056, 33] width 10 height 10
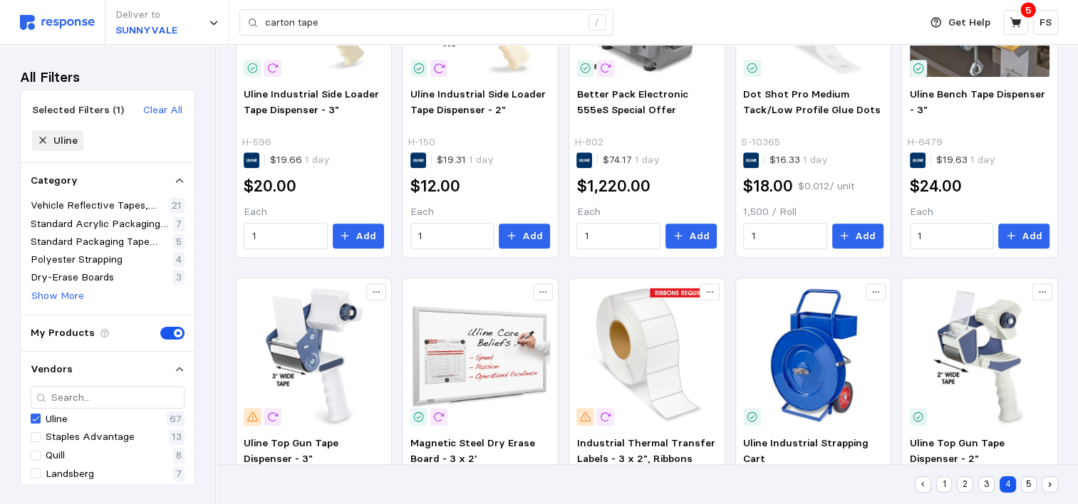
scroll to position [1000, 0]
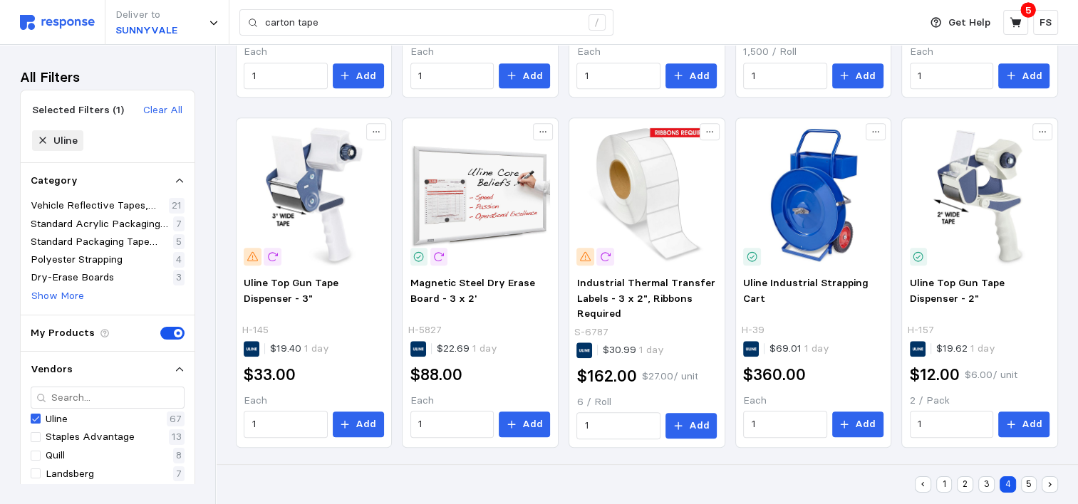
click at [987, 486] on button "3" at bounding box center [986, 485] width 16 height 16
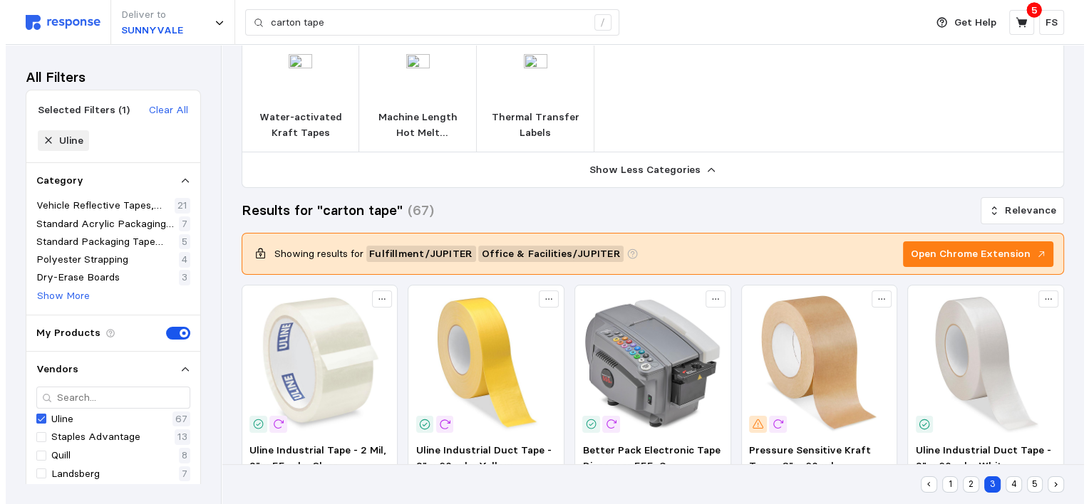
scroll to position [338, 0]
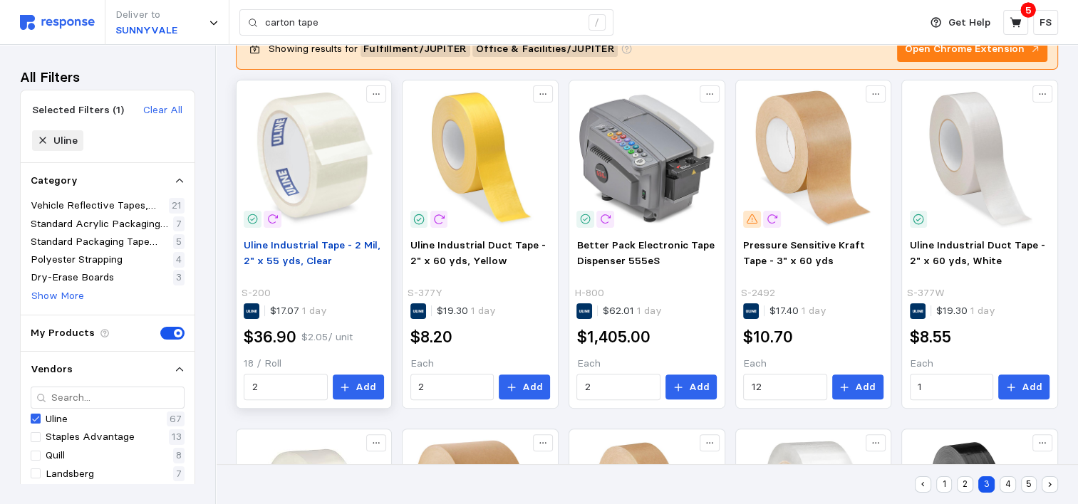
click at [273, 242] on span "Uline Industrial Tape - 2 Mil, 2" x 55 yds, Clear" at bounding box center [312, 253] width 137 height 28
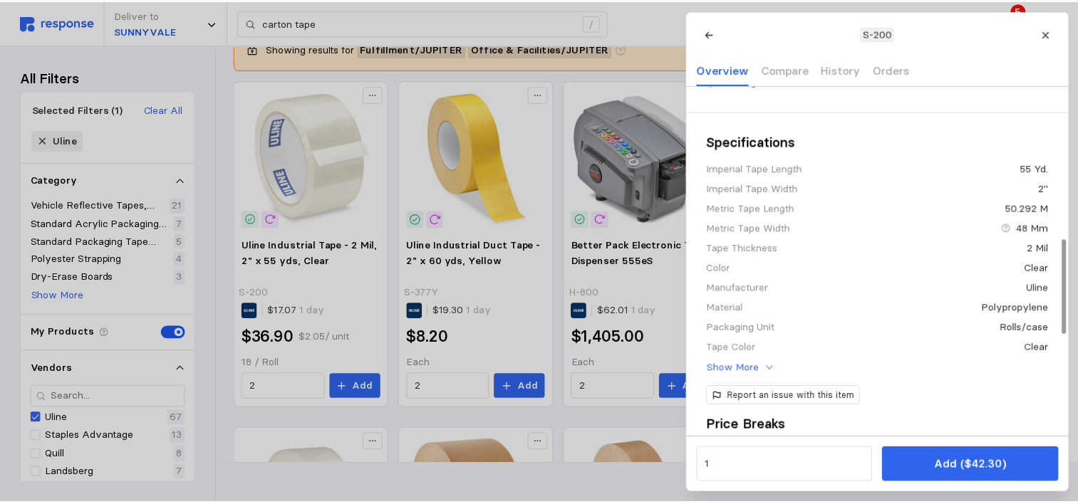
scroll to position [576, 0]
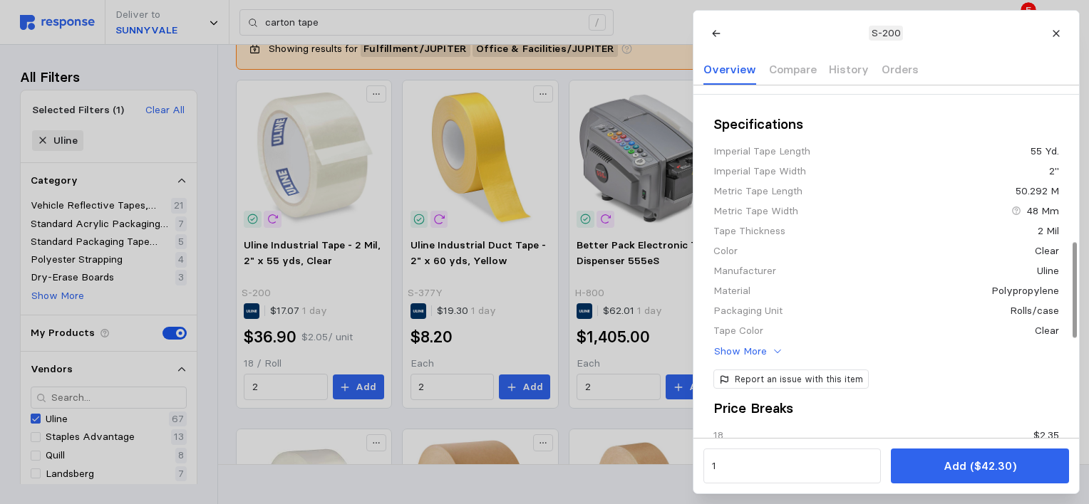
click at [1077, 325] on div at bounding box center [1074, 290] width 4 height 95
click at [1049, 32] on button at bounding box center [1055, 33] width 25 height 25
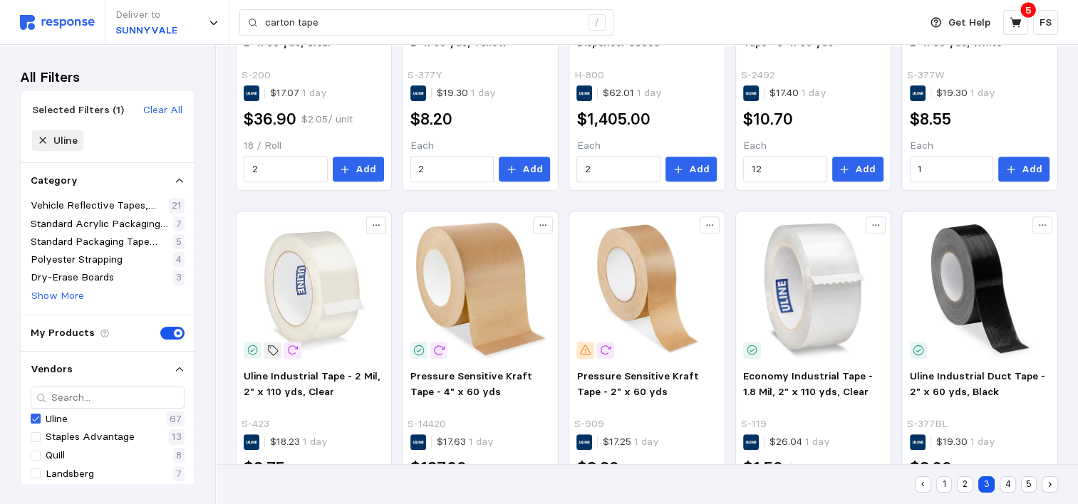
scroll to position [559, 0]
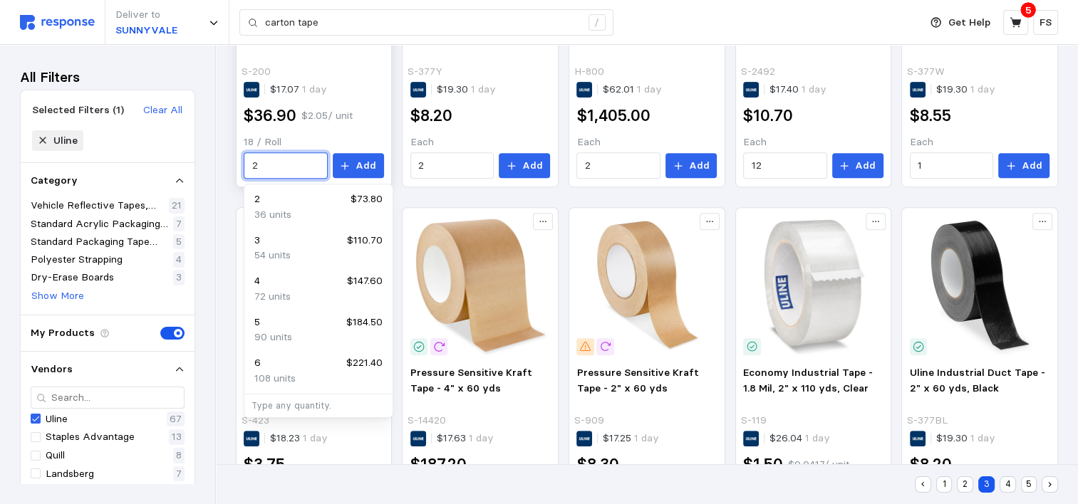
click at [271, 158] on input "2" at bounding box center [286, 166] width 68 height 26
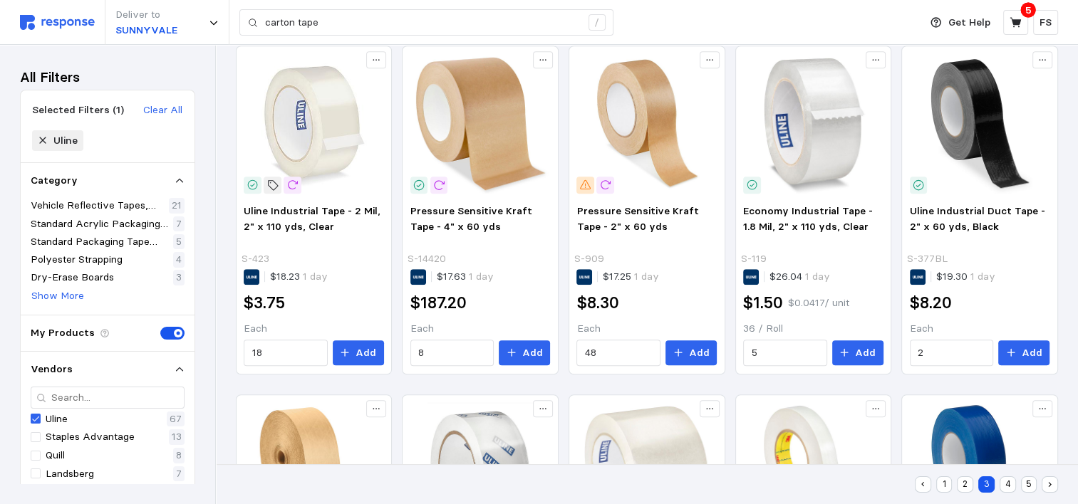
scroll to position [747, 0]
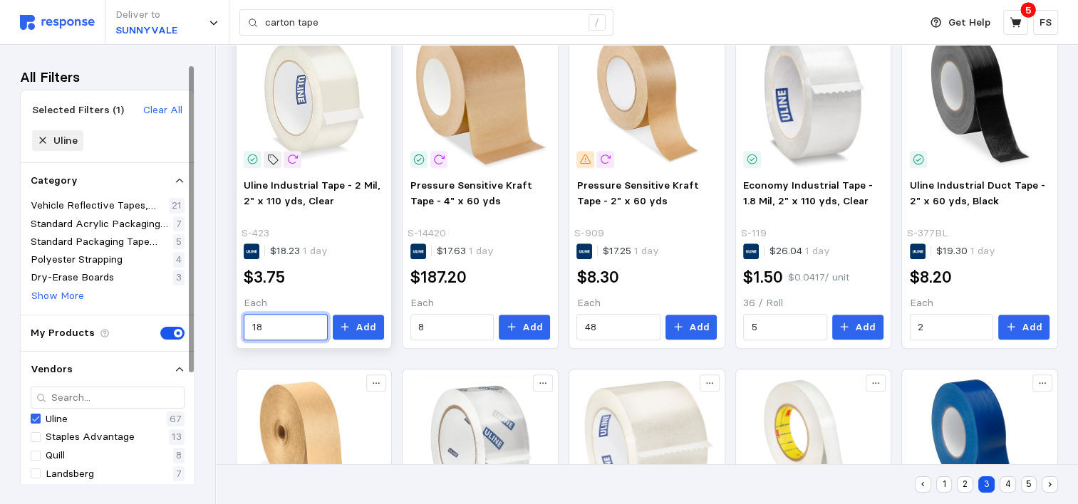
click at [284, 319] on input "18" at bounding box center [286, 328] width 68 height 26
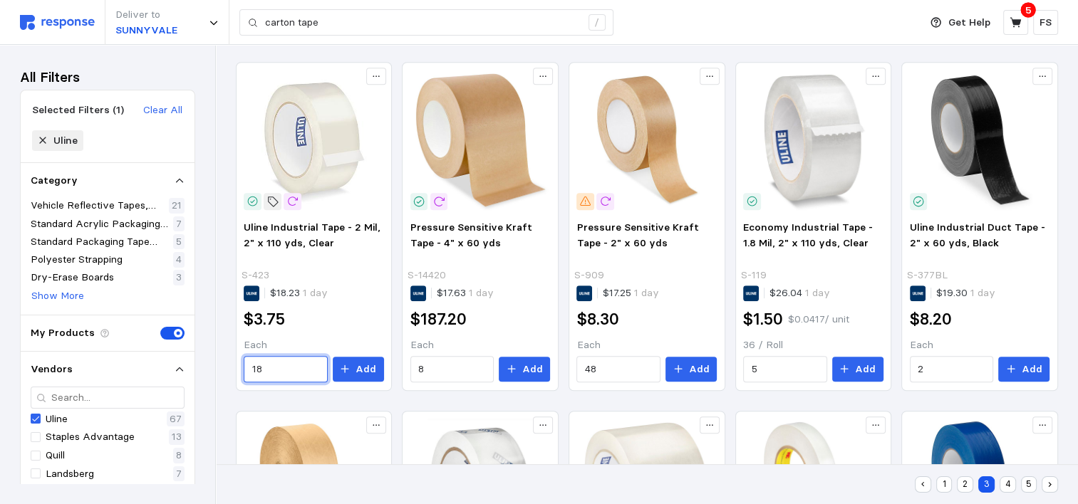
scroll to position [1000, 0]
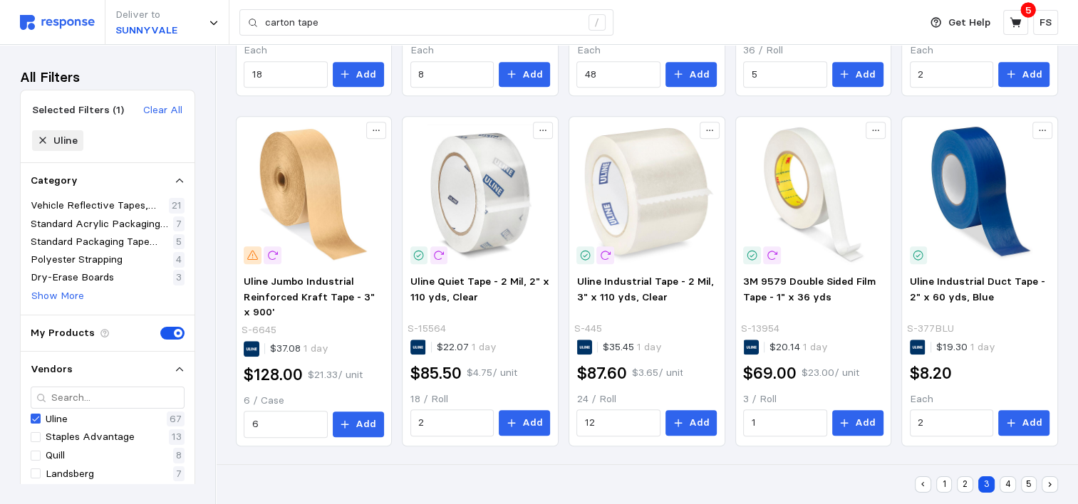
click at [963, 487] on button "2" at bounding box center [965, 485] width 16 height 16
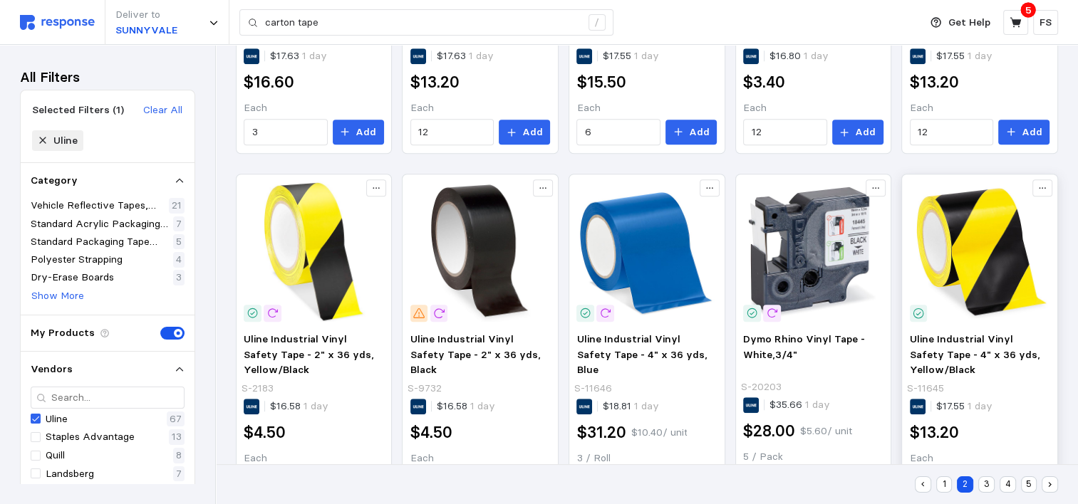
scroll to position [948, 0]
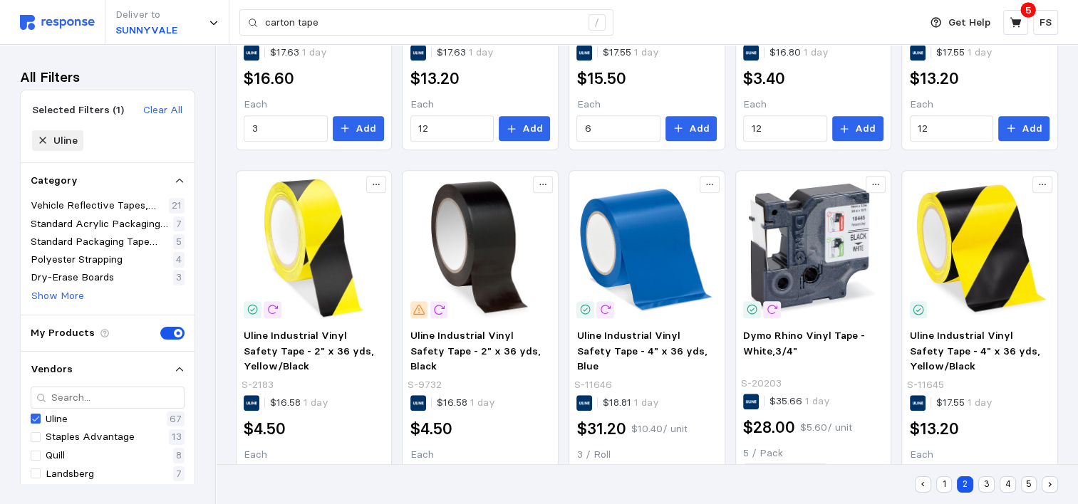
click at [938, 485] on button "1" at bounding box center [944, 485] width 16 height 16
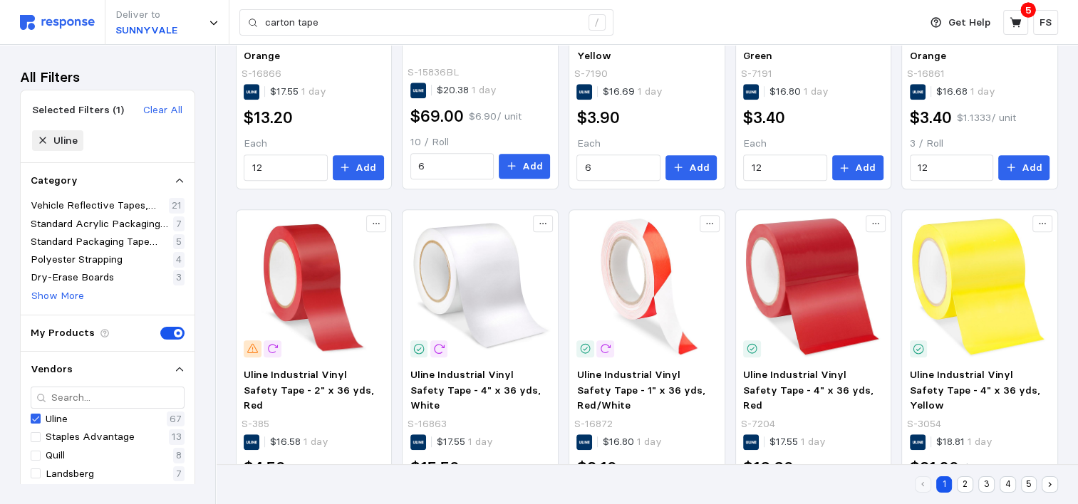
scroll to position [1000, 0]
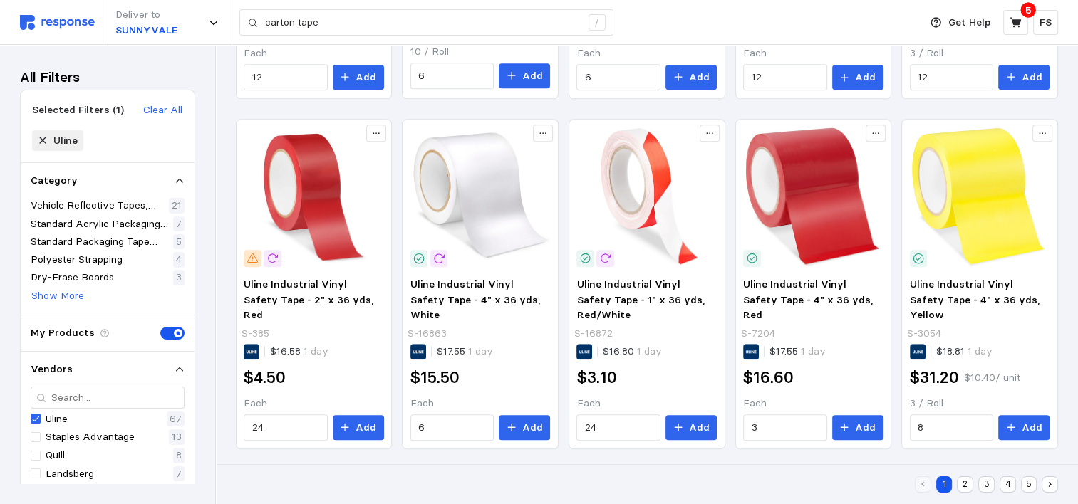
click at [963, 488] on button "2" at bounding box center [965, 485] width 16 height 16
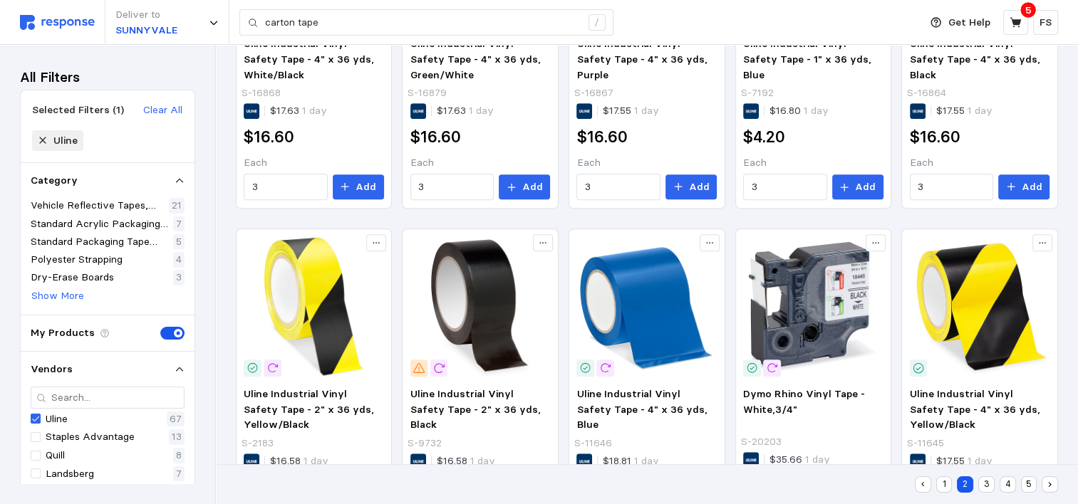
scroll to position [1001, 0]
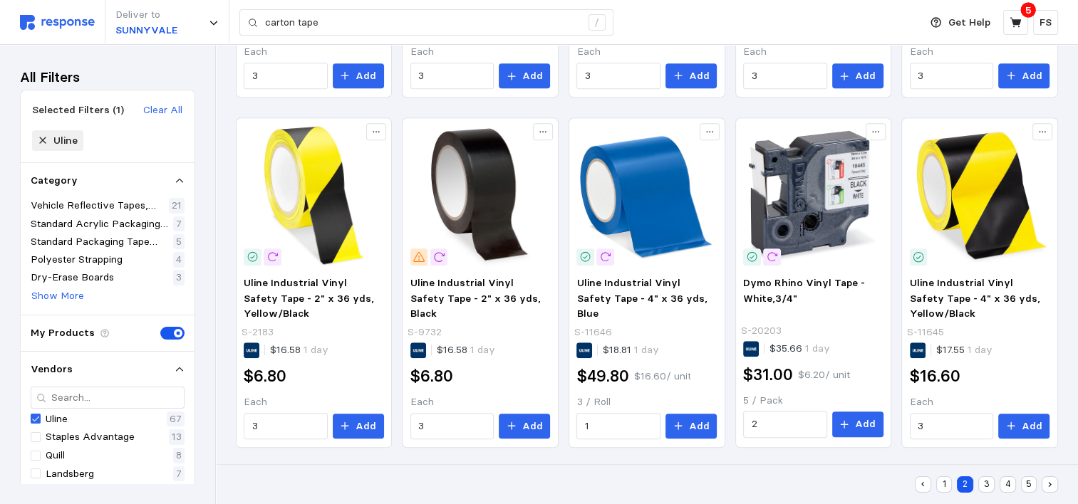
click at [985, 487] on button "3" at bounding box center [986, 485] width 16 height 16
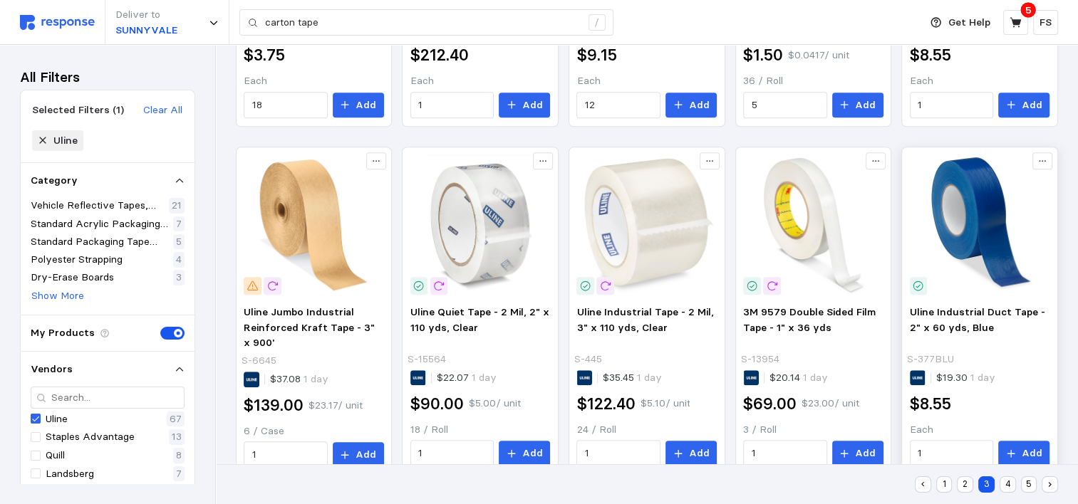
scroll to position [980, 0]
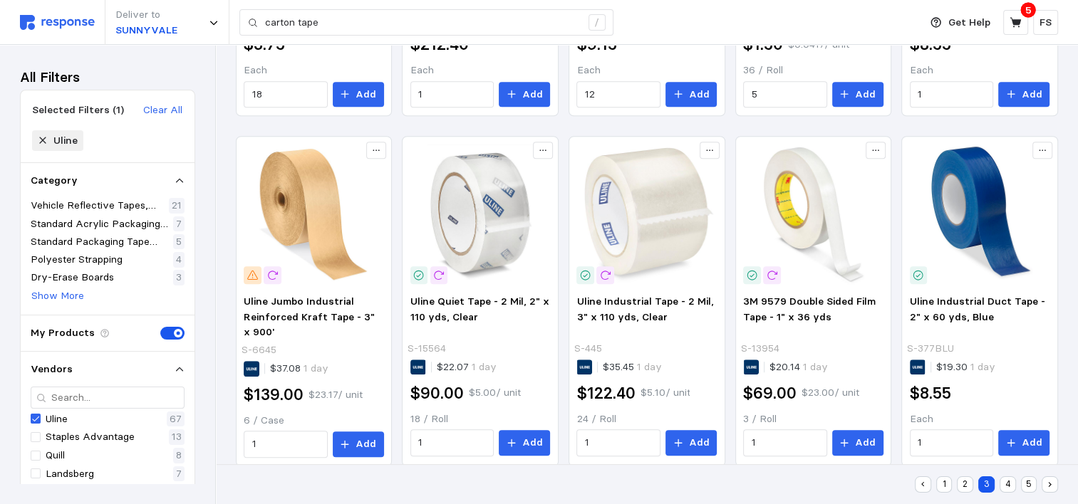
click at [1012, 485] on button "4" at bounding box center [1008, 485] width 16 height 16
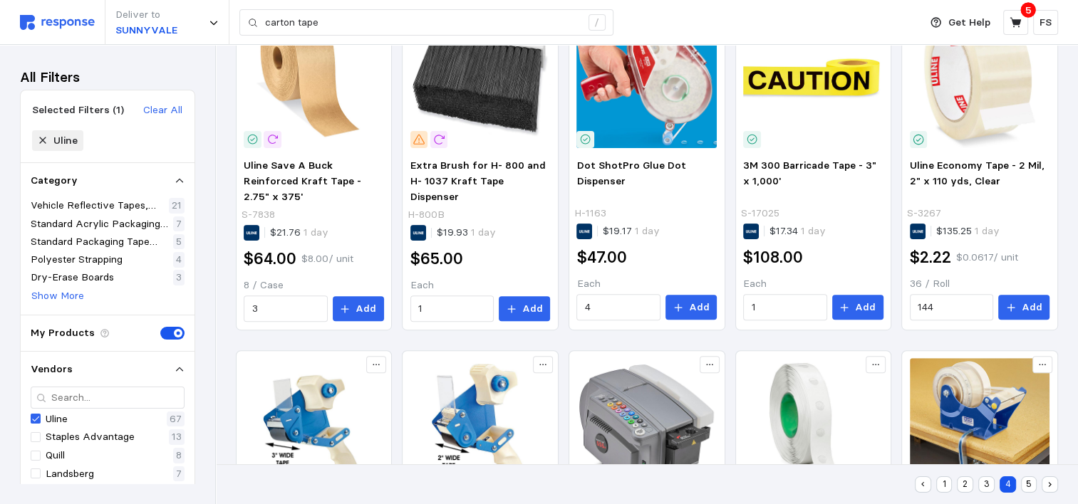
scroll to position [407, 0]
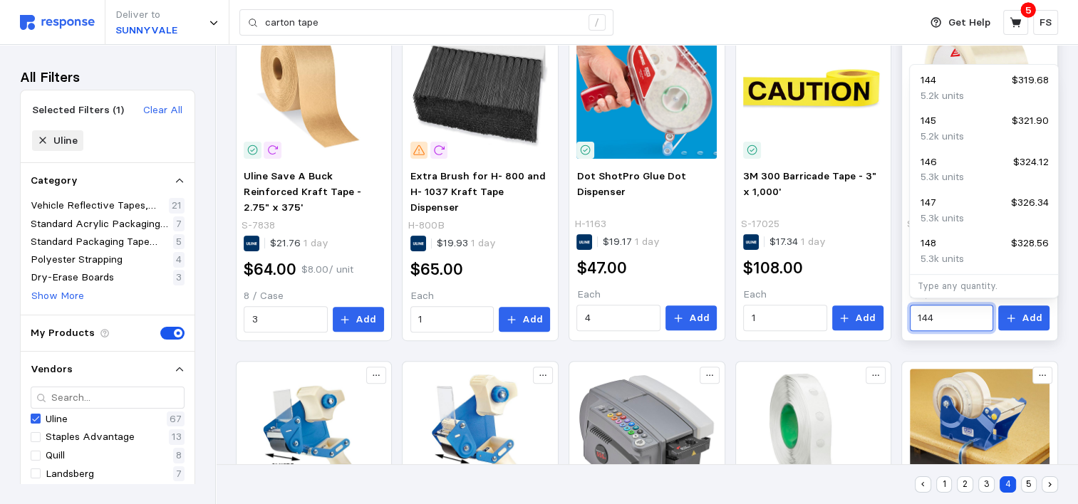
click at [980, 324] on input "144" at bounding box center [952, 319] width 68 height 26
type input "1"
type input "144"
click at [825, 2] on div "Deliver to SUNNYVALE carton tape /" at bounding box center [466, 22] width 892 height 45
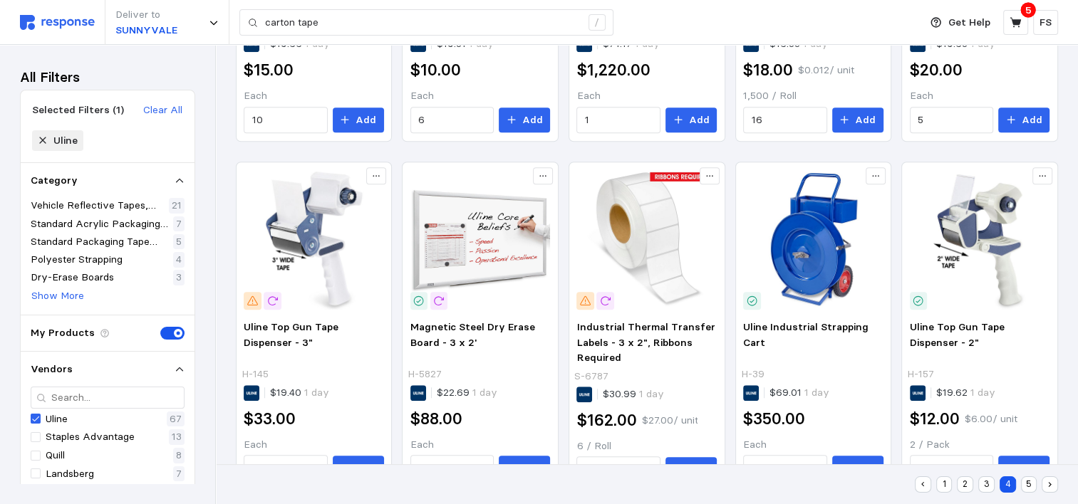
scroll to position [1000, 0]
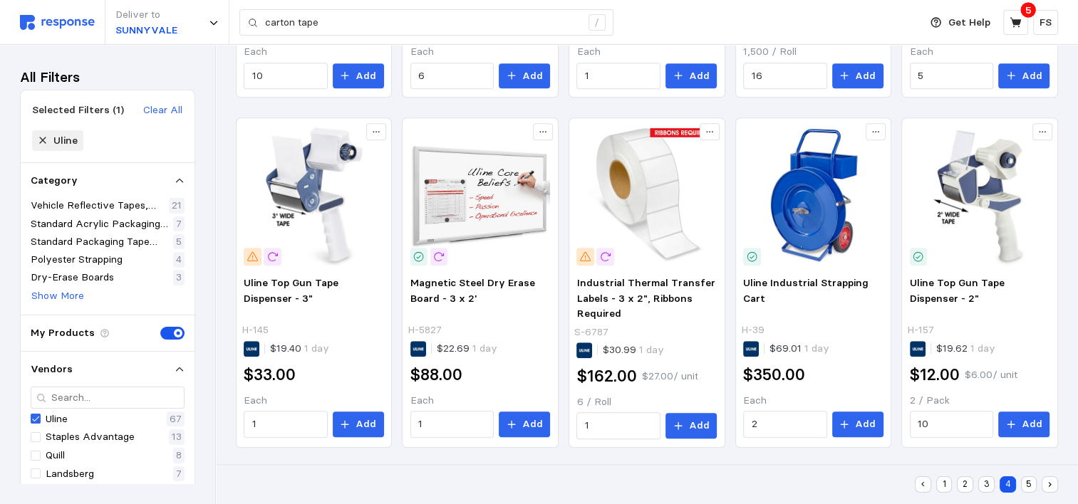
click at [1027, 491] on button "5" at bounding box center [1029, 485] width 16 height 16
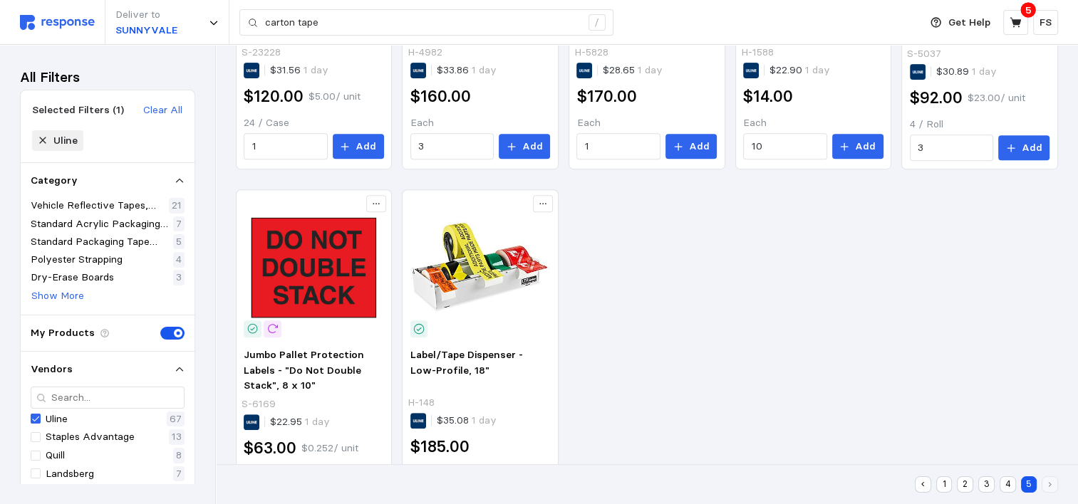
scroll to position [631, 0]
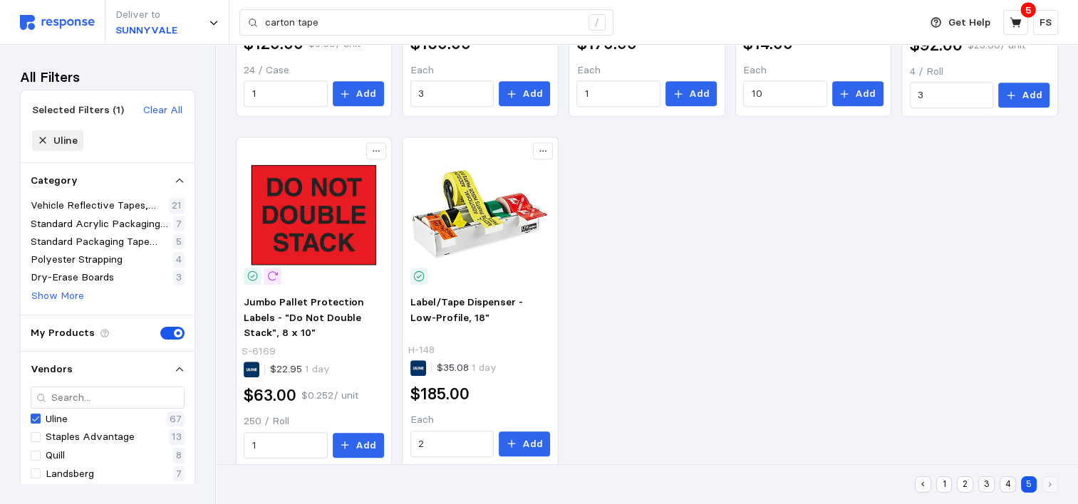
click at [1010, 488] on button "4" at bounding box center [1008, 485] width 16 height 16
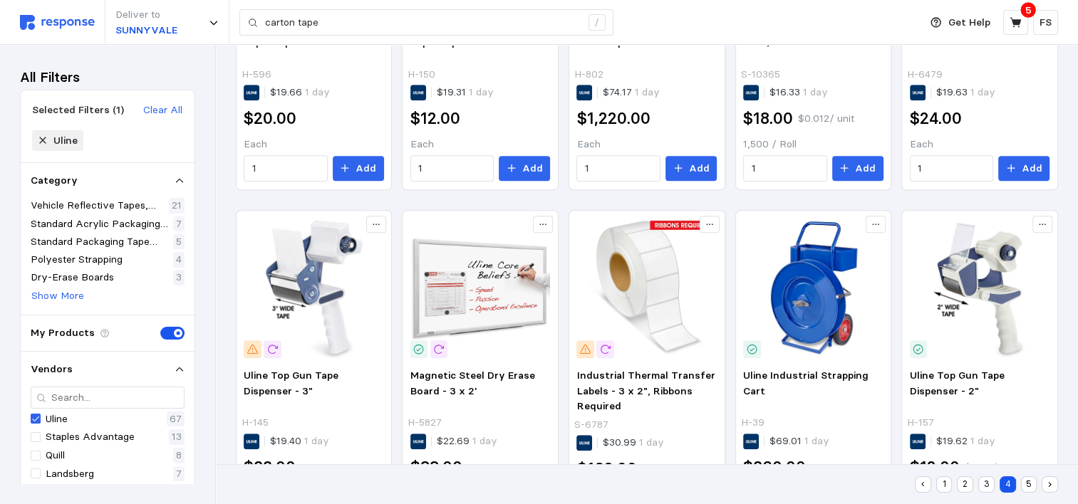
scroll to position [1000, 0]
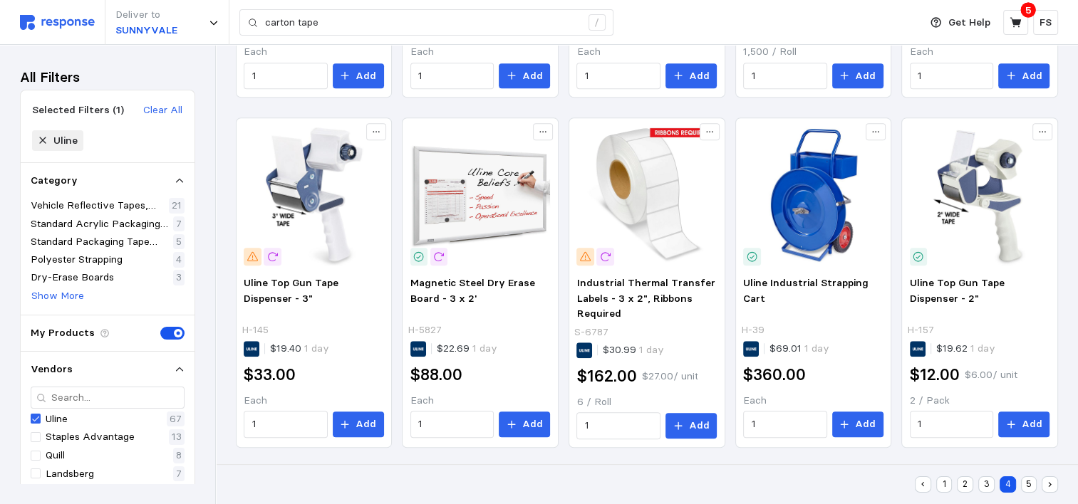
click at [984, 487] on button "3" at bounding box center [986, 485] width 16 height 16
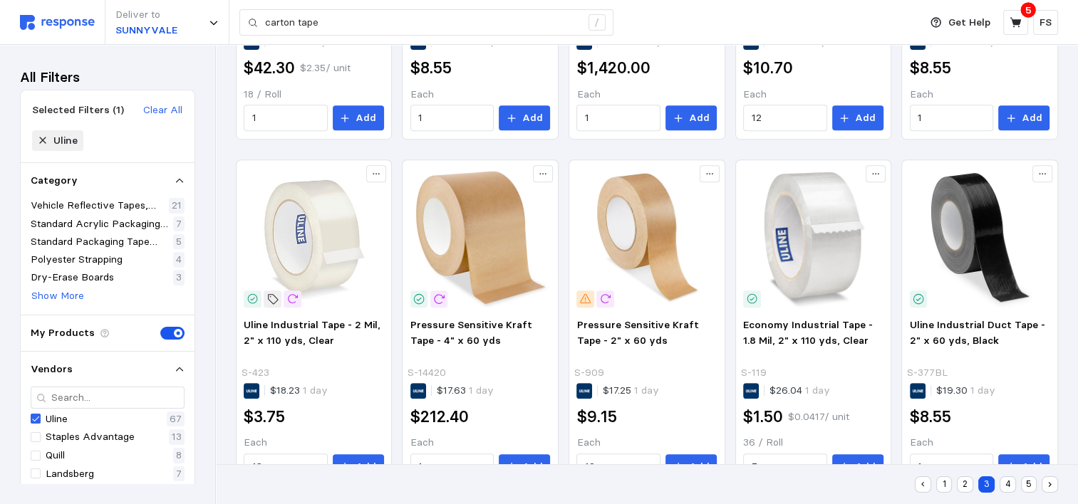
scroll to position [650, 0]
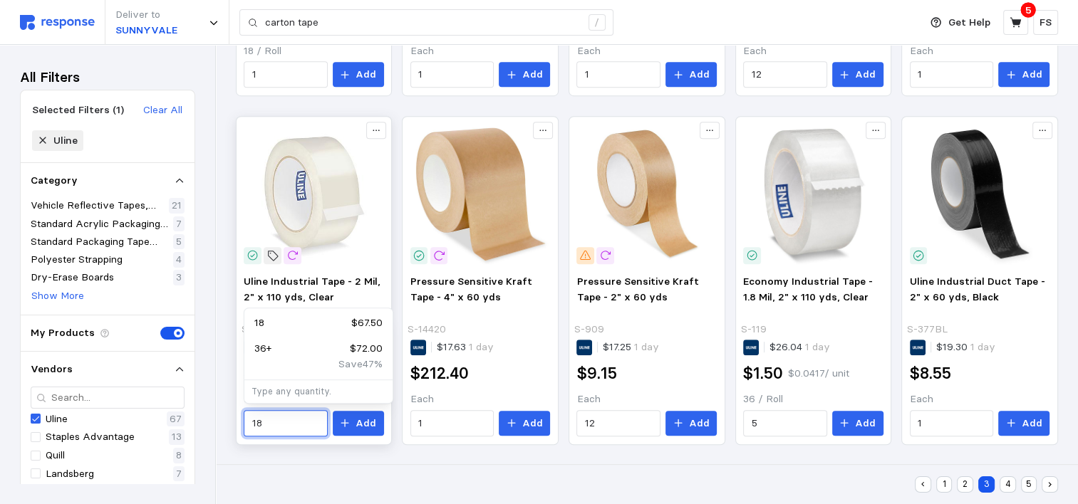
click at [270, 416] on input "18" at bounding box center [286, 424] width 68 height 26
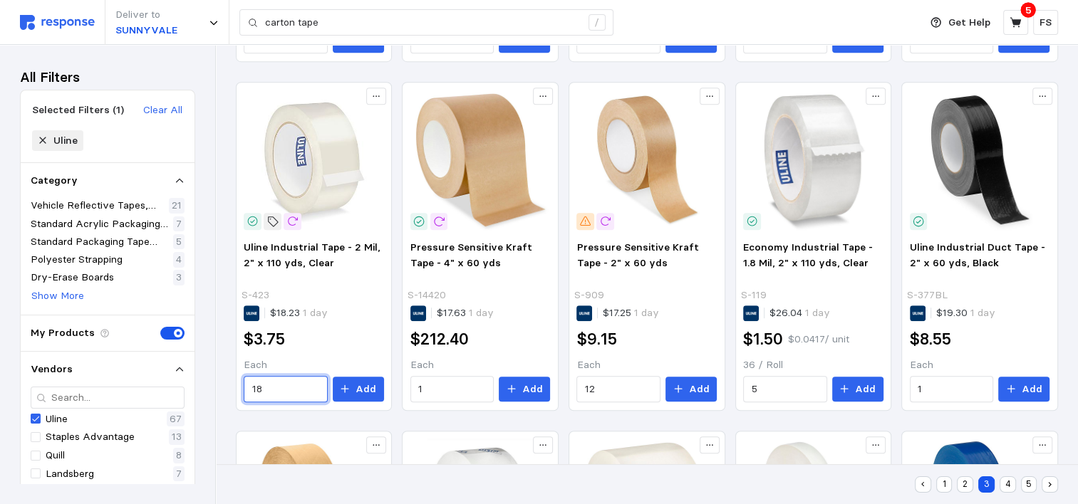
scroll to position [687, 0]
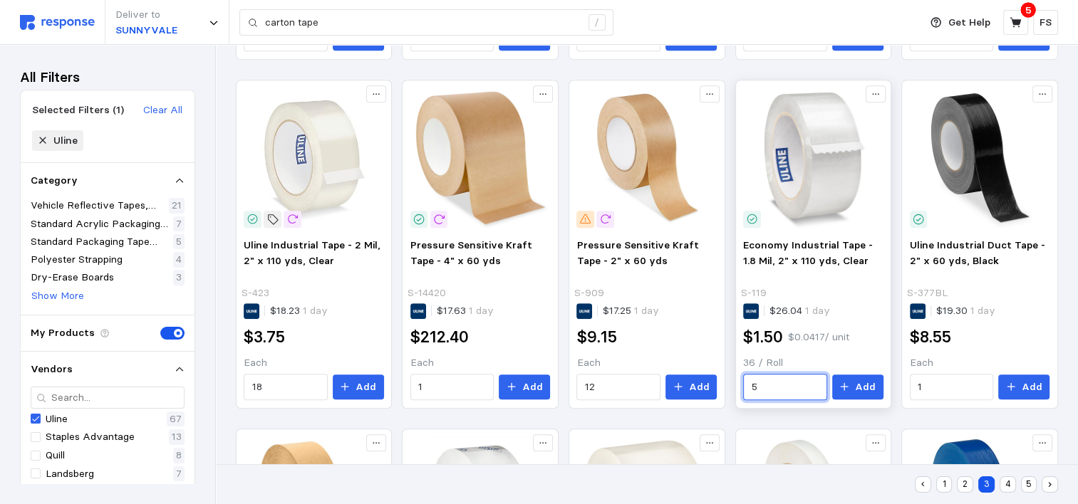
click at [789, 385] on input "5" at bounding box center [786, 388] width 68 height 26
type input "2"
click at [1074, 184] on div "Vehicle Reflective Tapes, Strips & Stickers Standard Acrylic Packaging Tapes St…" at bounding box center [647, 88] width 862 height 1461
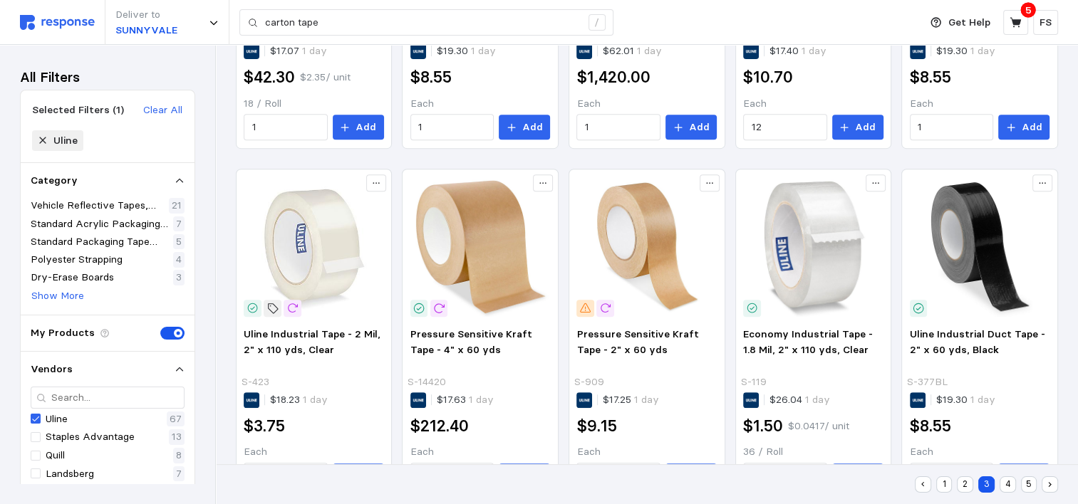
scroll to position [640, 0]
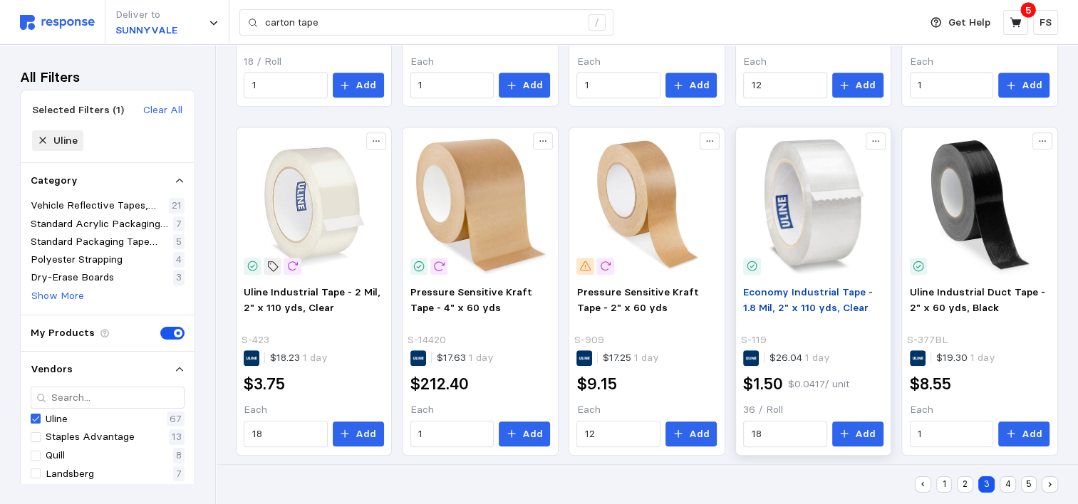
click at [775, 301] on span "Economy Industrial Tape - 1.8 Mil, 2" x 110 yds, Clear" at bounding box center [808, 300] width 130 height 28
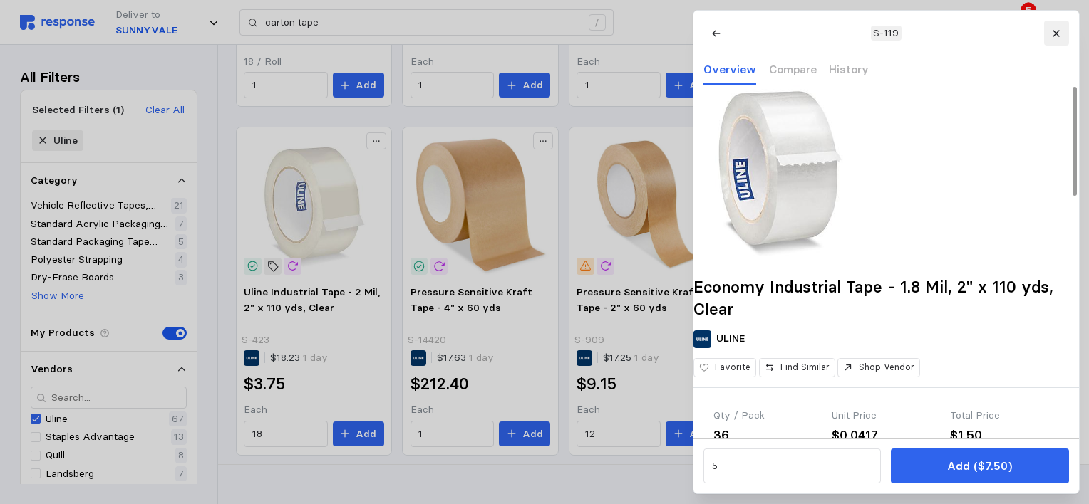
click at [1059, 40] on button at bounding box center [1055, 33] width 25 height 25
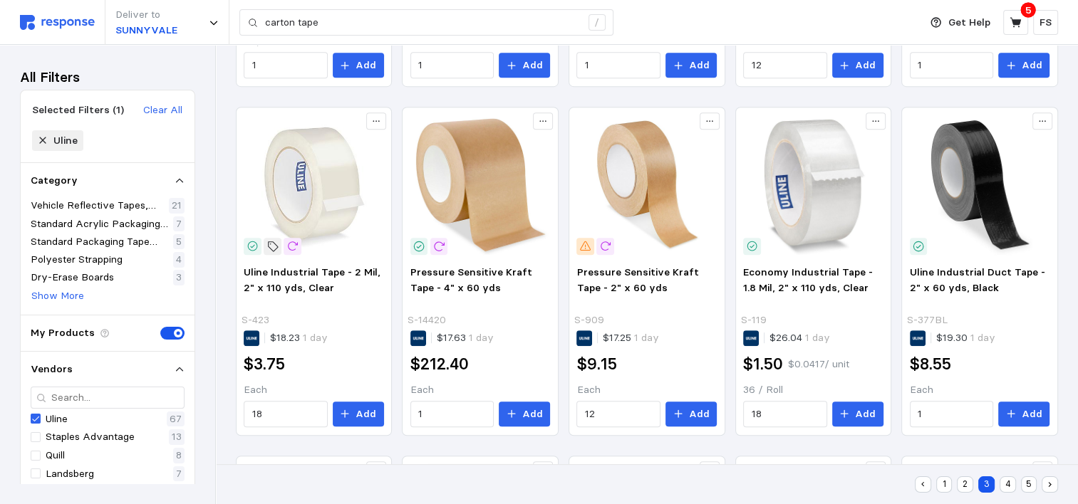
scroll to position [665, 0]
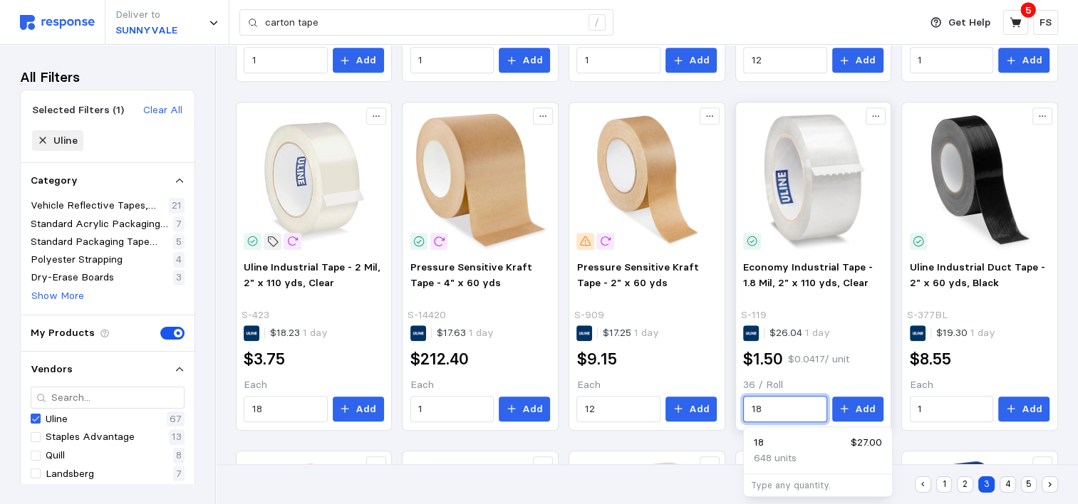
click at [784, 415] on input "18" at bounding box center [786, 410] width 68 height 26
type input "1"
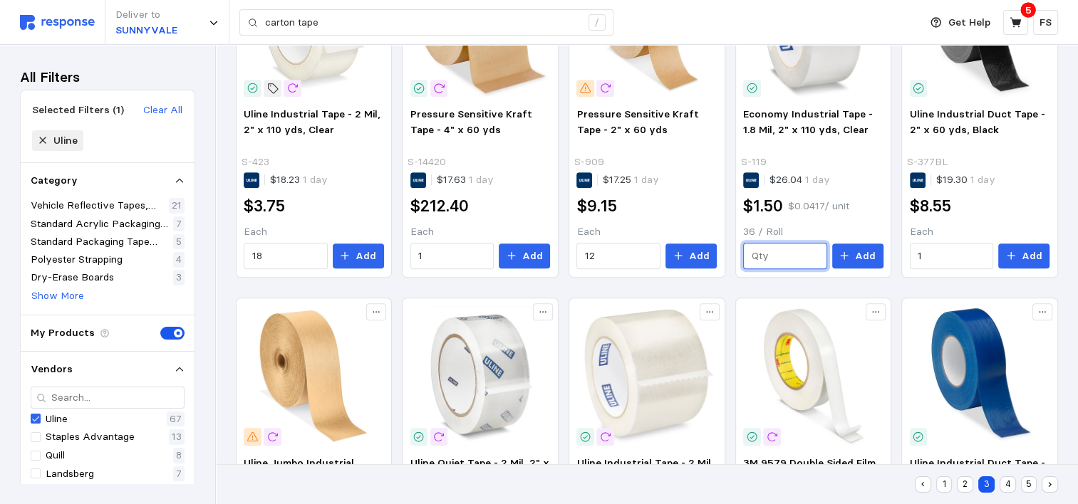
scroll to position [821, 0]
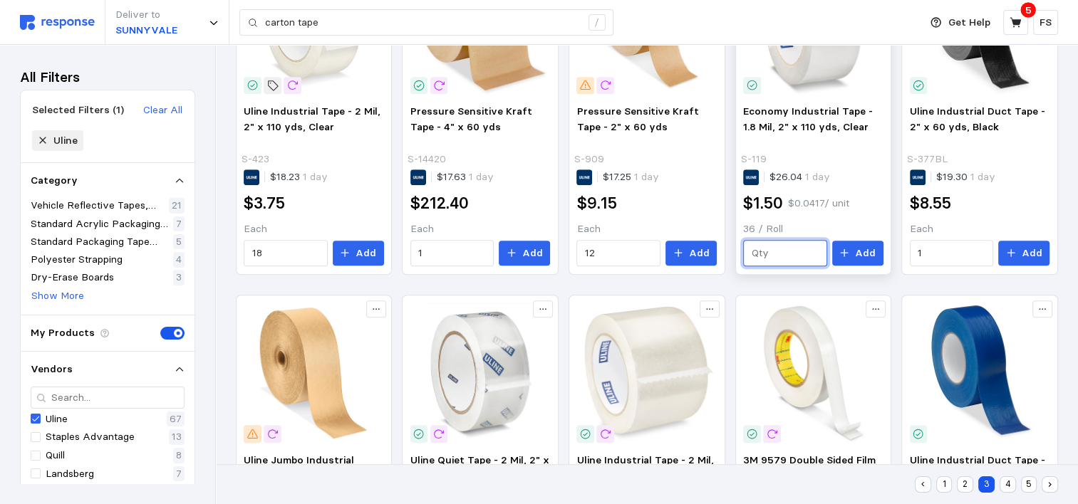
click at [776, 252] on input "text" at bounding box center [786, 254] width 68 height 26
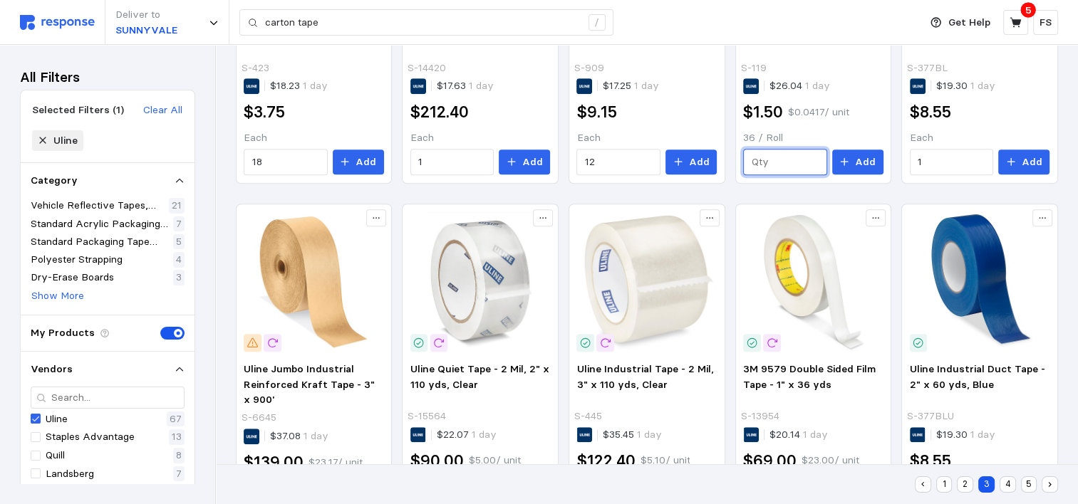
scroll to position [923, 0]
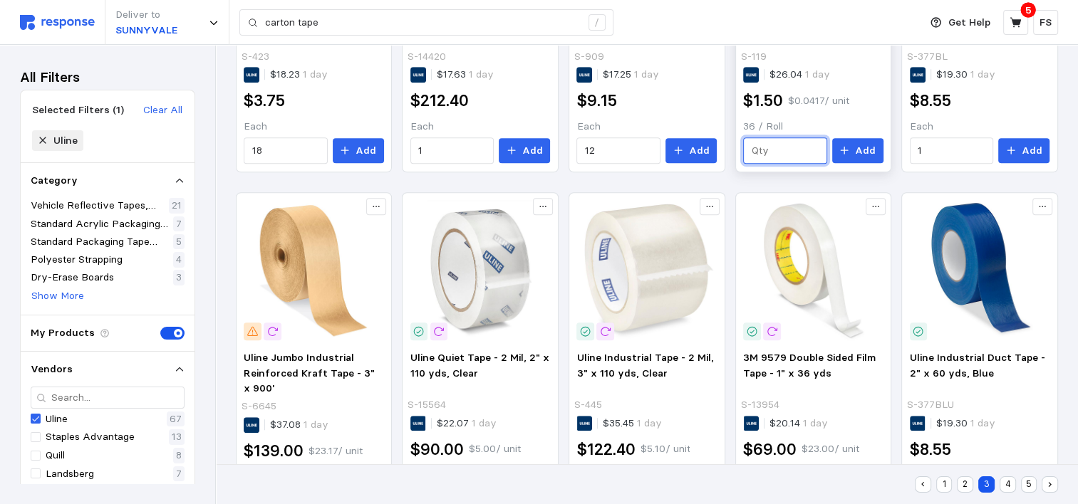
click at [767, 140] on input "text" at bounding box center [786, 151] width 68 height 26
click at [758, 193] on p "360 units" at bounding box center [775, 200] width 43 height 16
click at [775, 149] on input "10" at bounding box center [786, 151] width 68 height 26
click at [781, 185] on div "10 $15.00" at bounding box center [818, 185] width 128 height 16
type input "10"
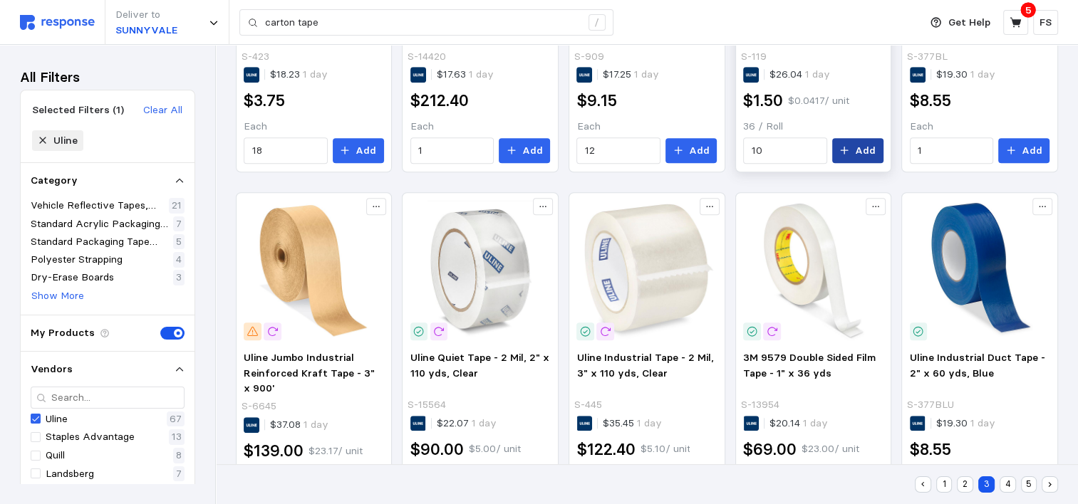
click at [852, 147] on button "Add" at bounding box center [857, 151] width 51 height 26
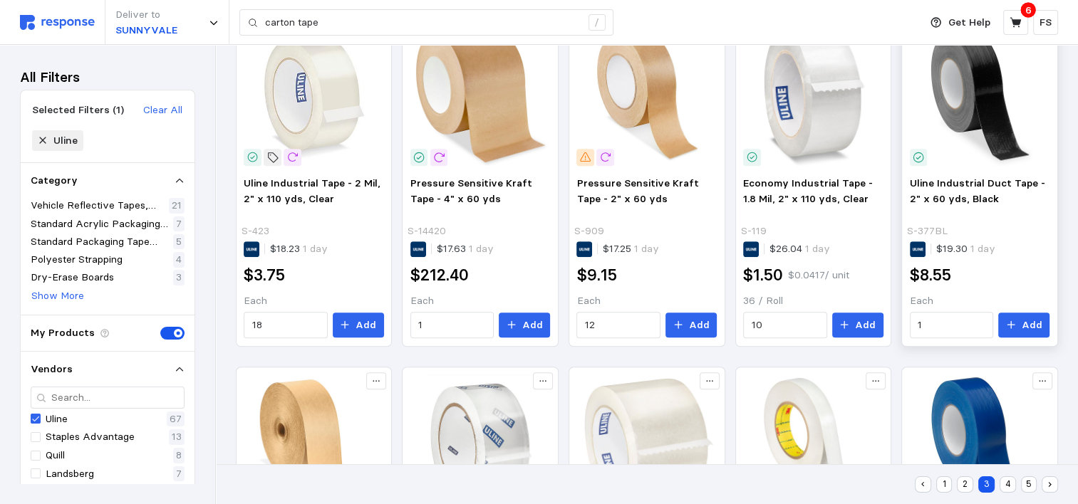
scroll to position [752, 0]
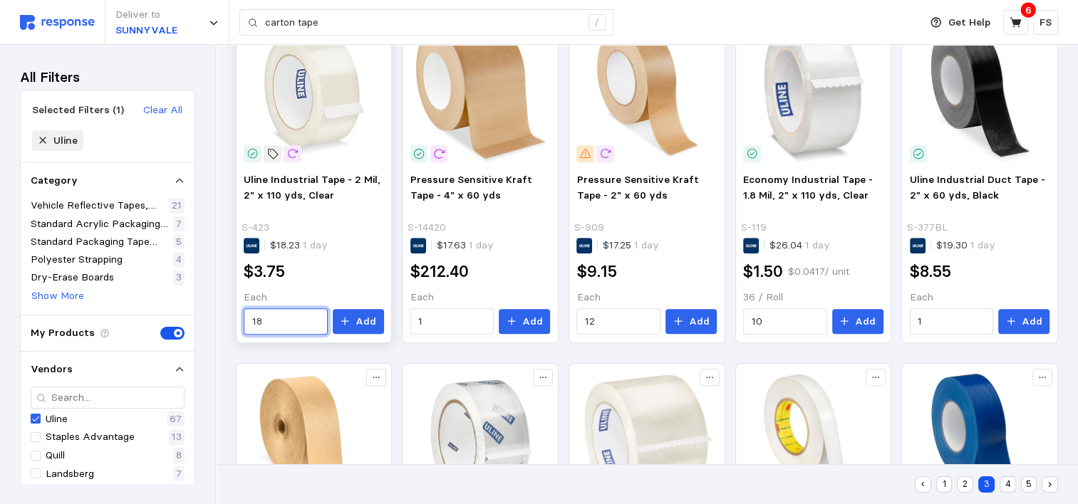
click at [279, 322] on input "18" at bounding box center [286, 322] width 68 height 26
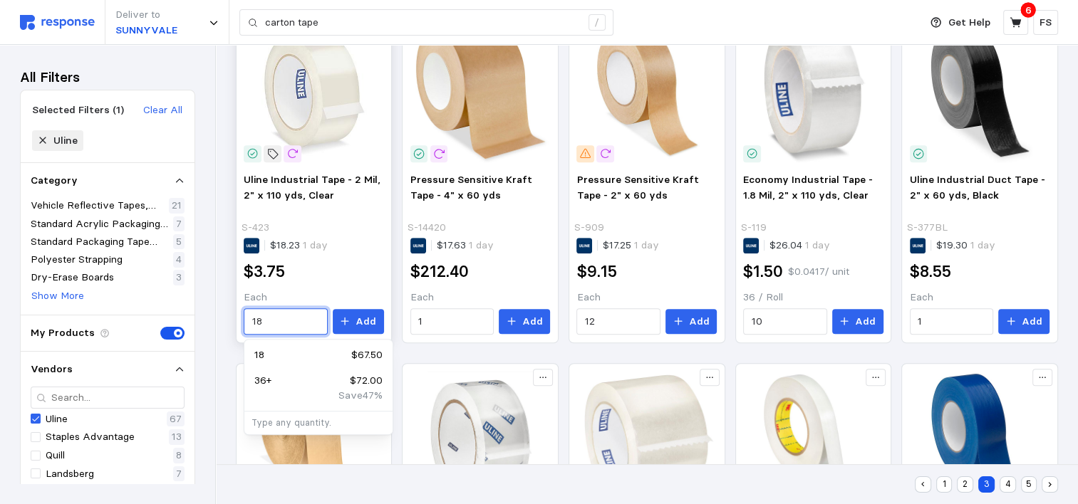
type input "1"
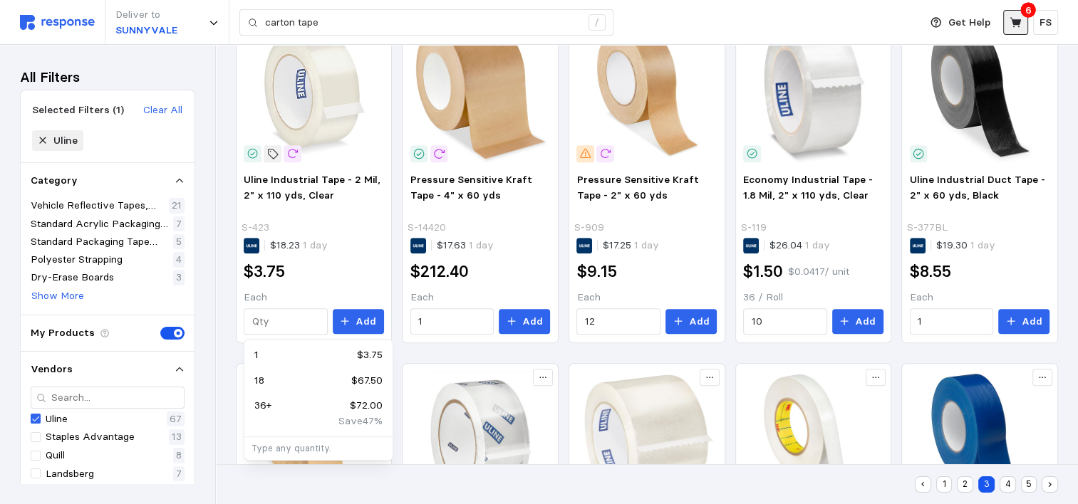
type input "18"
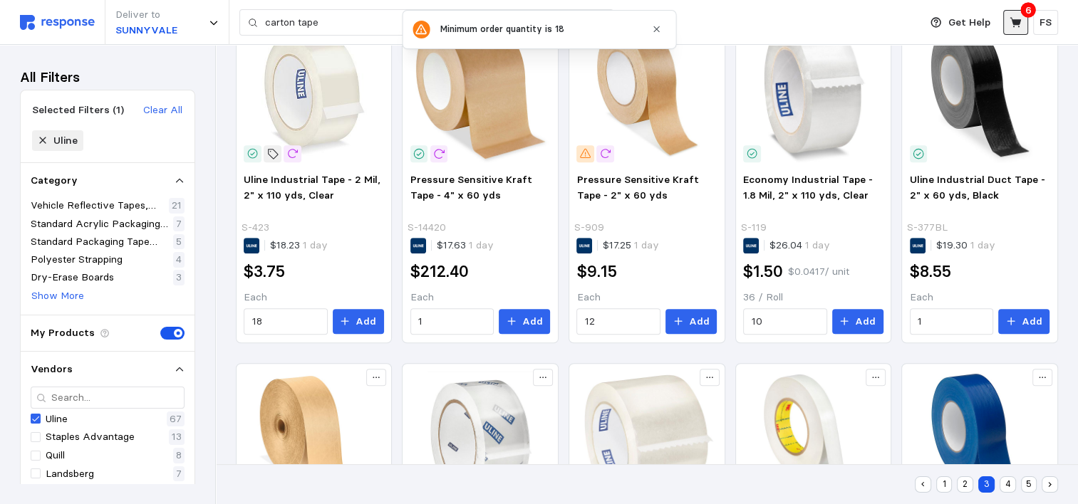
click at [1022, 26] on button at bounding box center [1015, 22] width 25 height 25
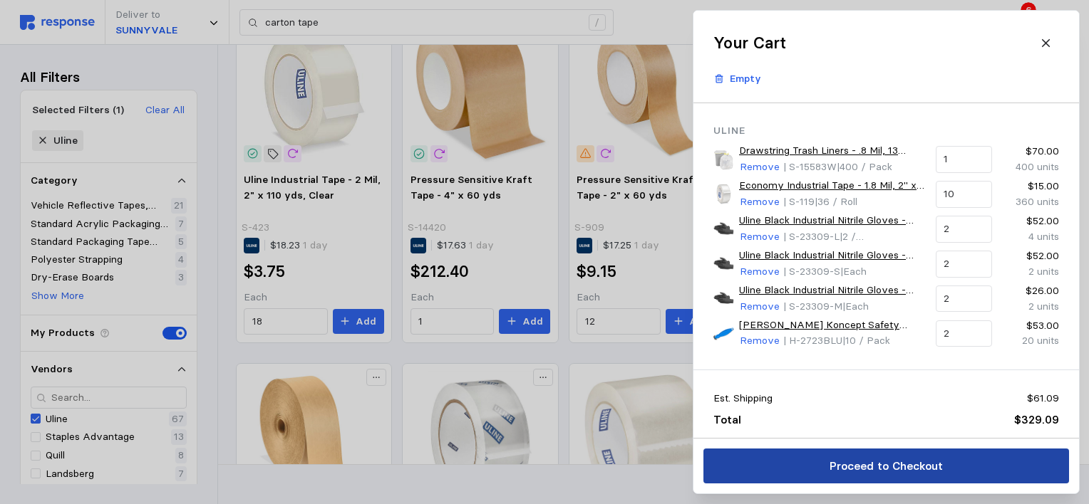
click at [909, 462] on p "Proceed to Checkout" at bounding box center [885, 466] width 113 height 18
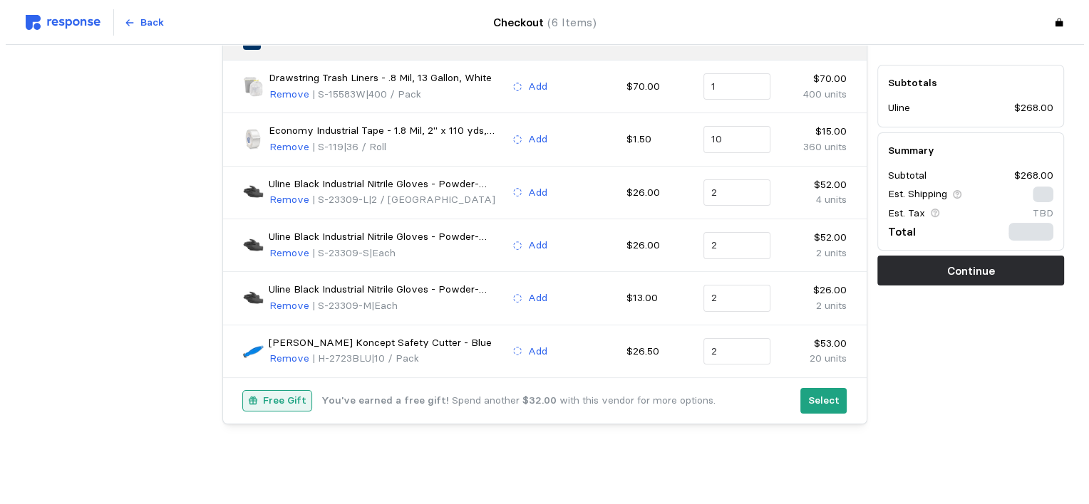
scroll to position [159, 0]
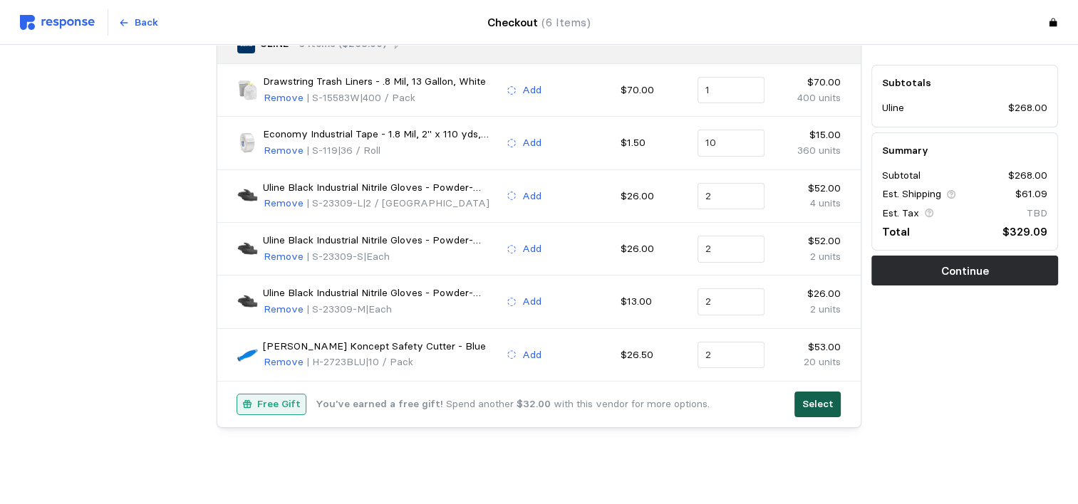
click at [808, 397] on p "Select" at bounding box center [817, 405] width 31 height 16
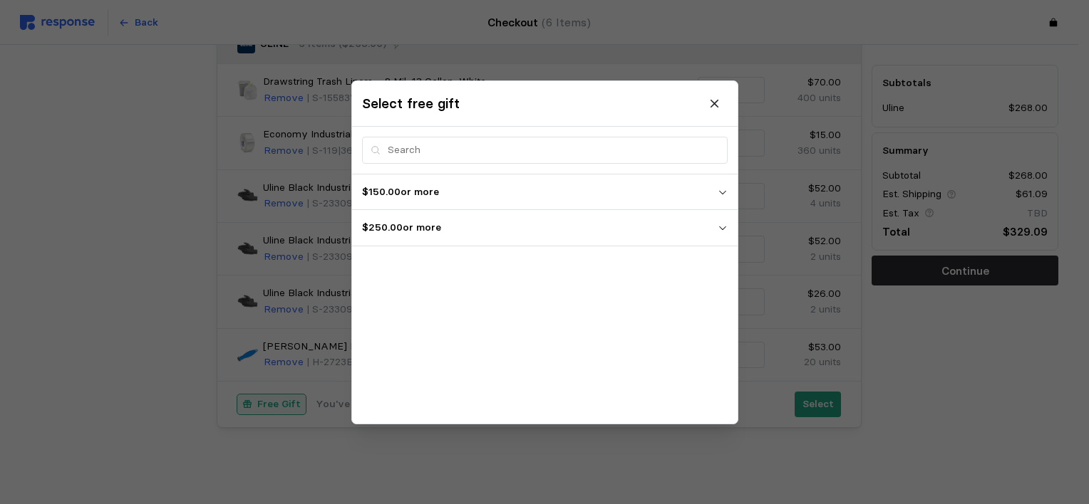
click at [710, 231] on p "$250.00 or more" at bounding box center [540, 228] width 356 height 16
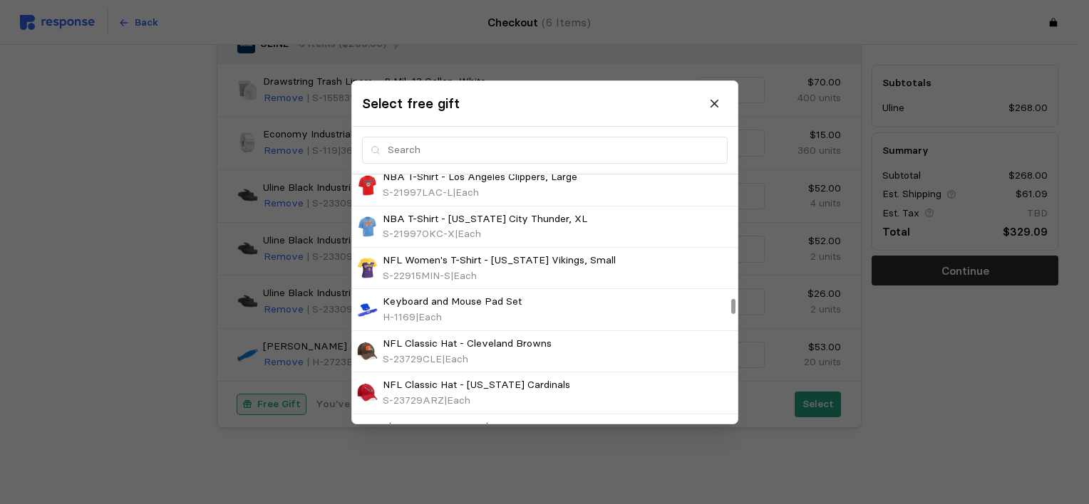
scroll to position [2004, 0]
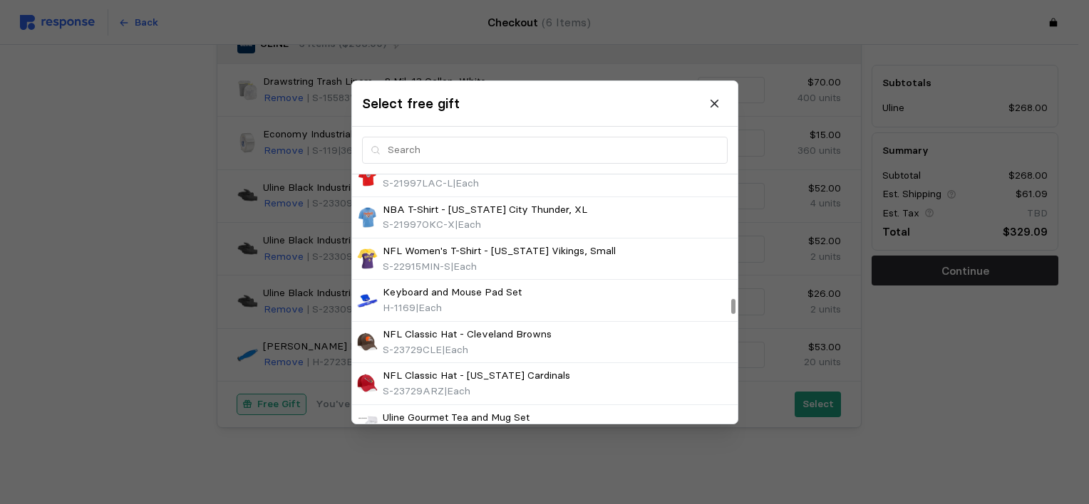
click at [731, 308] on div at bounding box center [733, 307] width 4 height 16
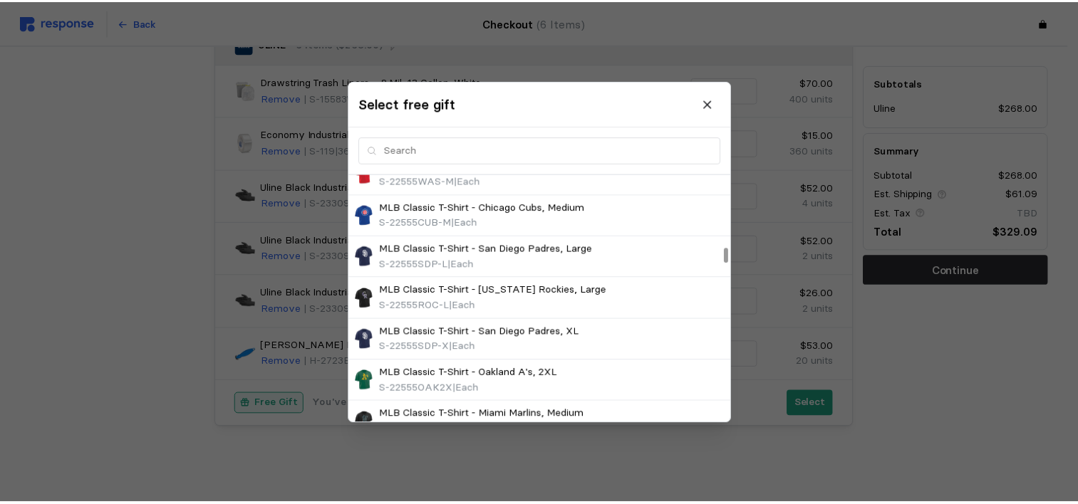
scroll to position [1243, 0]
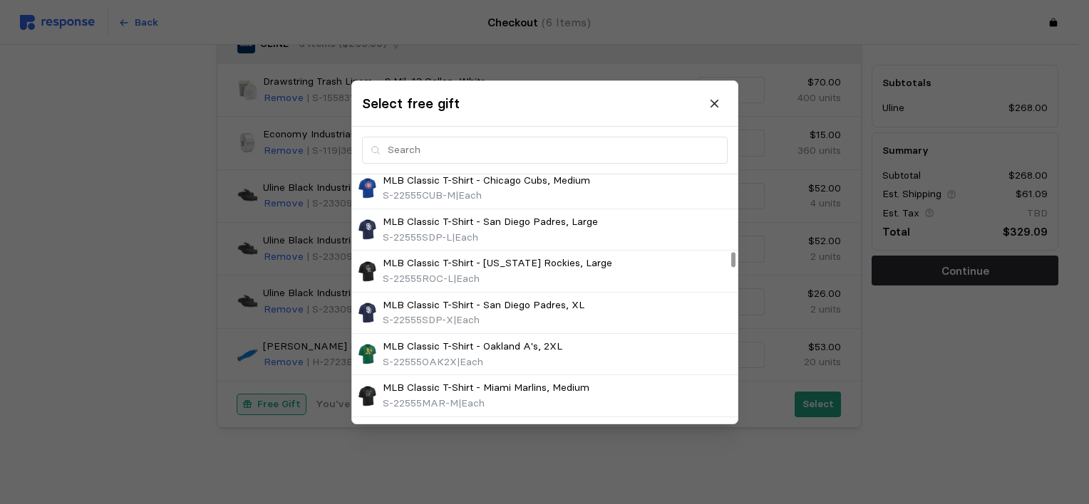
click at [730, 259] on div at bounding box center [734, 298] width 8 height 249
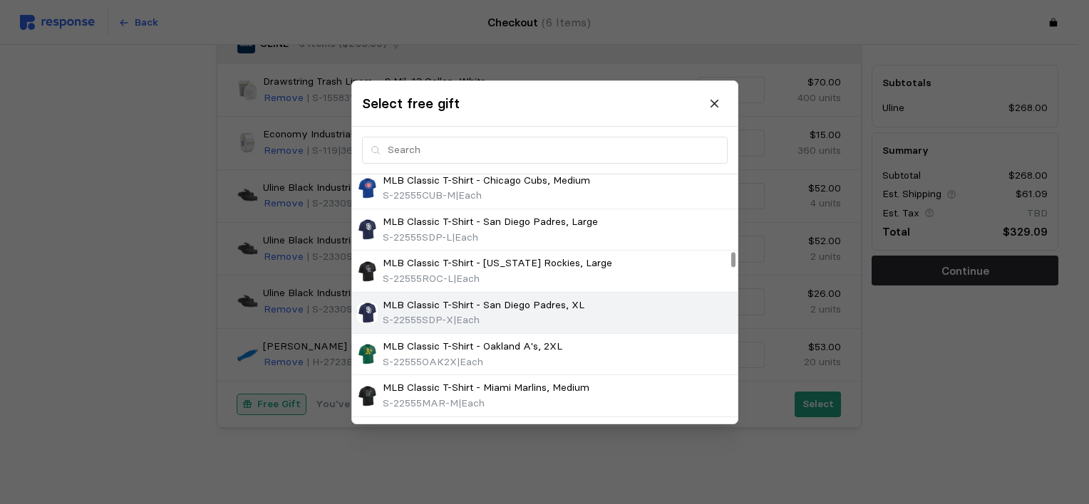
click at [529, 313] on div "S-22555SDP-X | Each" at bounding box center [484, 321] width 202 height 16
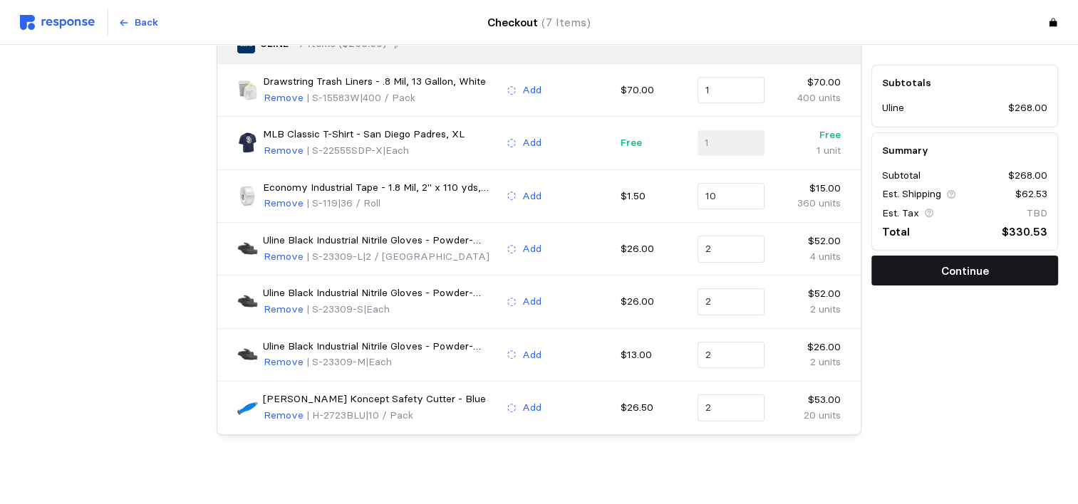
click at [913, 266] on button "Continue" at bounding box center [964, 271] width 187 height 30
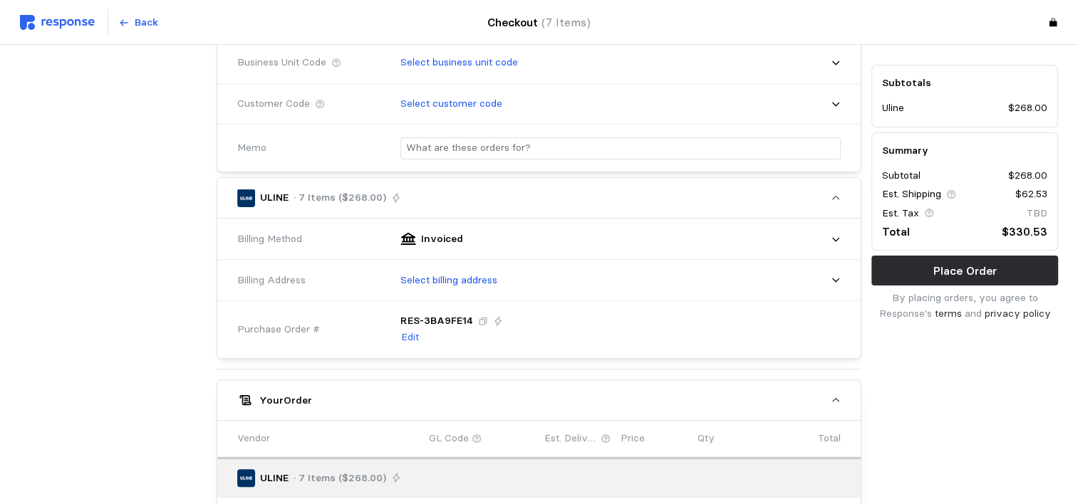
scroll to position [360, 0]
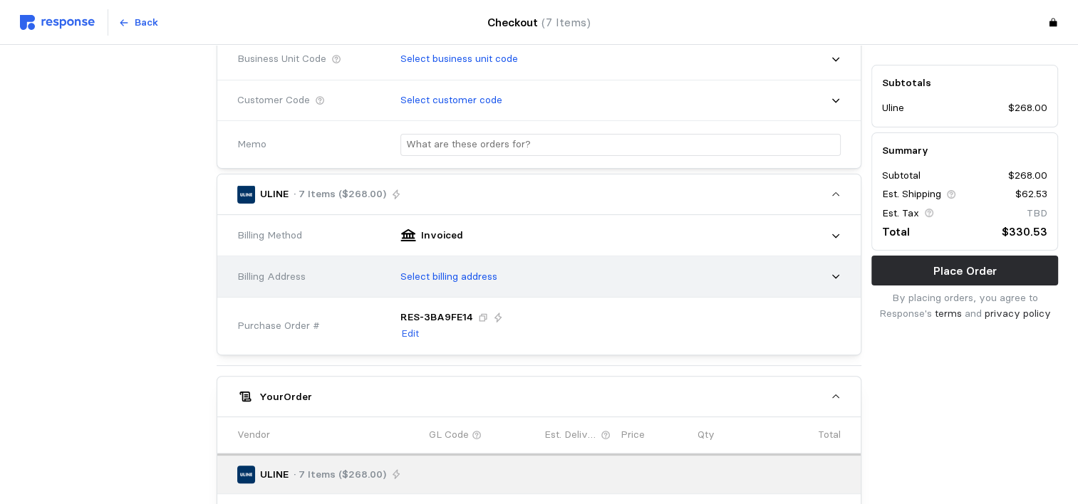
click at [832, 271] on icon at bounding box center [836, 276] width 10 height 10
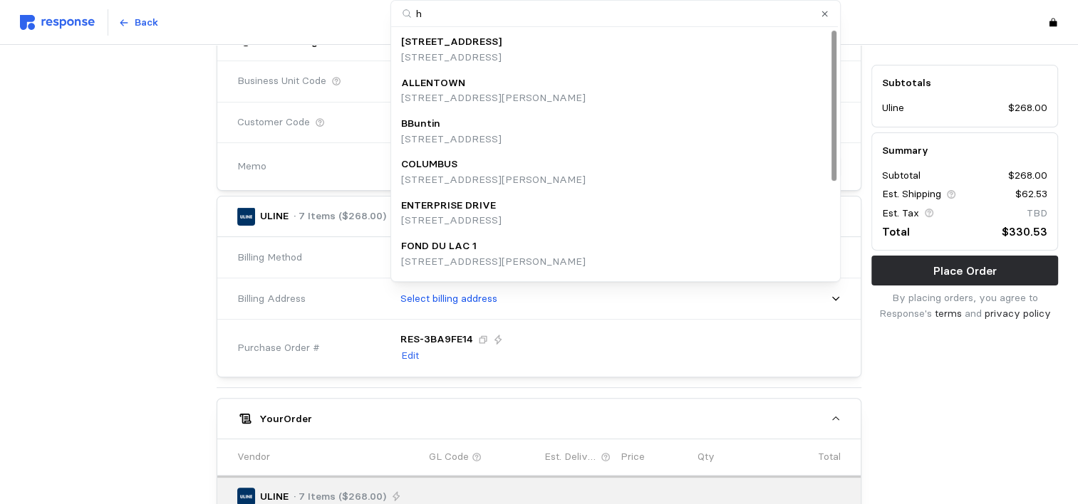
type input "ho"
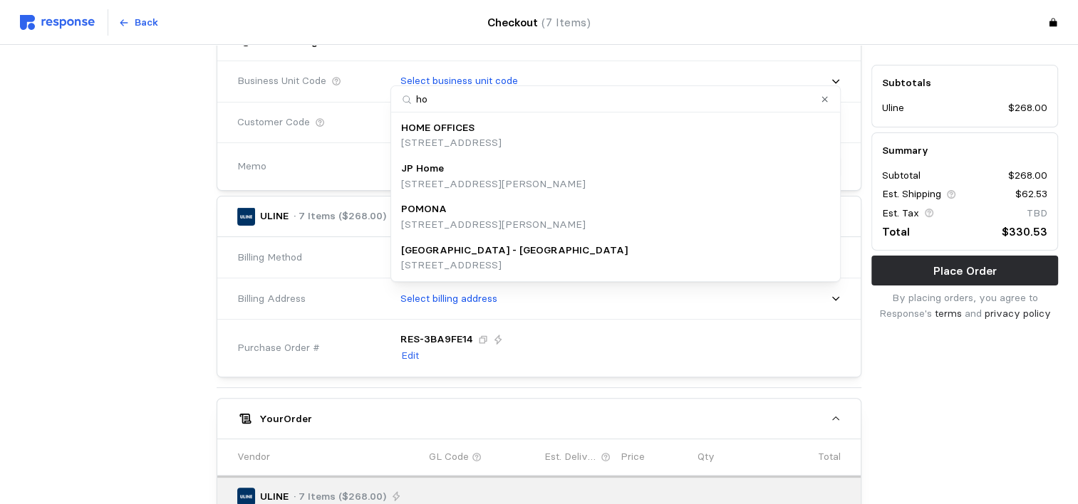
click at [481, 145] on p "[STREET_ADDRESS]" at bounding box center [451, 143] width 100 height 16
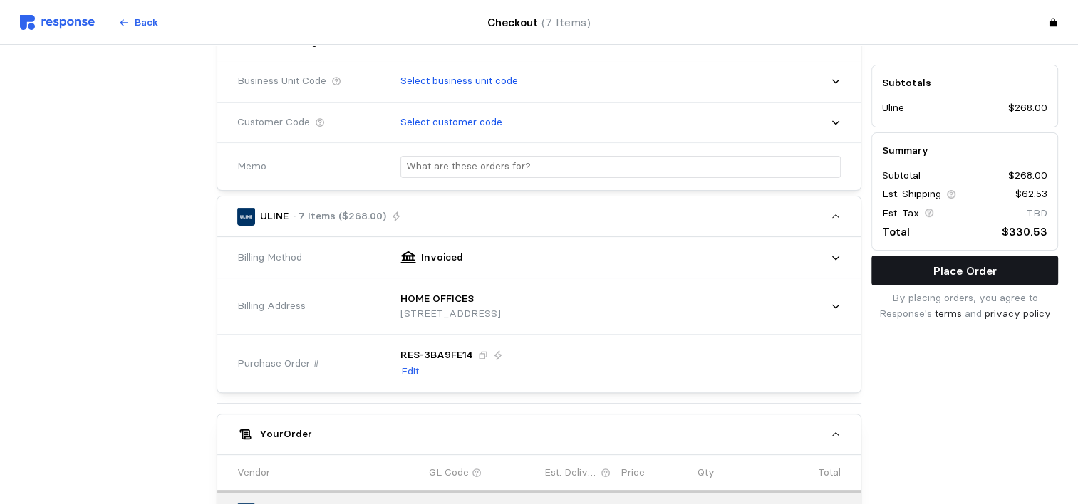
click at [952, 278] on p "Place Order" at bounding box center [964, 271] width 63 height 18
